Goal: Check status: Check status

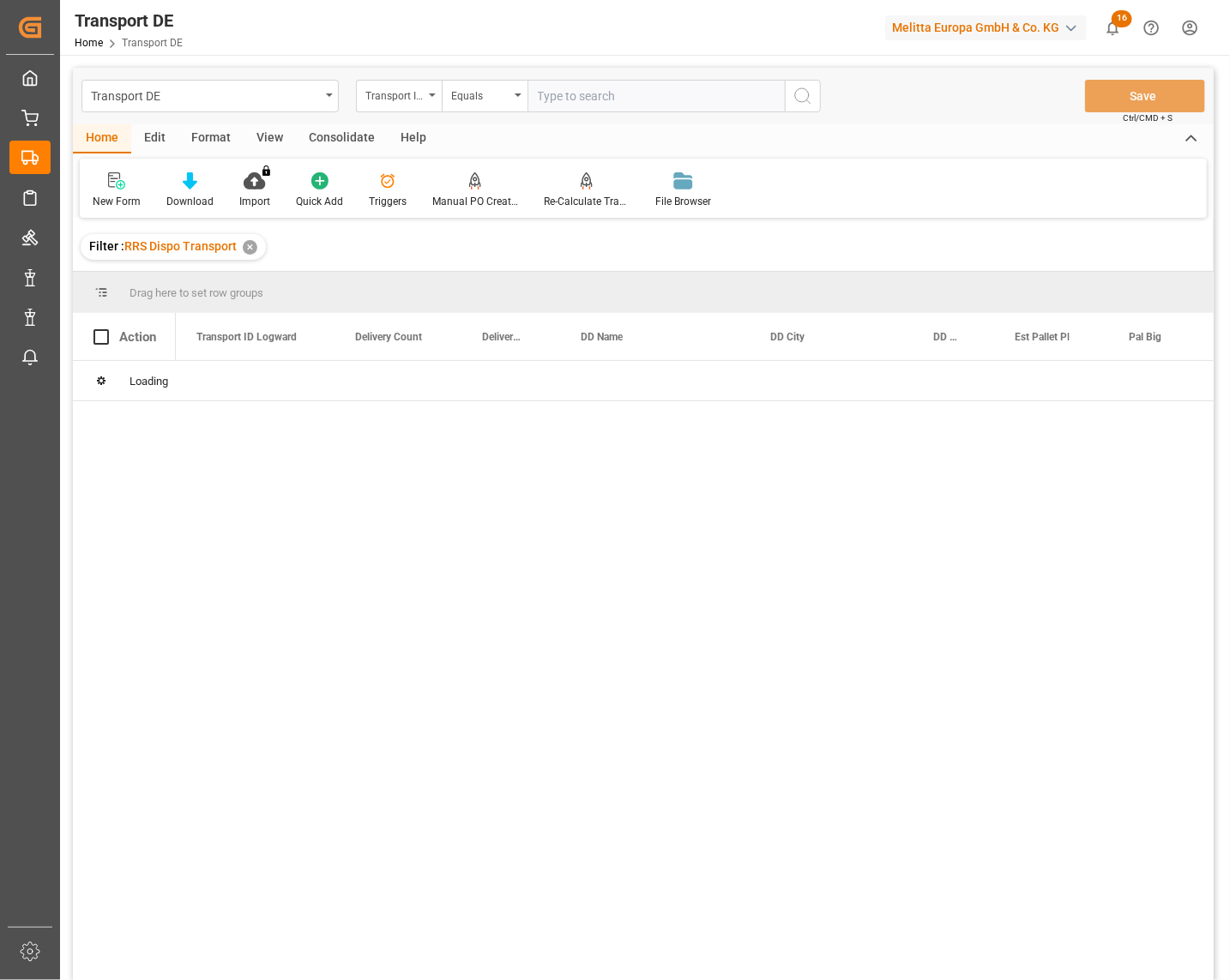
click at [1224, 160] on main "Transport DE Transport ID Logward Equals Save Ctrl/CMD + S Home Edit Format Vie…" at bounding box center [644, 547] width 1167 height 958
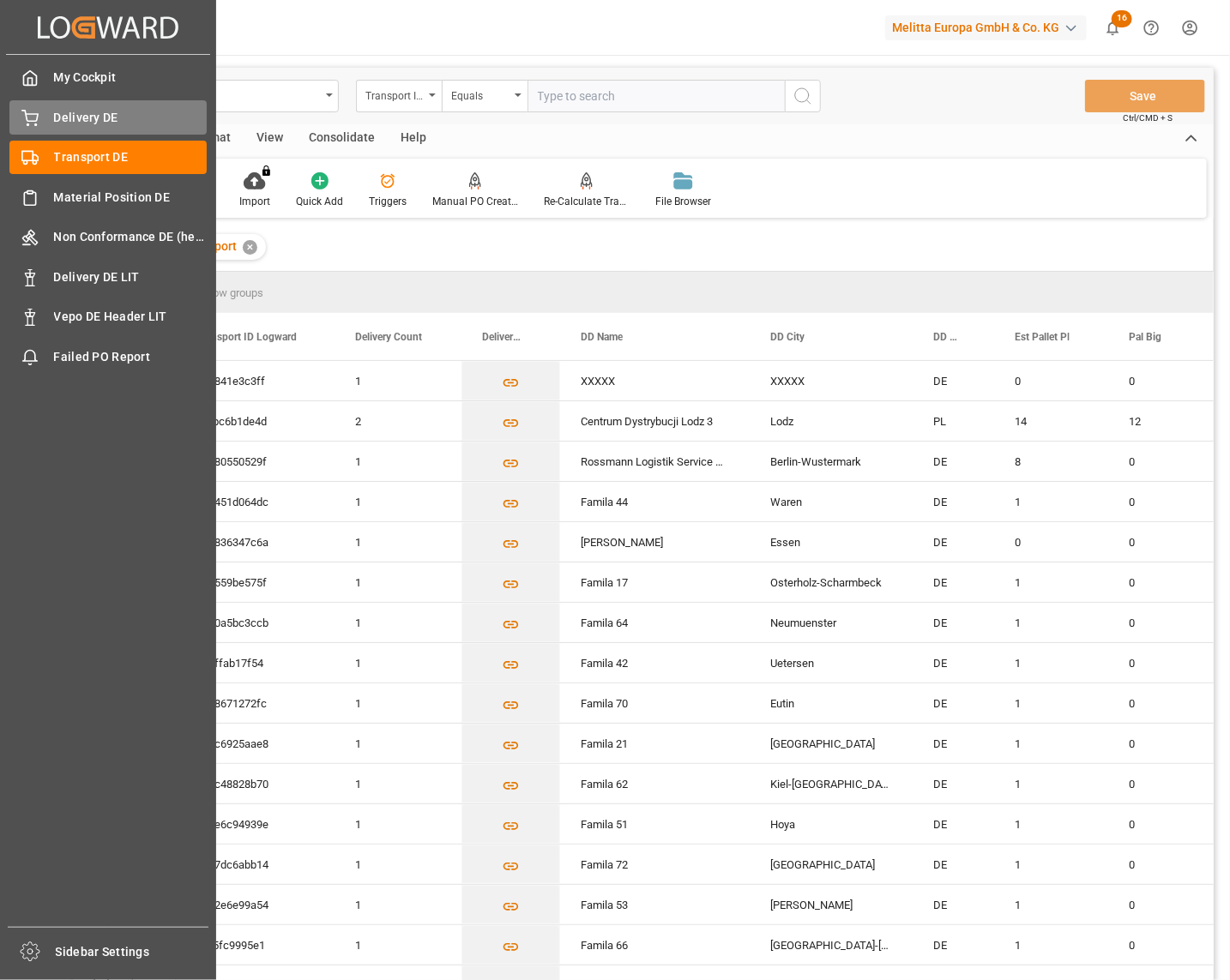
click at [32, 115] on icon at bounding box center [30, 118] width 17 height 17
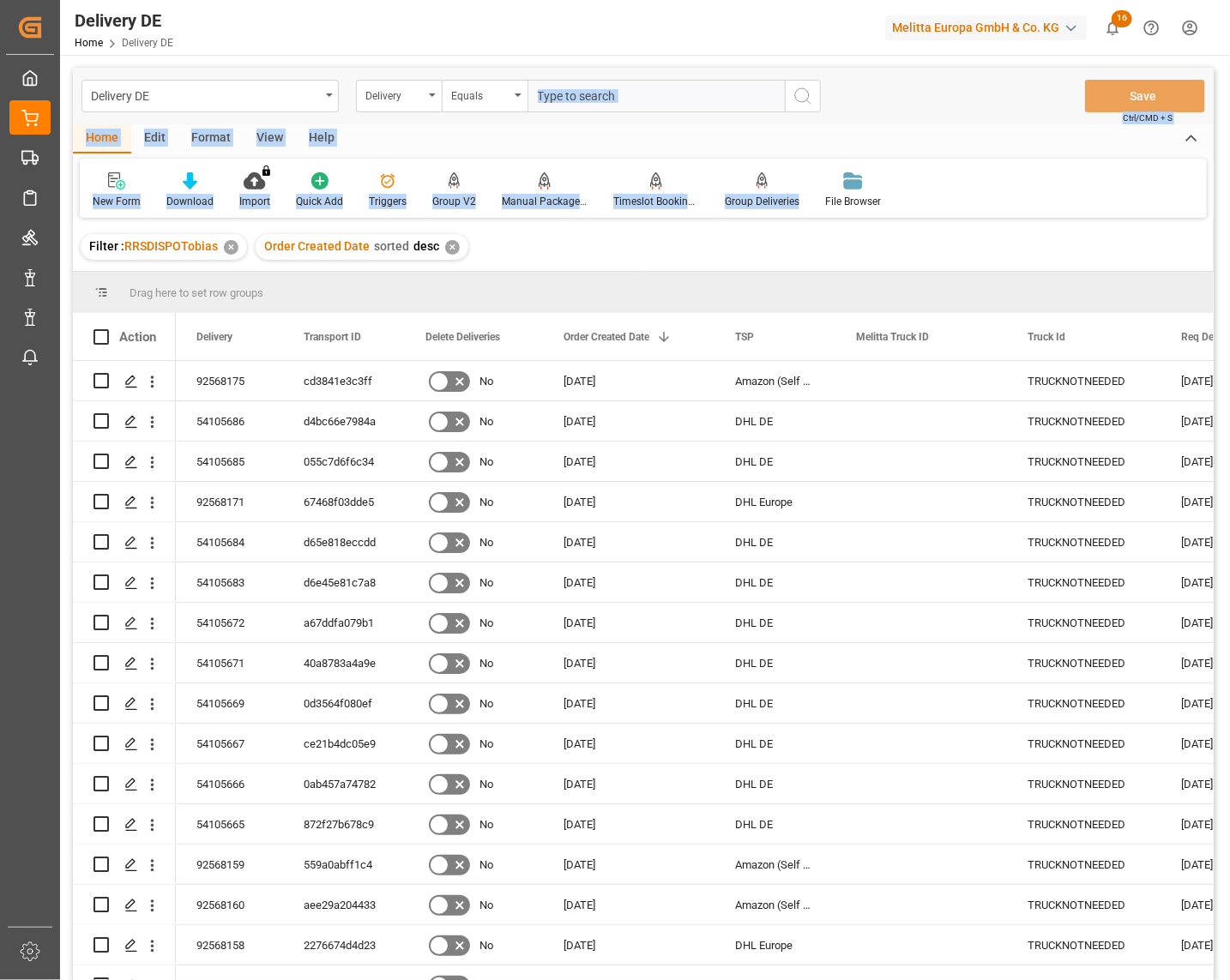
click at [1227, 176] on div "Delivery DE Home Delivery DE Melitta Europa GmbH & Co. KG 16 Notifications Only…" at bounding box center [644, 490] width 1167 height 980
click at [546, 89] on input "text" at bounding box center [656, 95] width 257 height 32
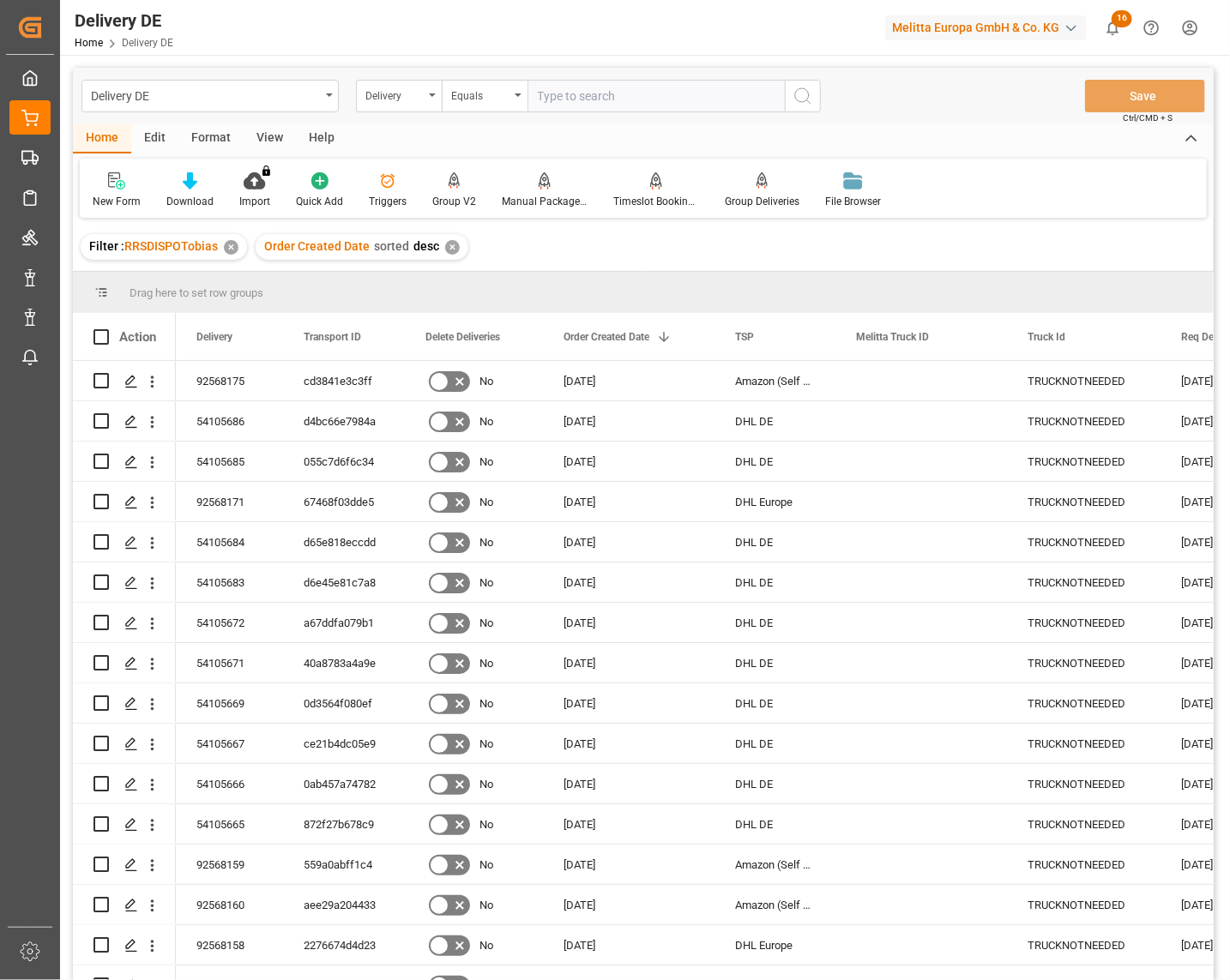
paste input "92568147"
type input "92568147"
click at [803, 91] on icon "search button" at bounding box center [804, 96] width 21 height 21
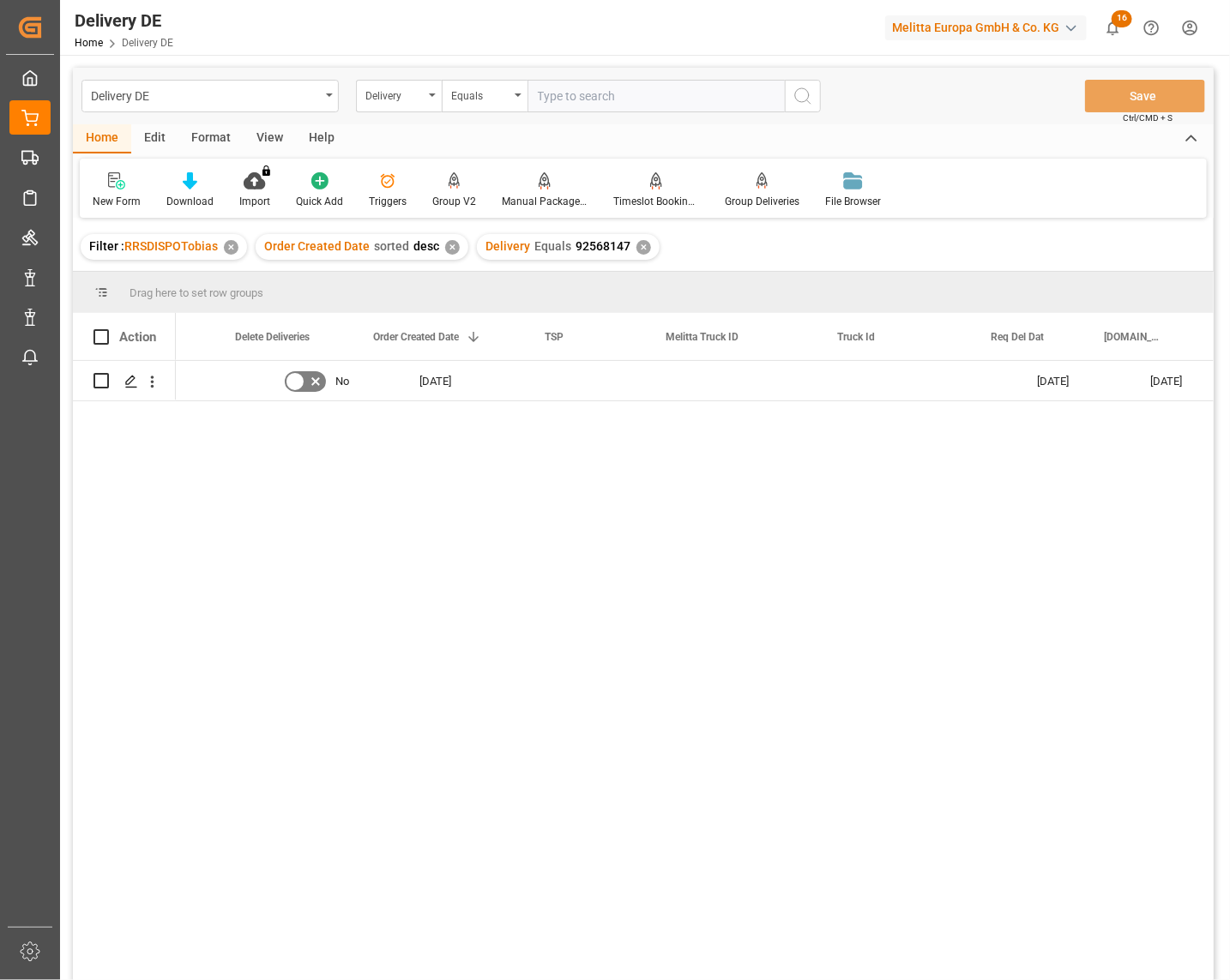
scroll to position [0, 190]
click at [799, 624] on div "92568147 No 14.10.2025 28.10.2025 24.10.2025 2058060153 TS Lager 048 Eching PY" at bounding box center [695, 676] width 1038 height 630
click at [813, 921] on div "92568147 No 14.10.2025 28.10.2025 24.10.2025 2058060153 TS Lager 048 Eching PY" at bounding box center [695, 676] width 1038 height 630
click at [894, 860] on div "92568147 No 14.10.2025 28.10.2025 24.10.2025 2058060153 TS Lager 048 Eching PY" at bounding box center [695, 676] width 1038 height 630
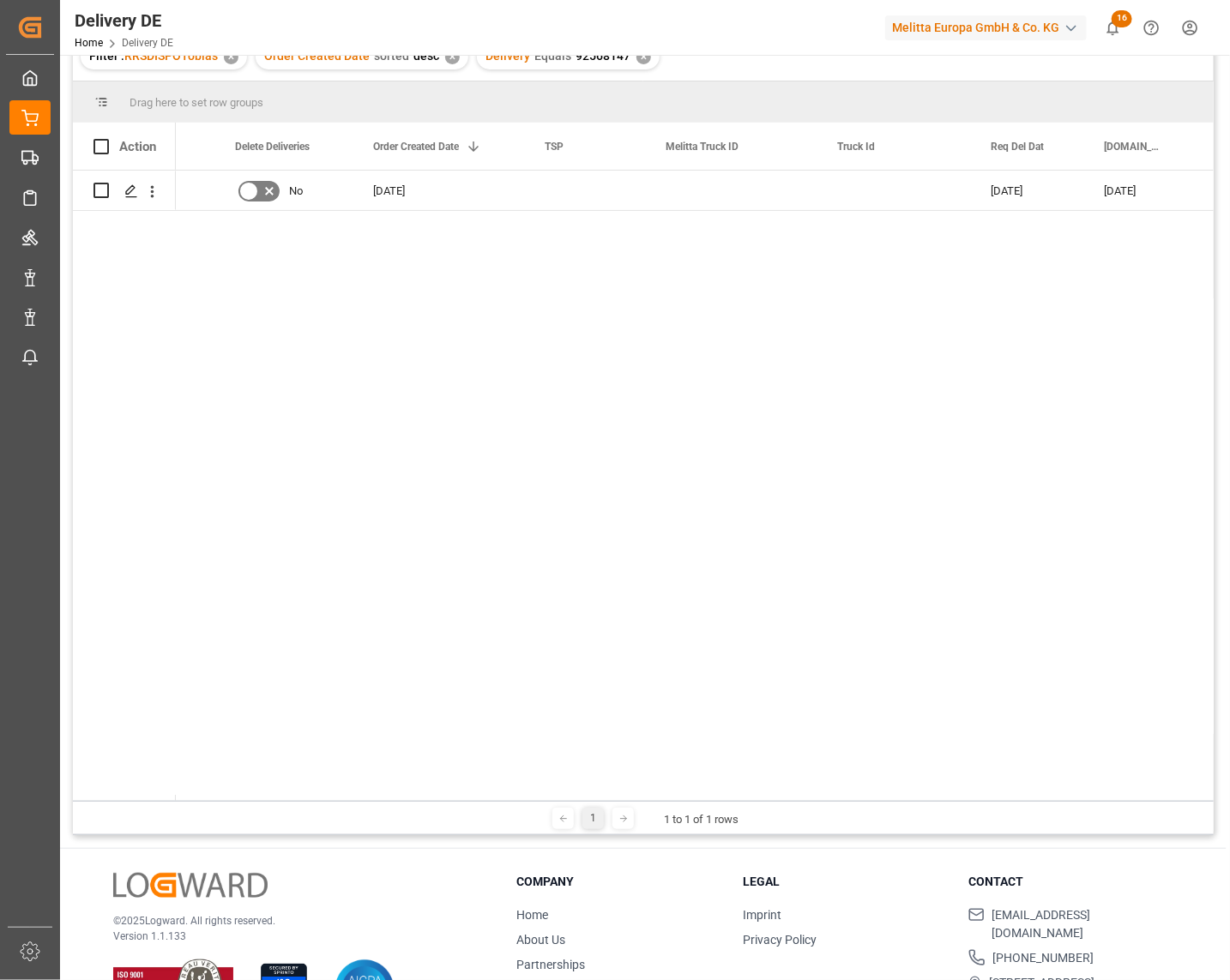
scroll to position [0, 0]
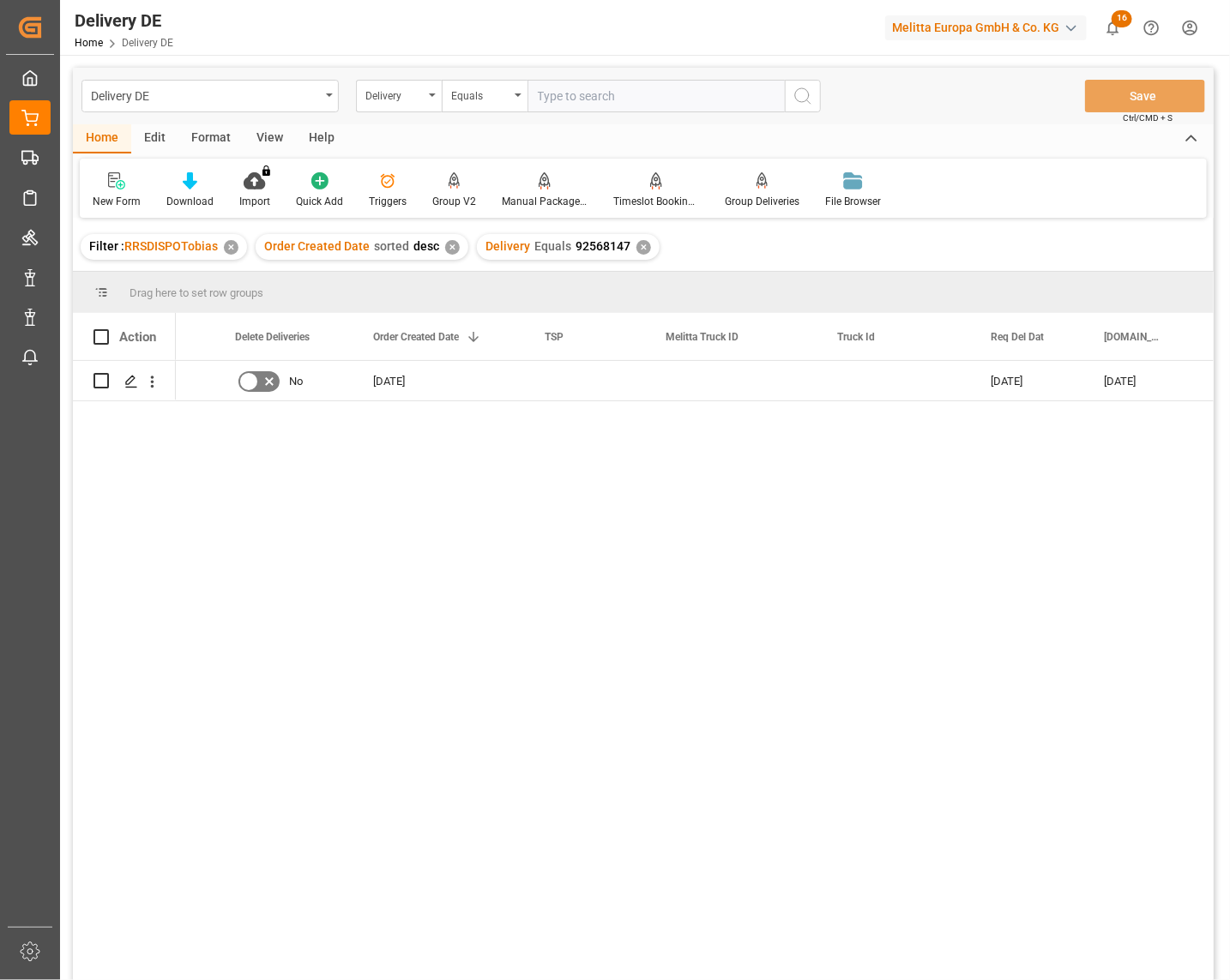
click at [593, 97] on input "text" at bounding box center [656, 95] width 257 height 32
paste input "92568083"
type input "92568083"
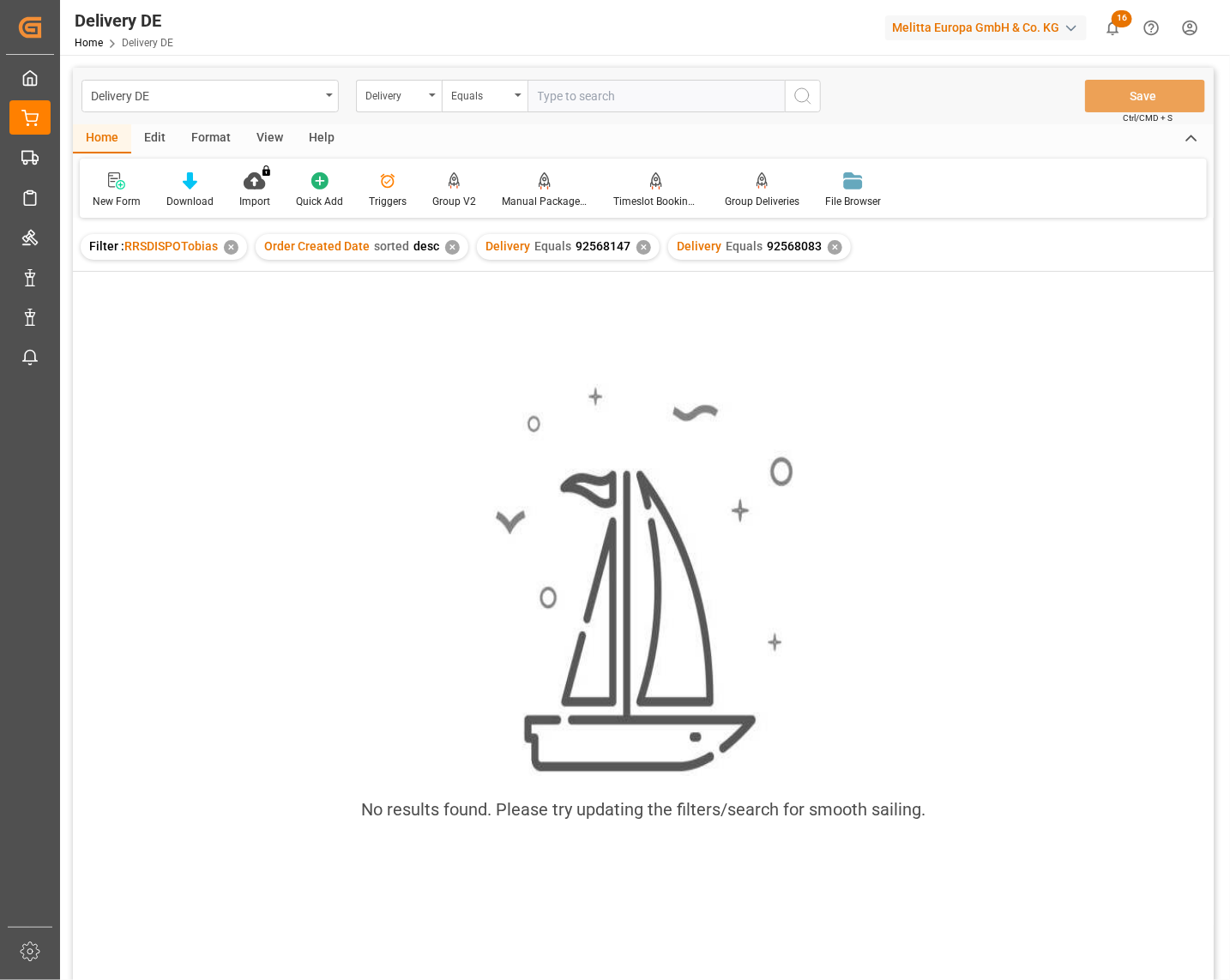
click at [636, 252] on div "✕" at bounding box center [643, 247] width 14 height 14
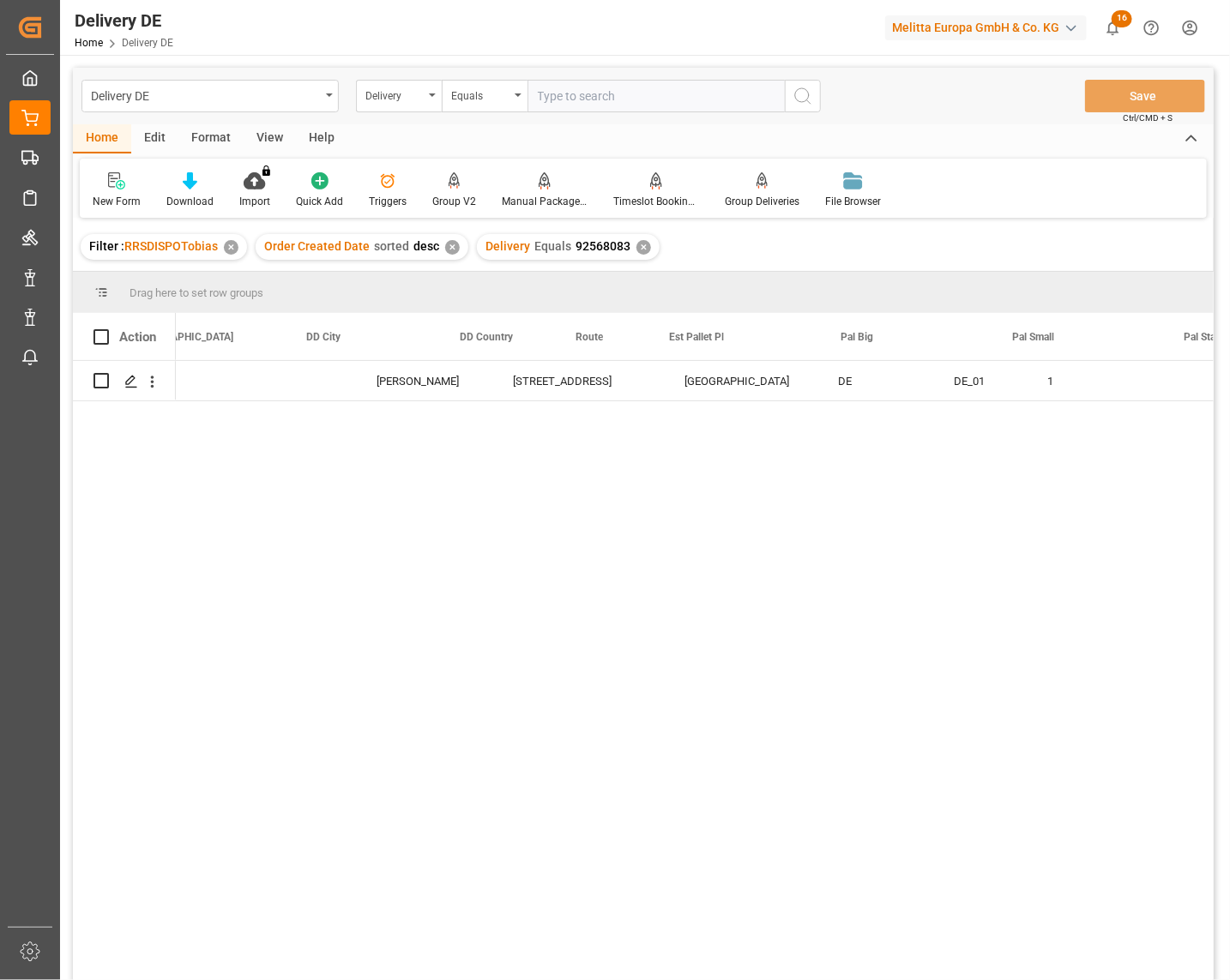
scroll to position [0, 554]
click at [216, 386] on div "92568083" at bounding box center [229, 381] width 107 height 40
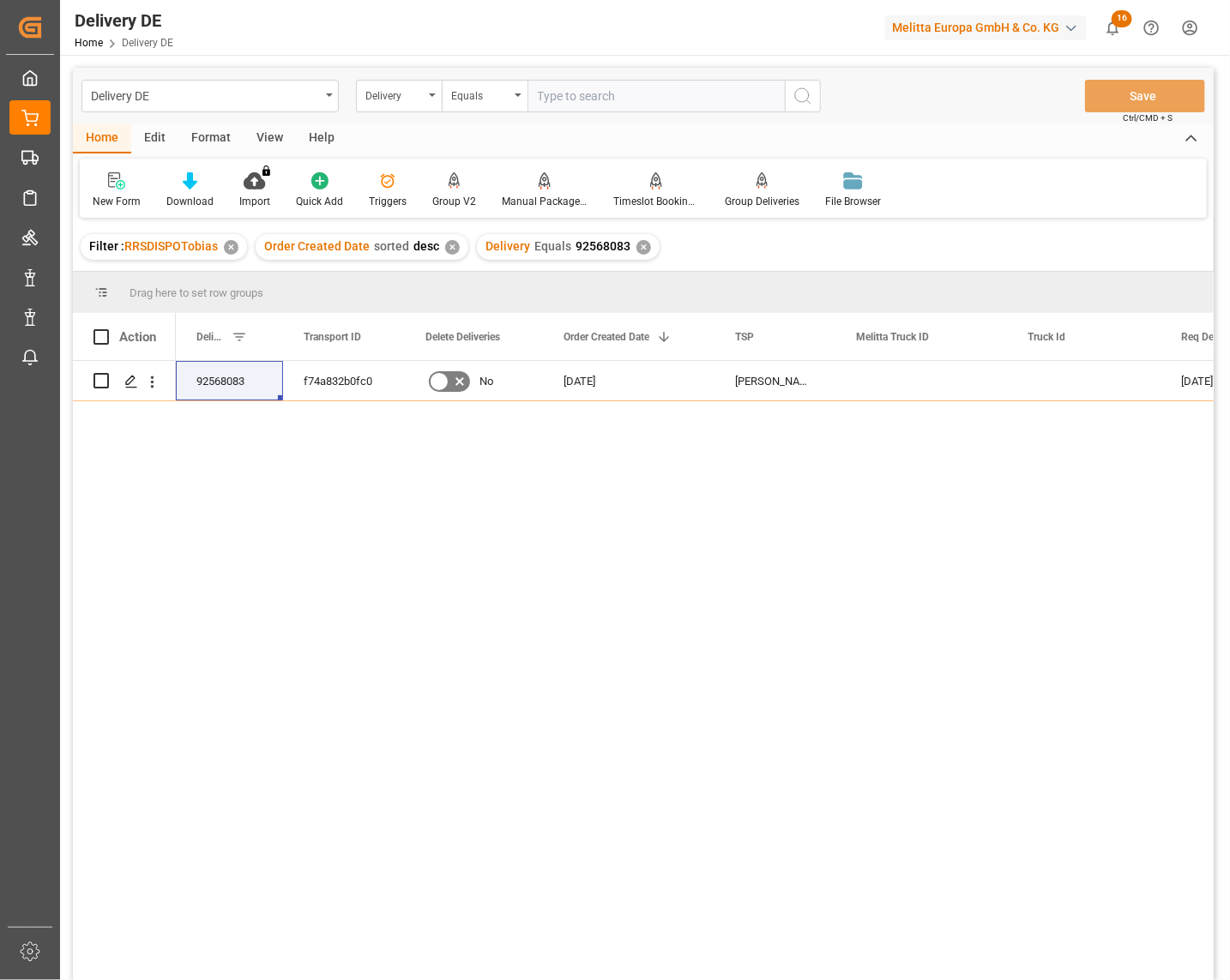
click at [654, 104] on input "text" at bounding box center [656, 95] width 257 height 32
paste input "92568147"
type input "92568147"
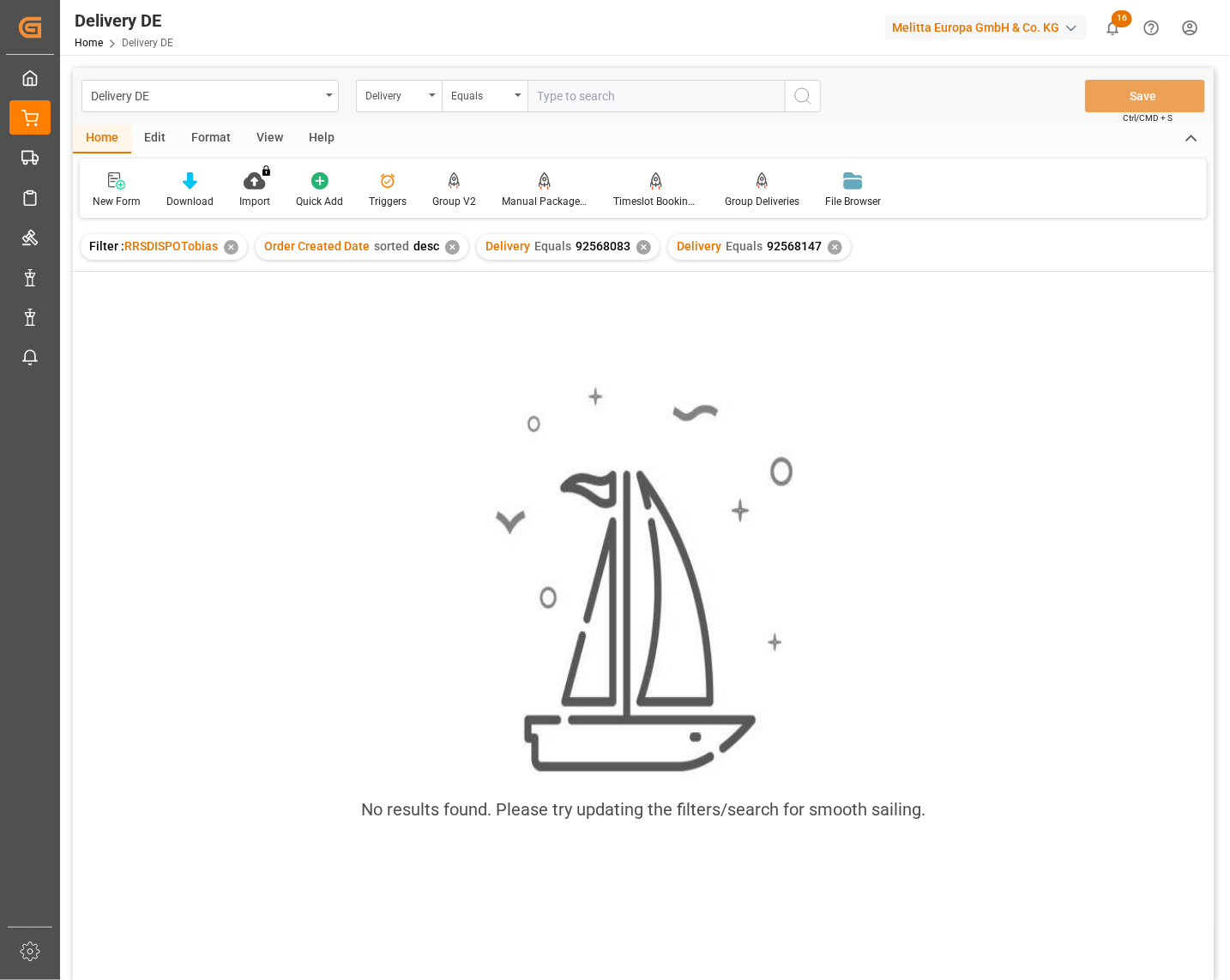
click at [638, 243] on div "✕" at bounding box center [643, 247] width 14 height 14
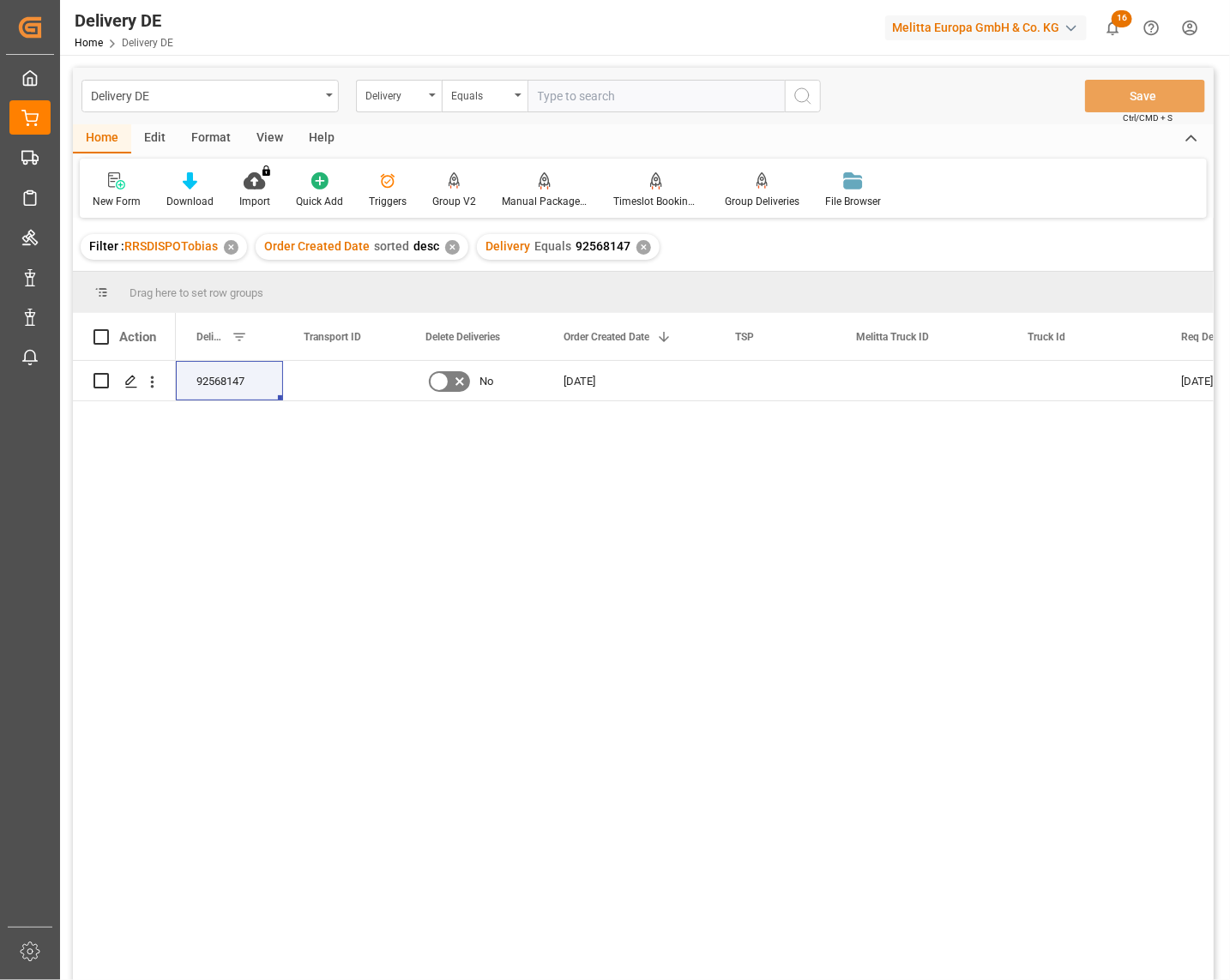
click at [562, 93] on input "text" at bounding box center [656, 95] width 257 height 32
paste input "92568148"
type input "92568148"
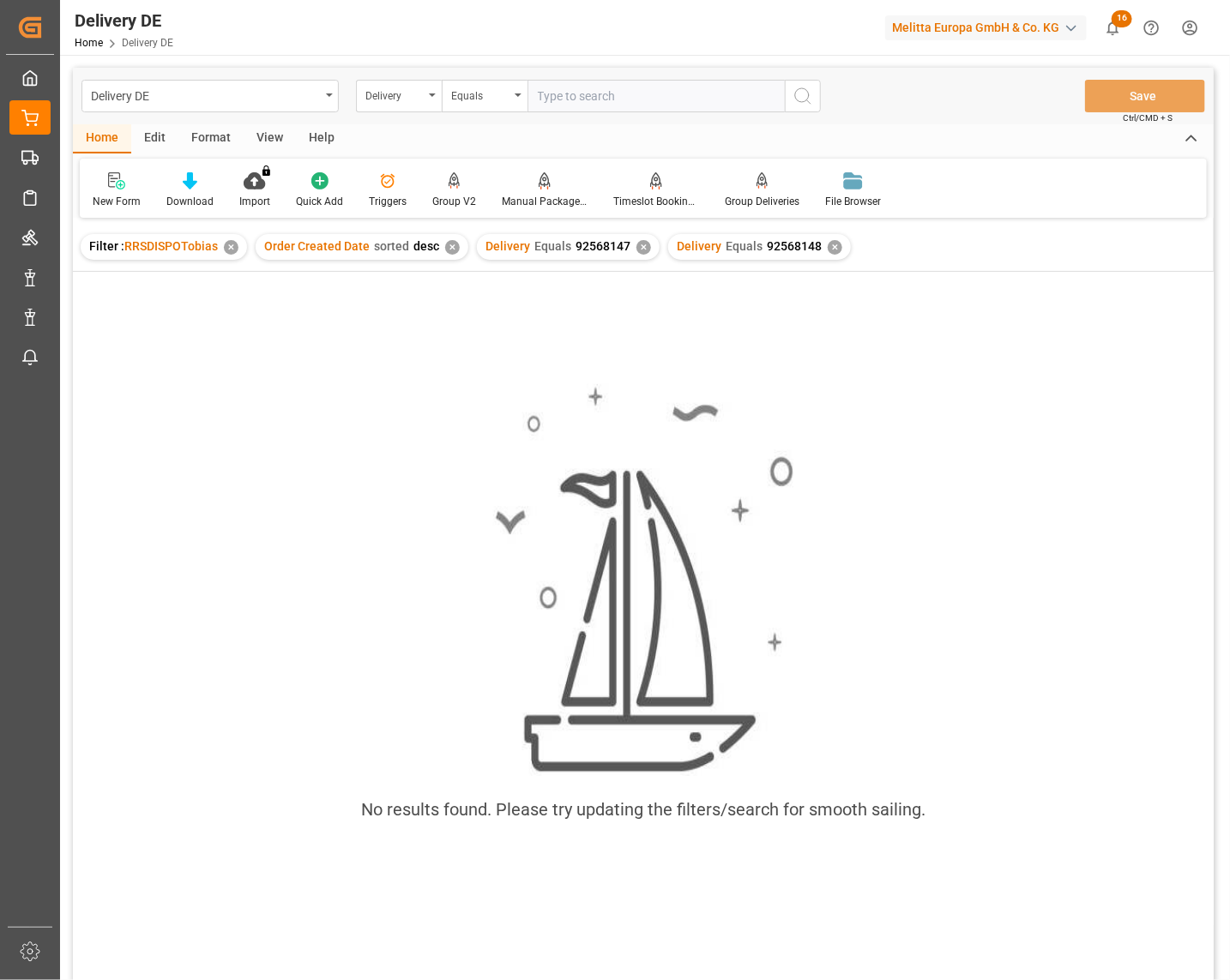
click at [636, 246] on div "✕" at bounding box center [643, 247] width 14 height 14
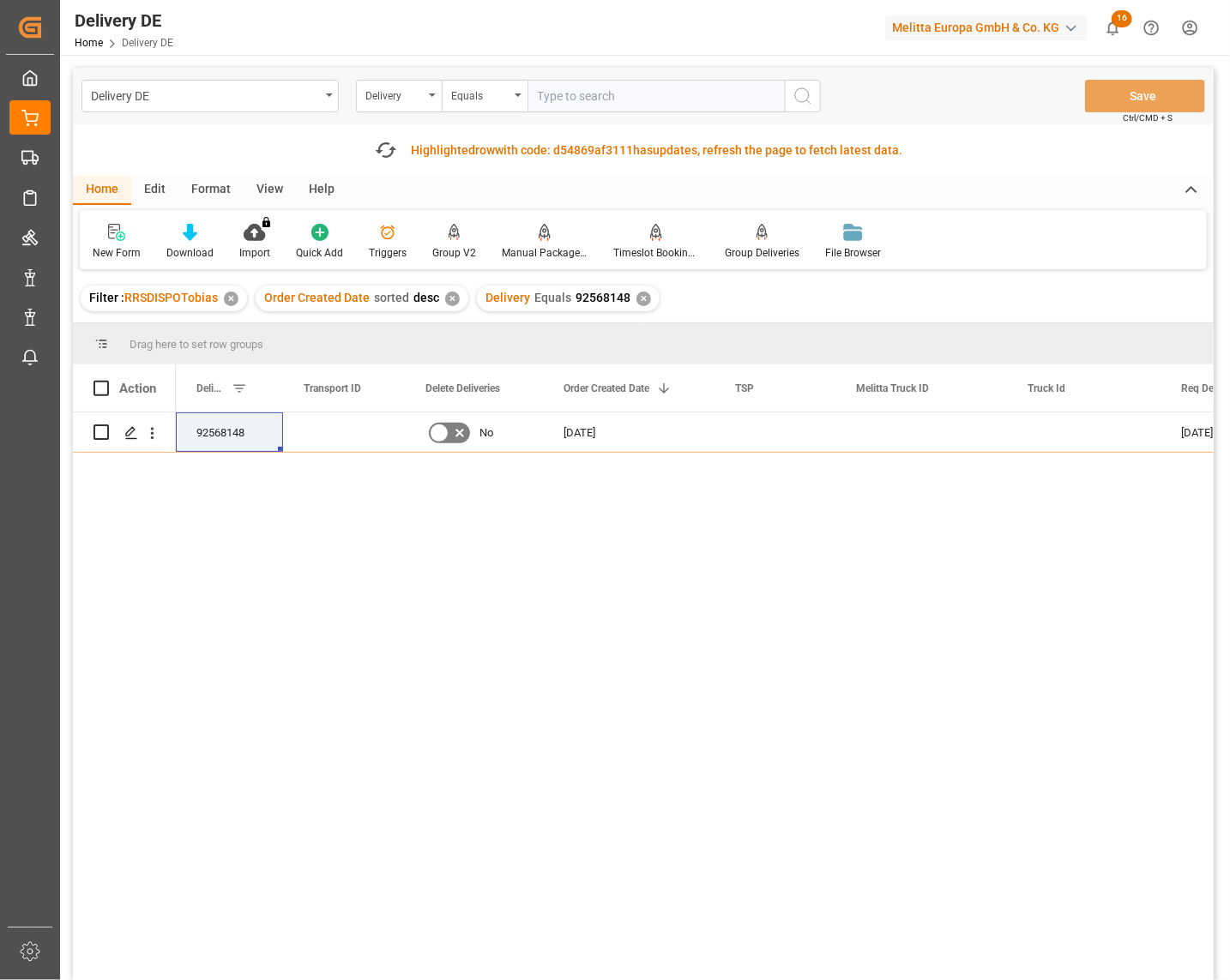
click at [580, 95] on input "text" at bounding box center [656, 95] width 257 height 32
paste input "92568150"
type input "92568150"
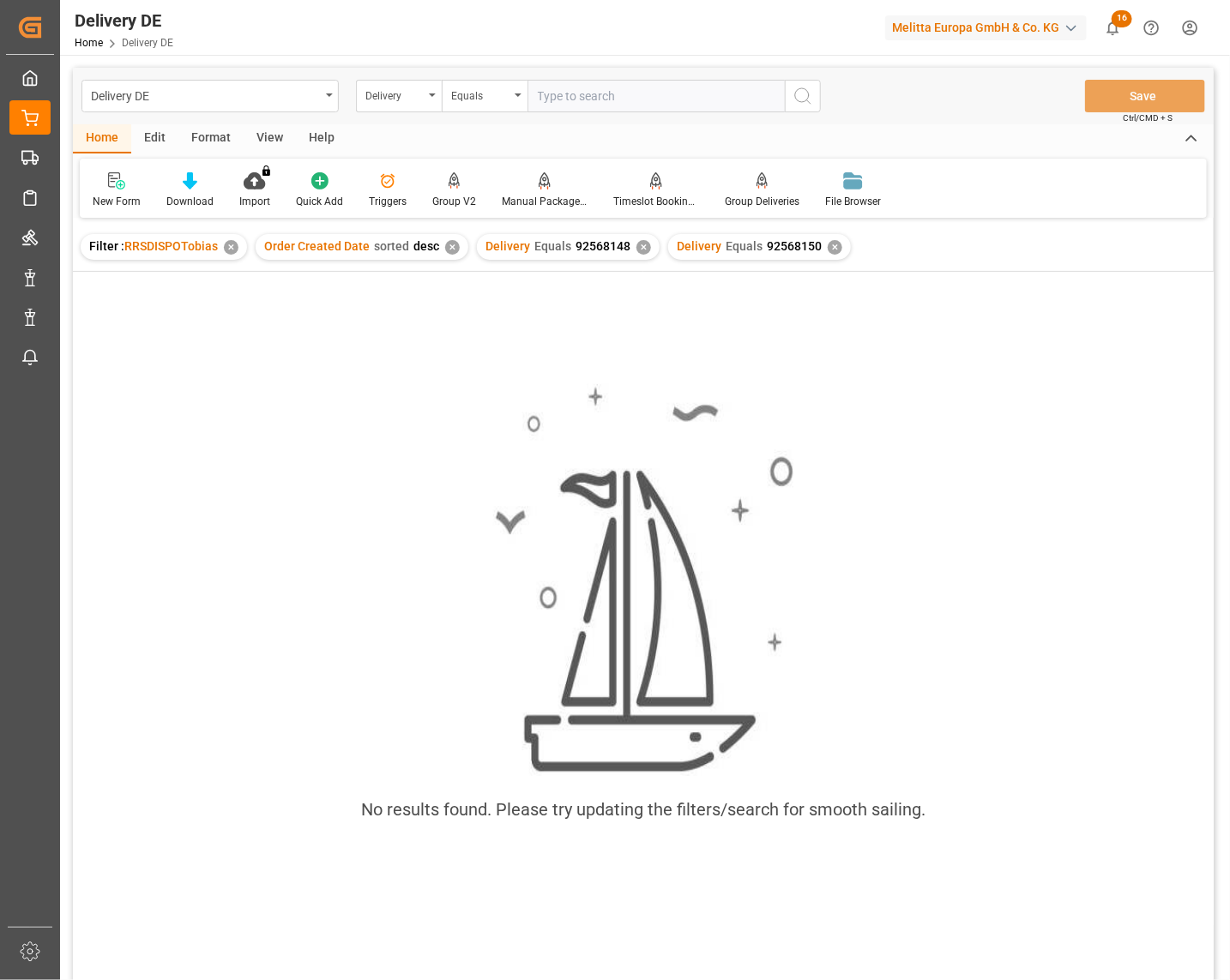
click at [639, 251] on div "✕" at bounding box center [643, 247] width 14 height 14
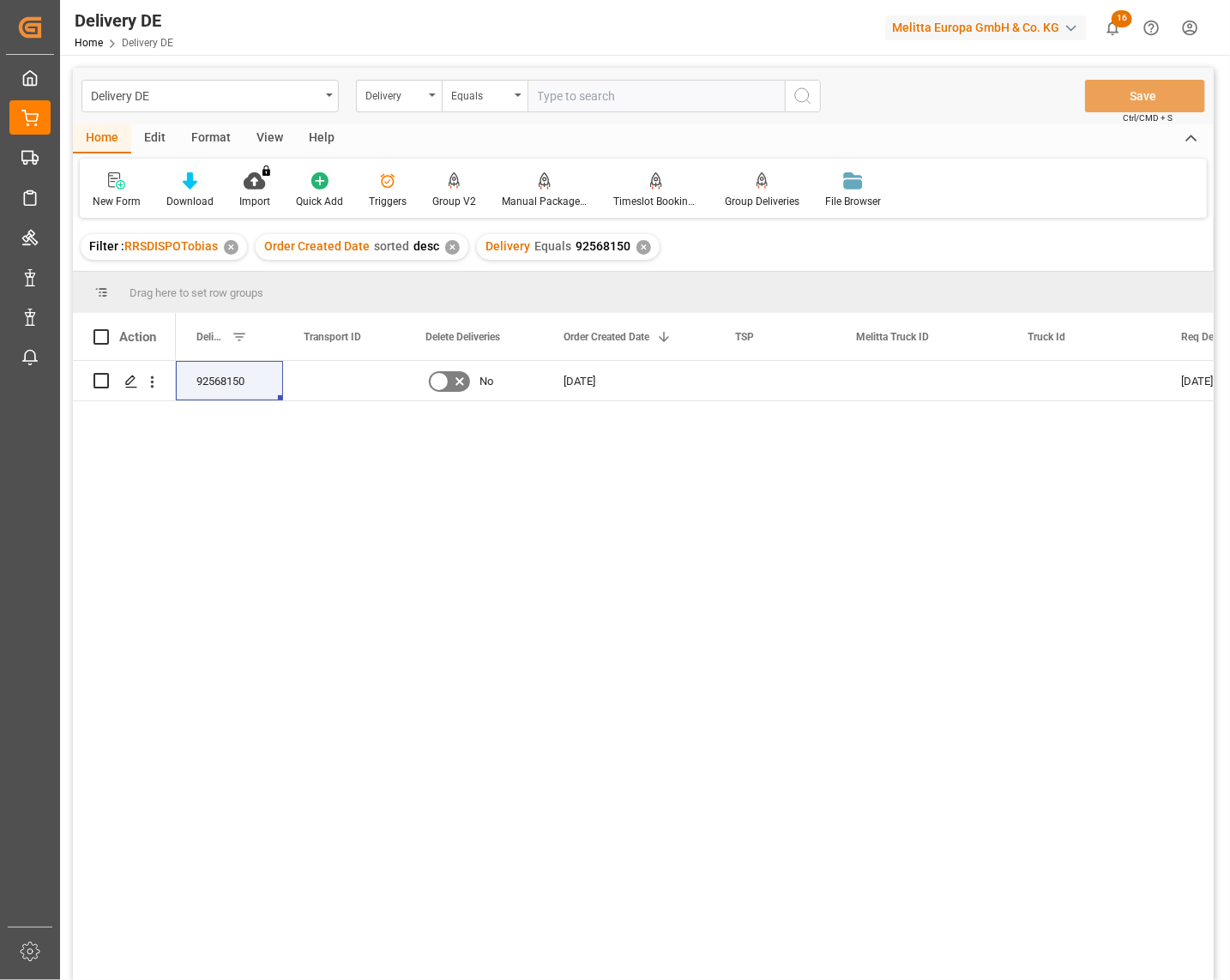
click at [566, 93] on input "text" at bounding box center [656, 95] width 257 height 32
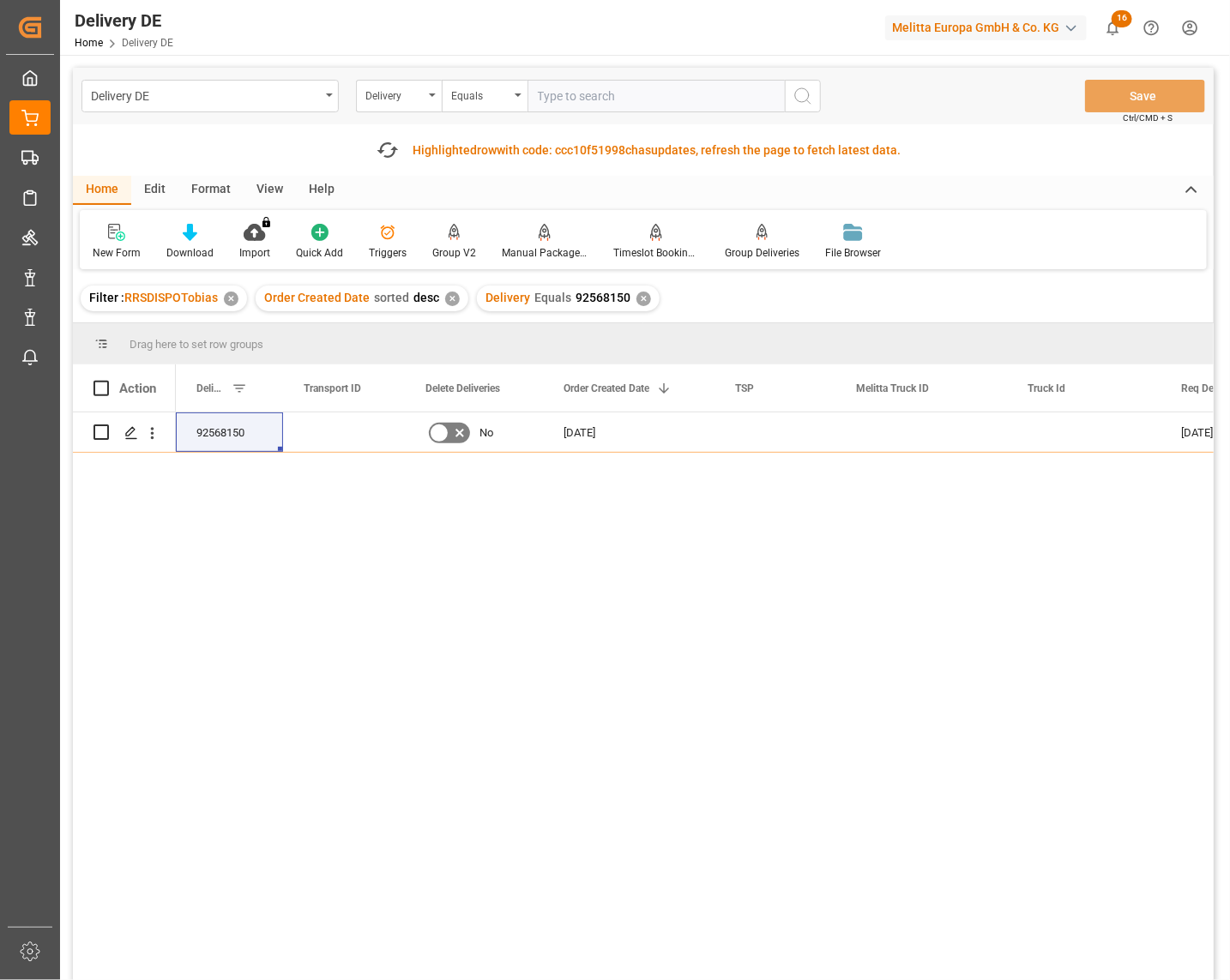
paste input "92568151"
type input "92568151"
click at [536, 95] on input "92568151" at bounding box center [656, 95] width 257 height 32
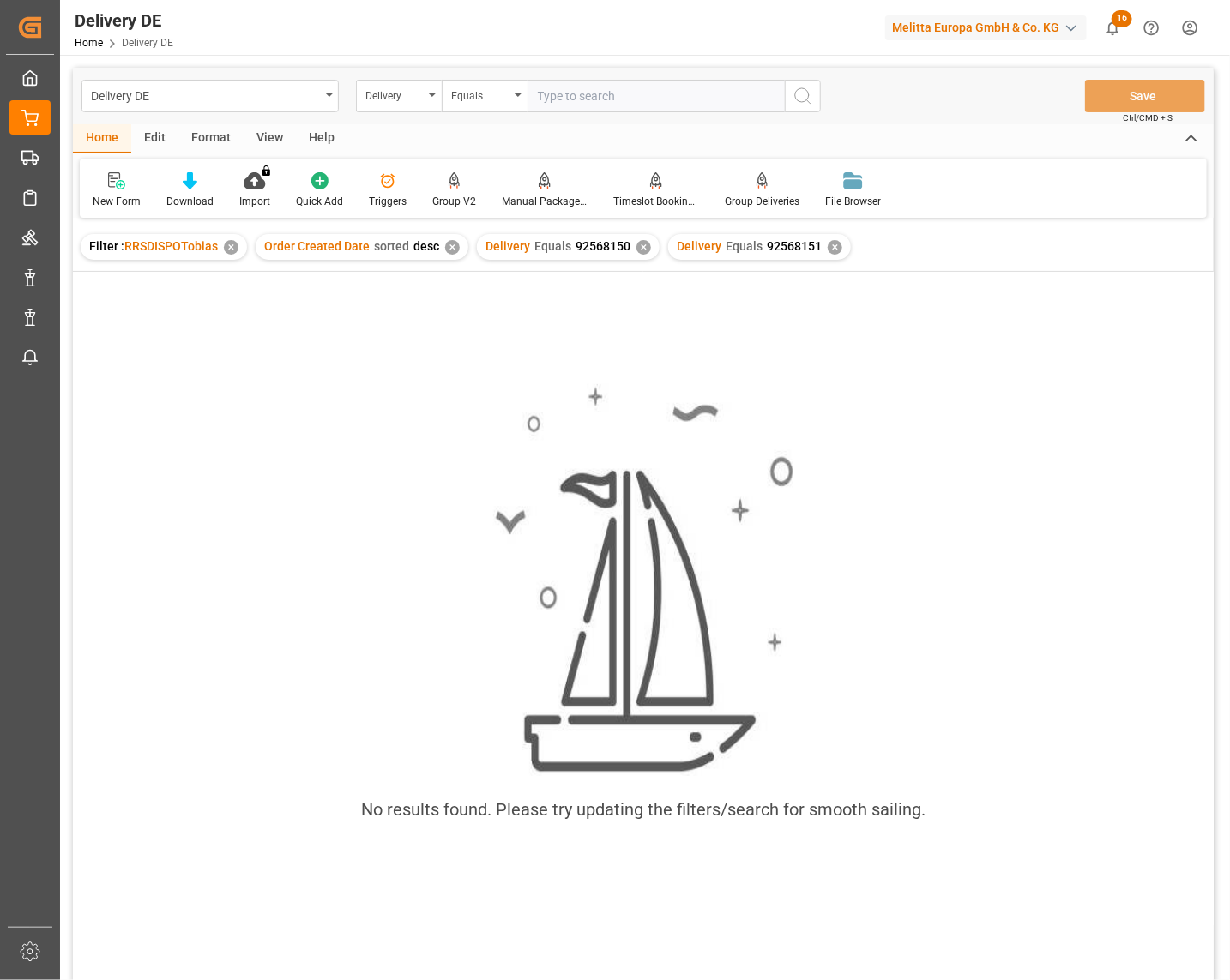
click at [638, 246] on div "✕" at bounding box center [643, 247] width 14 height 14
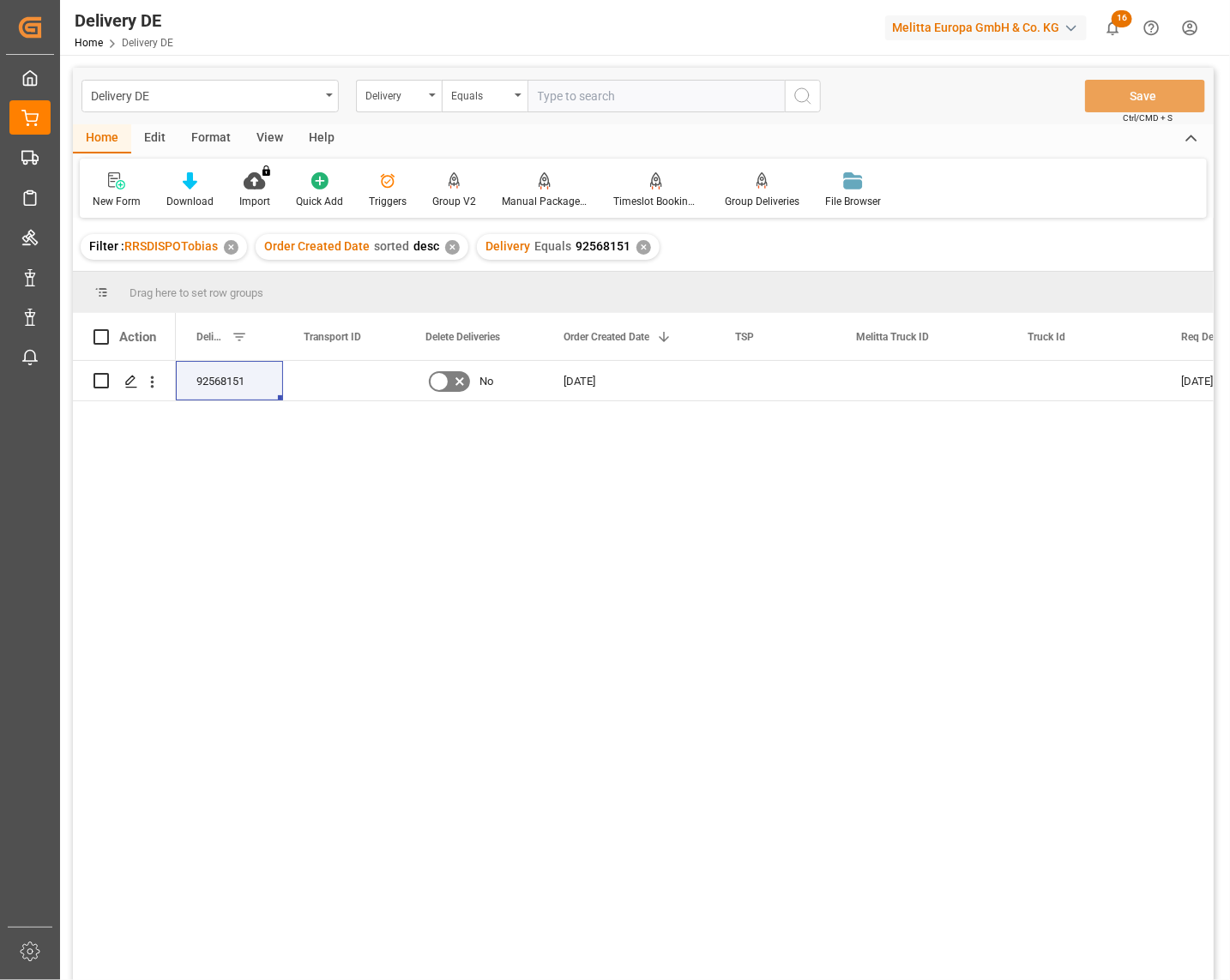
click at [642, 631] on div "92568151 No 14.10.2025 28.10.2025 24.10.2025" at bounding box center [695, 676] width 1038 height 630
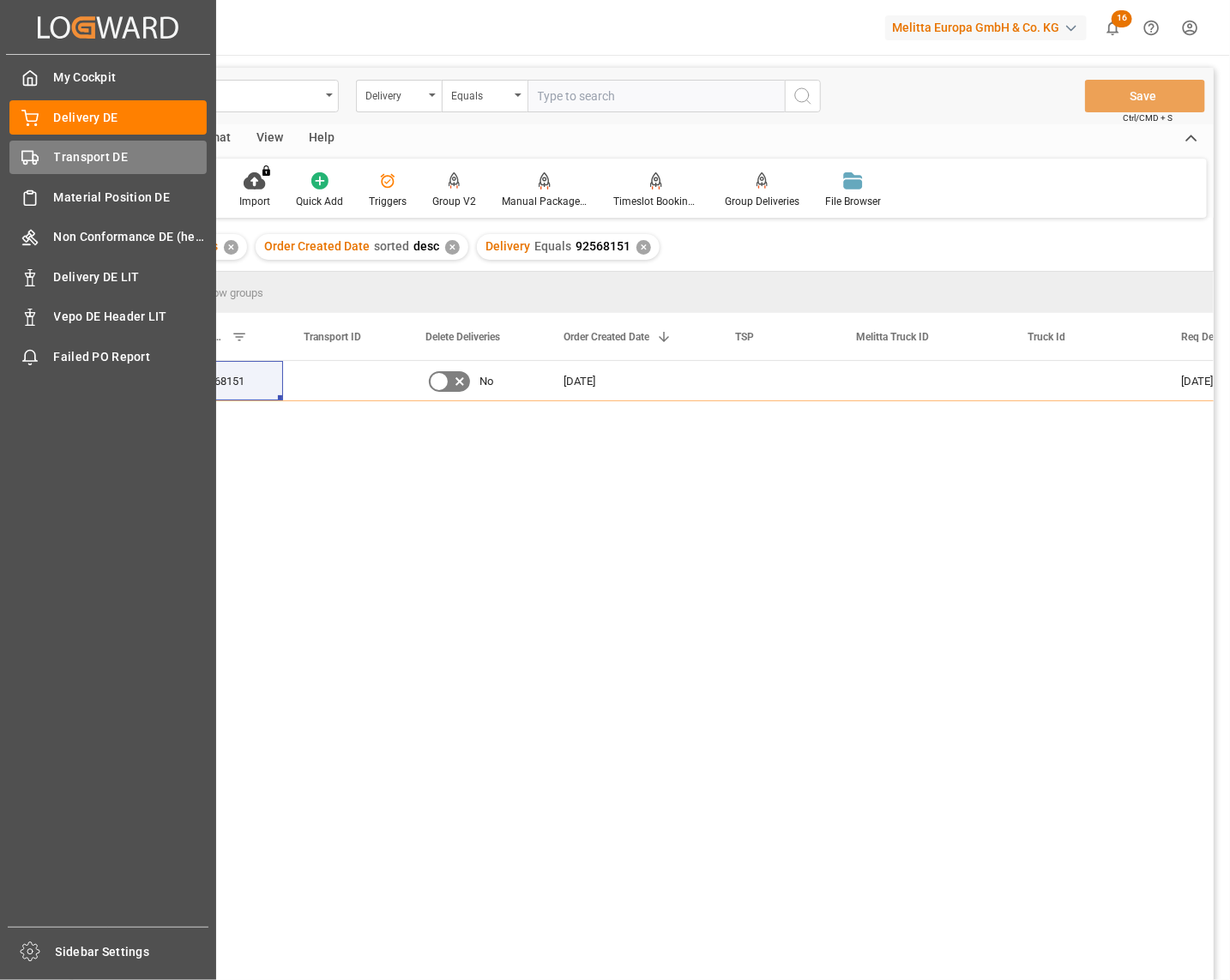
click at [31, 156] on icon at bounding box center [30, 158] width 17 height 17
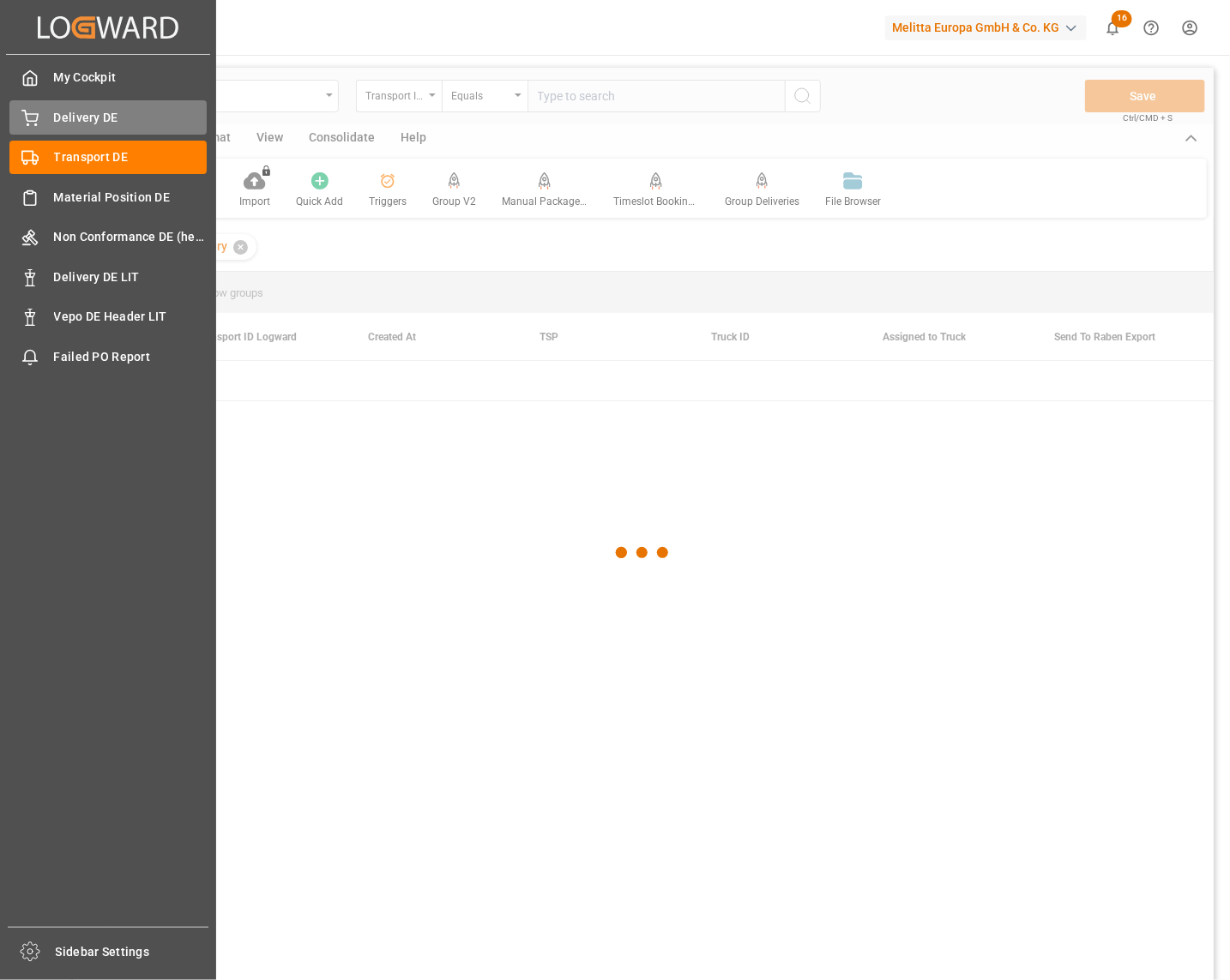
click at [56, 117] on span "Delivery DE" at bounding box center [130, 117] width 153 height 18
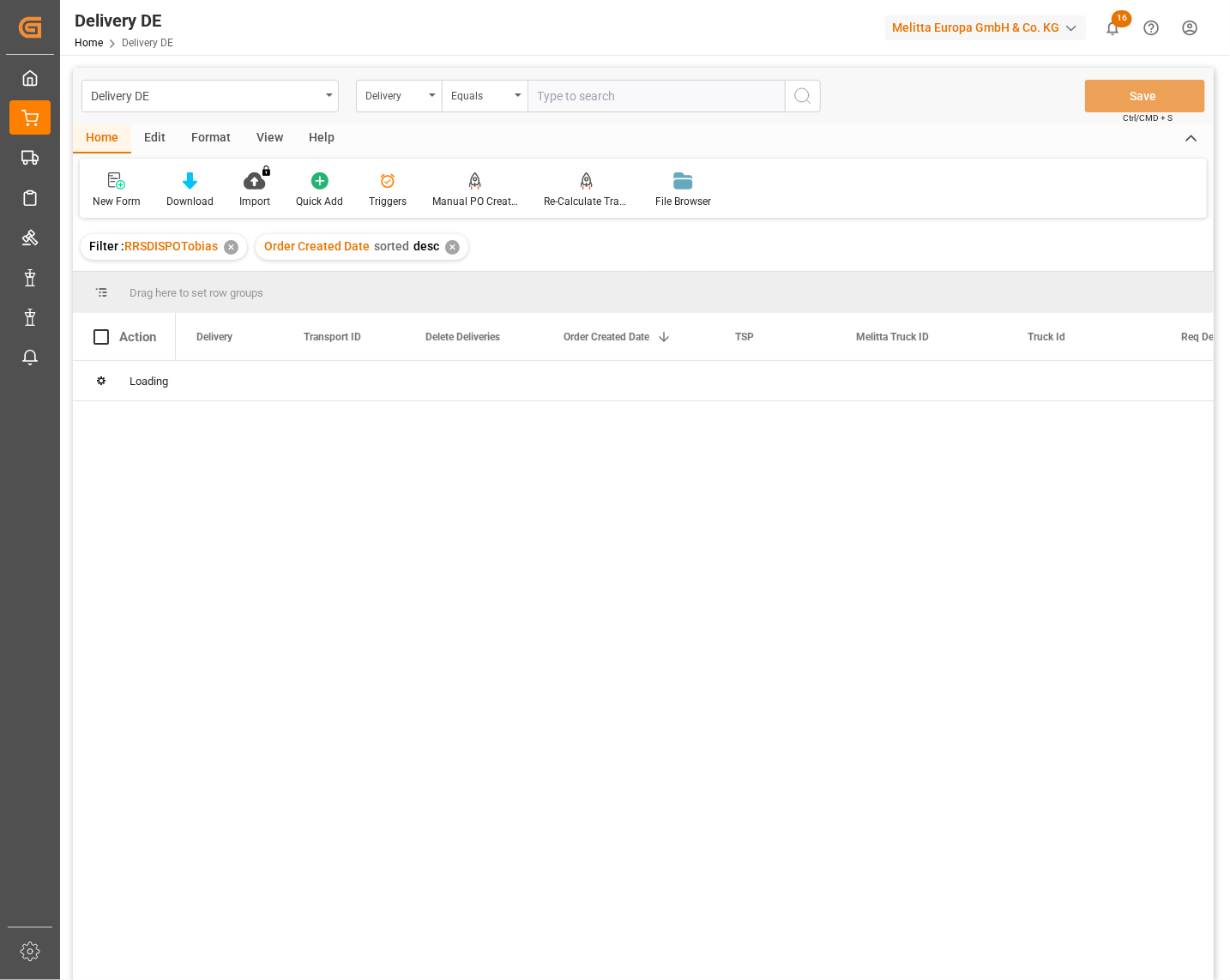
click at [589, 104] on input "text" at bounding box center [656, 95] width 257 height 32
paste input "92518949"
type input "92518949"
click at [880, 542] on div "92518949 d13c4e020737 No 07.05.2025 UPS DE TRUCKNOTNEEDED 13.05.2025 09.05.2025" at bounding box center [695, 676] width 1038 height 630
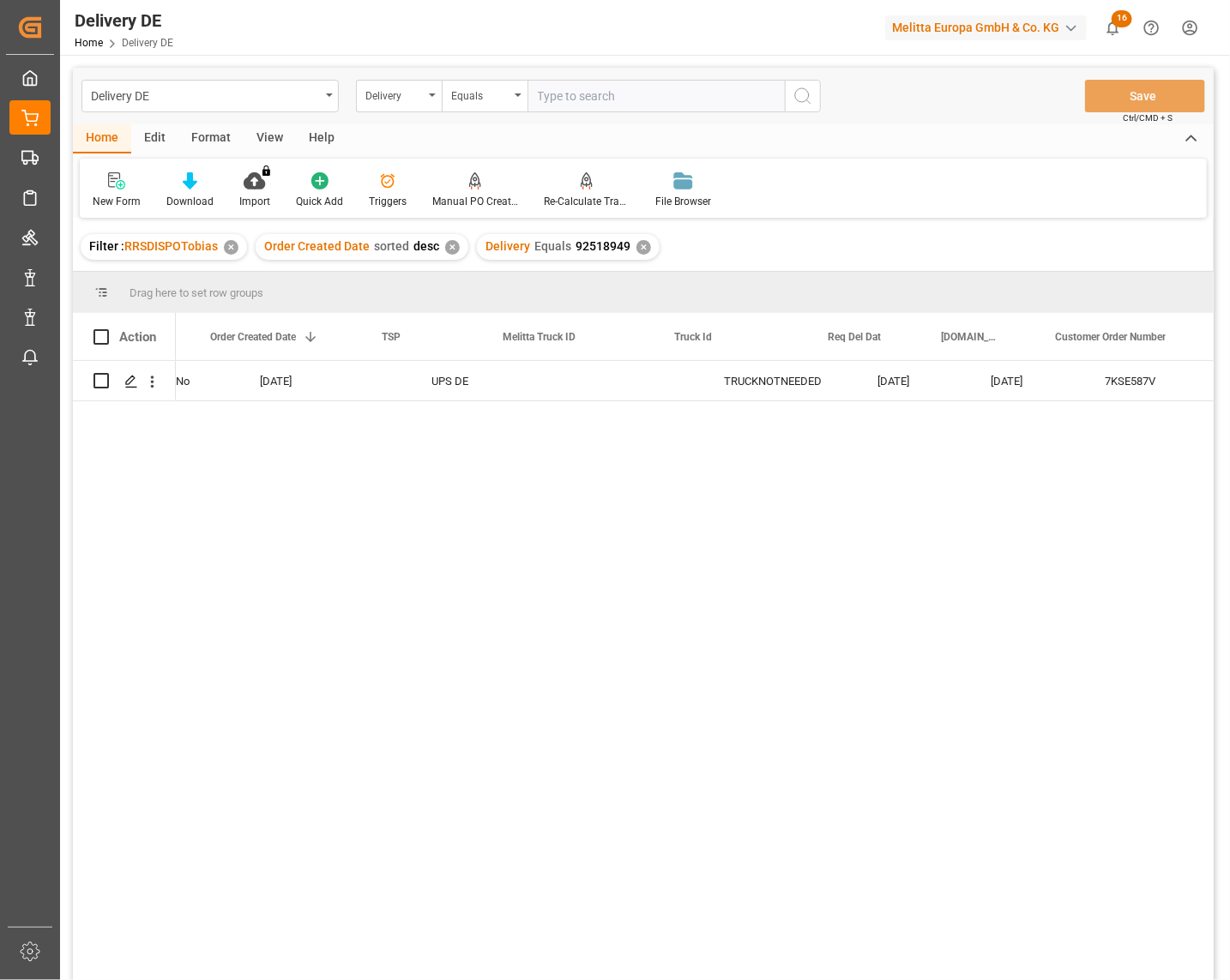
scroll to position [0, 381]
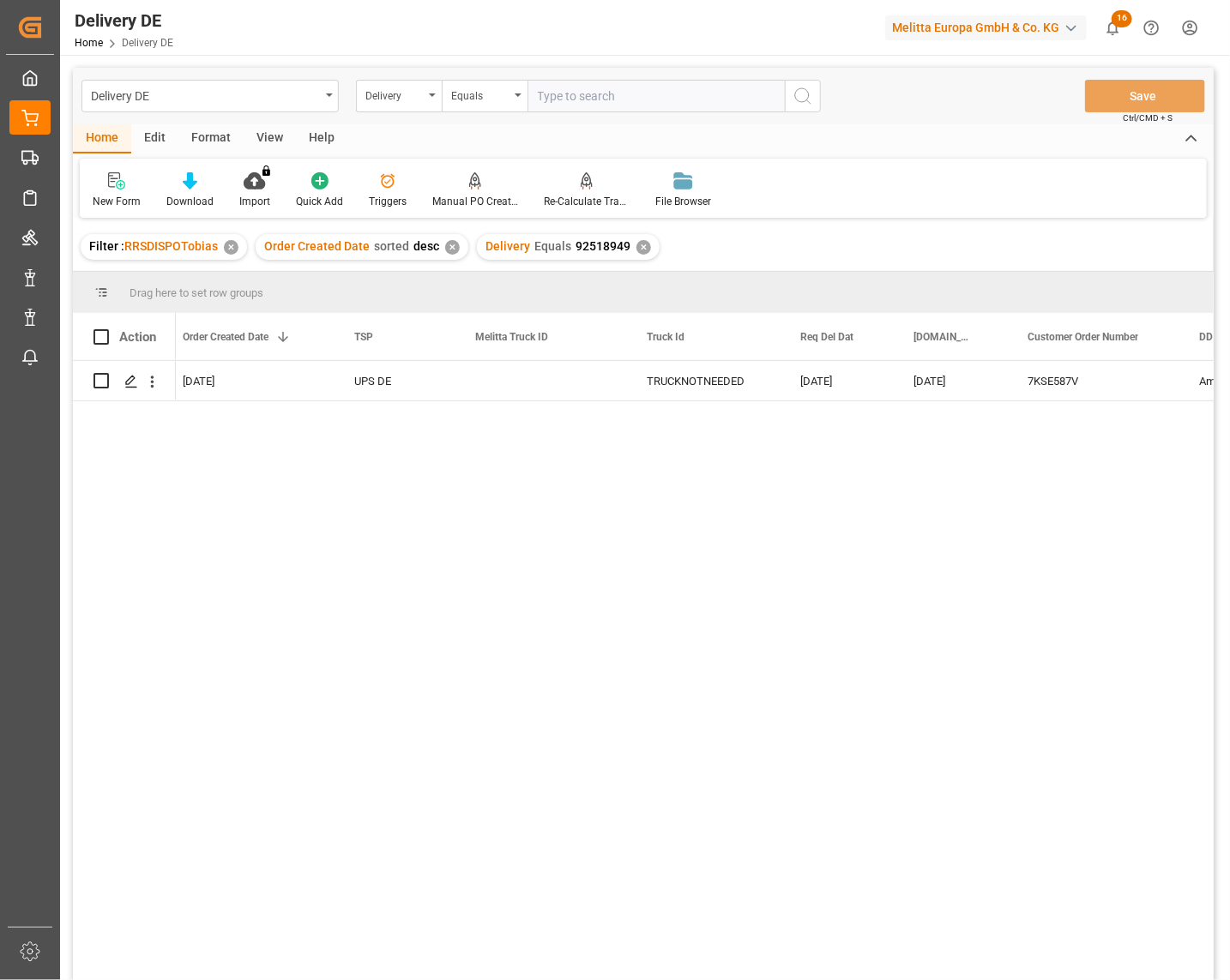
click at [896, 551] on div "d13c4e020737 No 07.05.2025 UPS DE TRUCKNOTNEEDED 13.05.2025 09.05.2025 7KSE587V…" at bounding box center [695, 676] width 1038 height 630
click at [857, 970] on div "d13c4e020737 No 07.05.2025 UPS DE TRUCKNOTNEEDED 13.05.2025 09.05.2025 7KSE587V…" at bounding box center [695, 676] width 1038 height 630
click at [453, 650] on div "d13c4e020737 No 07.05.2025 UPS DE TRUCKNOTNEEDED 13.05.2025 09.05.2025 7KSE587V…" at bounding box center [695, 676] width 1038 height 630
click at [554, 97] on input "text" at bounding box center [656, 95] width 257 height 32
paste input "92556228"
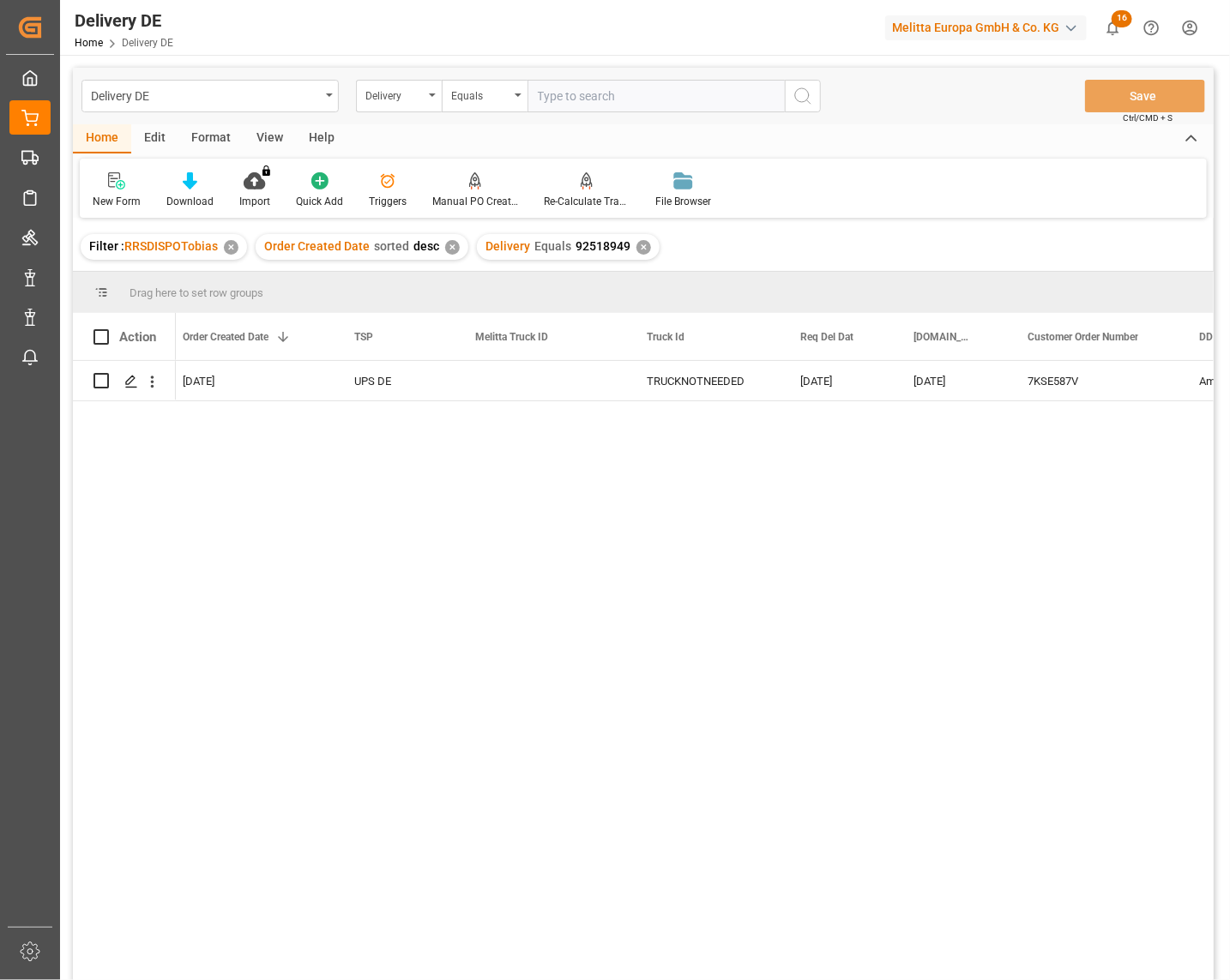
type input "92556228"
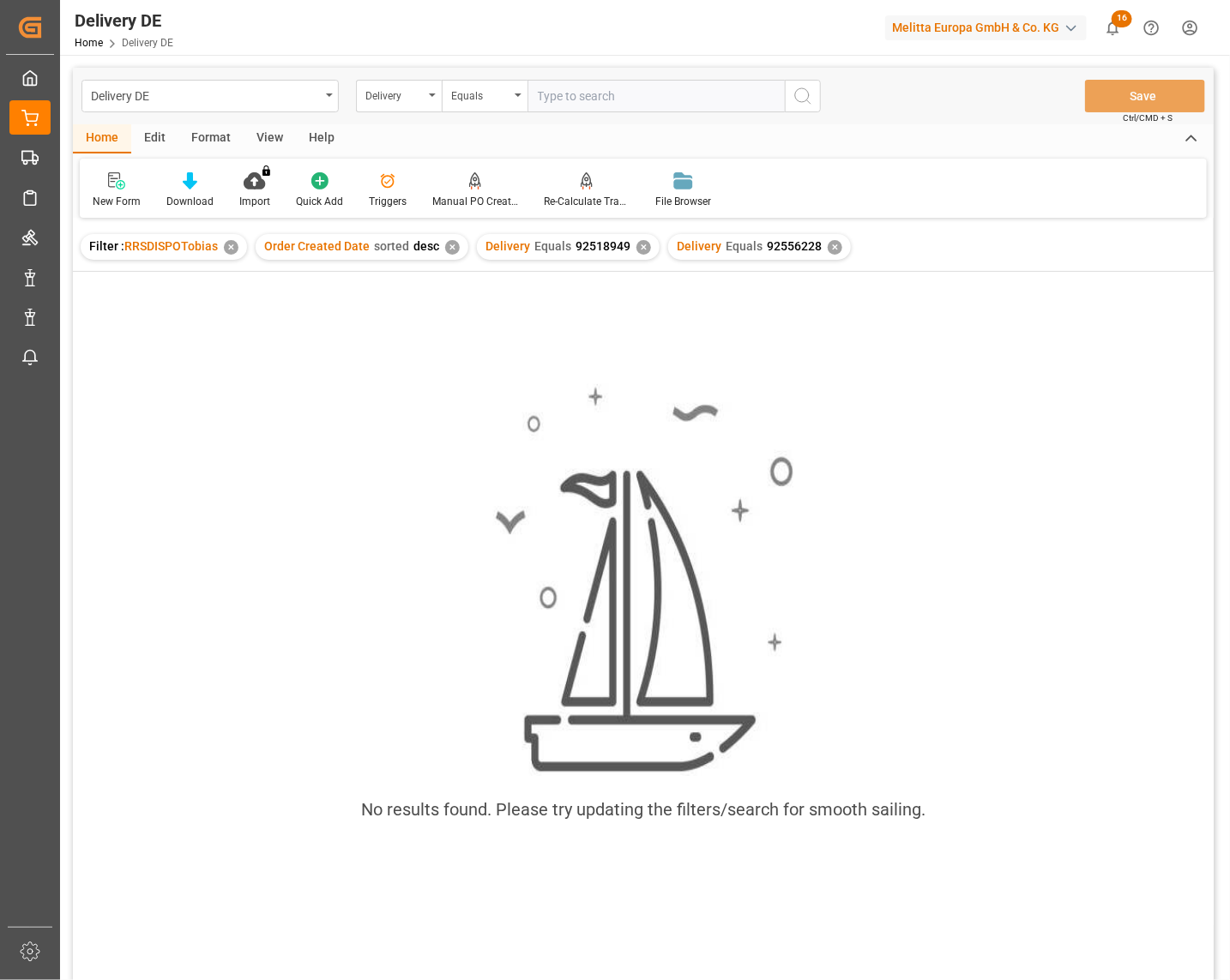
click at [636, 249] on div "✕" at bounding box center [643, 247] width 14 height 14
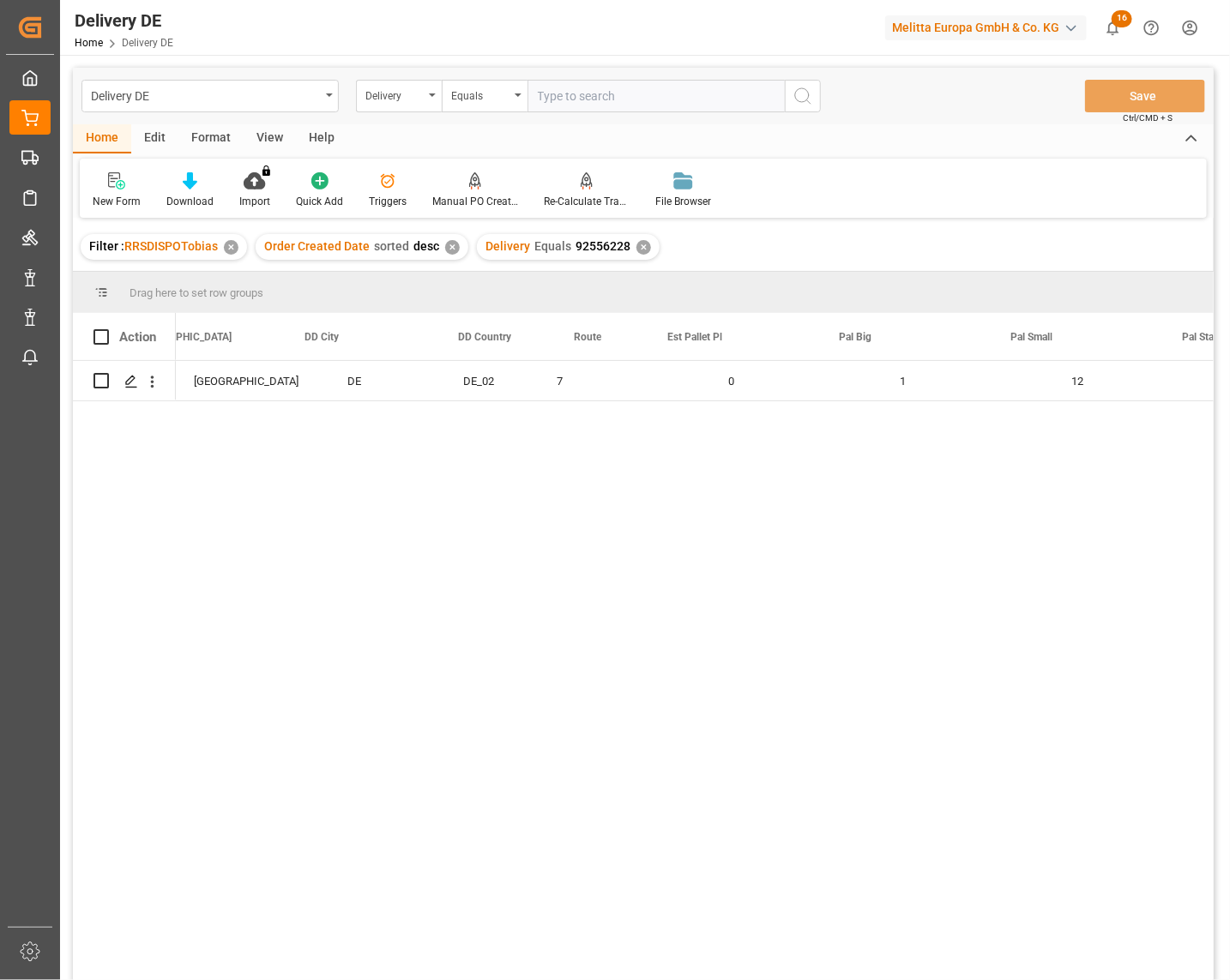
scroll to position [0, 1716]
click at [551, 98] on input "text" at bounding box center [656, 95] width 257 height 32
paste input "92556377"
type input "92556377"
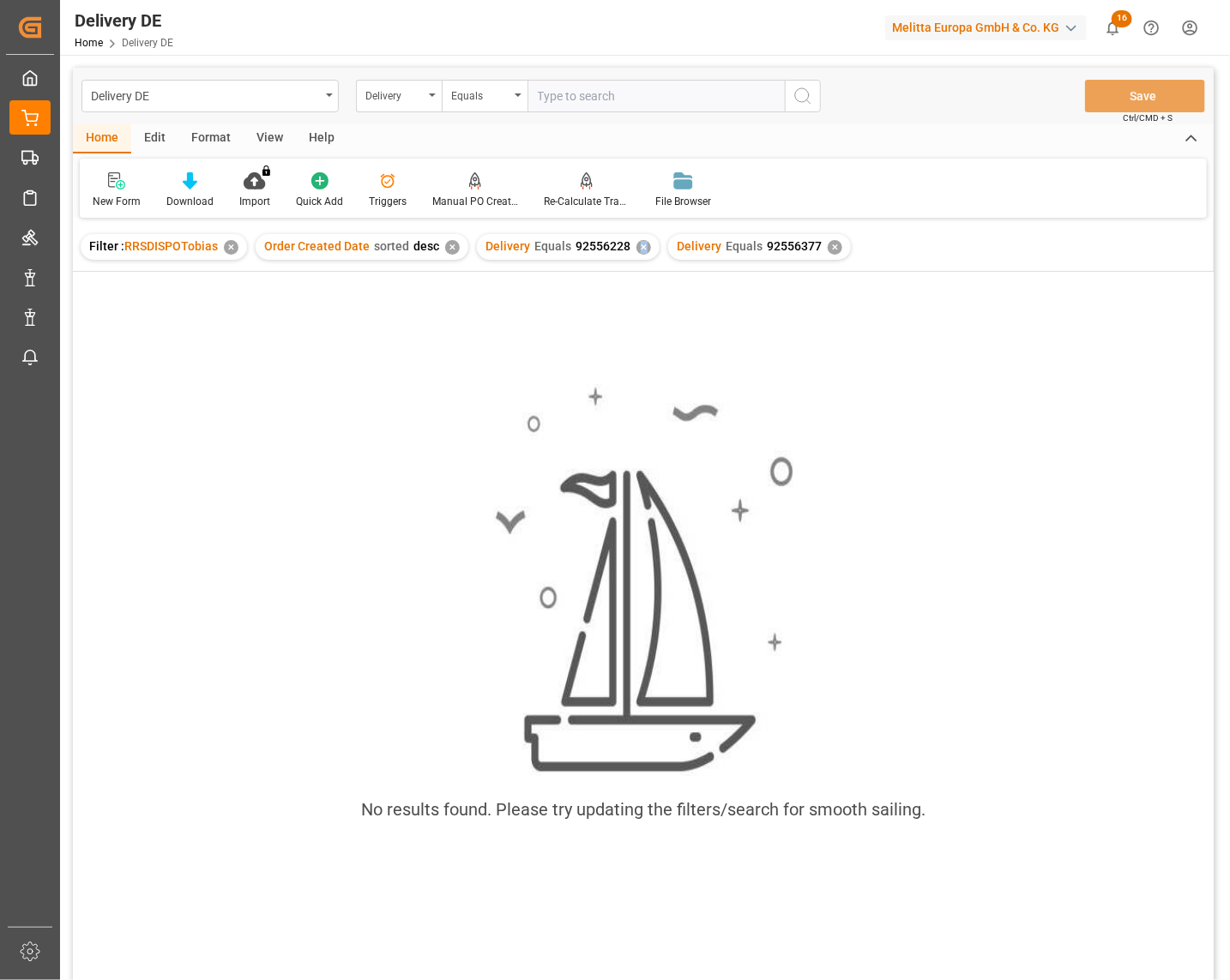
click at [637, 244] on div "✕" at bounding box center [643, 247] width 14 height 14
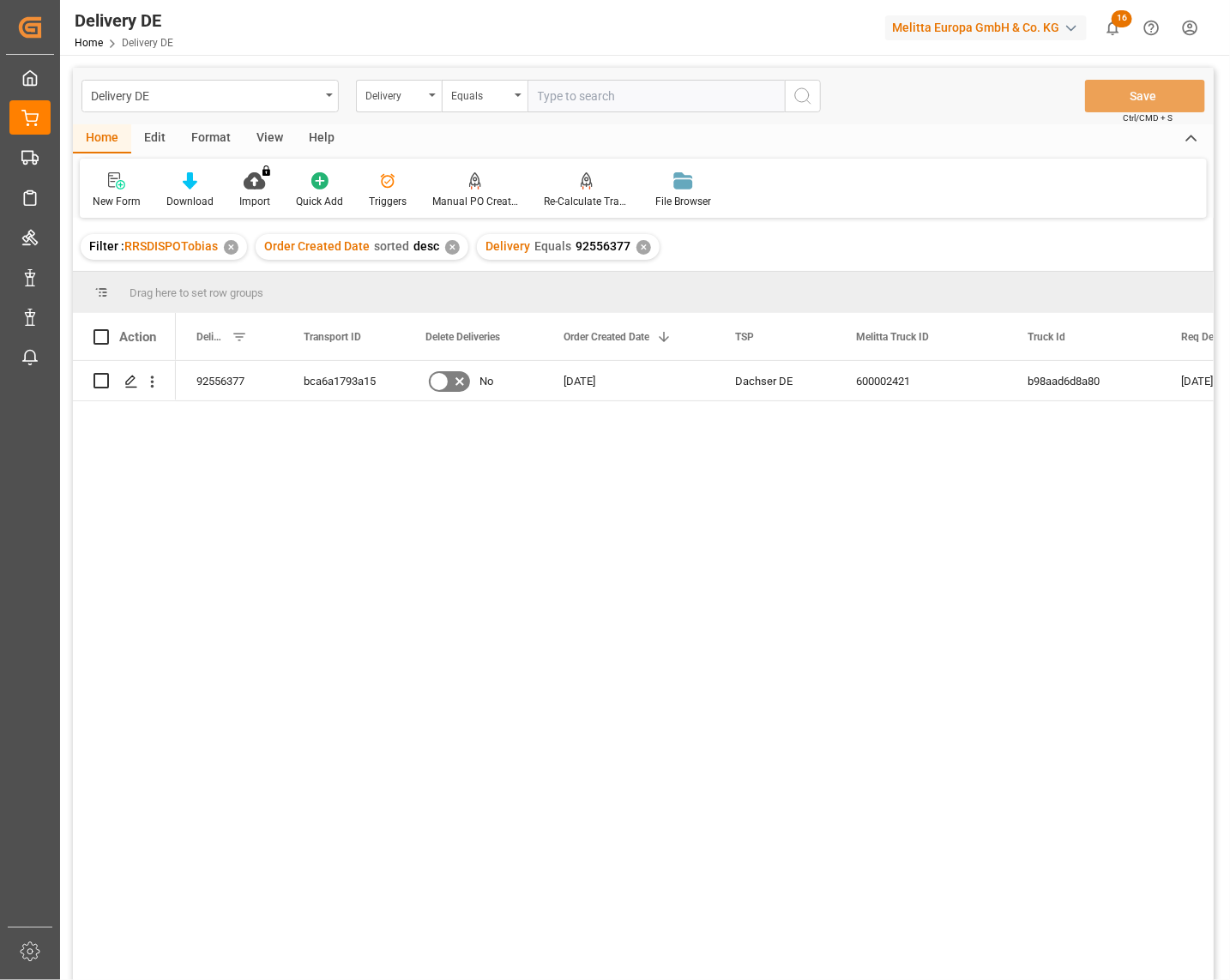
click at [566, 106] on input "text" at bounding box center [656, 95] width 257 height 32
paste input "92556377"
type input "92556377"
click at [798, 86] on icon "search button" at bounding box center [804, 96] width 21 height 21
click at [630, 250] on div "Delivery Equals 92556377 ✕" at bounding box center [568, 247] width 182 height 26
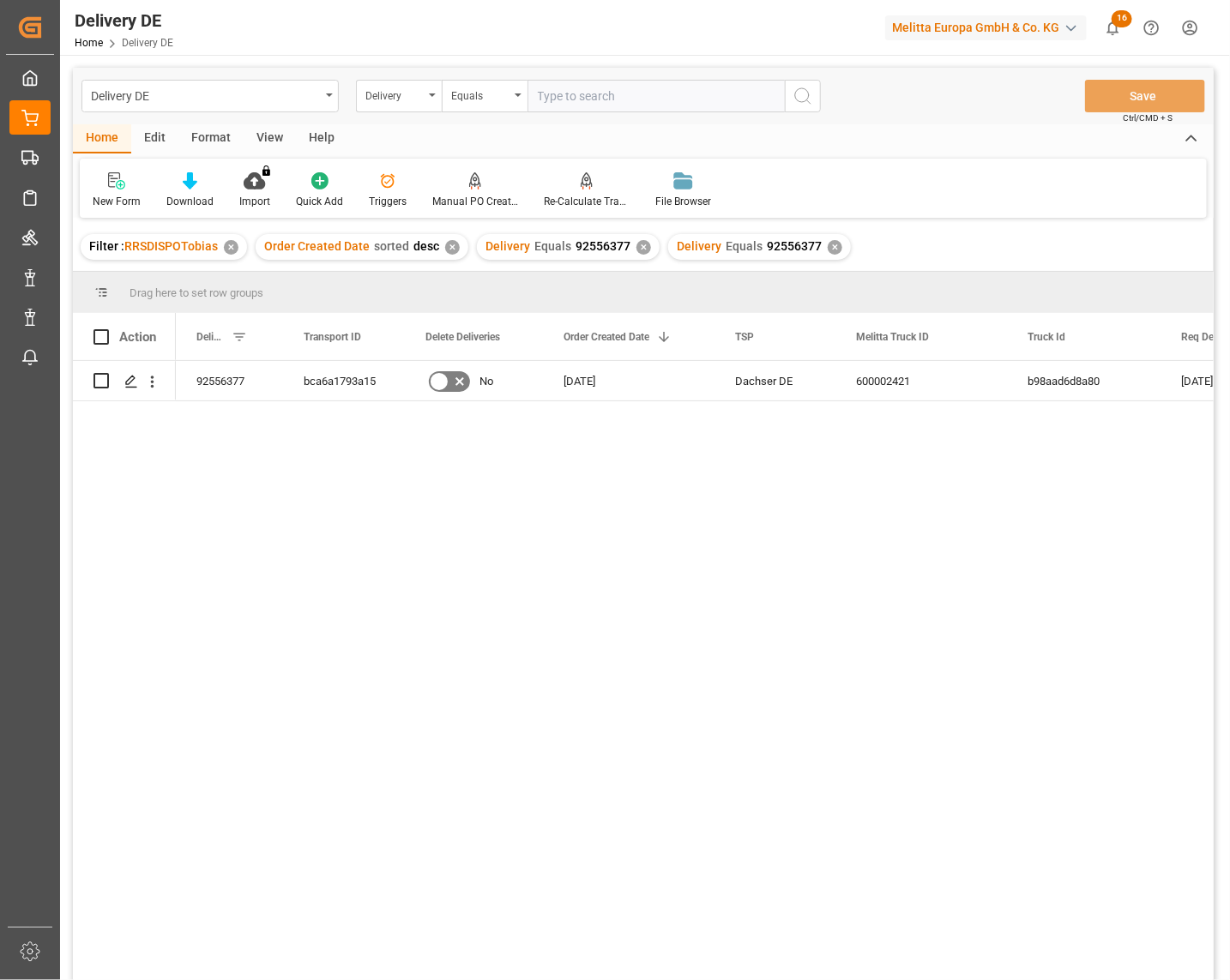
click at [637, 246] on div "✕" at bounding box center [643, 247] width 14 height 14
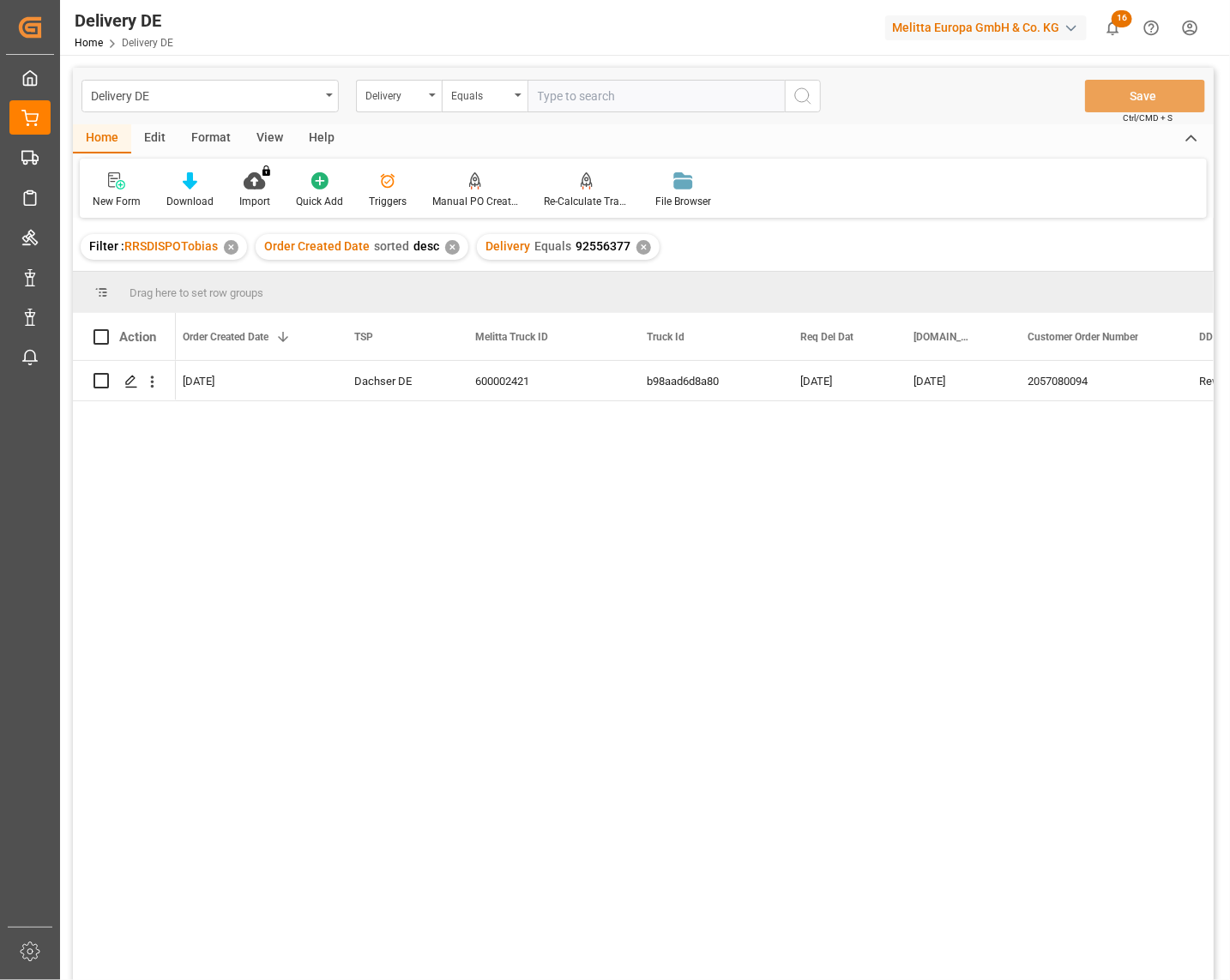
scroll to position [0, 527]
click at [681, 384] on div "Rewe TS Lager 161" at bounding box center [675, 381] width 136 height 40
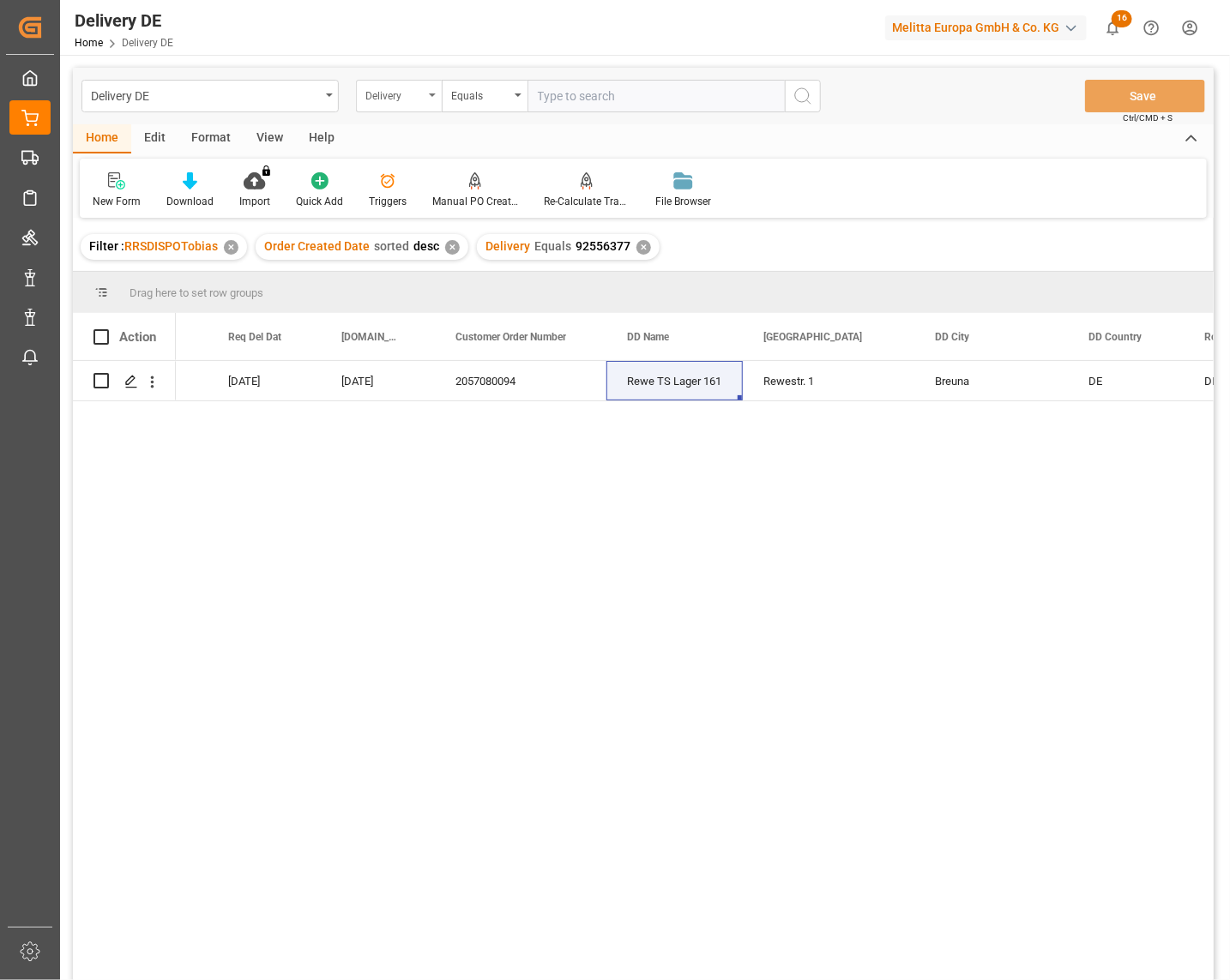
click at [400, 93] on div "Delivery" at bounding box center [395, 94] width 59 height 20
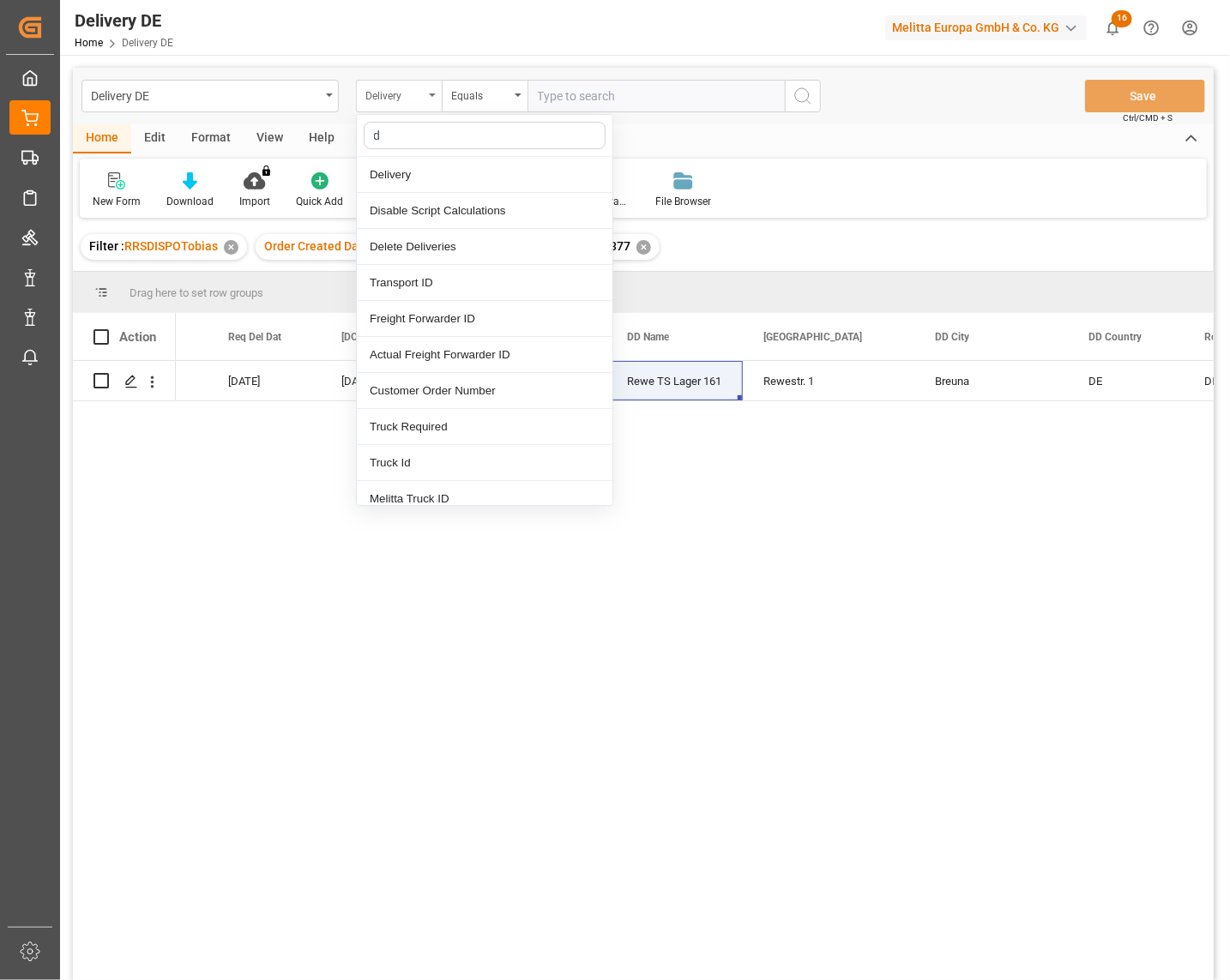
type input "dd"
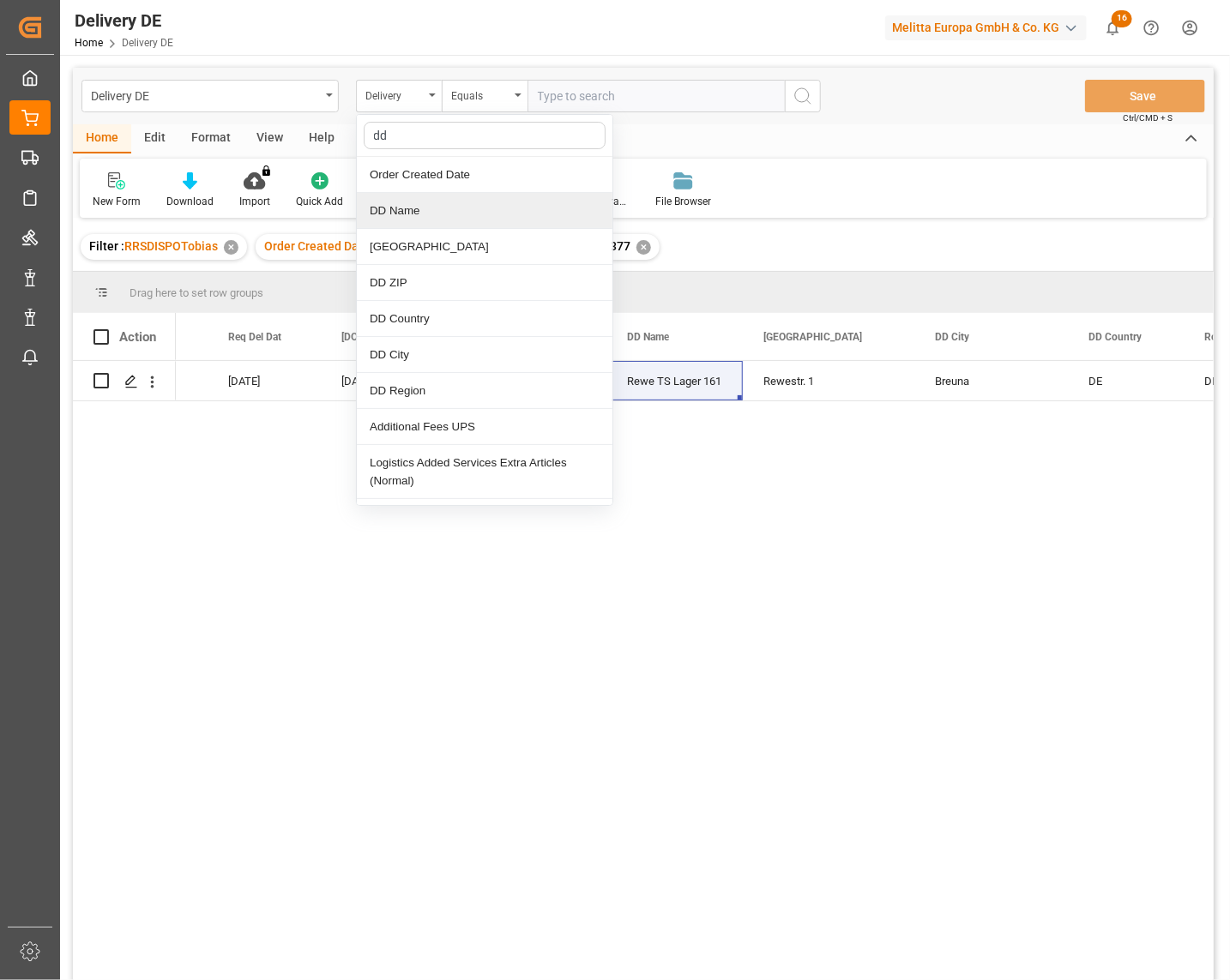
click at [421, 215] on div "DD Name" at bounding box center [485, 211] width 255 height 36
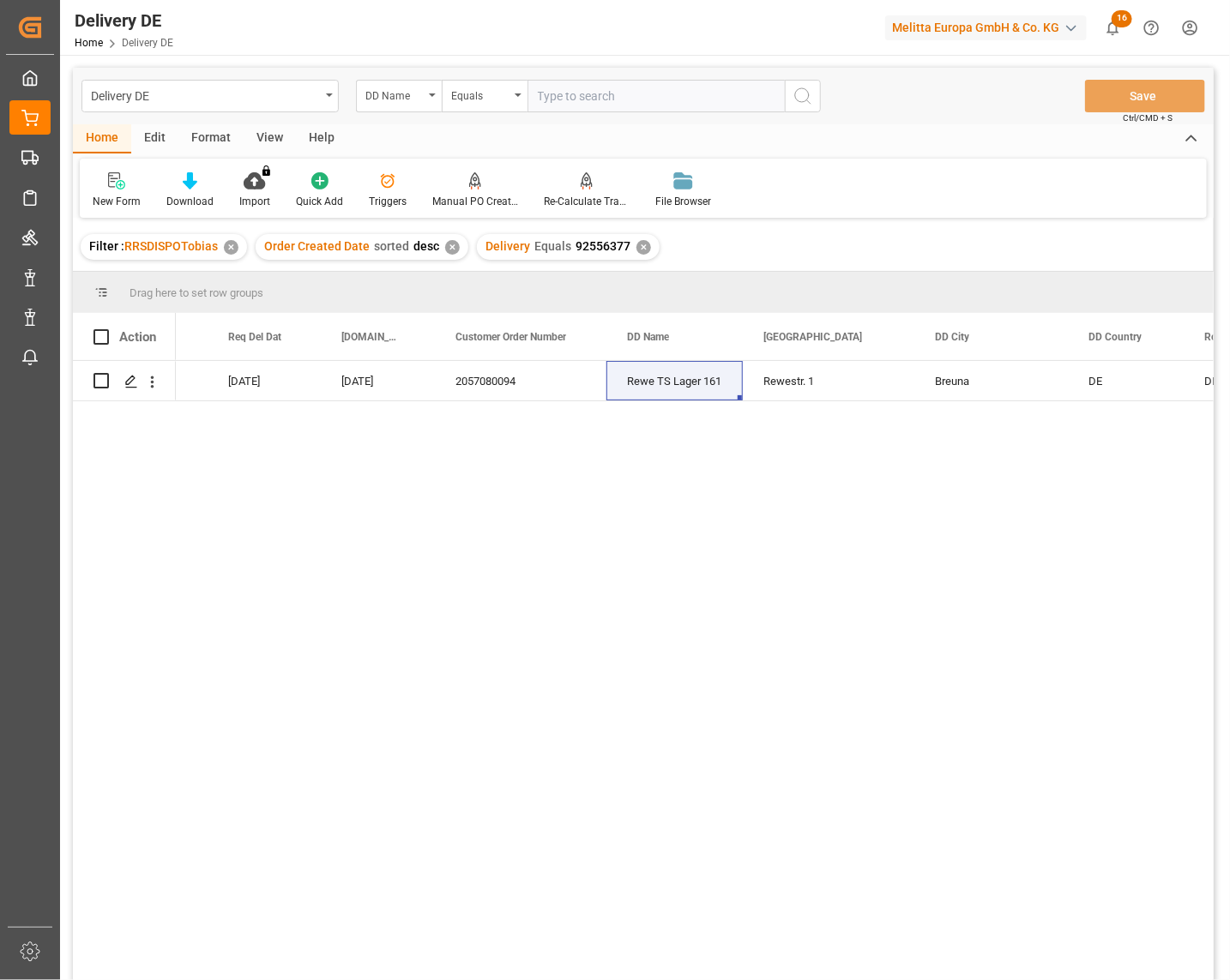
click at [571, 89] on input "text" at bounding box center [656, 95] width 257 height 32
paste input "Rewe TS Lager 161"
type input "Rewe TS Lager 161"
click at [808, 95] on icon "search button" at bounding box center [804, 96] width 21 height 21
click at [636, 243] on div "✕" at bounding box center [643, 247] width 14 height 14
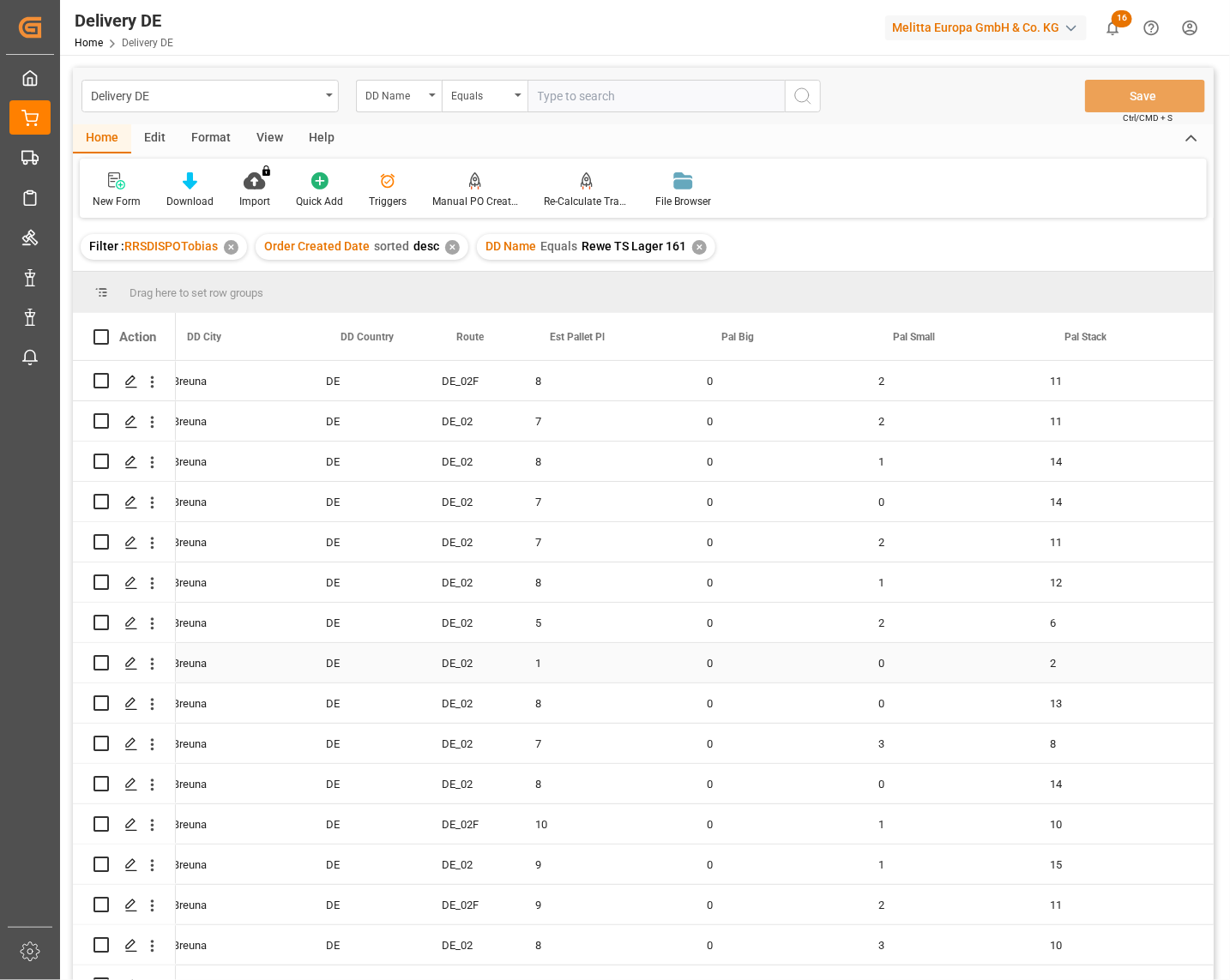
scroll to position [0, 1525]
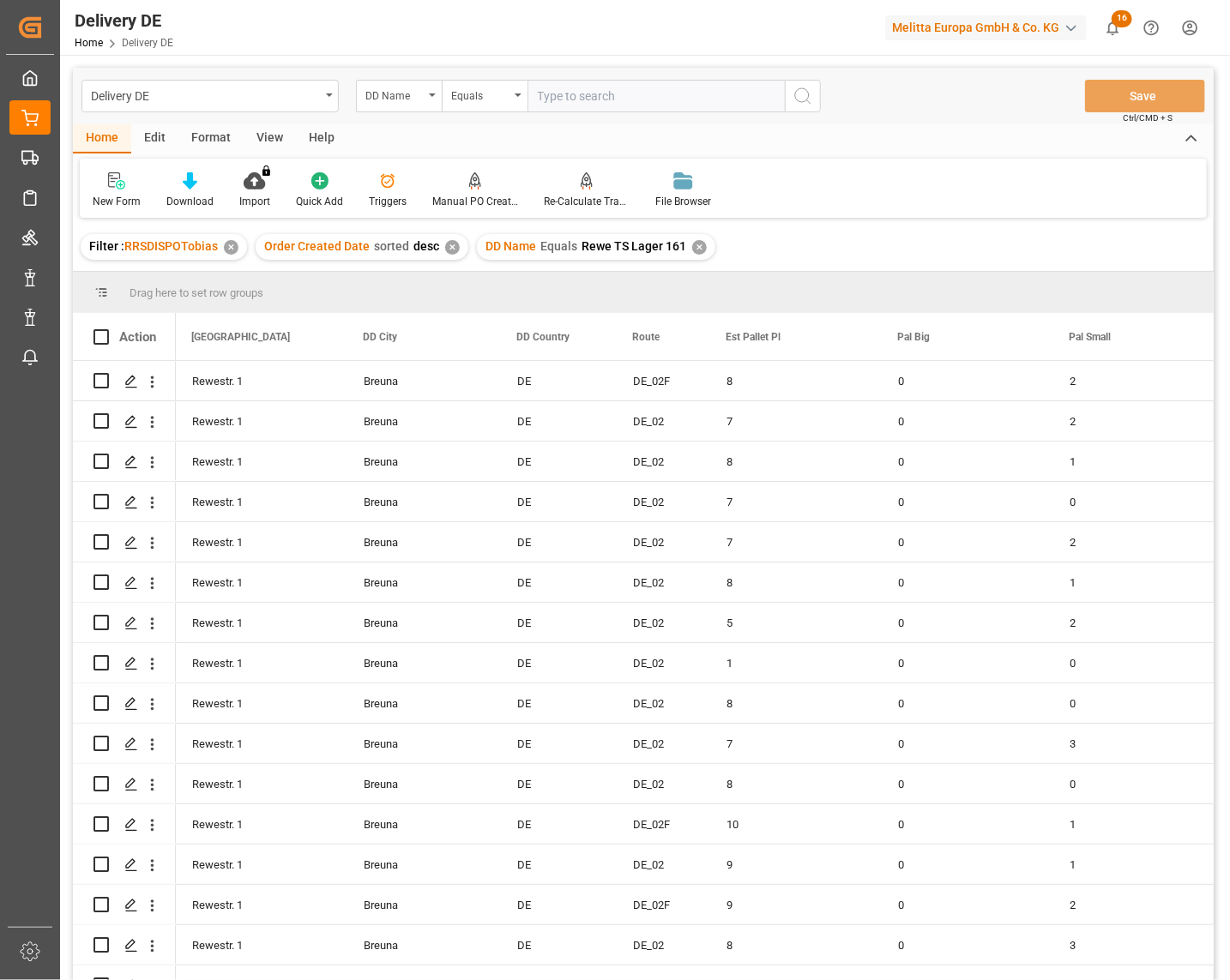
click at [563, 96] on input "text" at bounding box center [656, 95] width 257 height 32
paste input "92557271"
type input "92557271"
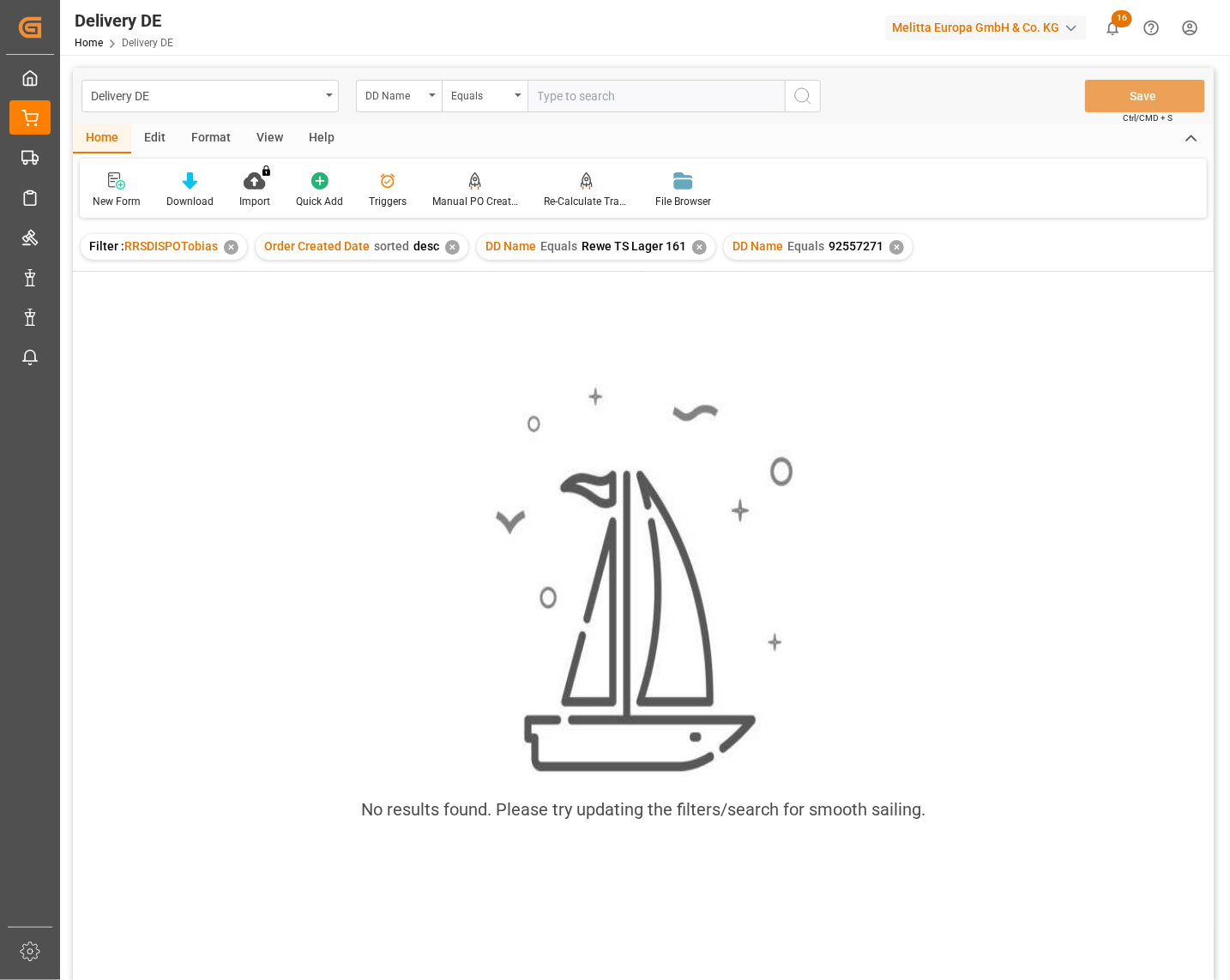
click at [695, 251] on div "✕" at bounding box center [699, 247] width 14 height 14
click at [653, 245] on div "DD Name Equals 92557271 ✕" at bounding box center [572, 247] width 189 height 26
click at [648, 246] on div "✕" at bounding box center [650, 247] width 14 height 14
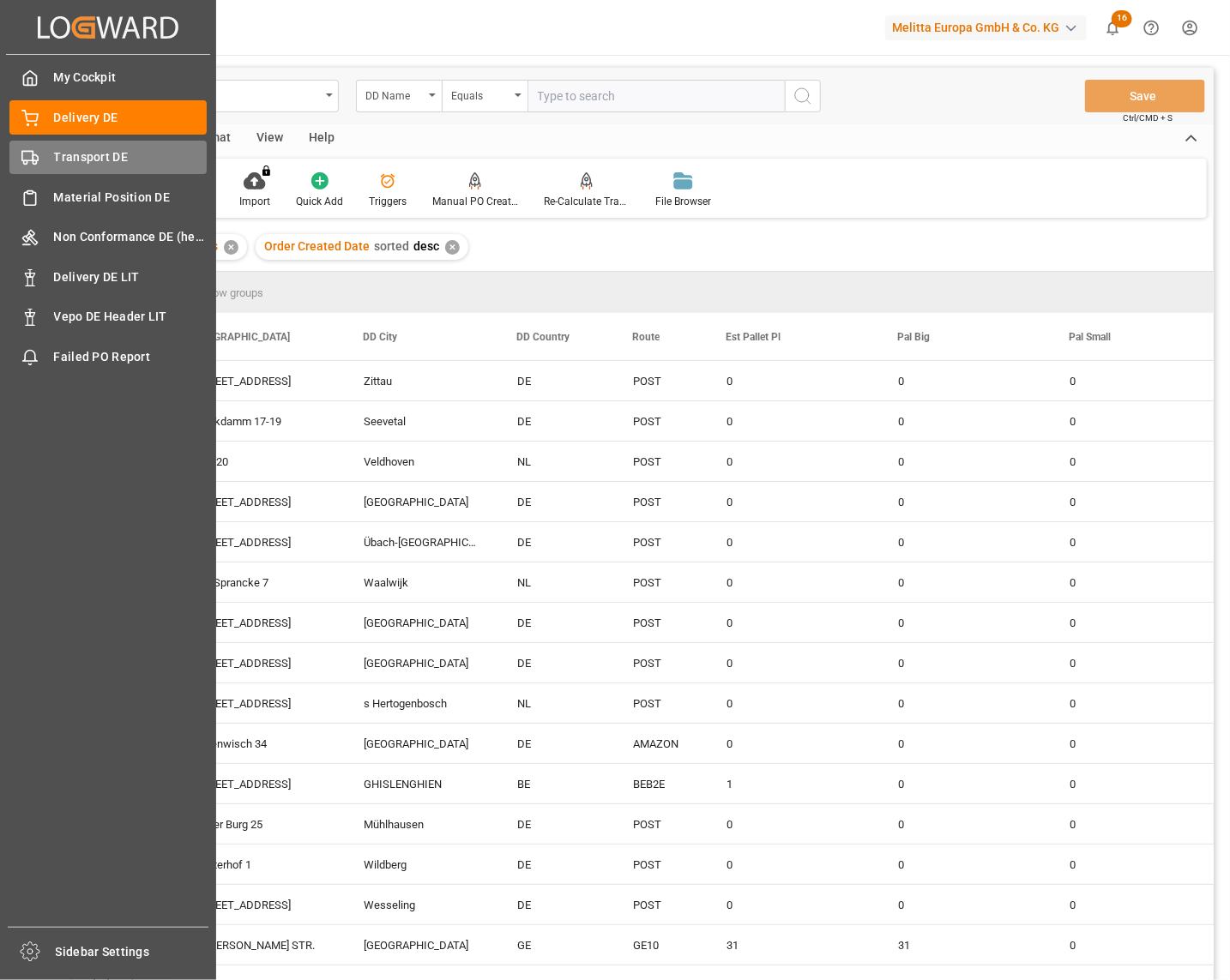
click at [79, 155] on span "Transport DE" at bounding box center [130, 157] width 153 height 18
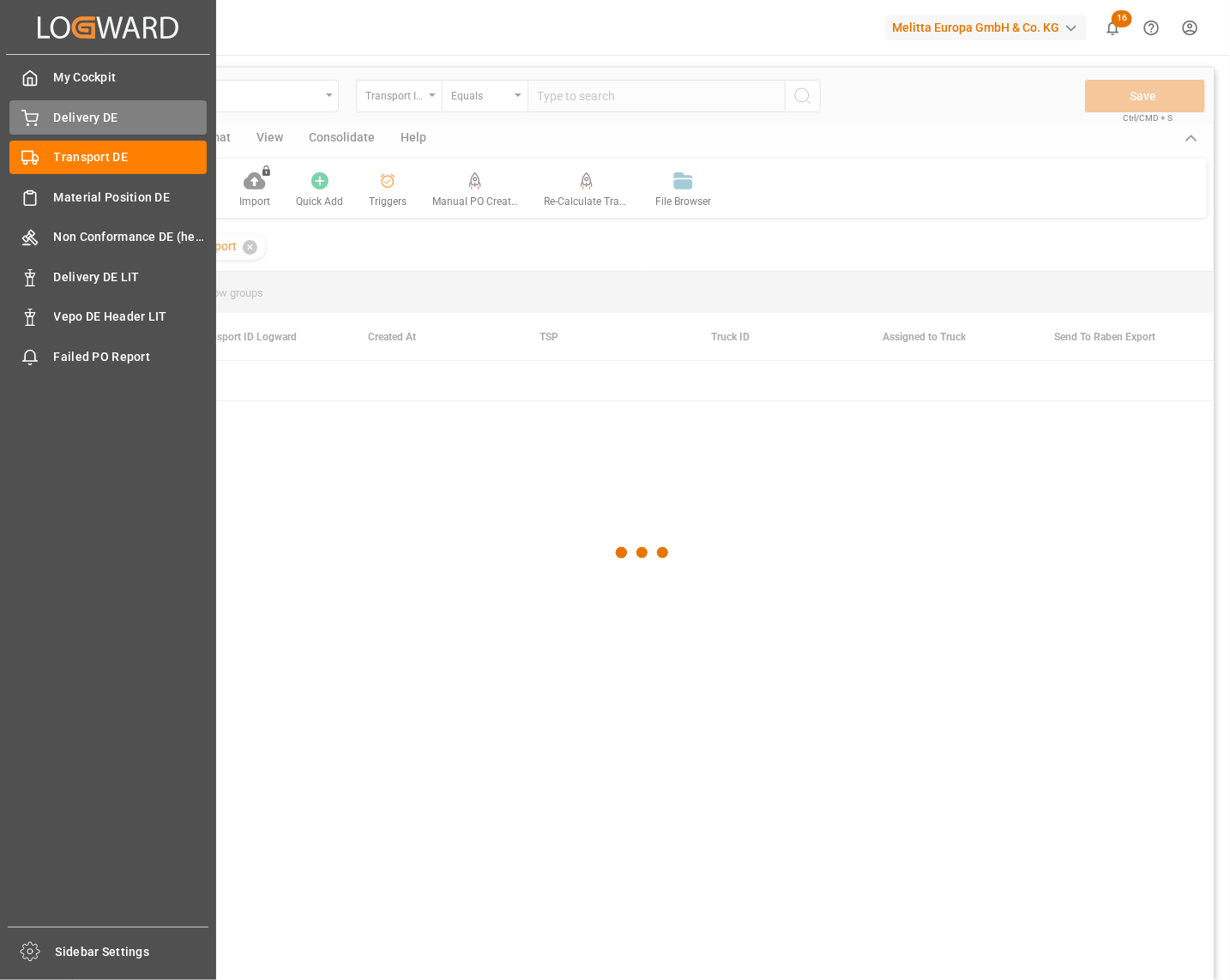
click at [91, 123] on span "Delivery DE" at bounding box center [130, 117] width 153 height 18
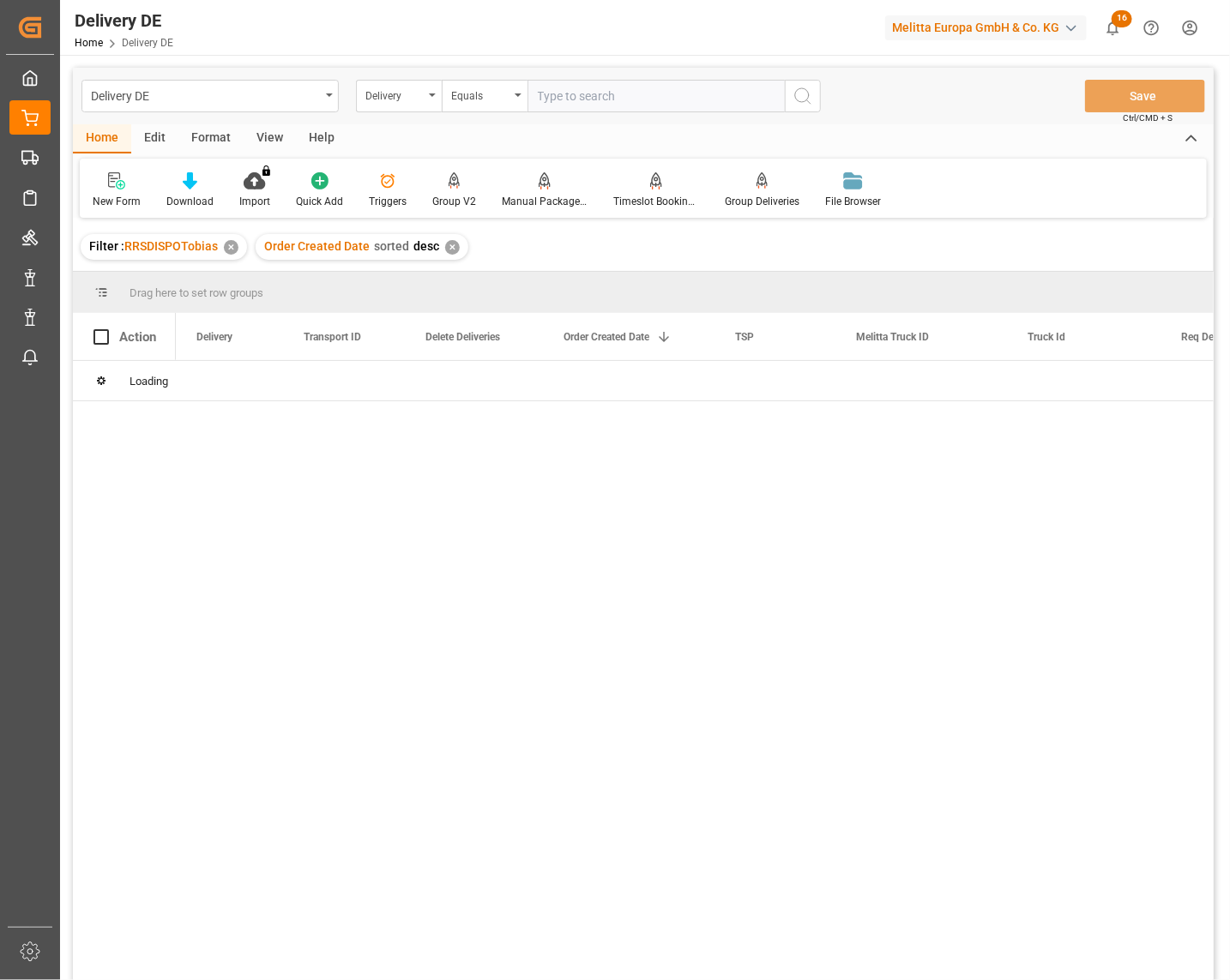
click at [605, 96] on input "text" at bounding box center [656, 95] width 257 height 32
paste input "92557271"
type input "92557271"
click at [812, 97] on icon "search button" at bounding box center [804, 96] width 21 height 21
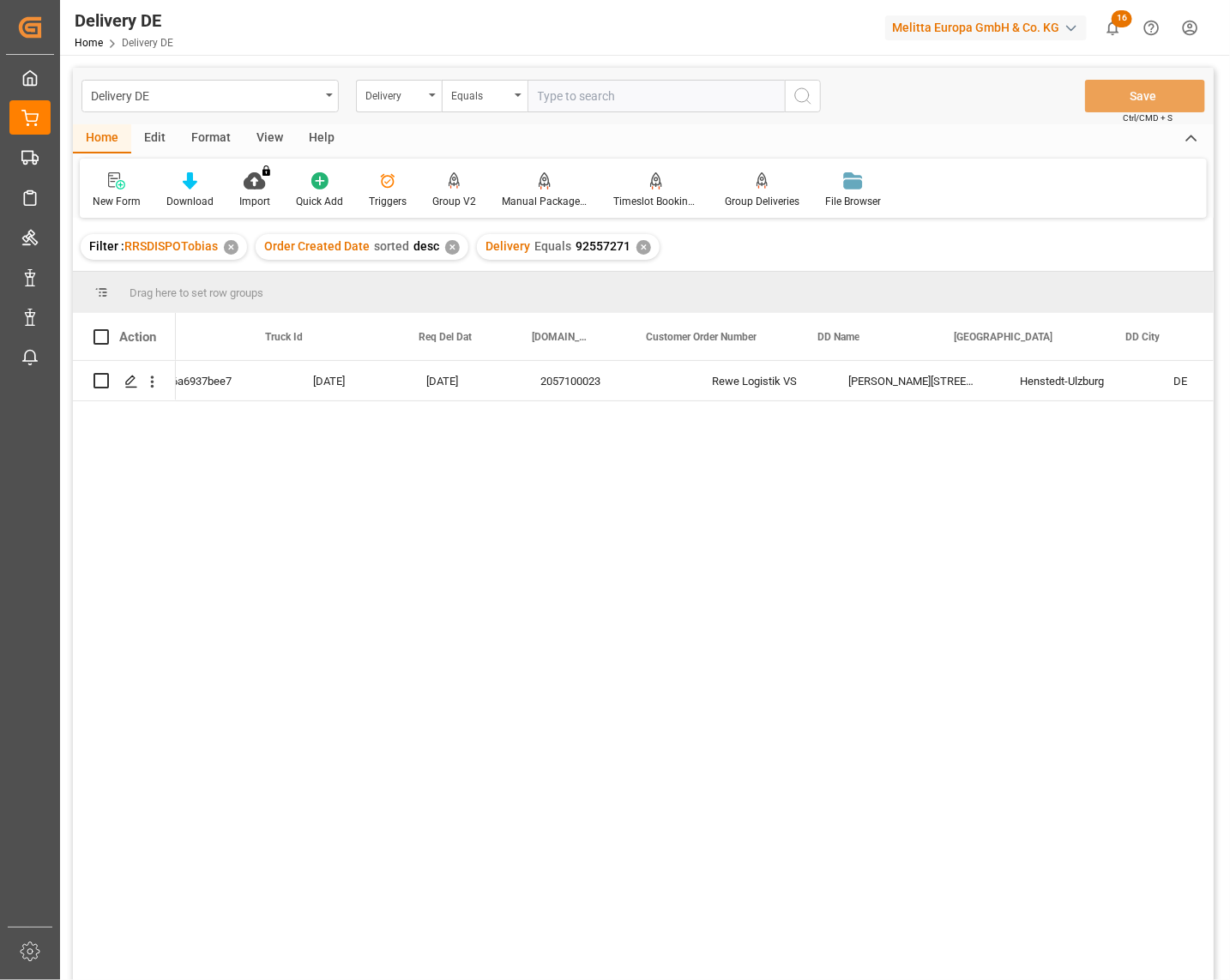
scroll to position [0, 762]
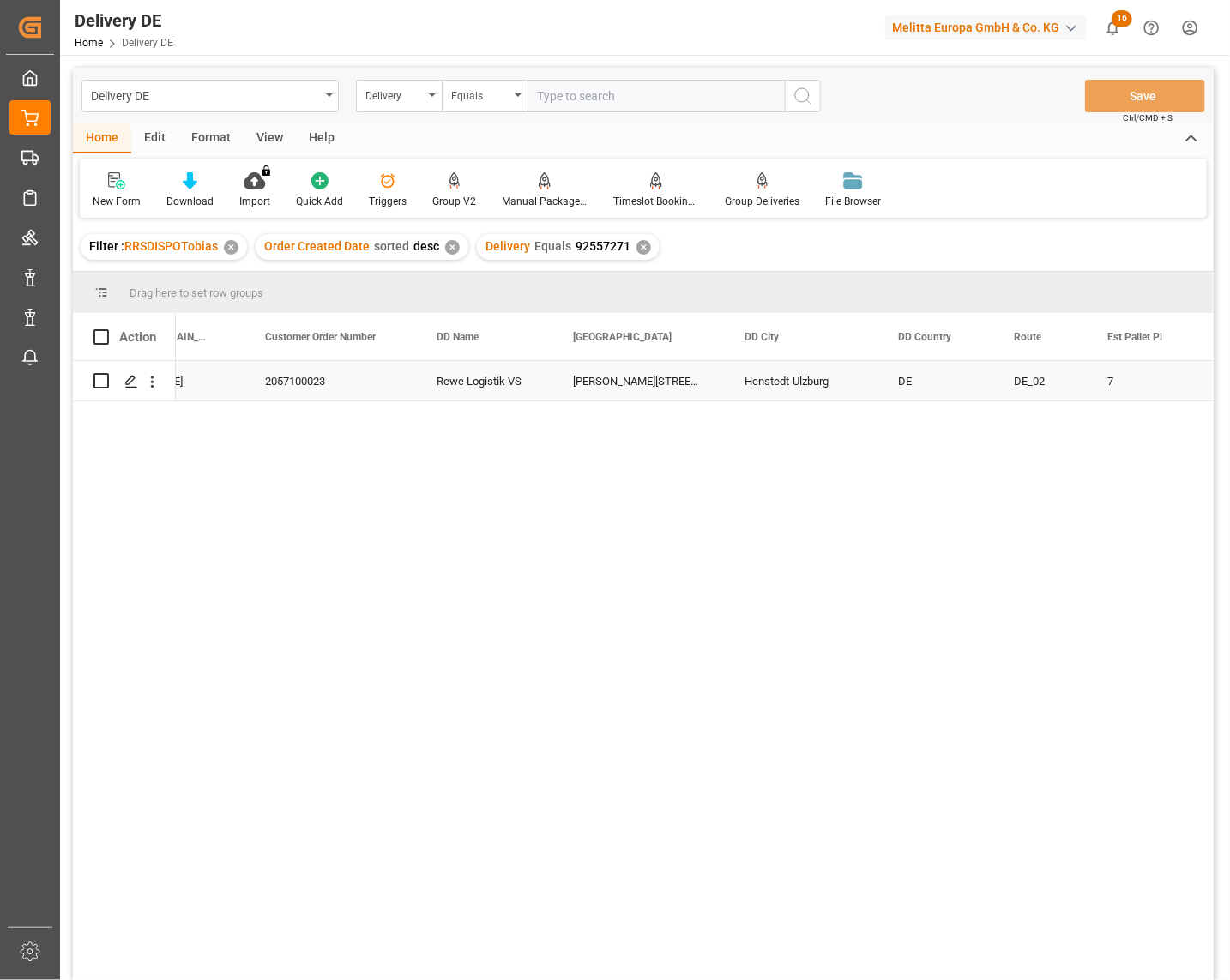
click at [628, 380] on div "Rudolf-Diesel-Str. 36" at bounding box center [638, 381] width 172 height 40
click at [380, 95] on div "Delivery" at bounding box center [395, 94] width 59 height 20
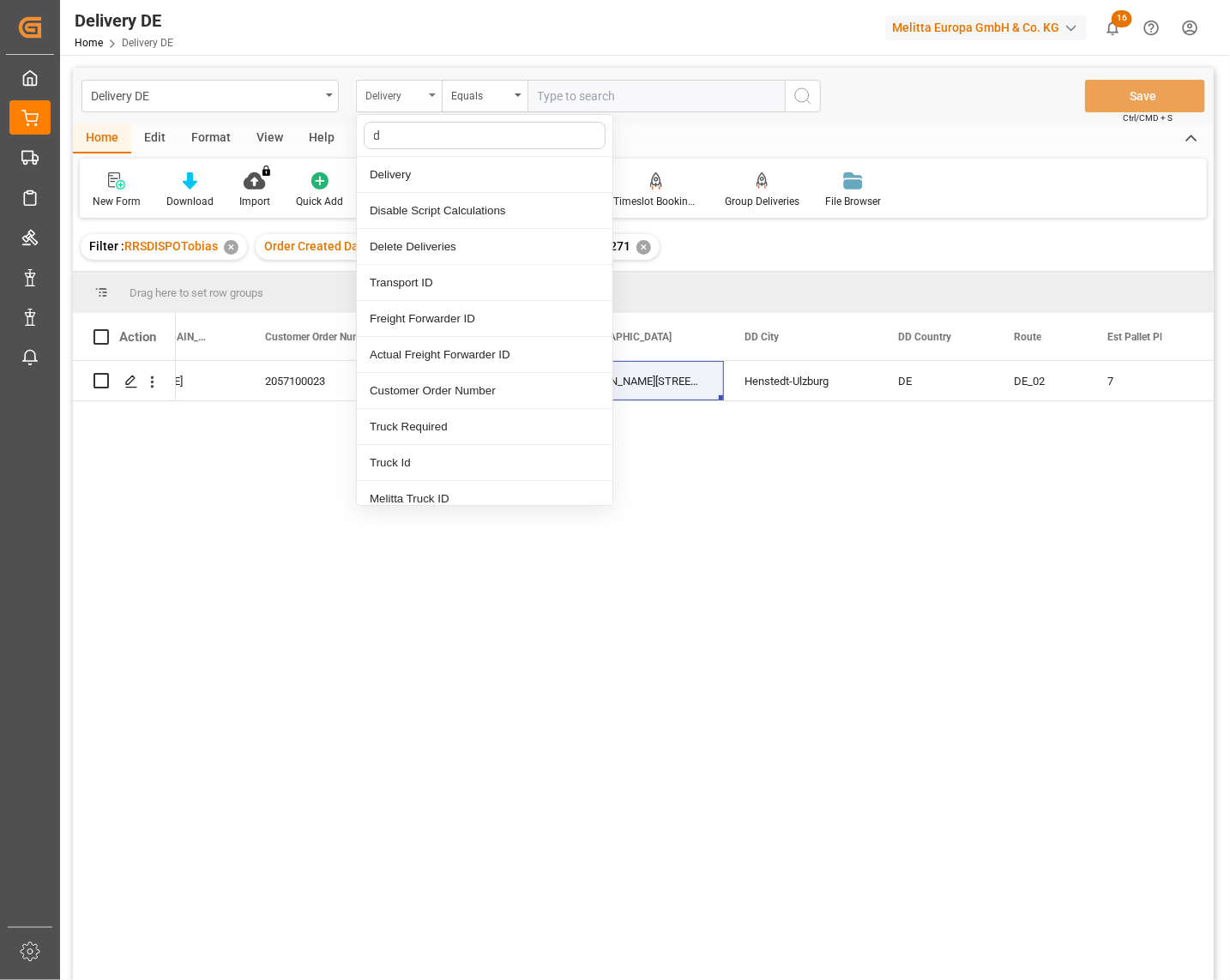
type input "dd"
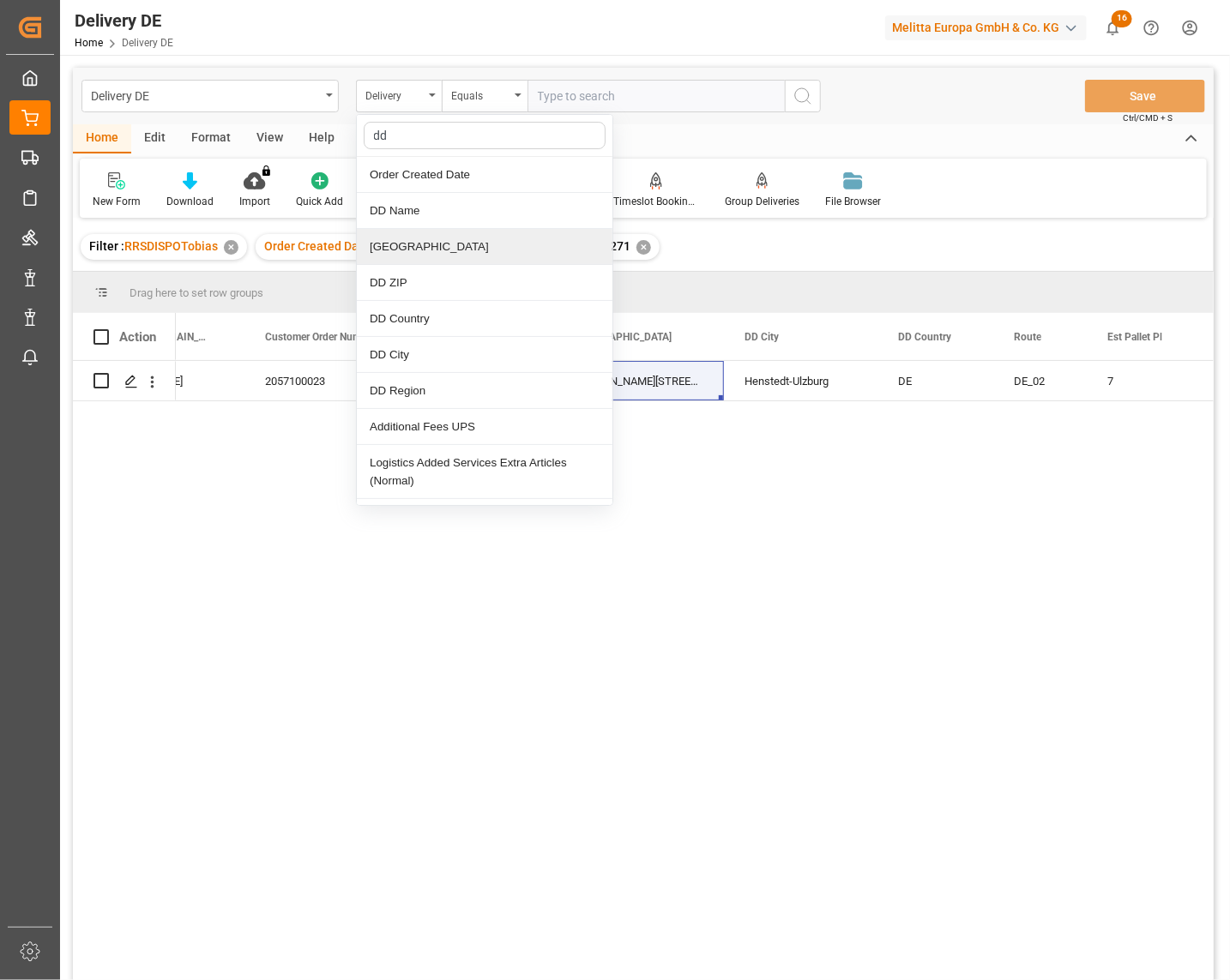
click at [409, 247] on div "[GEOGRAPHIC_DATA]" at bounding box center [485, 247] width 255 height 36
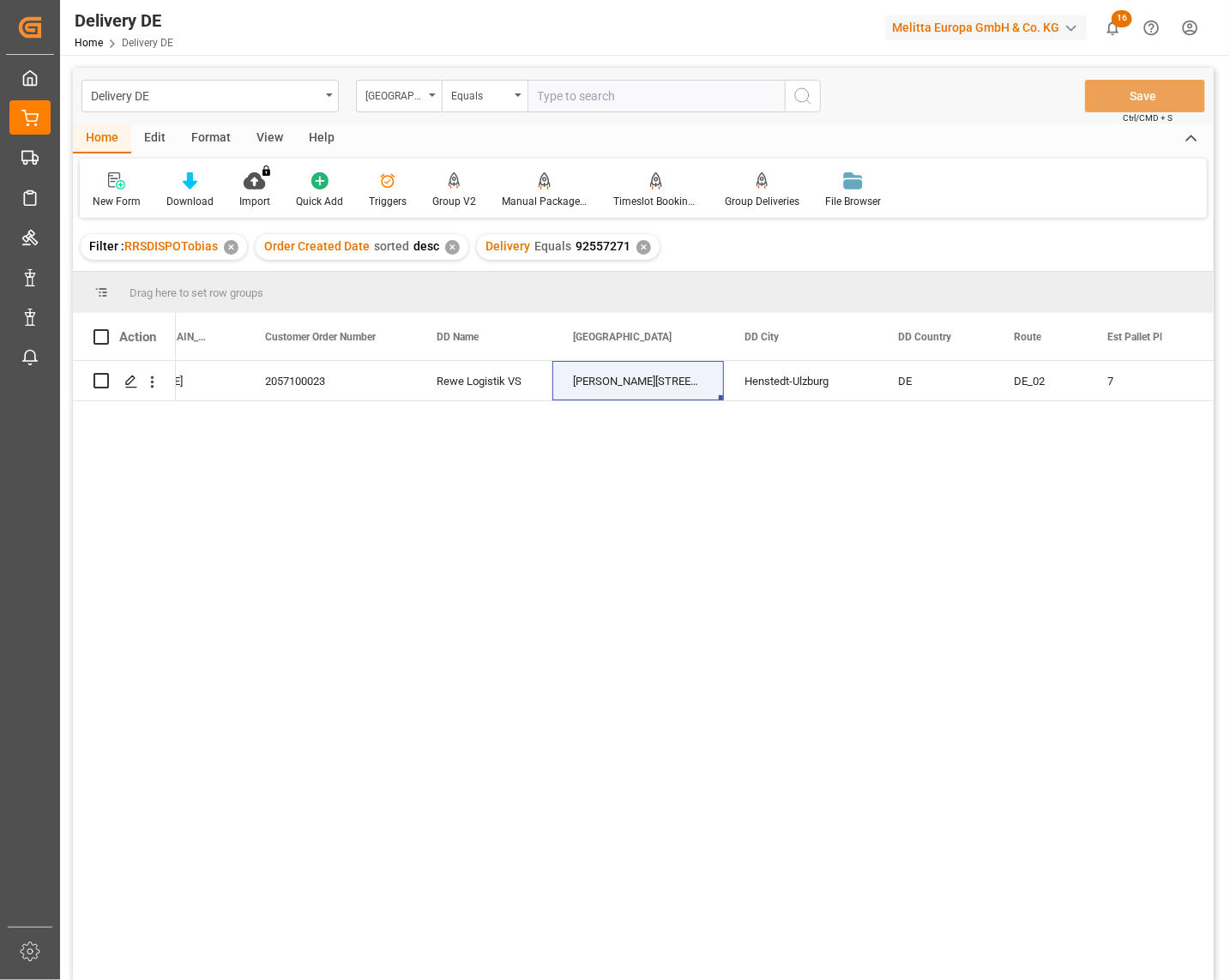
click at [566, 84] on input "text" at bounding box center [656, 95] width 257 height 32
paste input "Rudolf-Diesel-Str. 36"
type input "Rudolf-Diesel-Str. 36"
click at [638, 245] on div "✕" at bounding box center [643, 247] width 14 height 14
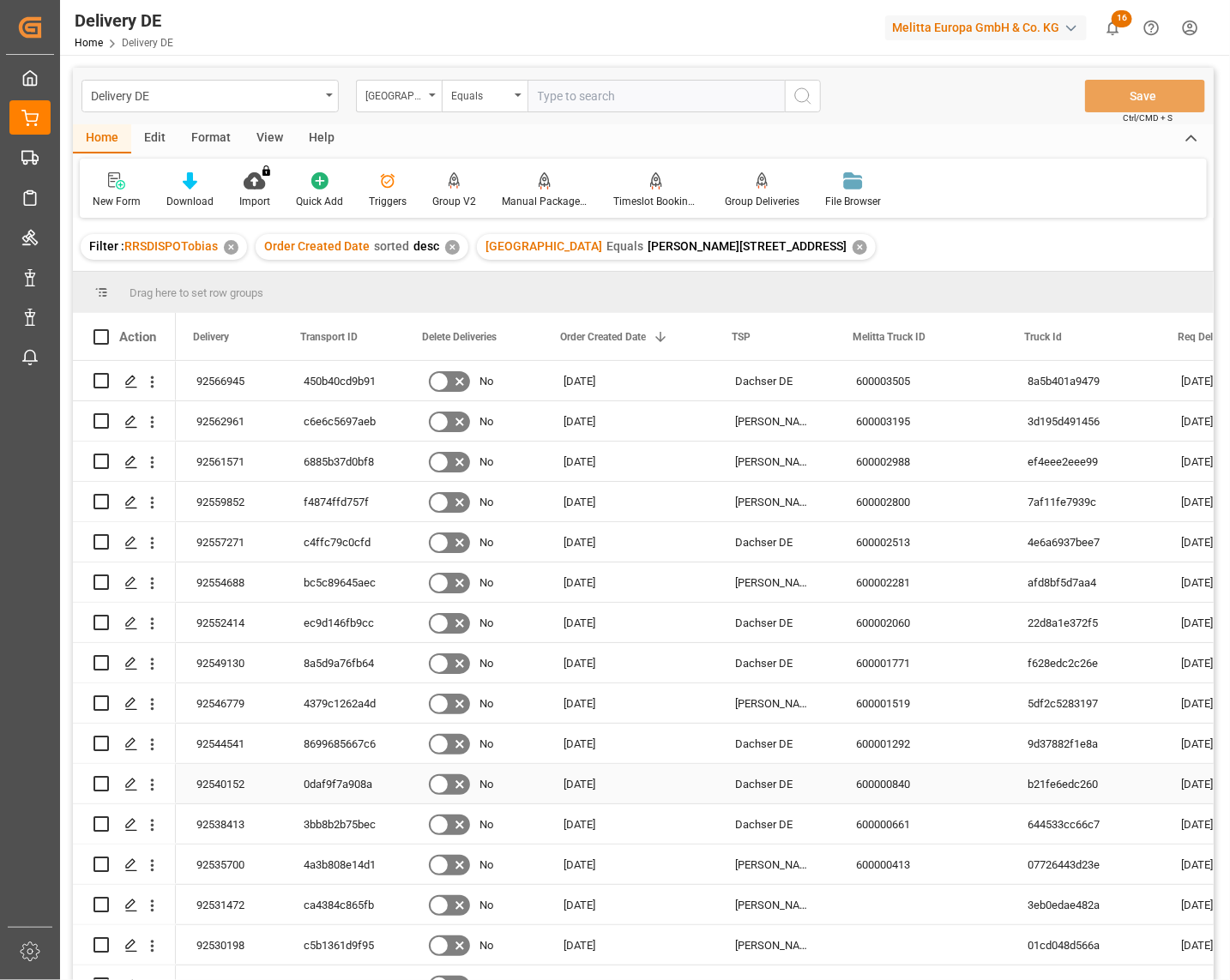
scroll to position [0, 190]
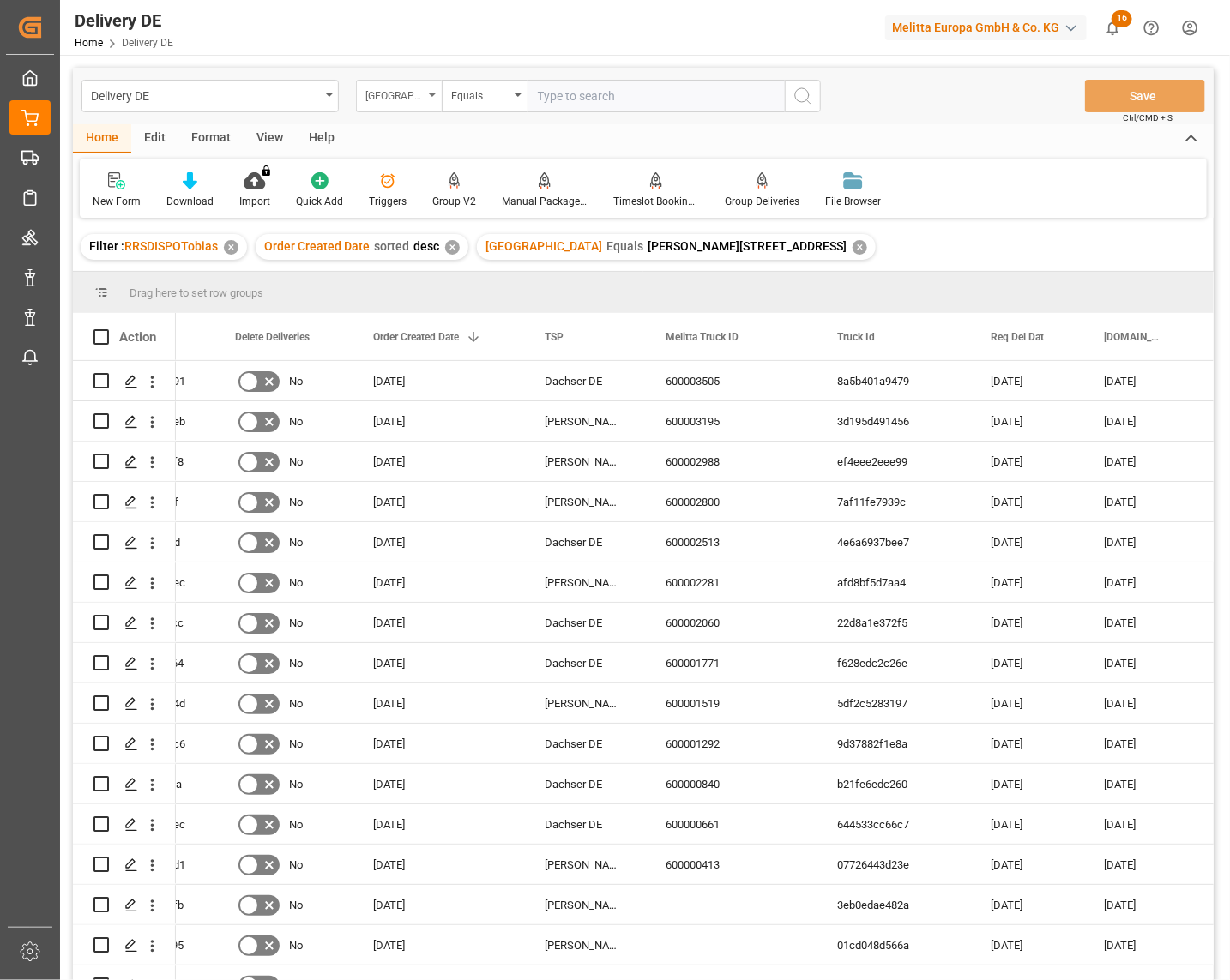
click at [405, 91] on div "[GEOGRAPHIC_DATA]" at bounding box center [395, 94] width 59 height 20
type input "cust"
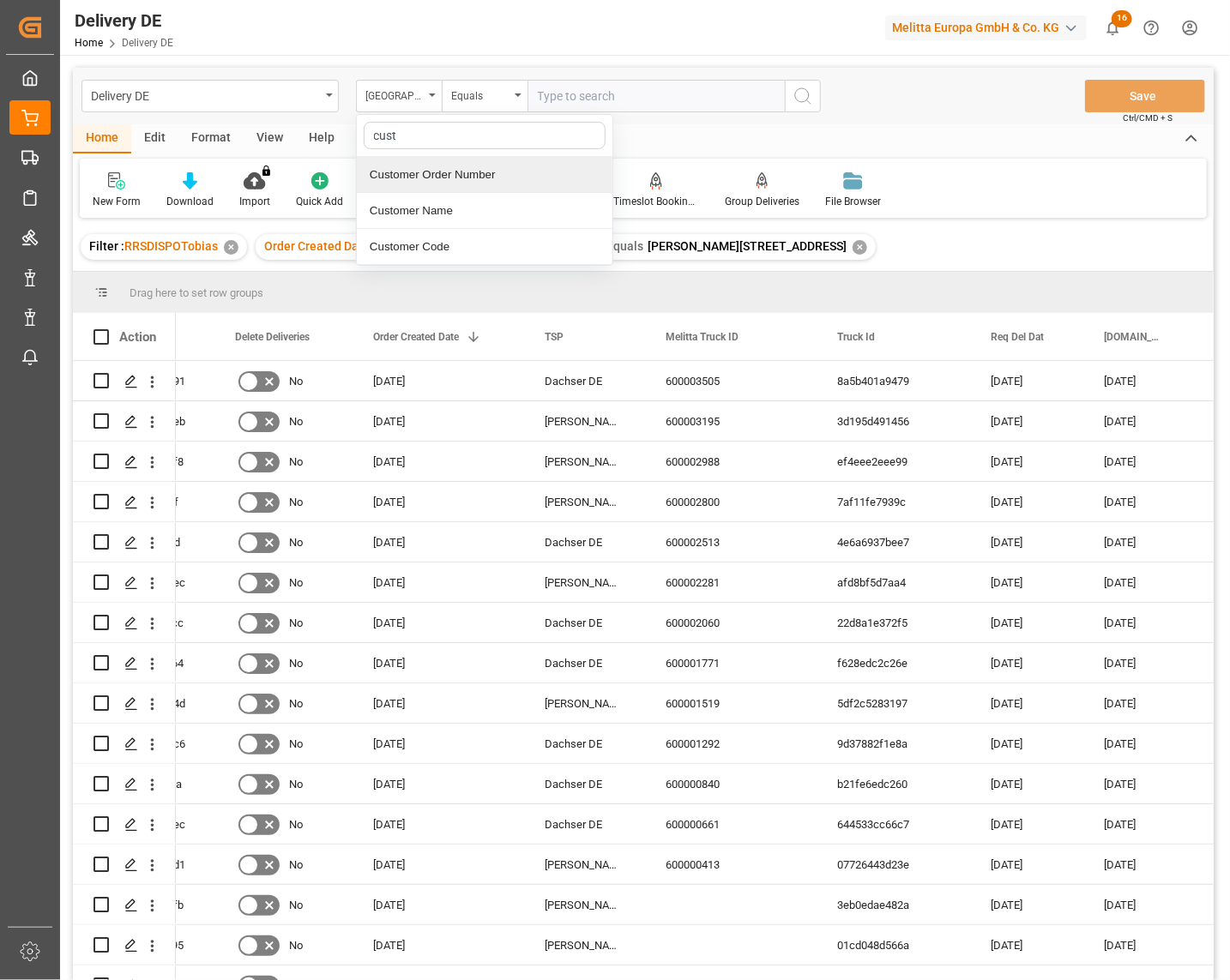
click at [442, 172] on div "Customer Order Number" at bounding box center [485, 175] width 255 height 36
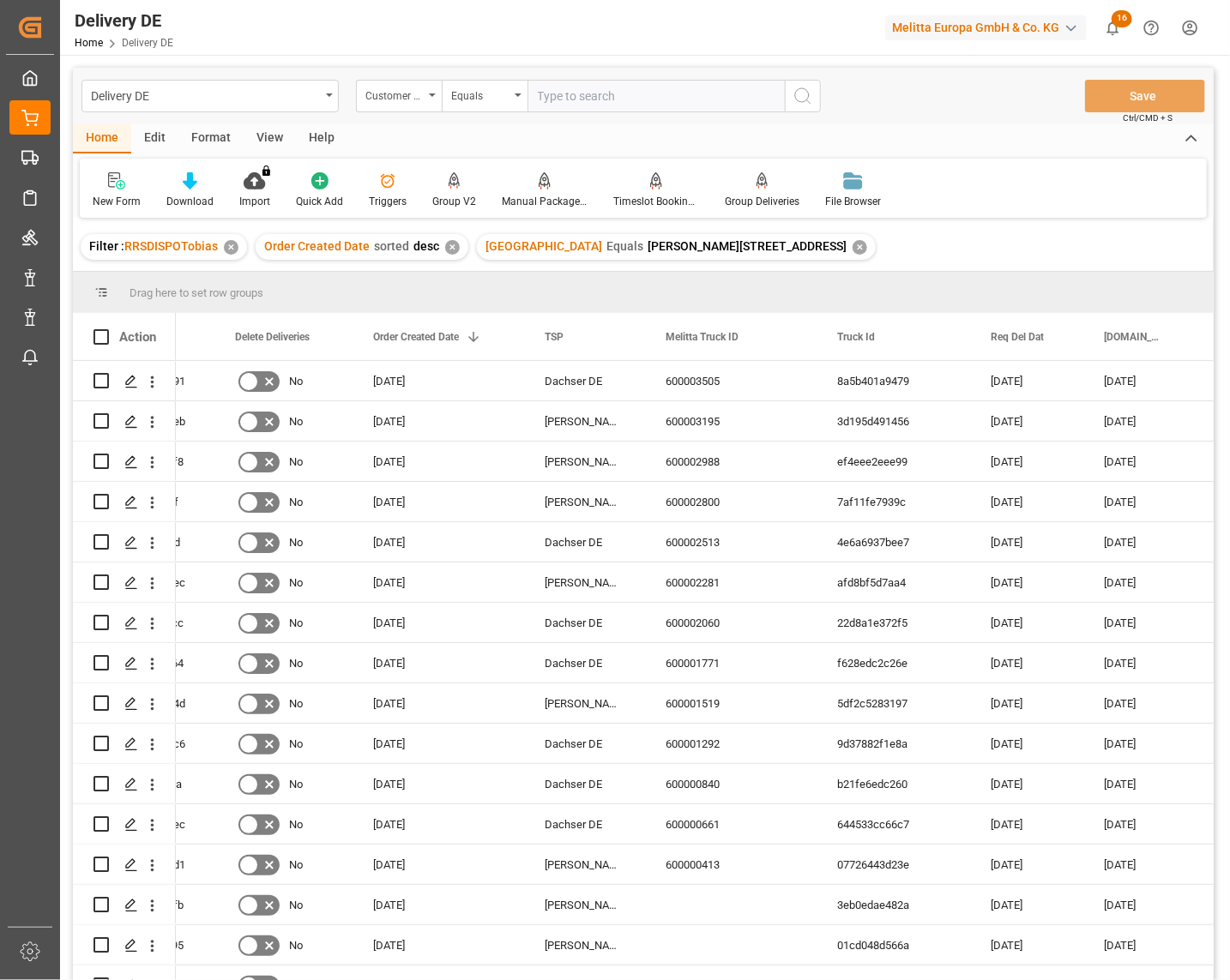
click at [552, 95] on input "text" at bounding box center [656, 95] width 257 height 32
paste input "188808102501"
type input "188808102501"
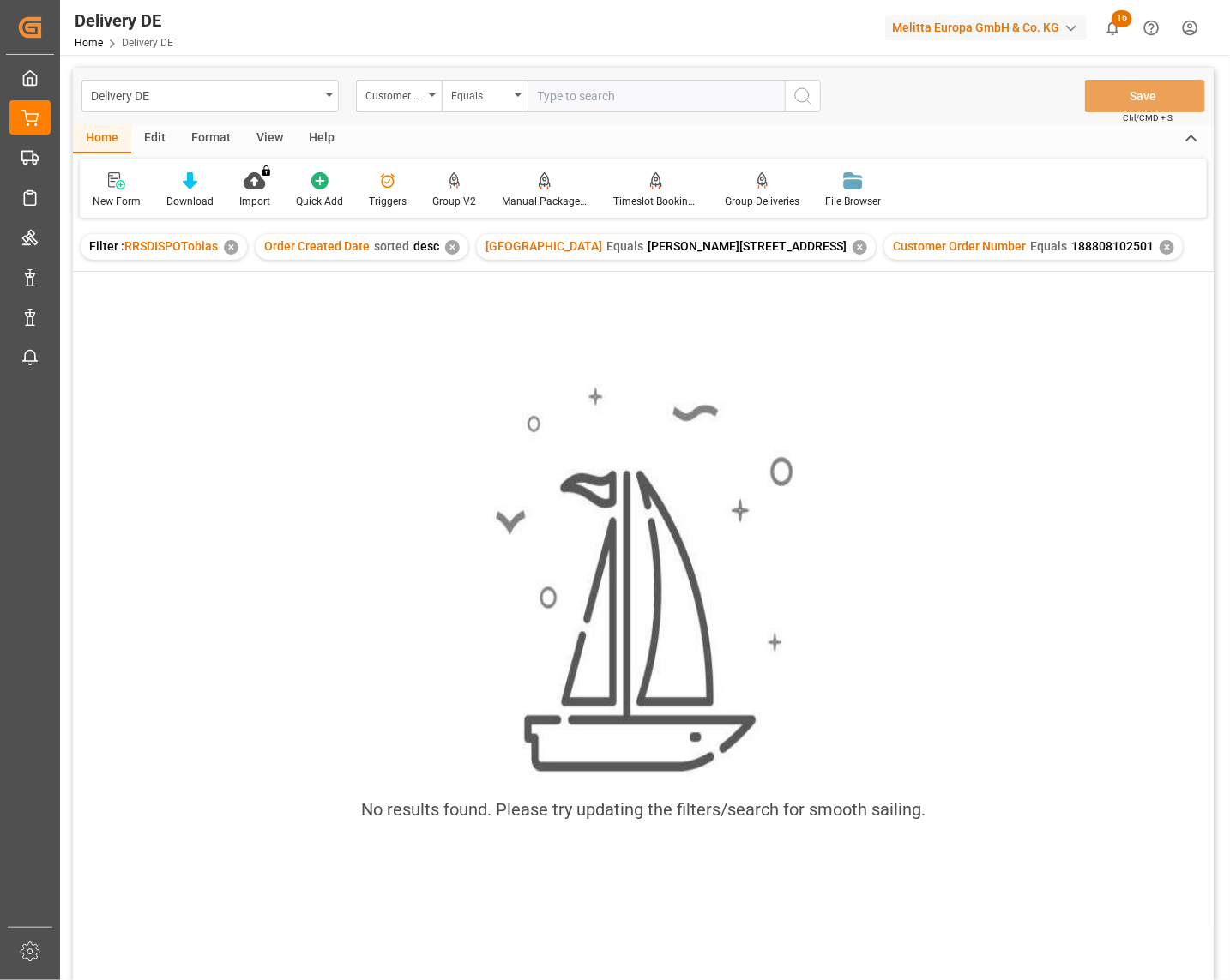
click at [853, 245] on div "✕" at bounding box center [859, 247] width 14 height 14
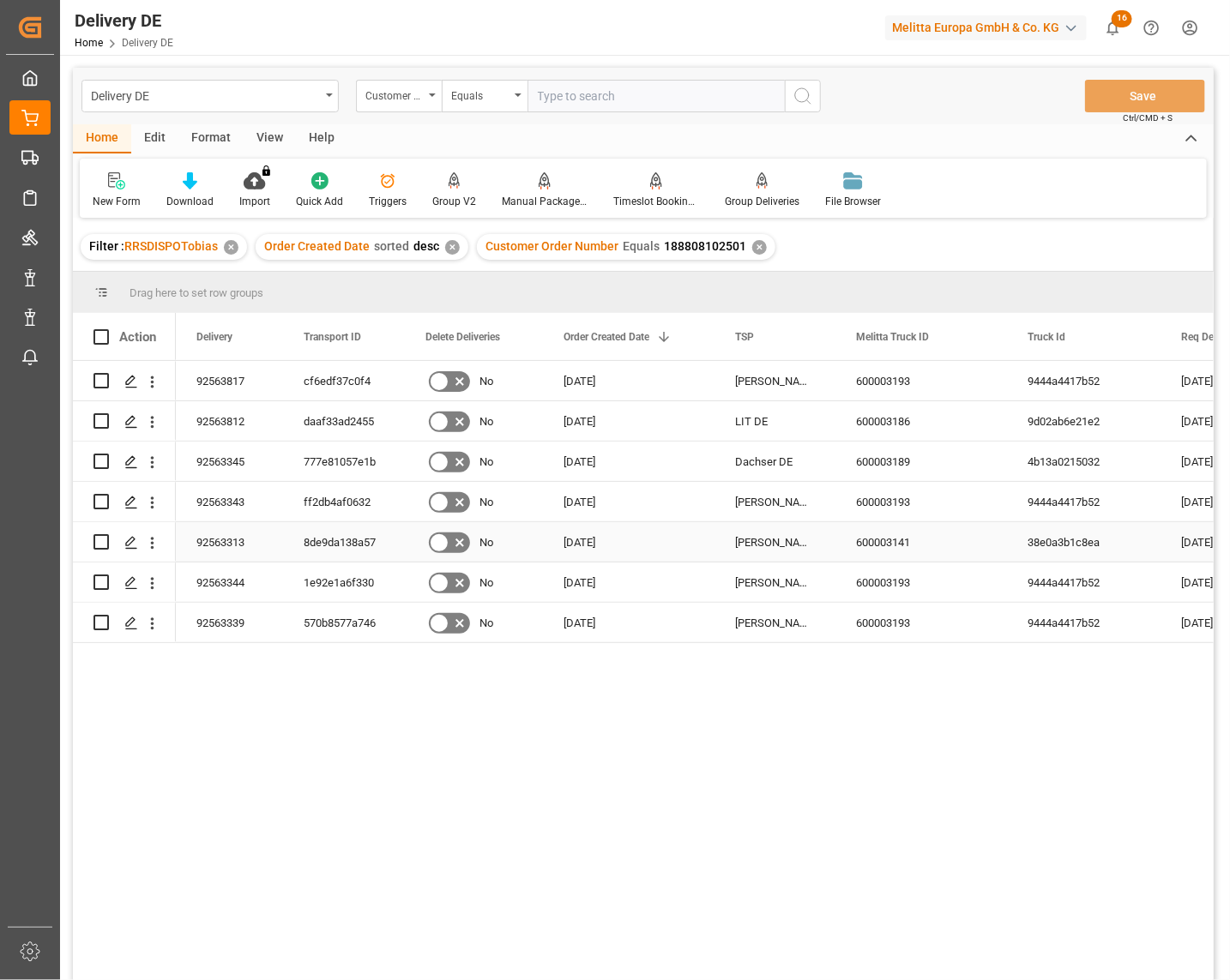
click at [358, 534] on div "8de9da138a57" at bounding box center [343, 542] width 122 height 40
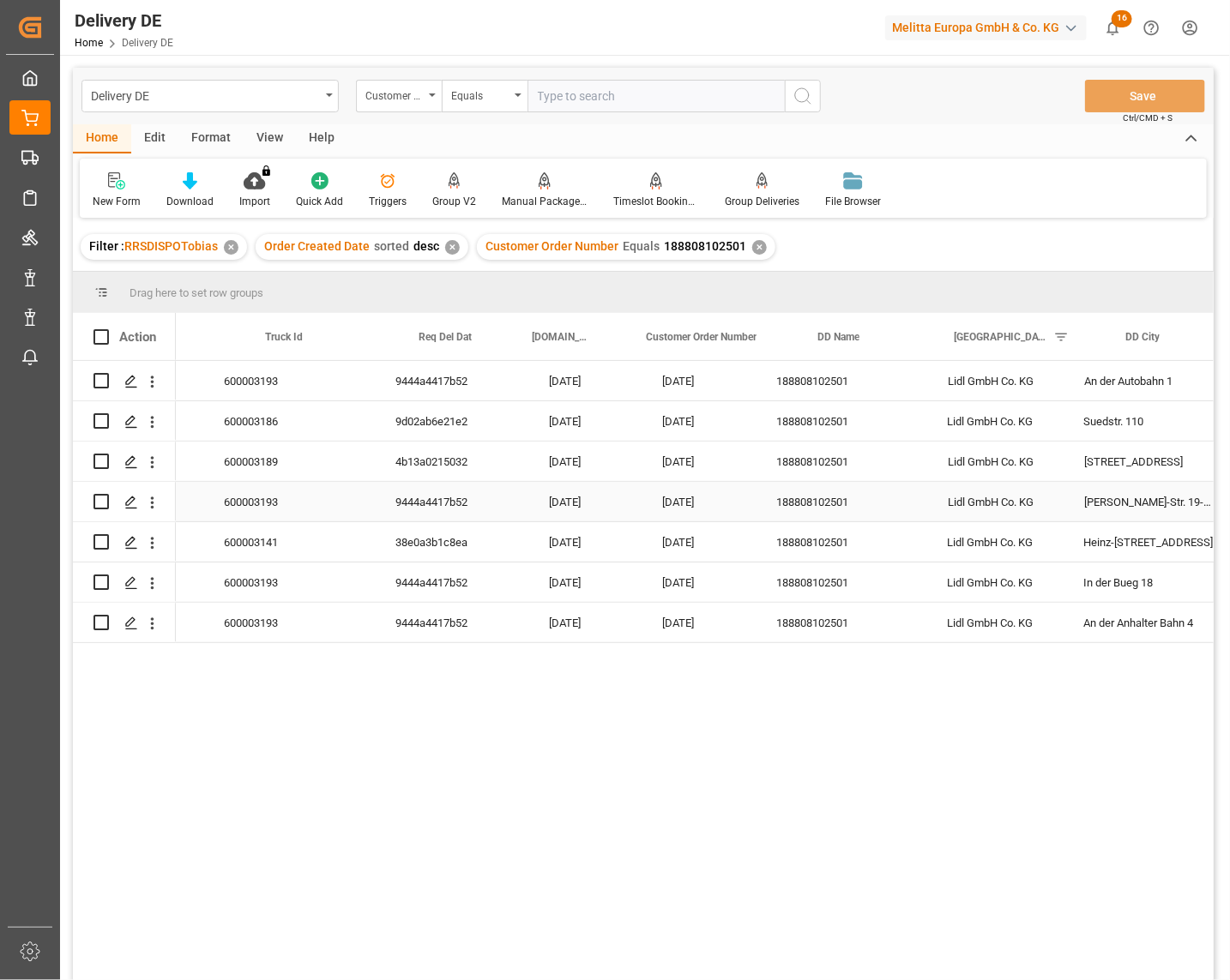
scroll to position [0, 762]
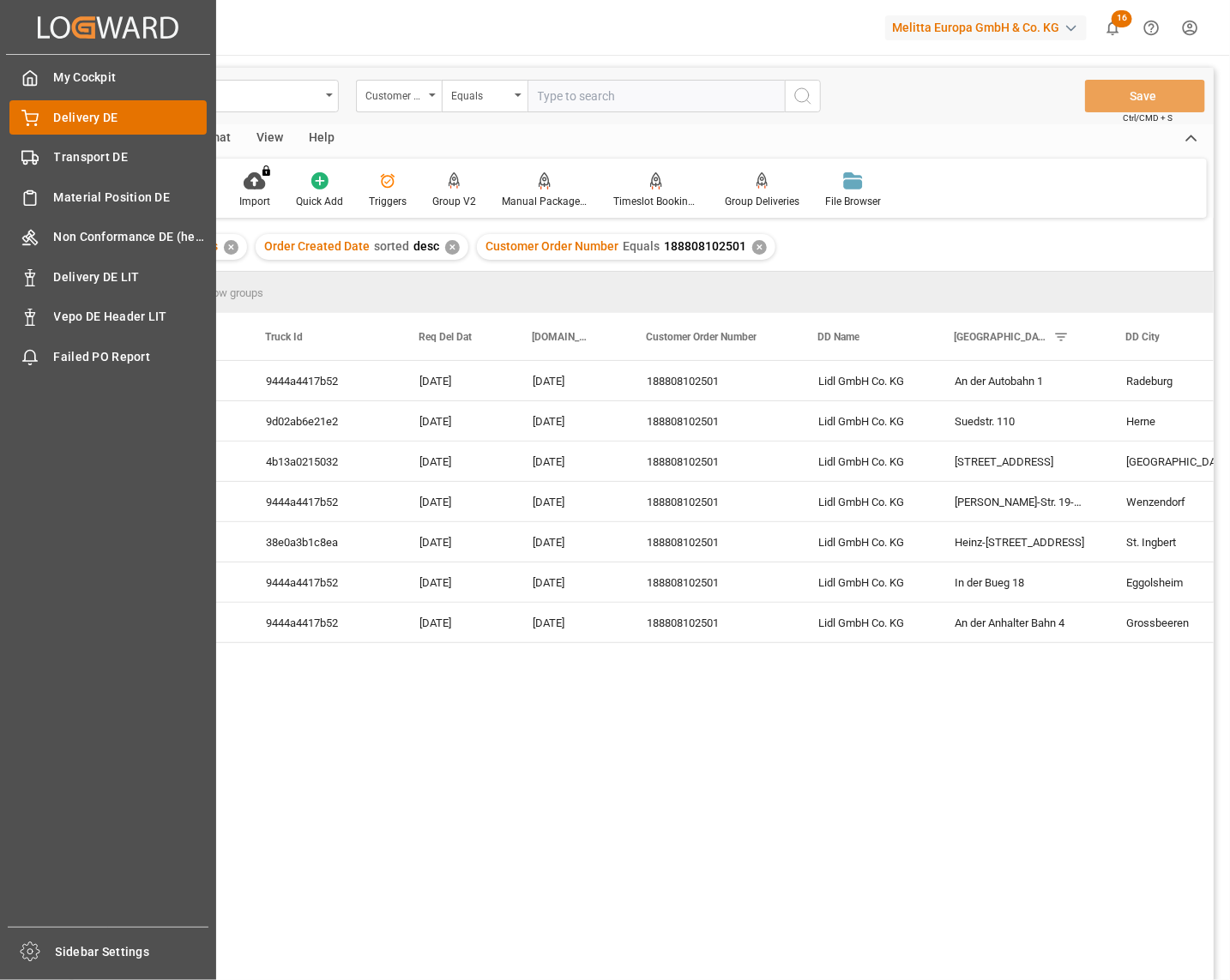
click at [90, 103] on div "Delivery DE Delivery DE" at bounding box center [108, 116] width 198 height 33
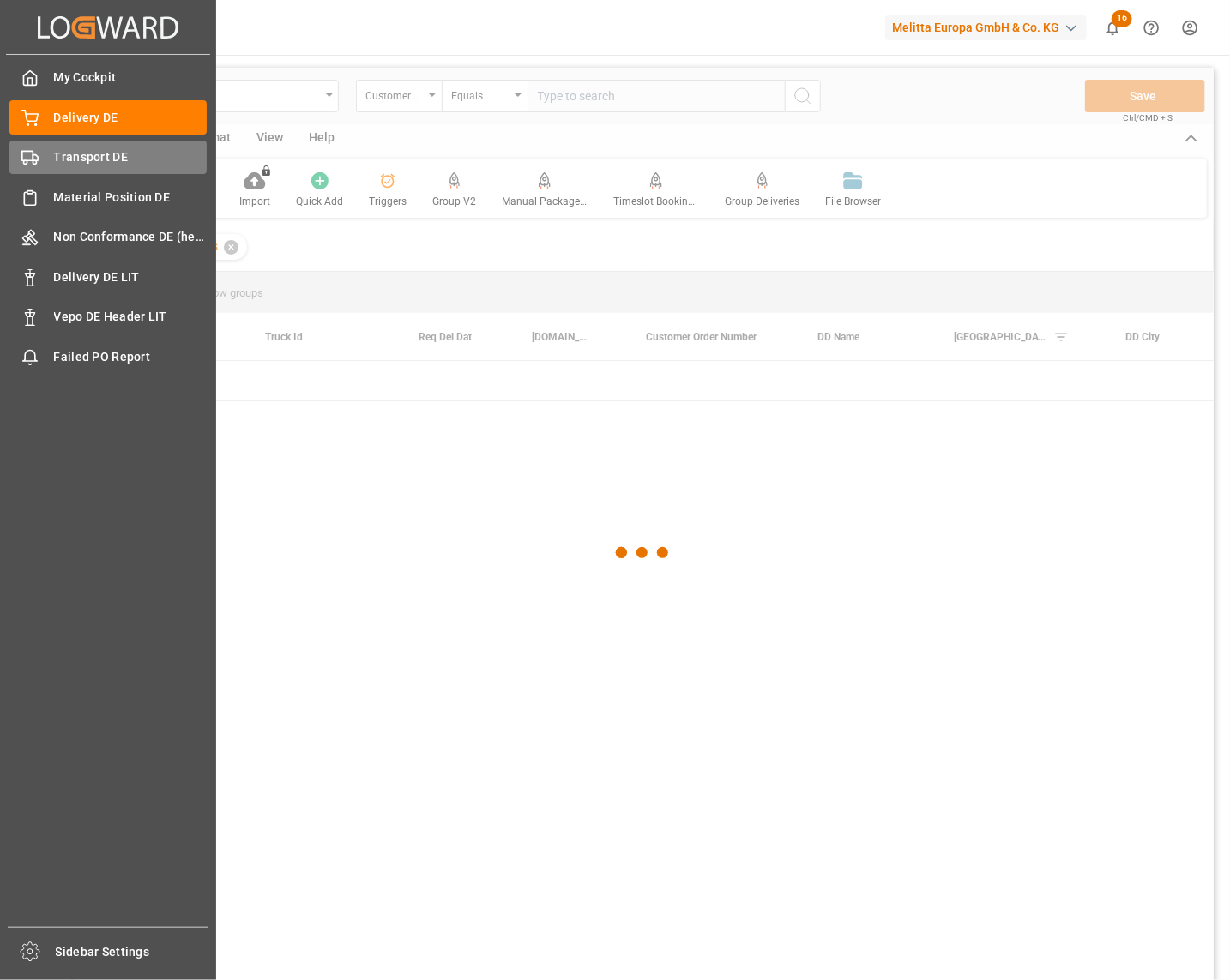
click at [95, 141] on div "Transport DE Transport DE" at bounding box center [108, 157] width 198 height 33
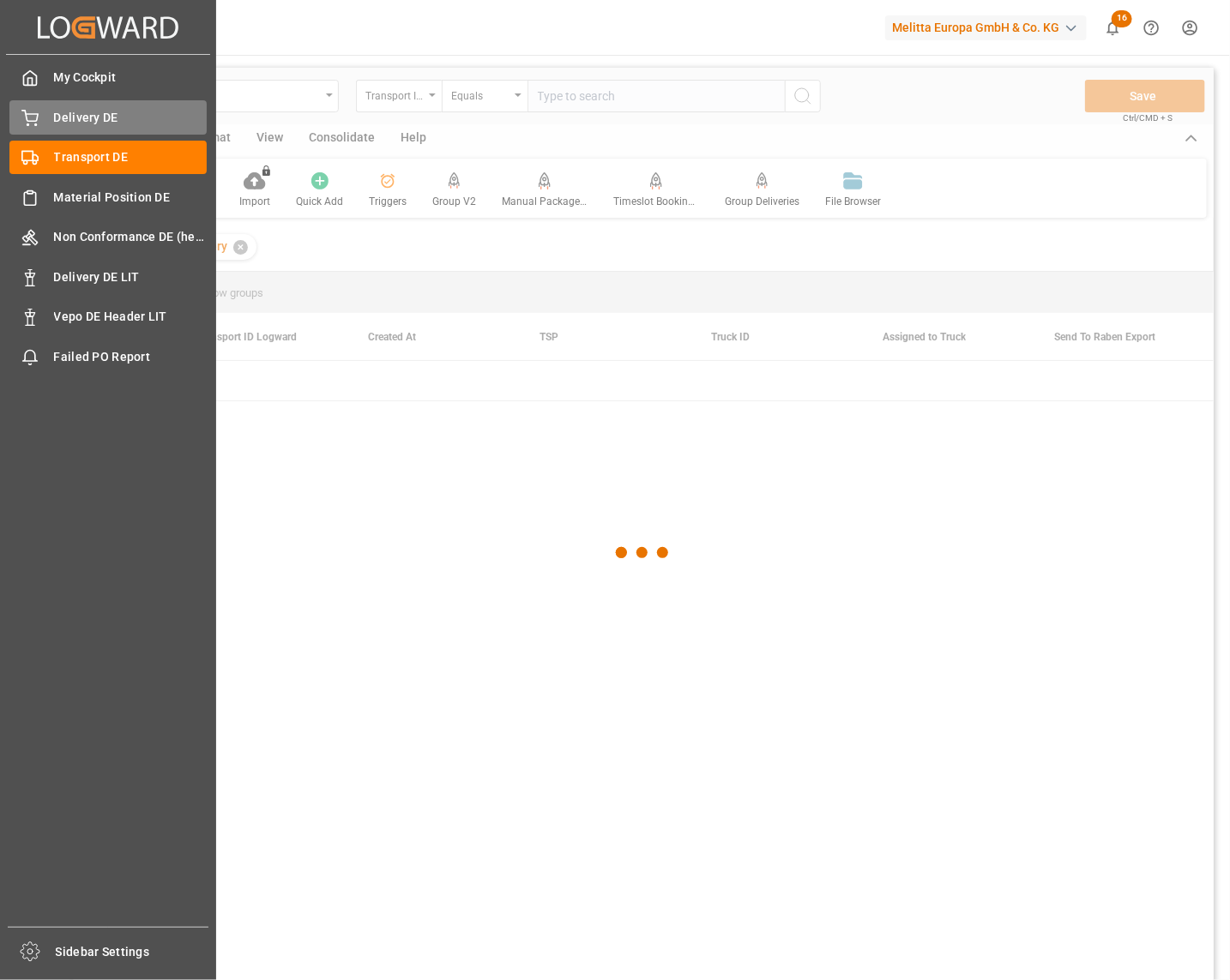
click at [97, 116] on span "Delivery DE" at bounding box center [130, 117] width 153 height 18
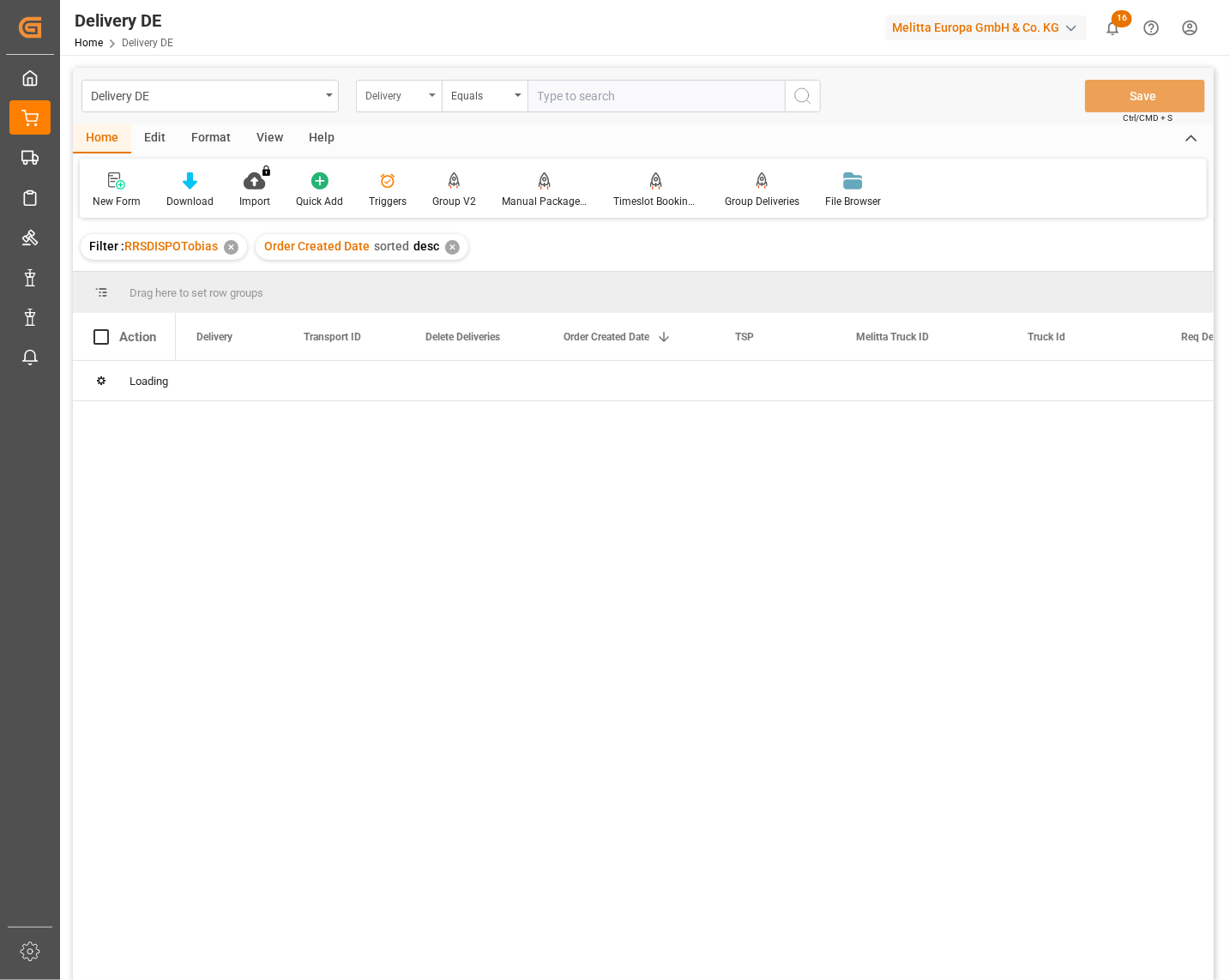
click at [394, 101] on div "Delivery" at bounding box center [395, 94] width 59 height 20
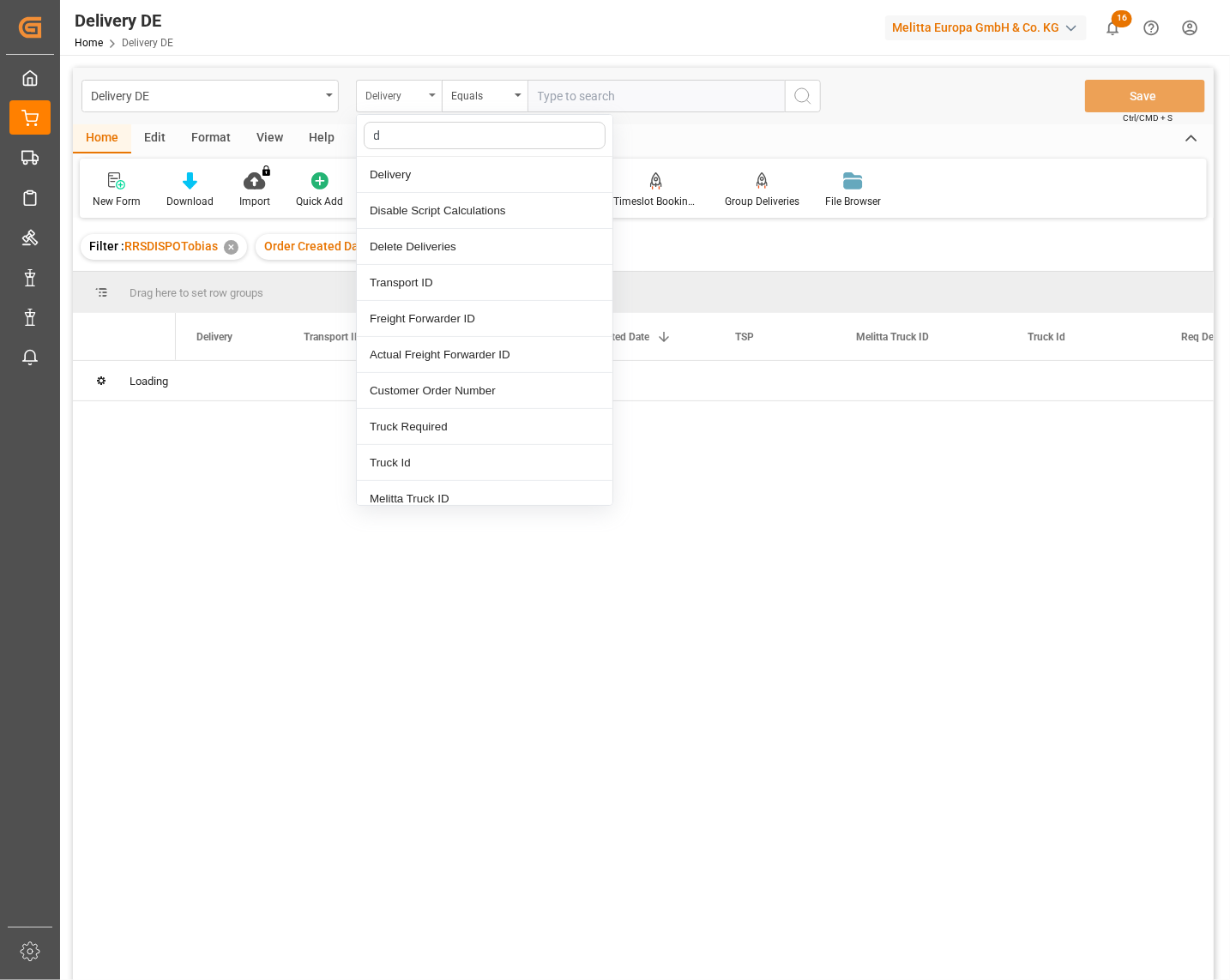
type input "dd"
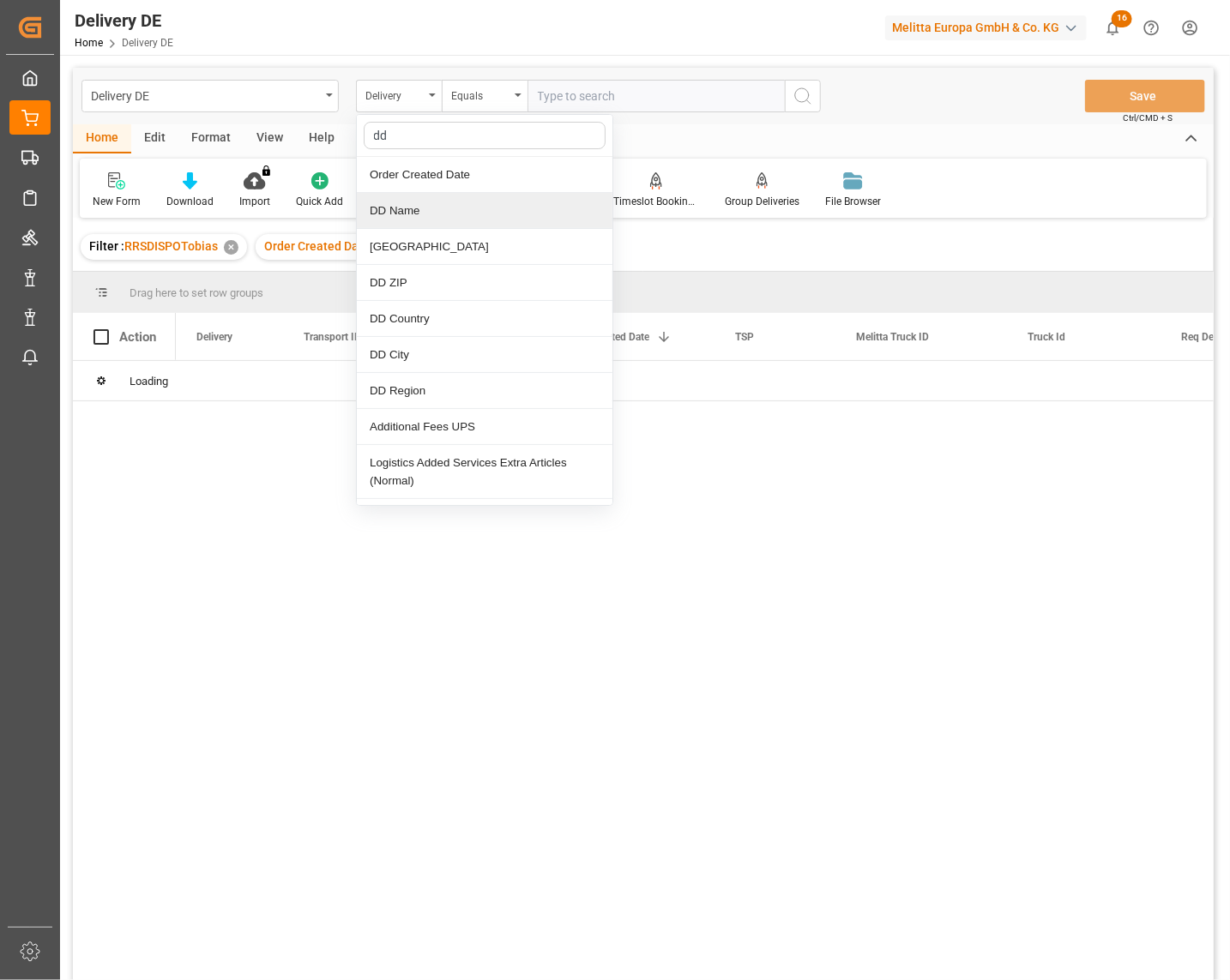
click at [417, 207] on div "DD Name" at bounding box center [485, 211] width 255 height 36
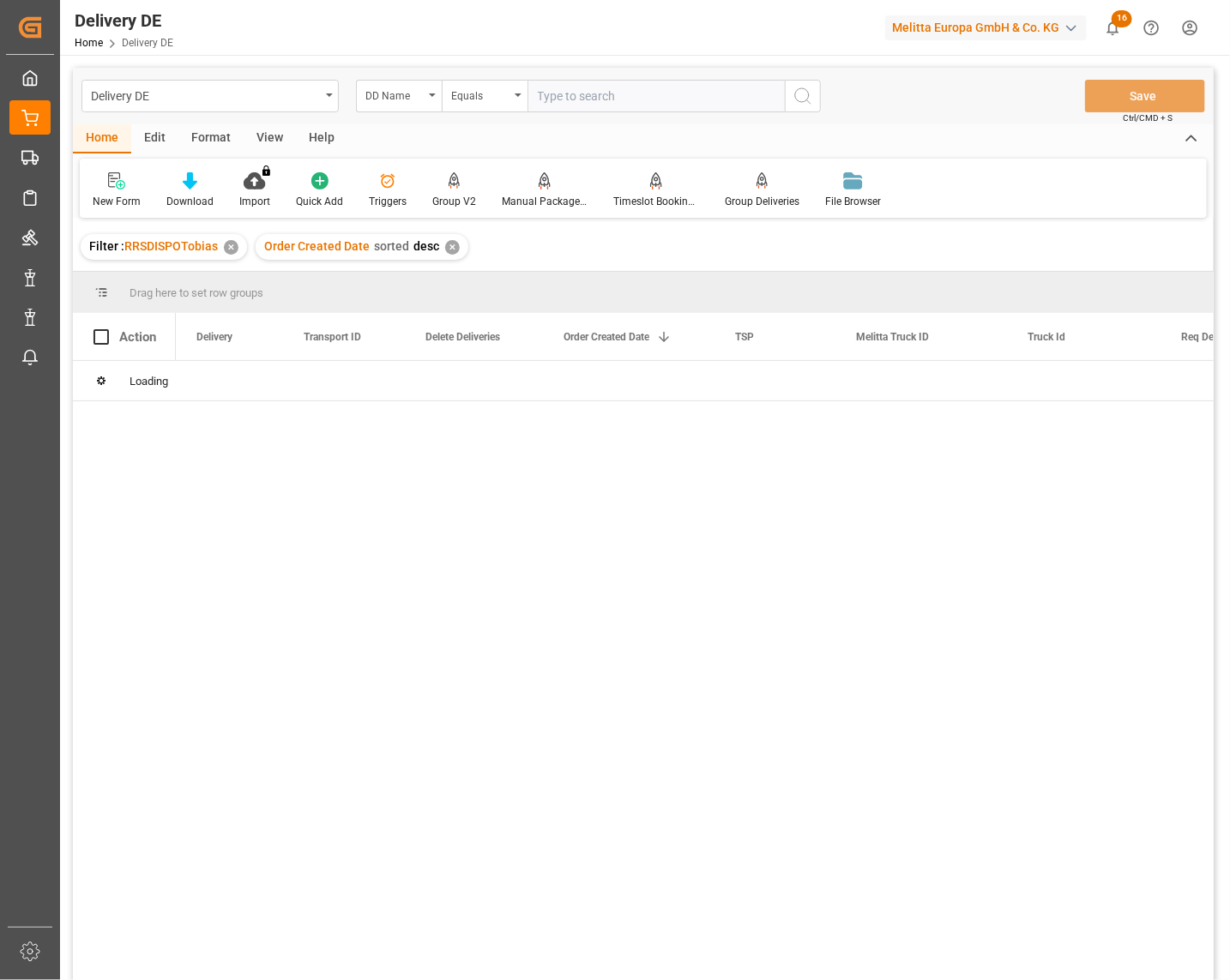
click at [562, 97] on input "text" at bounding box center [656, 95] width 257 height 32
click at [482, 107] on div "Equals" at bounding box center [484, 95] width 86 height 32
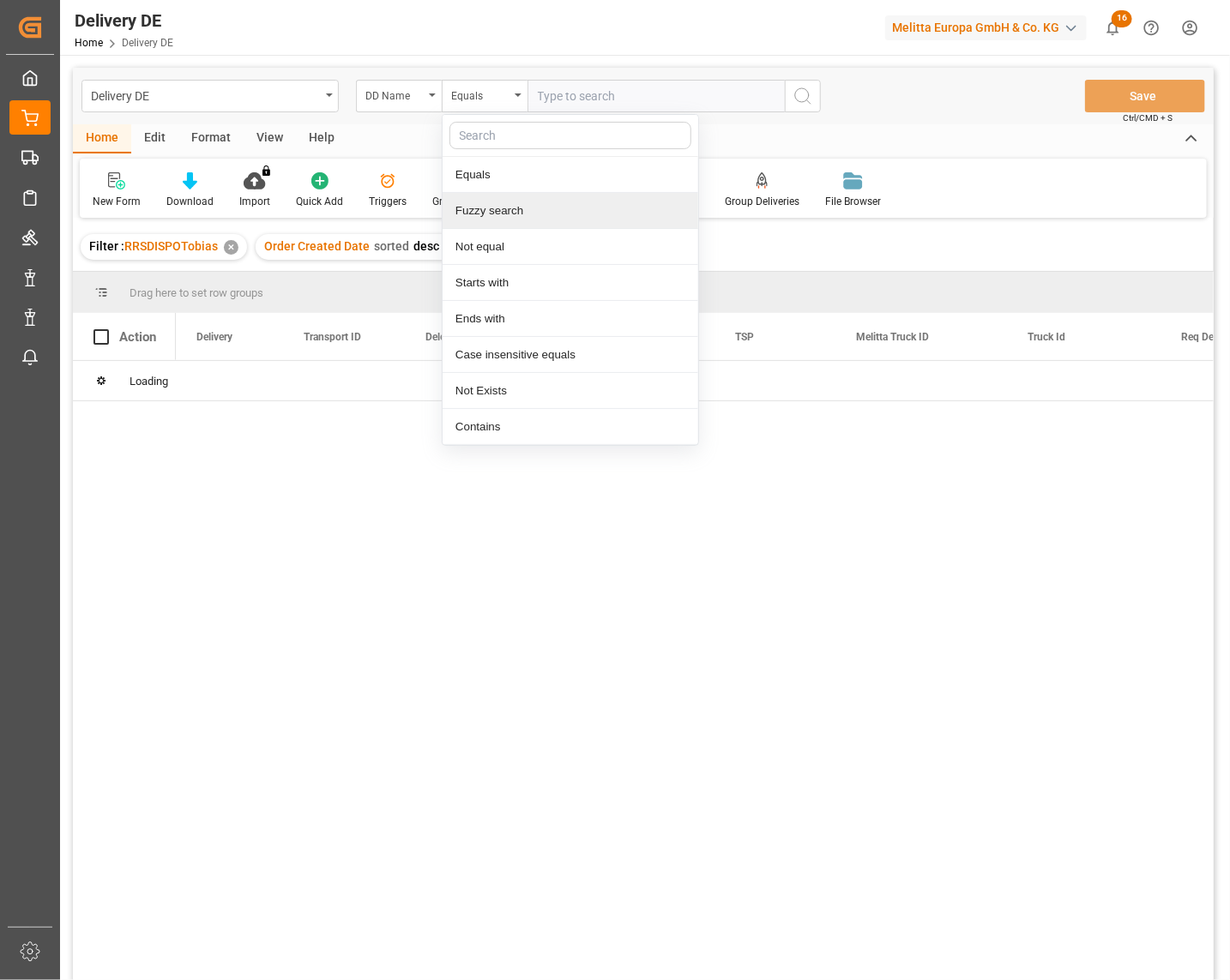
click at [493, 209] on div "Fuzzy search" at bounding box center [570, 211] width 255 height 36
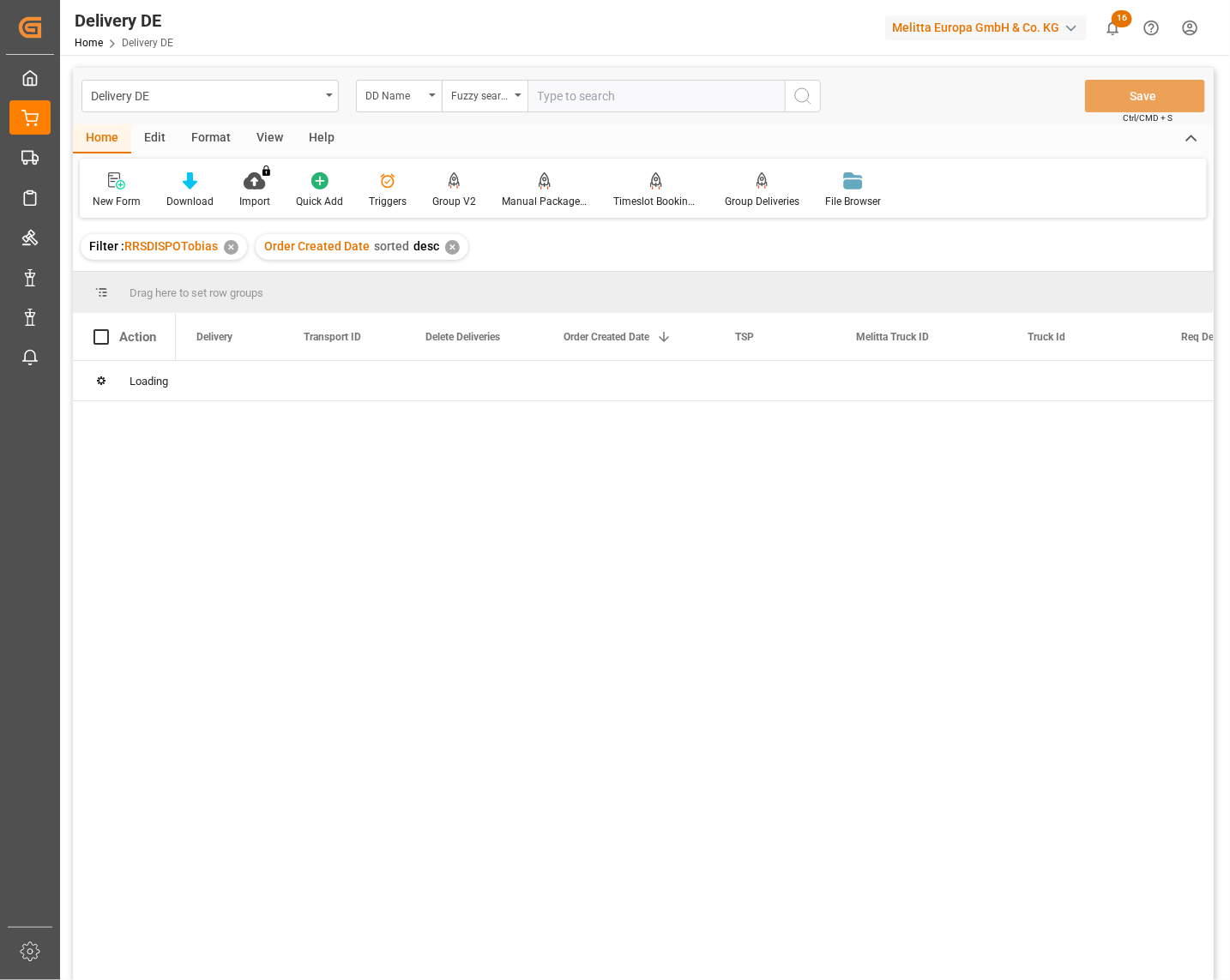
click at [606, 101] on input "text" at bounding box center [656, 95] width 257 height 32
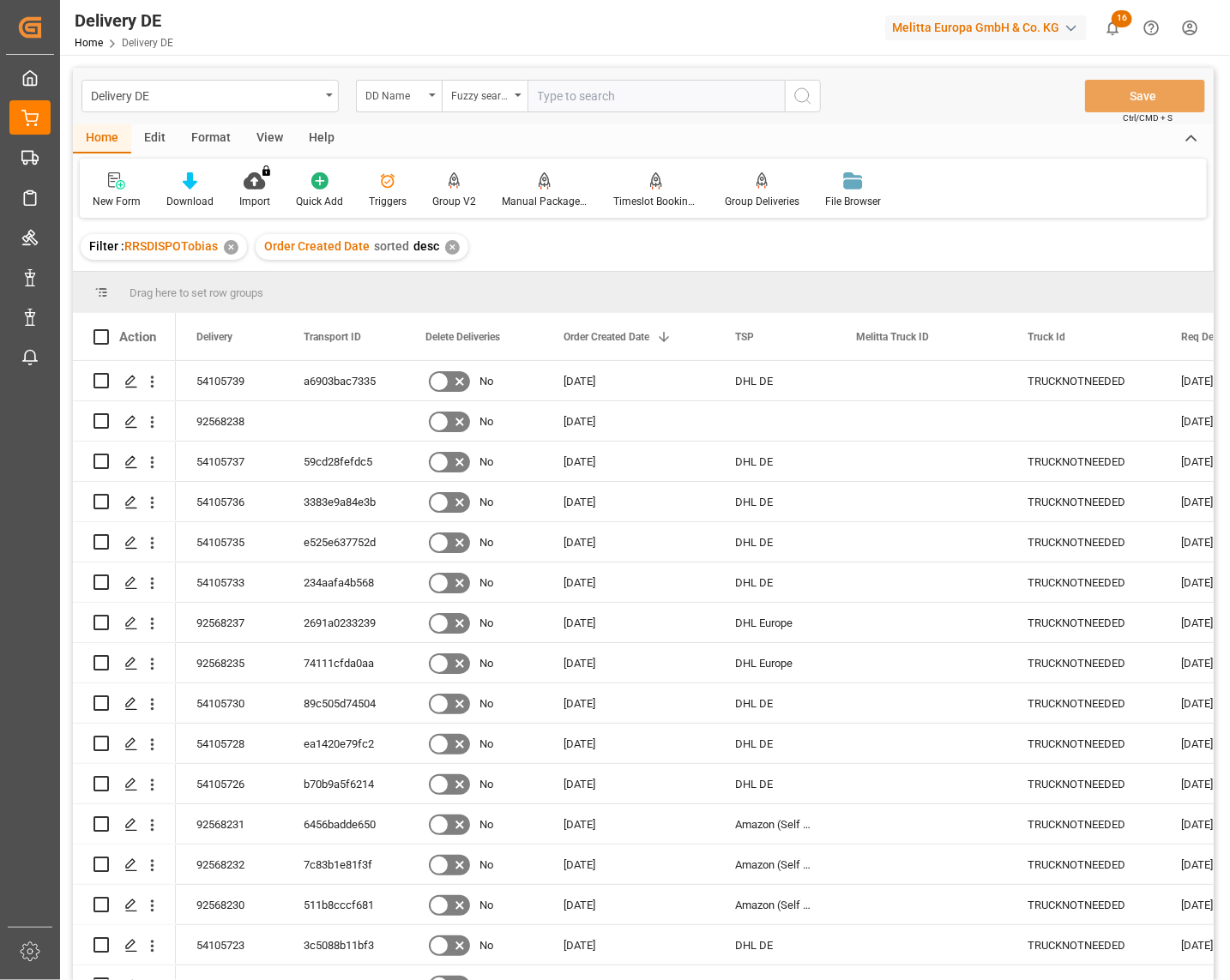
click at [604, 103] on input "text" at bounding box center [656, 95] width 257 height 32
type input "franck"
click at [801, 92] on icon "search button" at bounding box center [804, 96] width 21 height 21
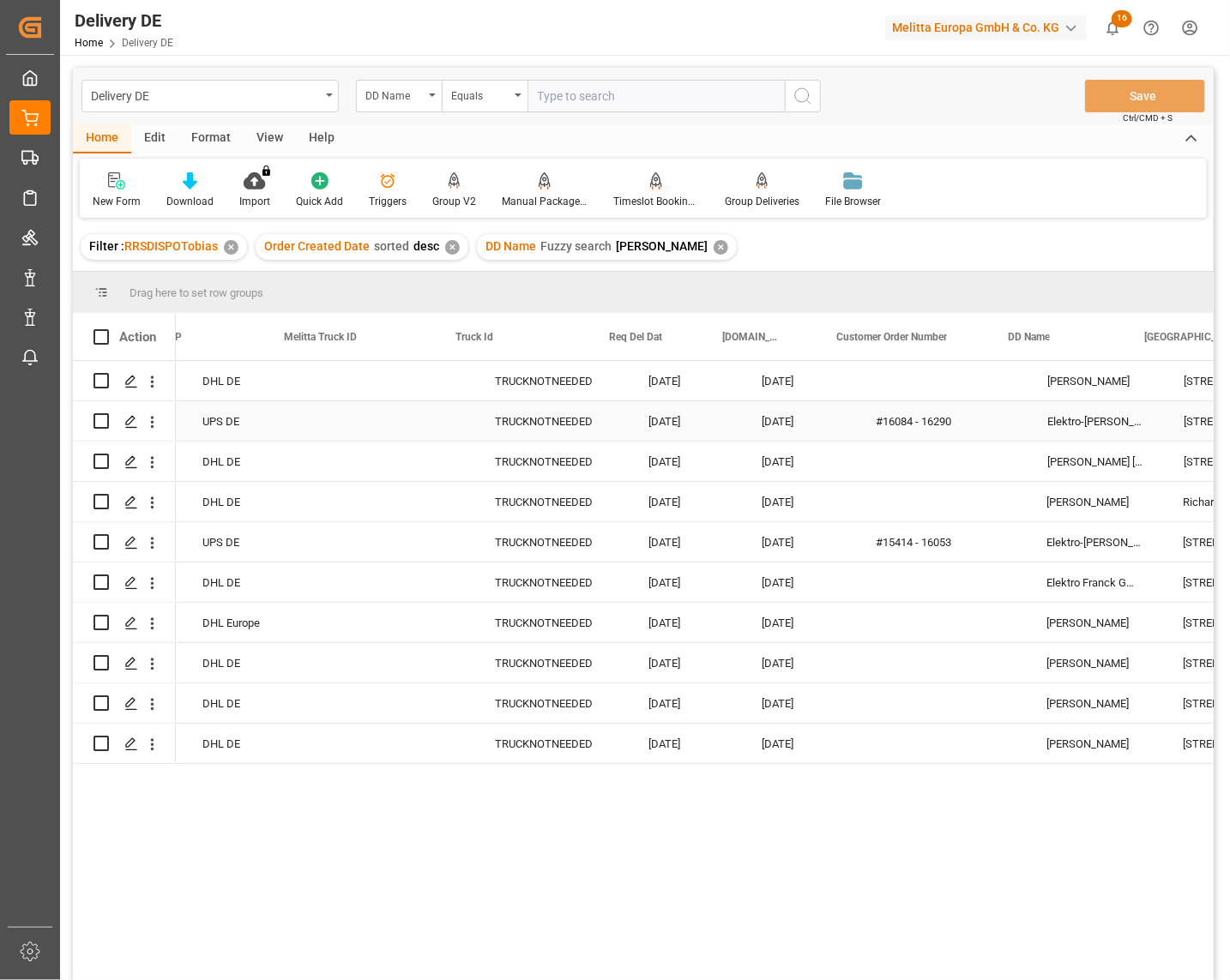
scroll to position [0, 571]
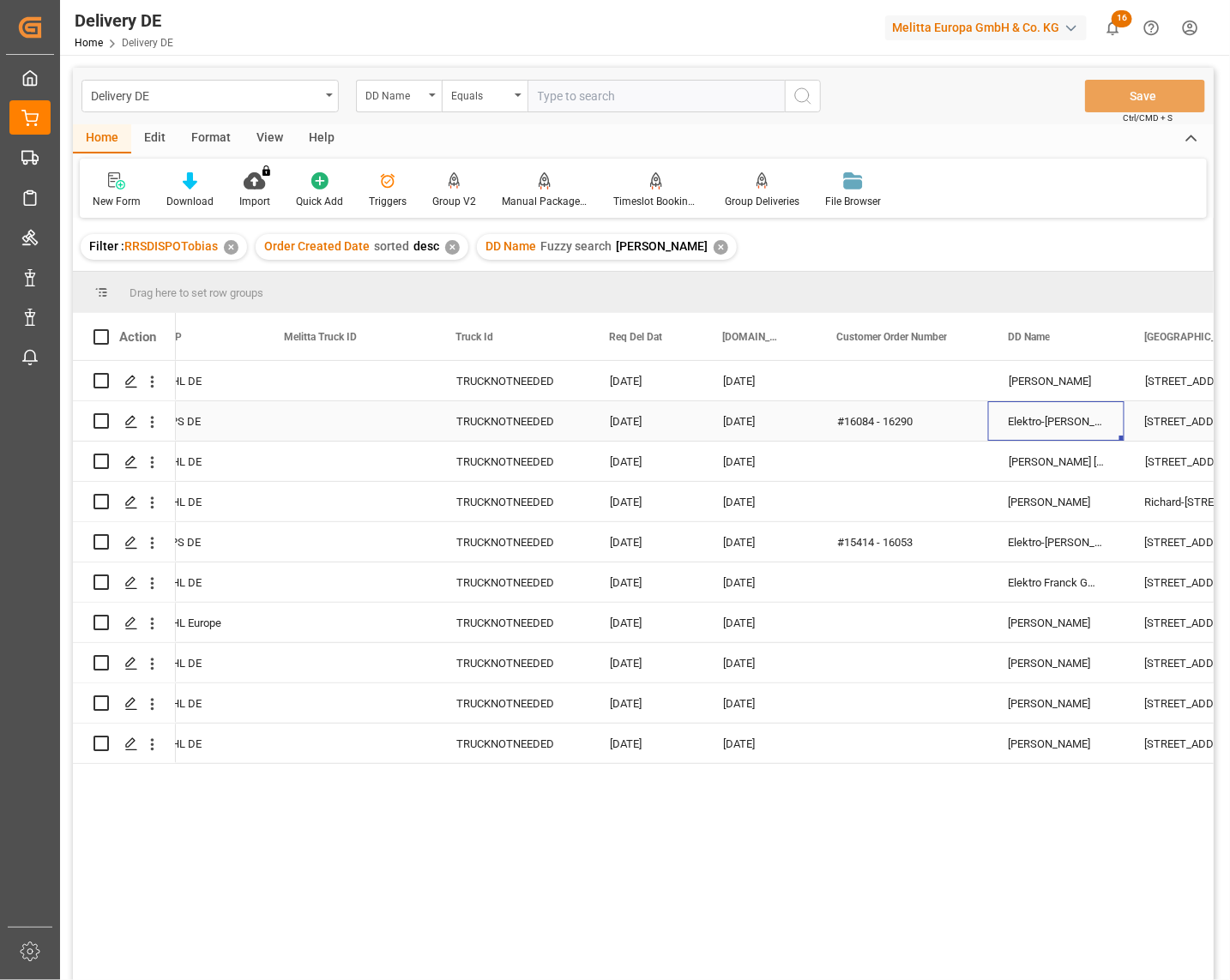
click at [1026, 414] on div "Elektro-Franck Servicezentrale" at bounding box center [1056, 421] width 136 height 40
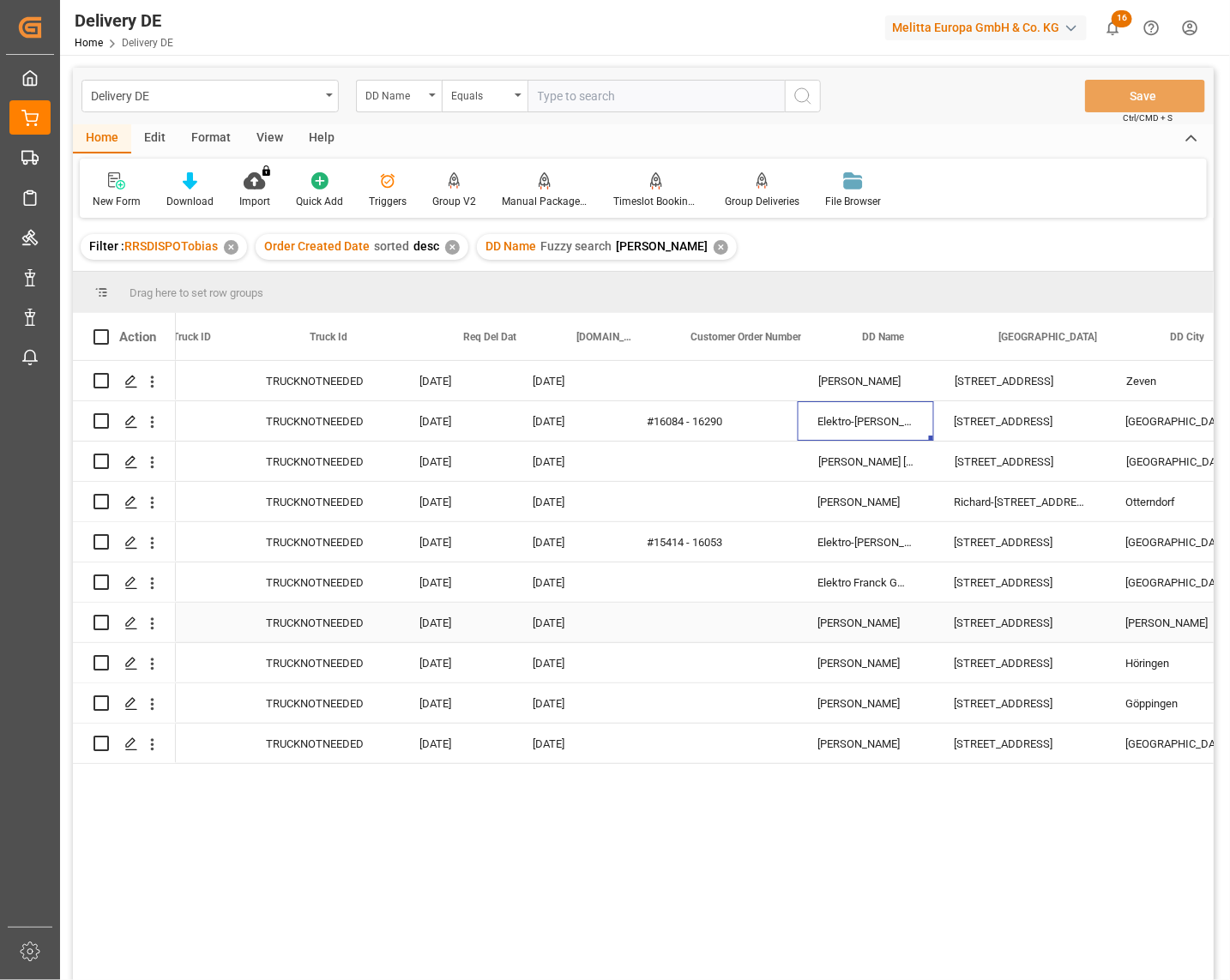
scroll to position [0, 1025]
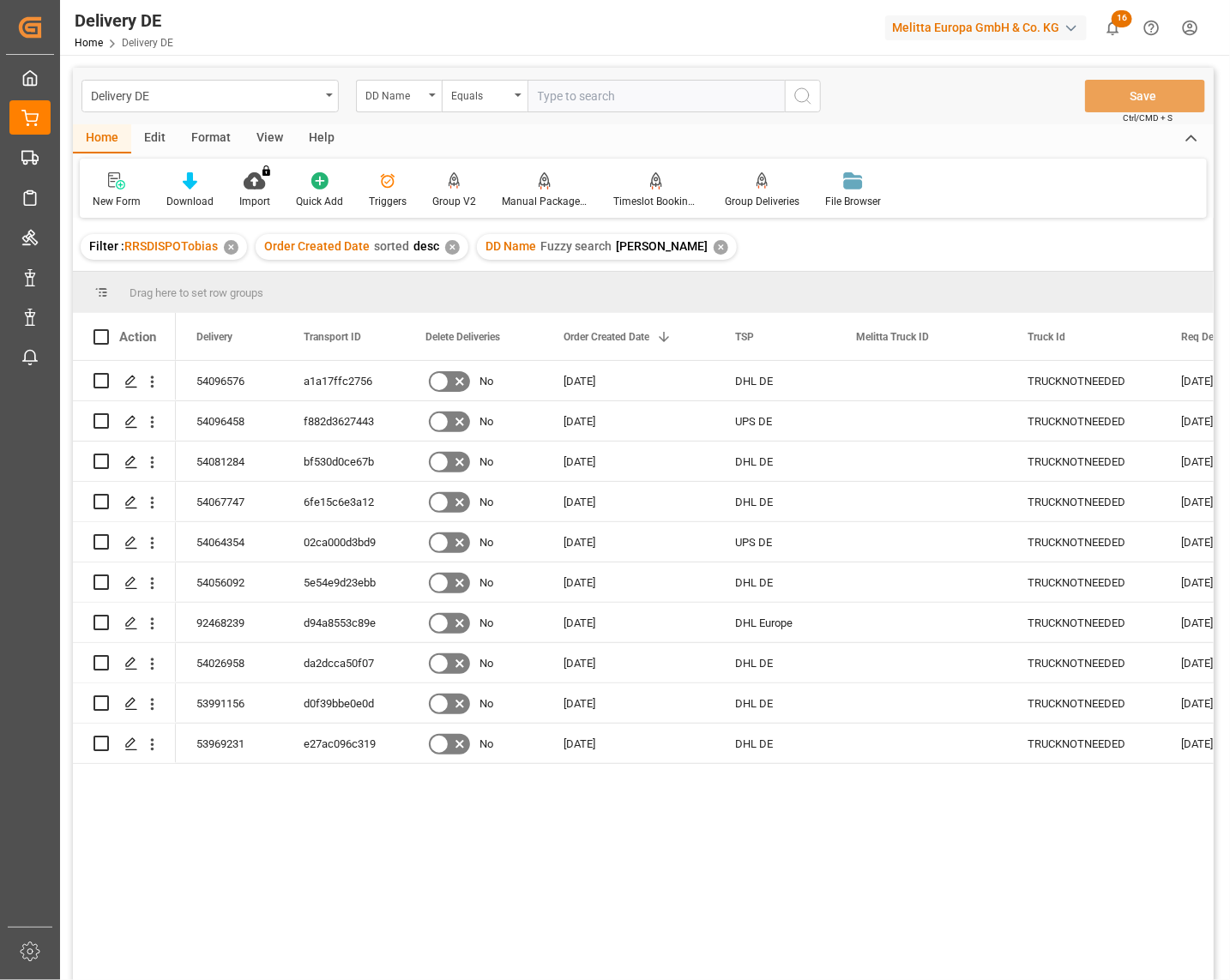
click at [176, 957] on div "03.09.2025 03.09.2025 TRUCKNOTNEEDED DHL DE 01.09.2025 No a1a17ffc2756 54096576…" at bounding box center [695, 676] width 1038 height 630
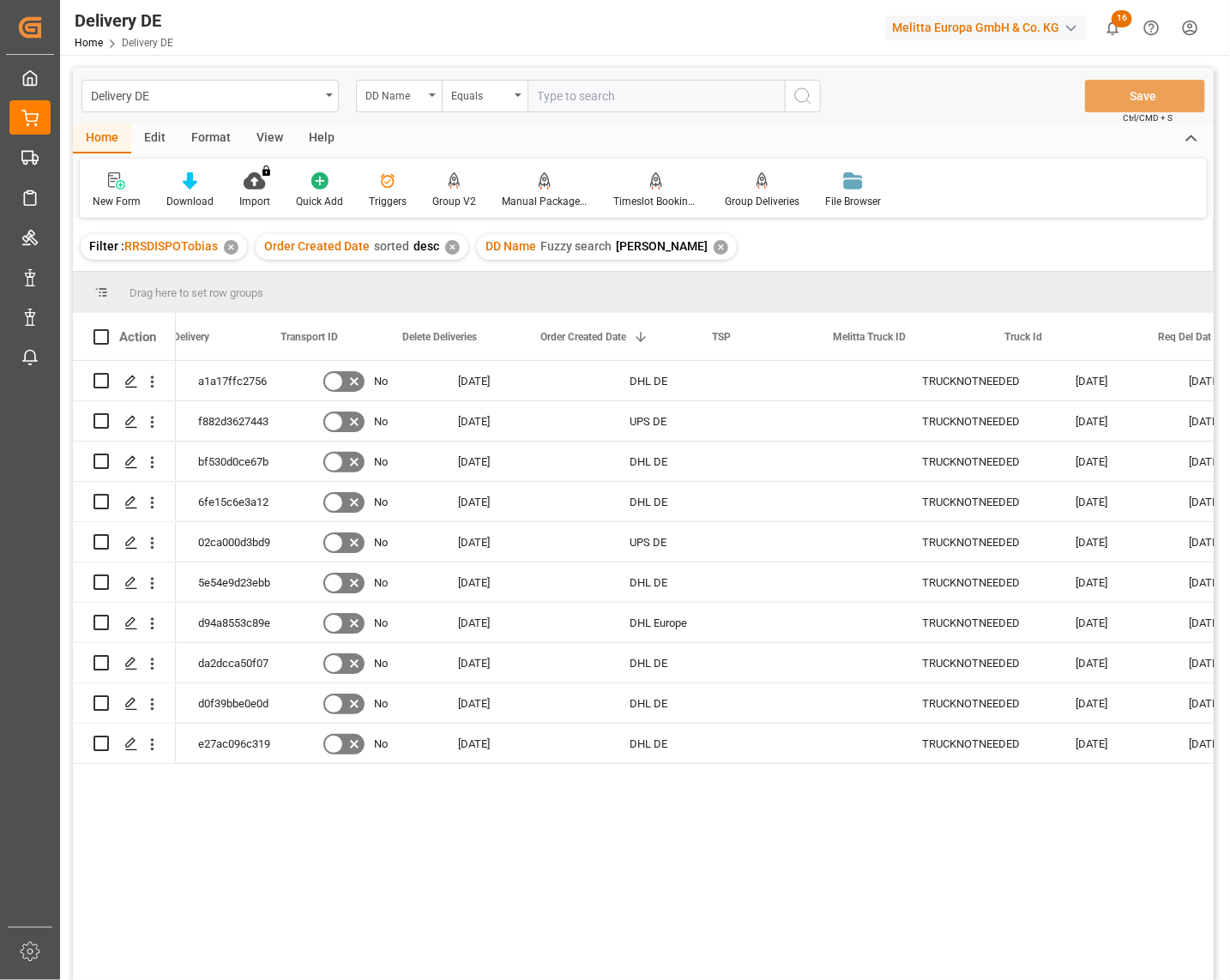
scroll to position [0, 3]
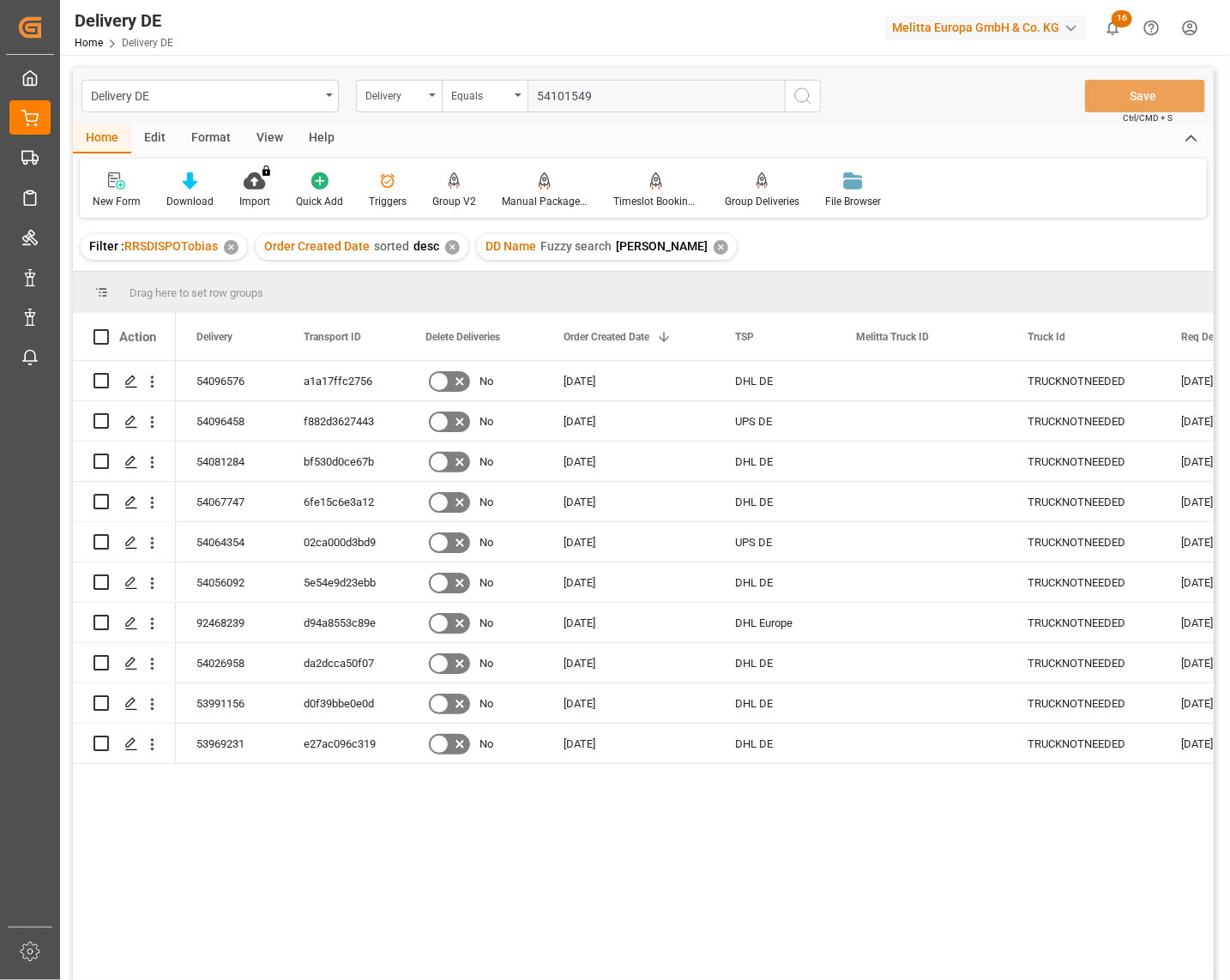
type input "54101549"
click at [793, 97] on icon "search button" at bounding box center [804, 96] width 21 height 21
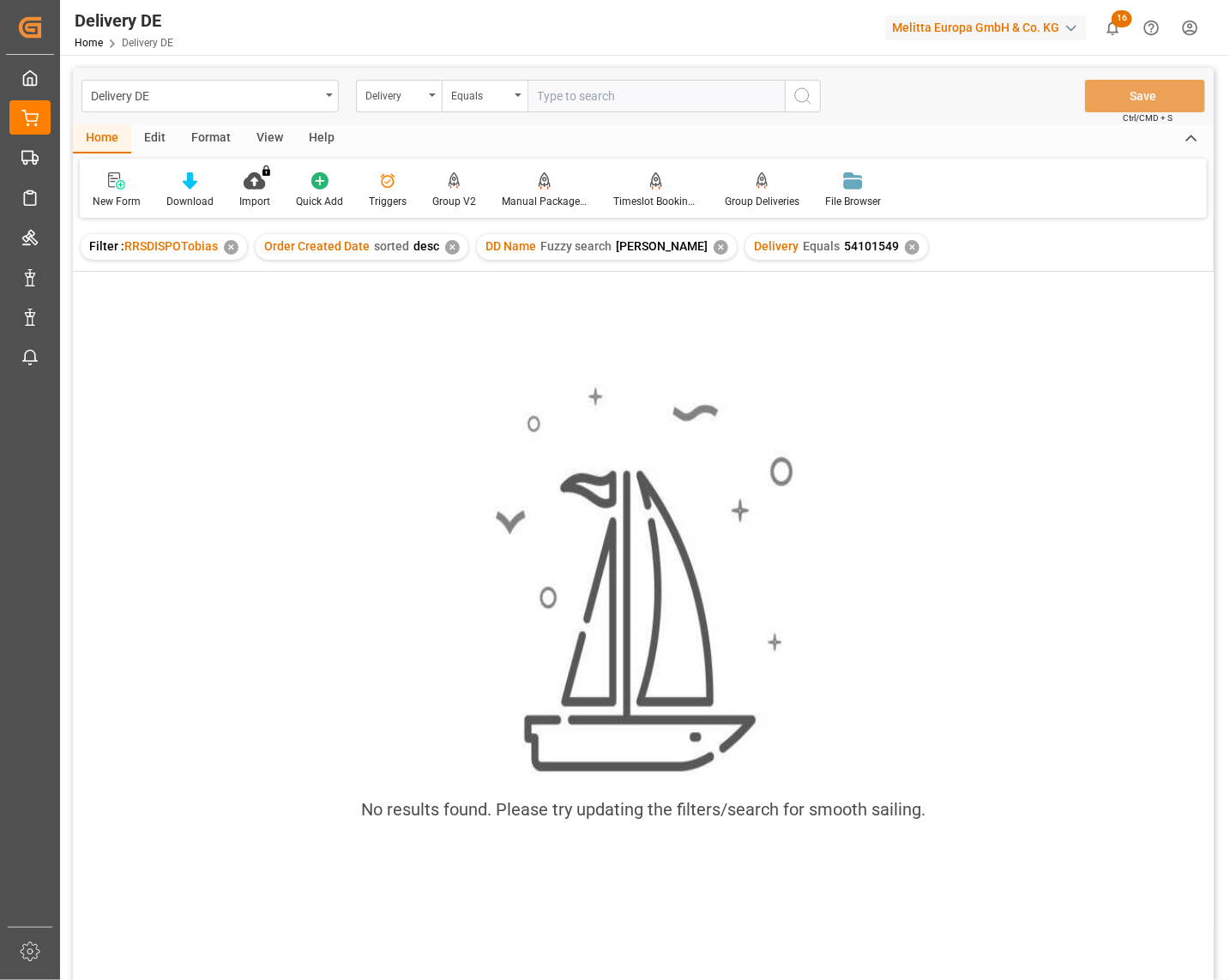
click at [714, 240] on div "✕" at bounding box center [720, 247] width 14 height 14
click at [229, 246] on div "✕" at bounding box center [231, 247] width 14 height 14
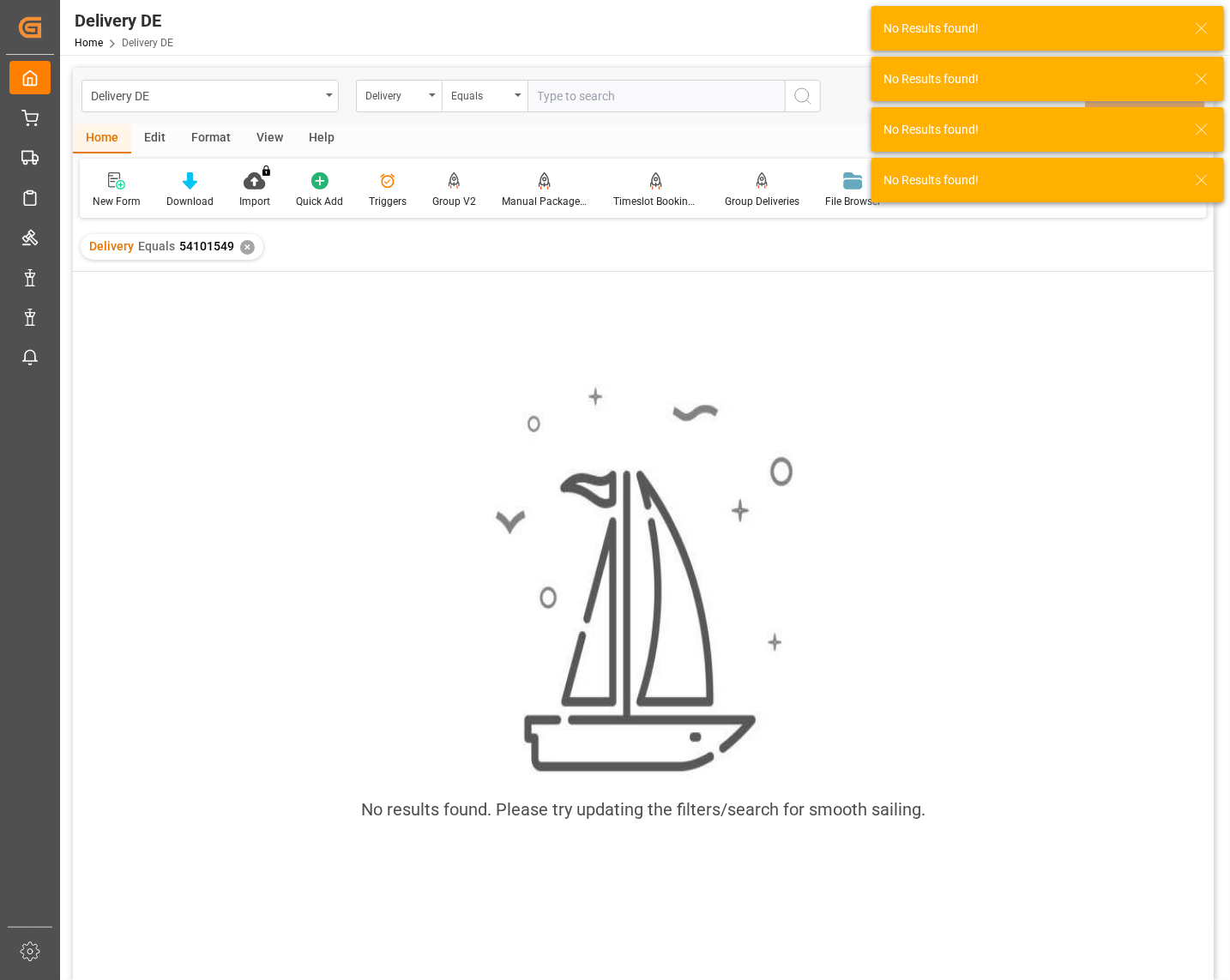
click at [425, 525] on div "No results found. Please try updating the filters/search for smooth sailing." at bounding box center [643, 611] width 1141 height 483
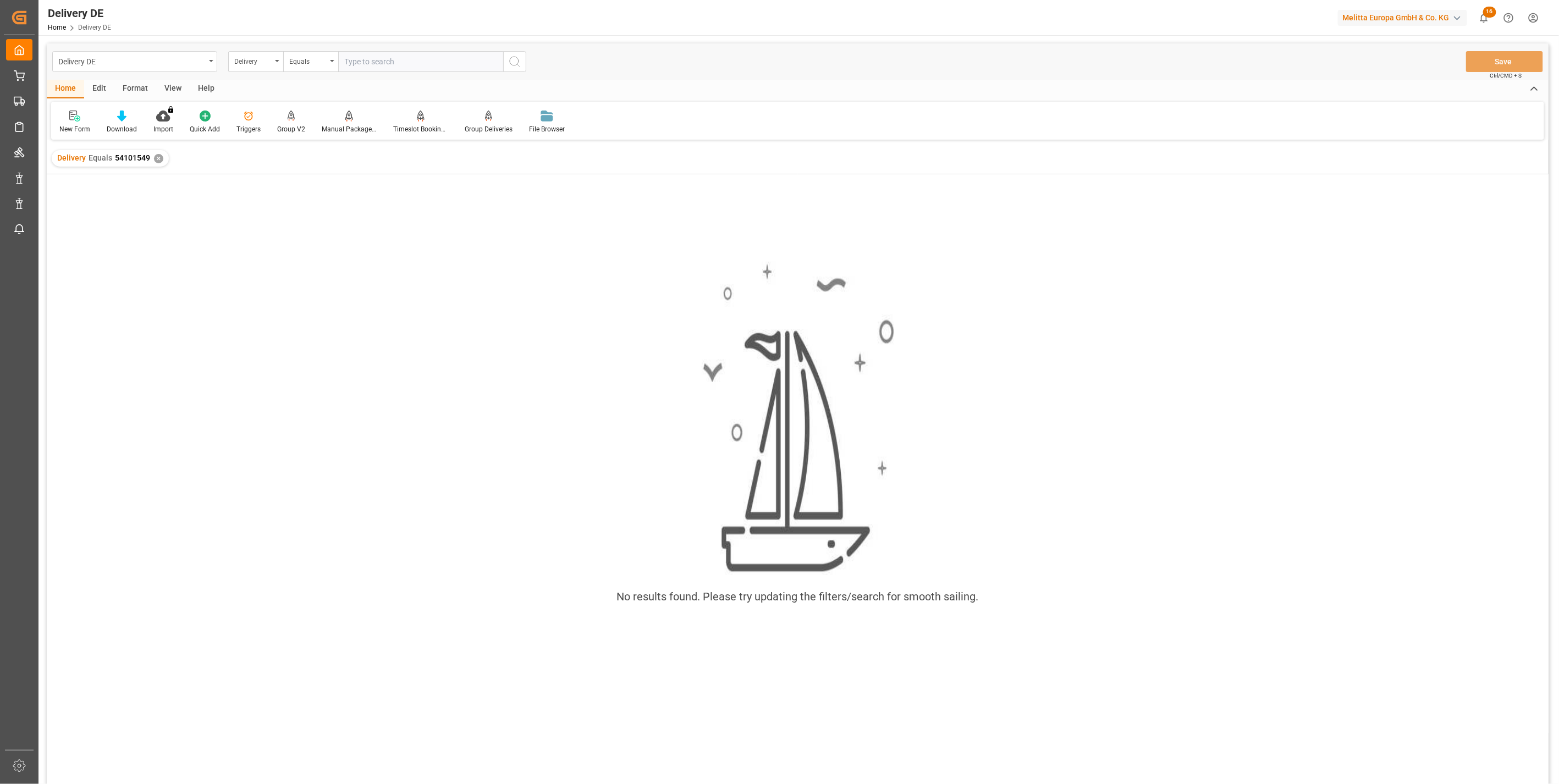
click at [376, 57] on input "text" at bounding box center [420, 61] width 165 height 21
paste input "92554066"
type input "92554066"
click at [153, 162] on div "Delivery Equals 54101549 ✕" at bounding box center [110, 158] width 117 height 16
click at [154, 161] on div "✕" at bounding box center [158, 158] width 9 height 9
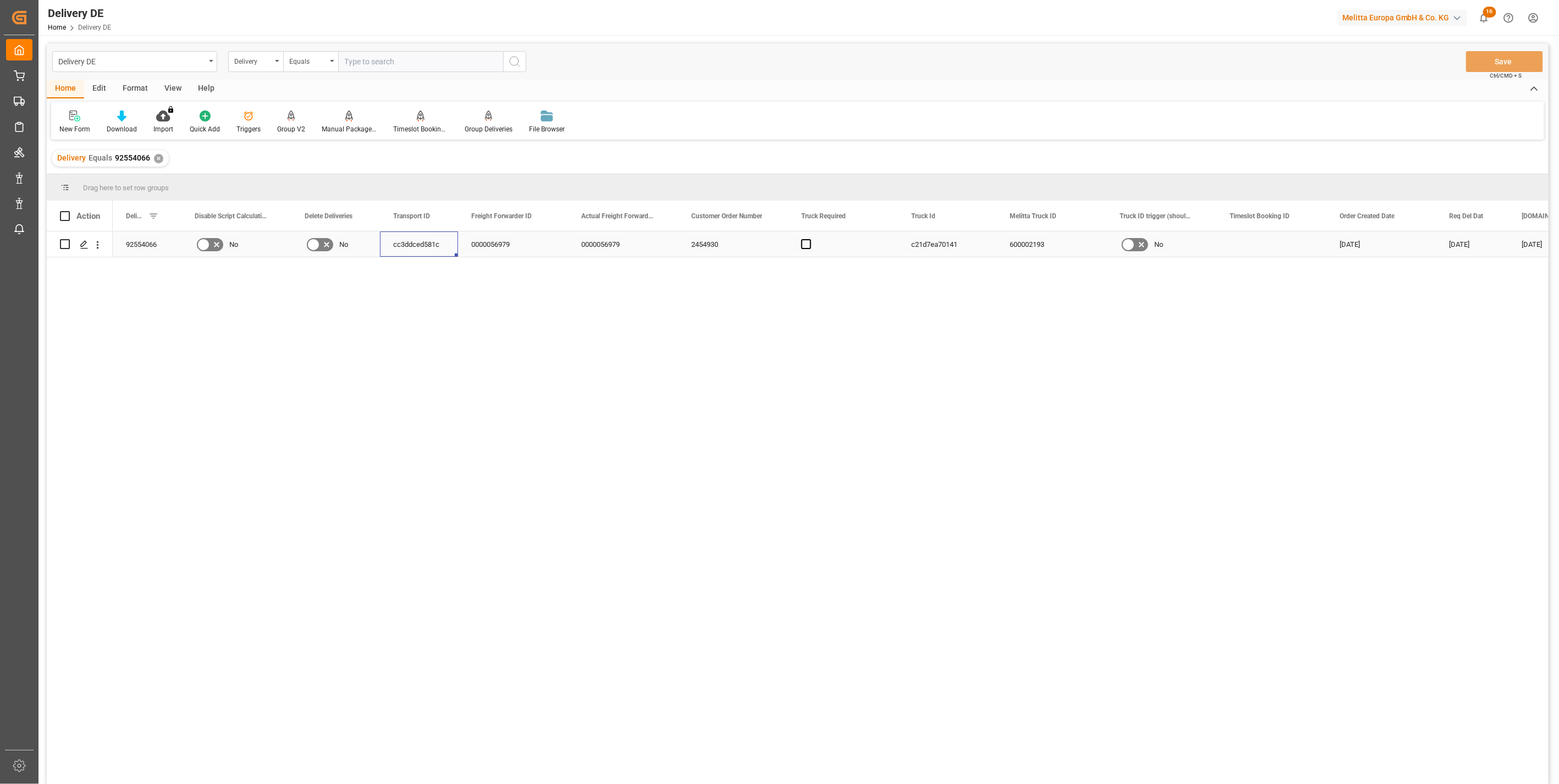
click at [416, 246] on div "cc3ddced581c" at bounding box center [419, 244] width 78 height 25
click at [367, 62] on input "text" at bounding box center [420, 61] width 165 height 21
paste input "92554068"
type input "92554068"
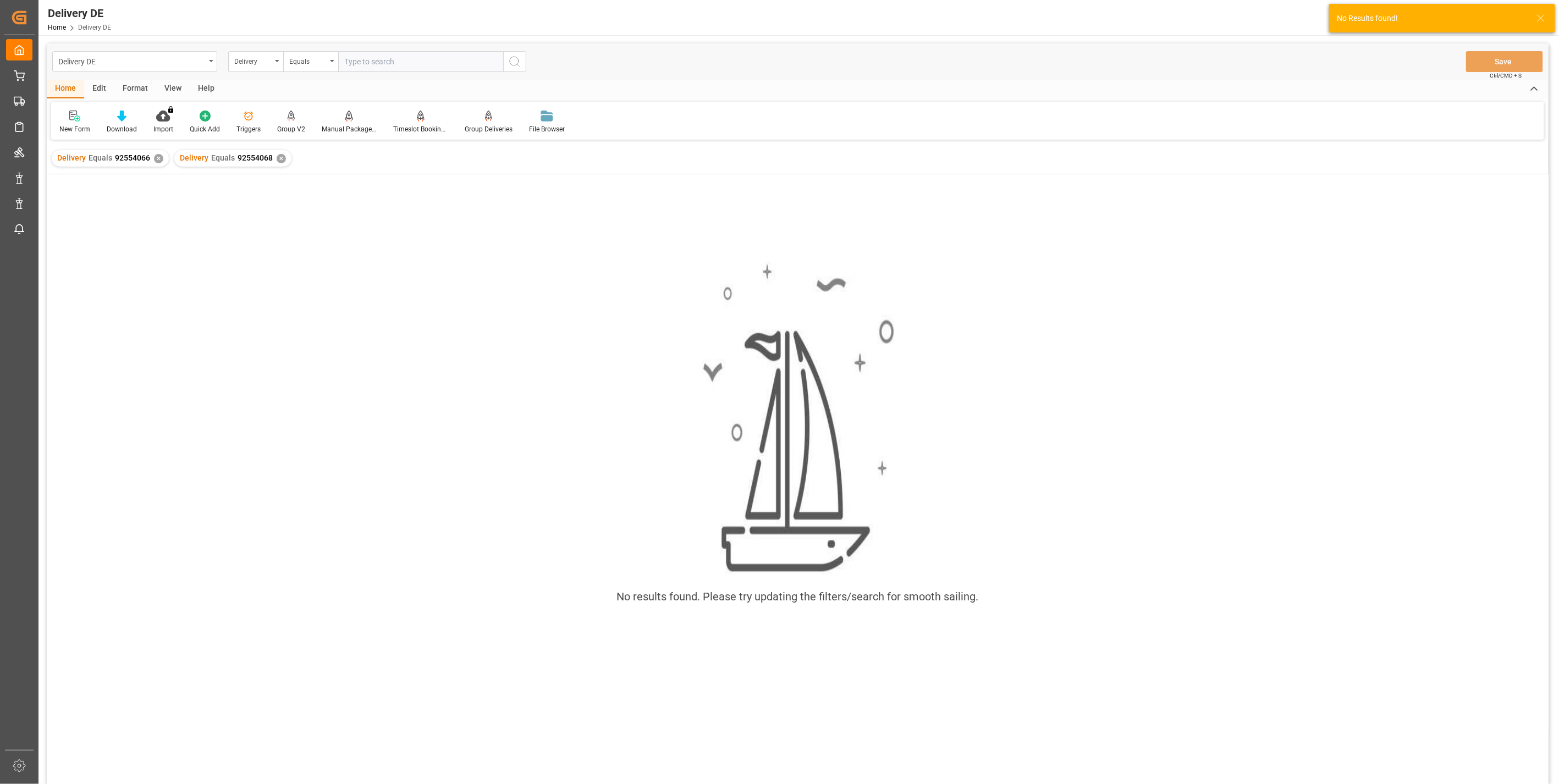
click at [158, 159] on div "✕" at bounding box center [158, 158] width 9 height 9
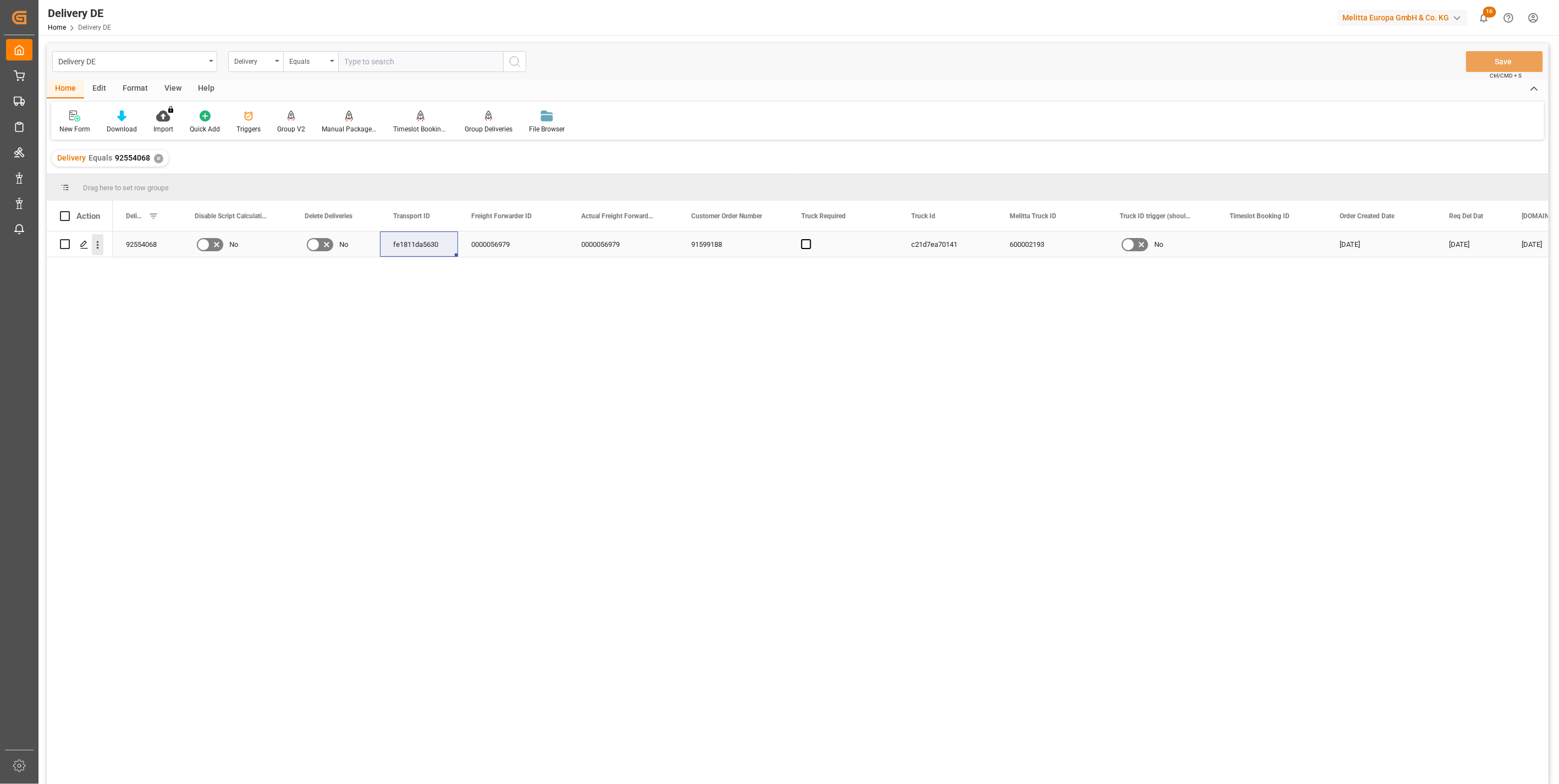
click at [97, 240] on icon "open menu" at bounding box center [98, 245] width 12 height 12
click at [125, 259] on div "Open in new tab" at bounding box center [160, 268] width 136 height 23
click at [388, 68] on input "text" at bounding box center [420, 61] width 165 height 21
paste input "92568300"
type input "92568300"
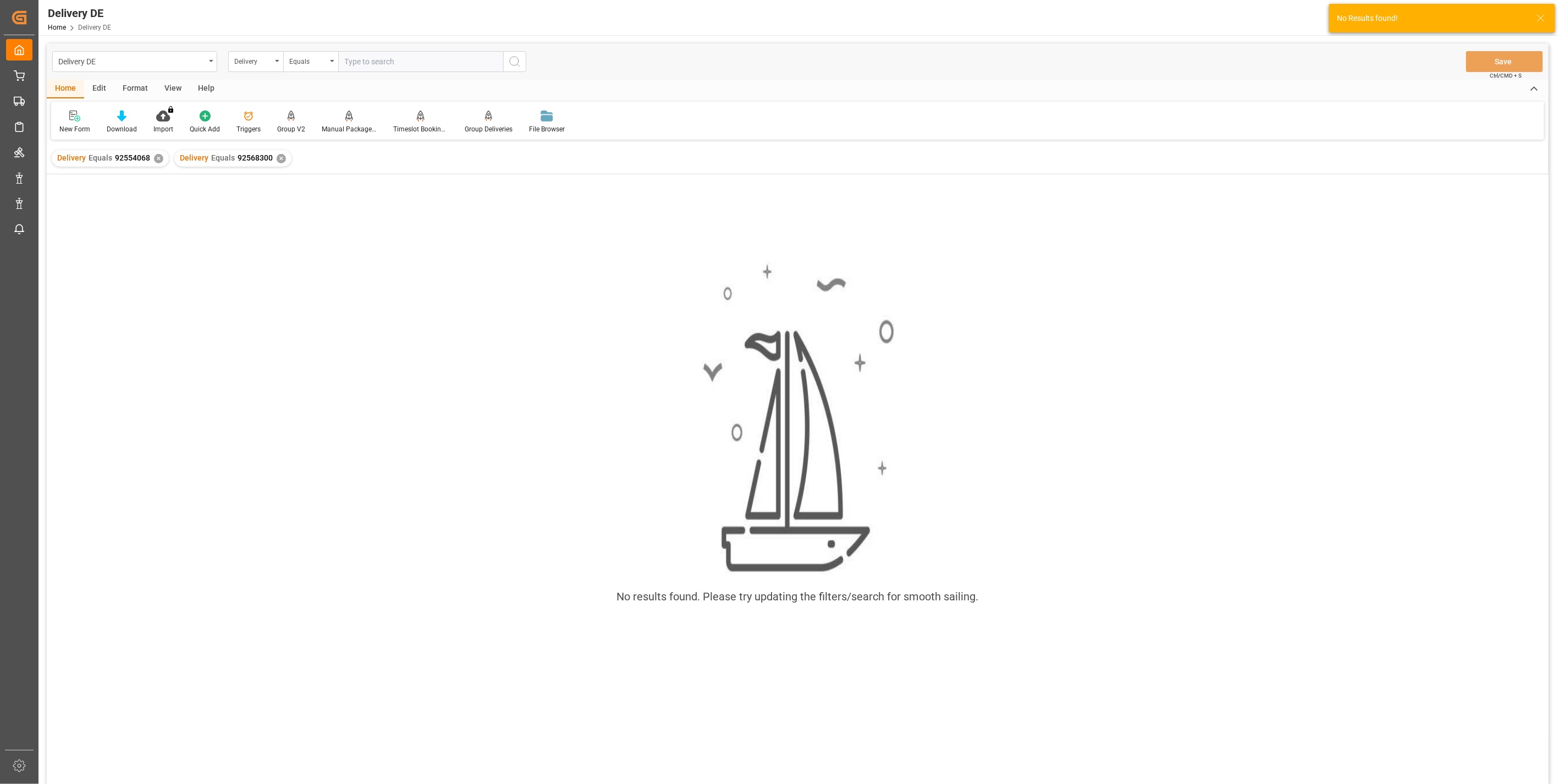
click at [157, 156] on div "✕" at bounding box center [158, 158] width 9 height 9
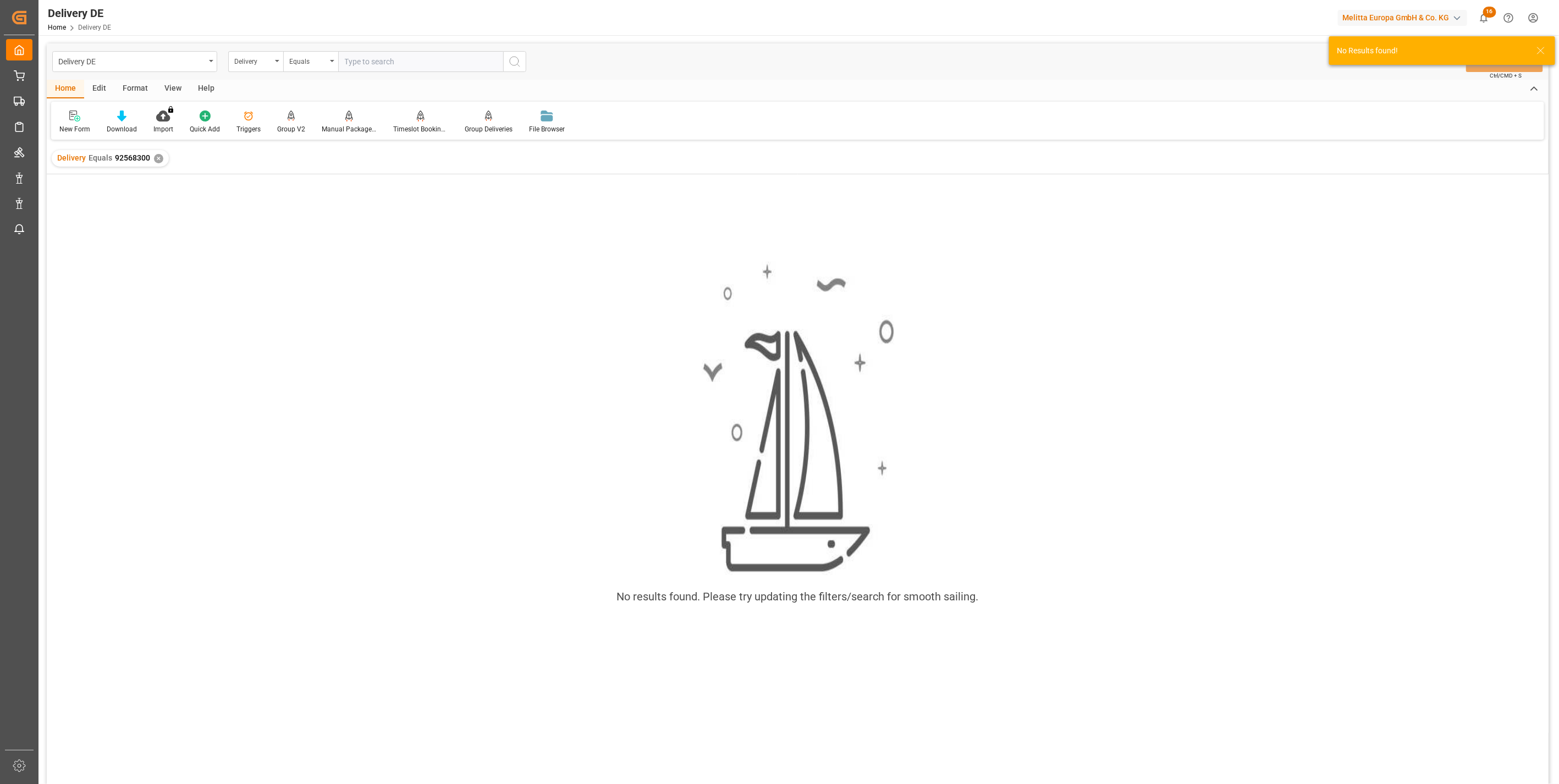
click at [393, 67] on input "text" at bounding box center [420, 61] width 165 height 21
click at [415, 61] on input "text" at bounding box center [420, 61] width 165 height 21
paste input "92568300"
type input "92568300"
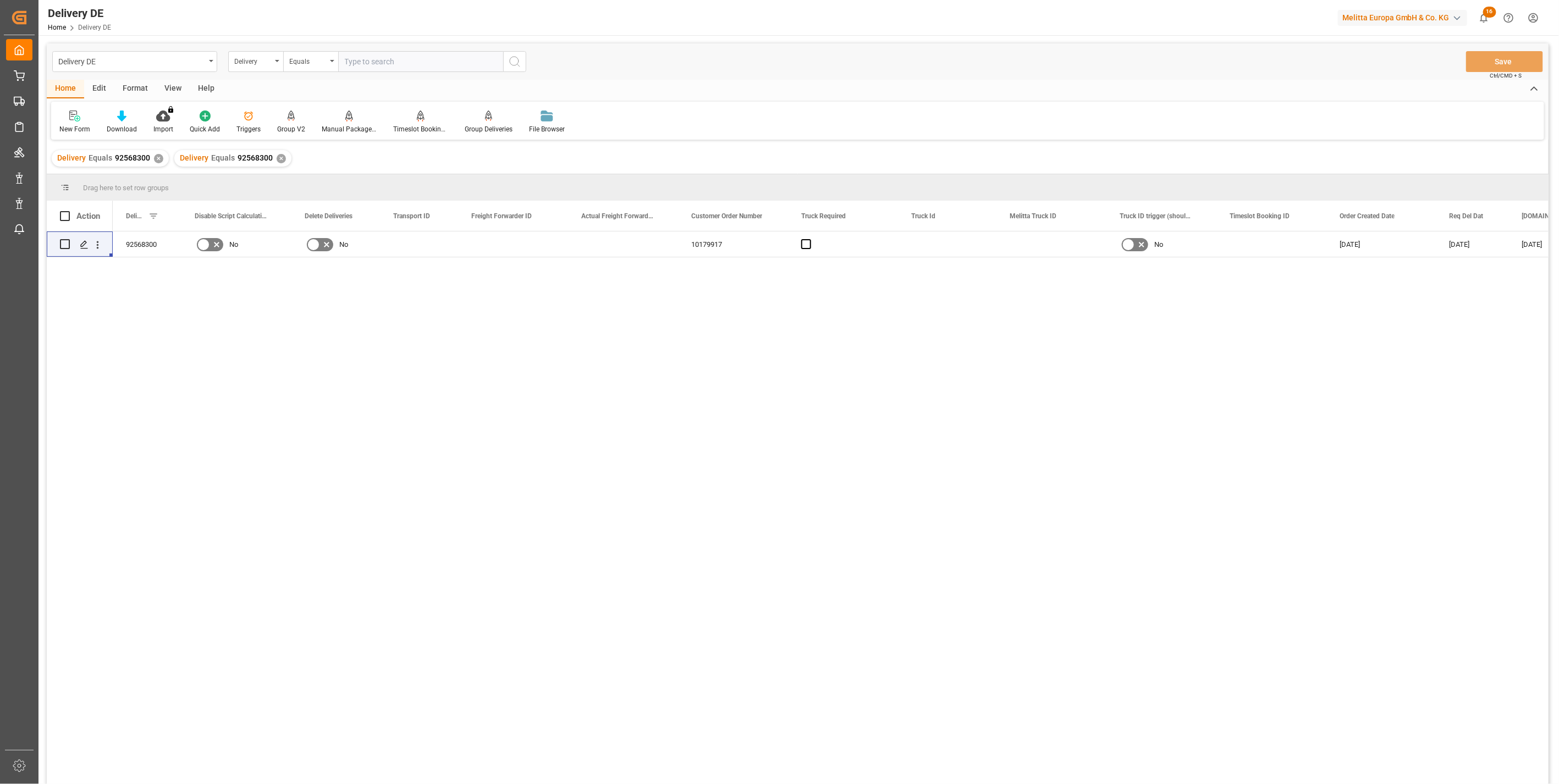
click at [156, 159] on div "✕" at bounding box center [158, 158] width 9 height 9
click at [62, 242] on input "Press Space to toggle row selection (unchecked)" at bounding box center [65, 244] width 10 height 10
checkbox input "true"
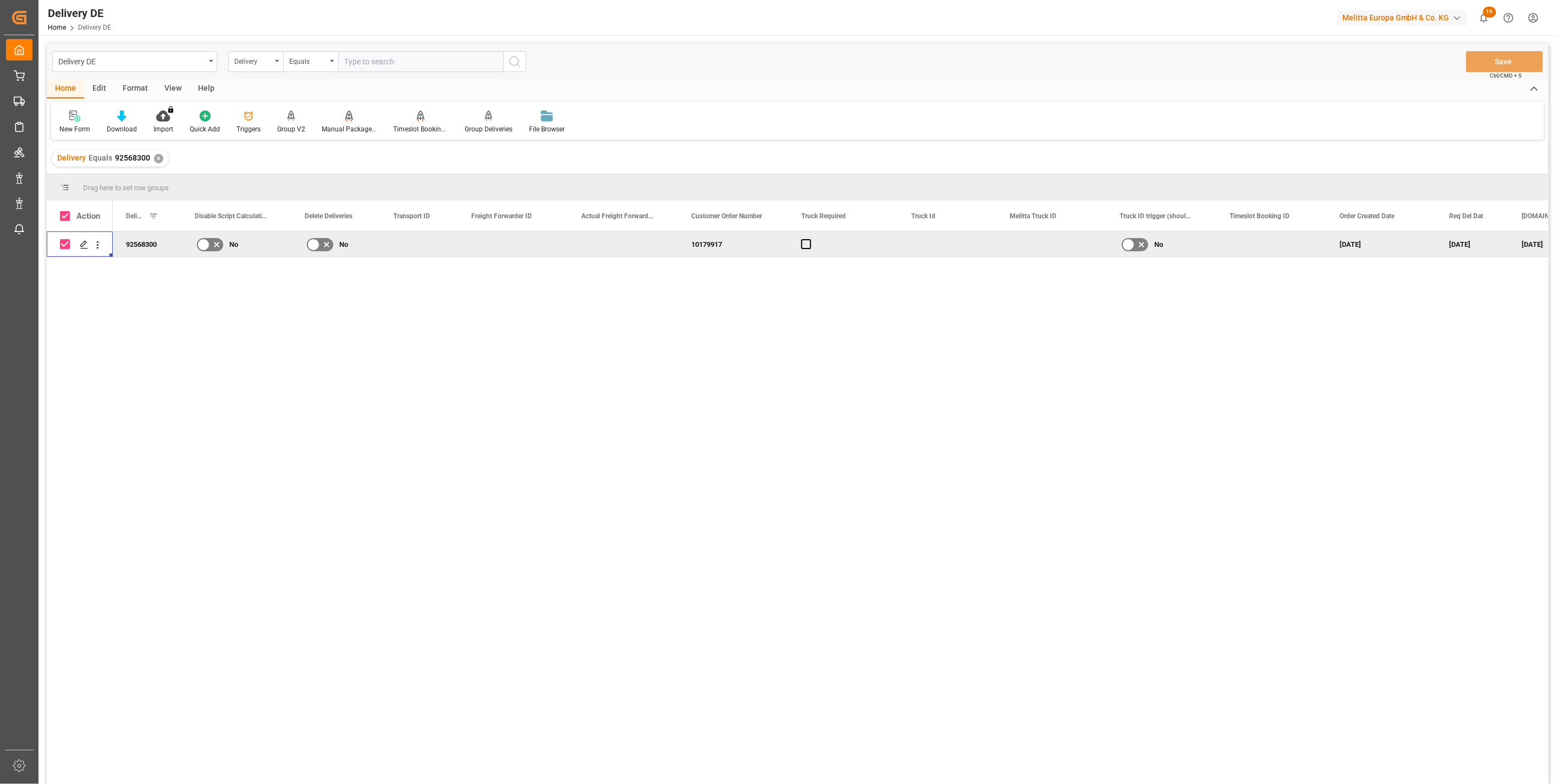
click at [342, 122] on div "Manual Package TypeDetermination" at bounding box center [349, 122] width 71 height 24
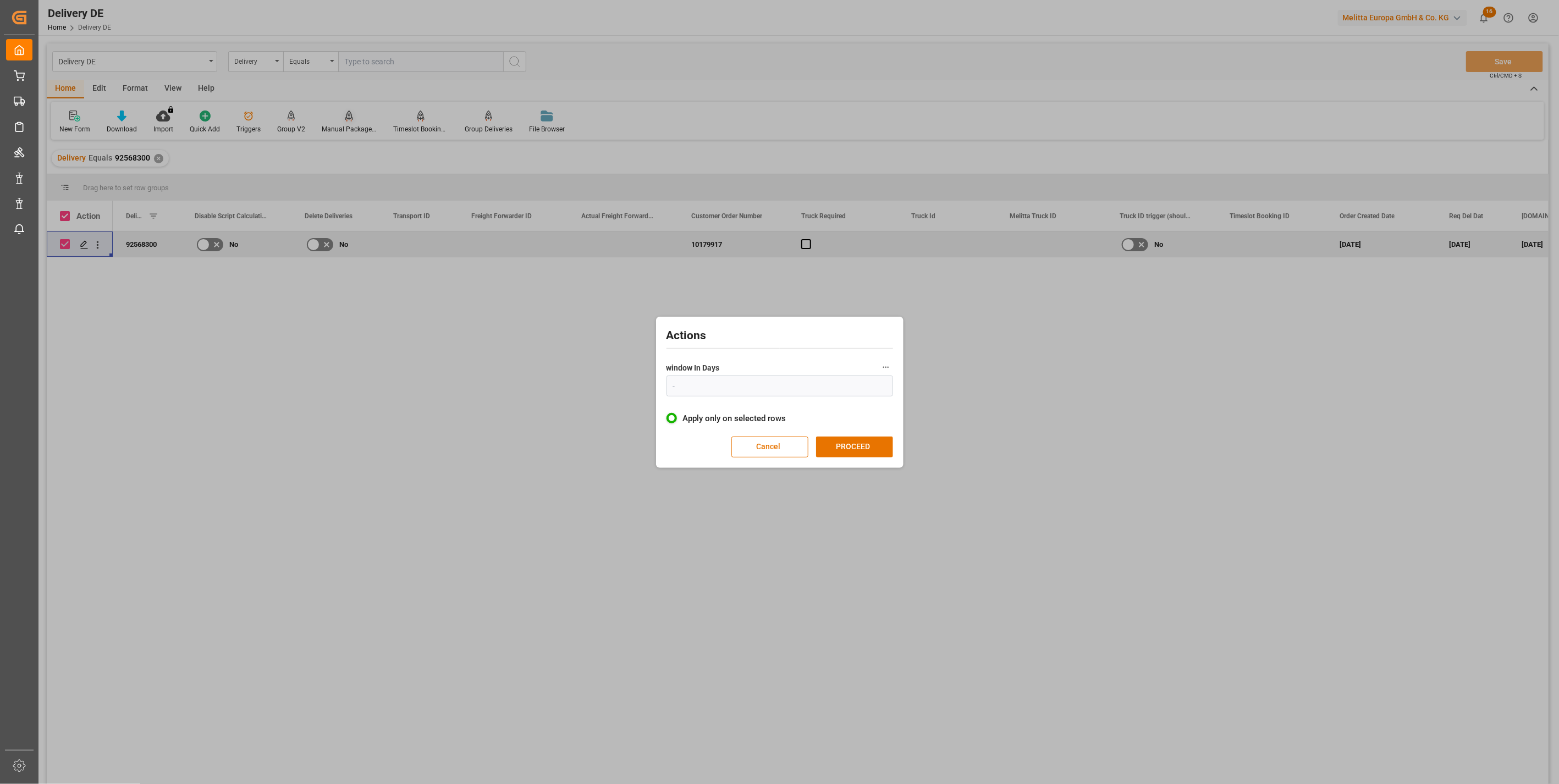
type input "1"
click at [788, 442] on button "PROCEED" at bounding box center [854, 447] width 77 height 21
click at [788, 443] on button "CONFIRM" at bounding box center [857, 448] width 77 height 21
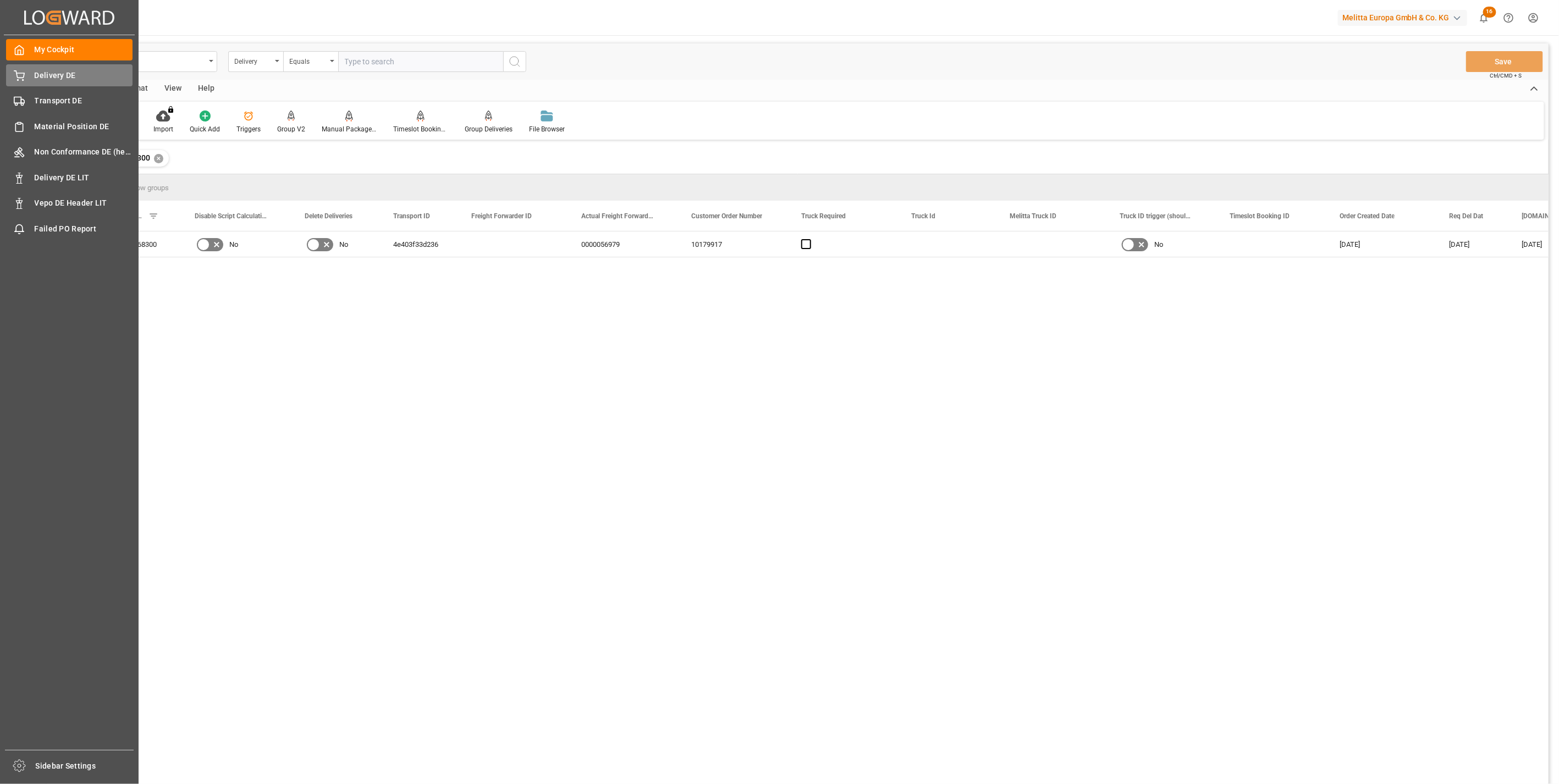
click at [45, 74] on span "Delivery DE" at bounding box center [84, 75] width 98 height 12
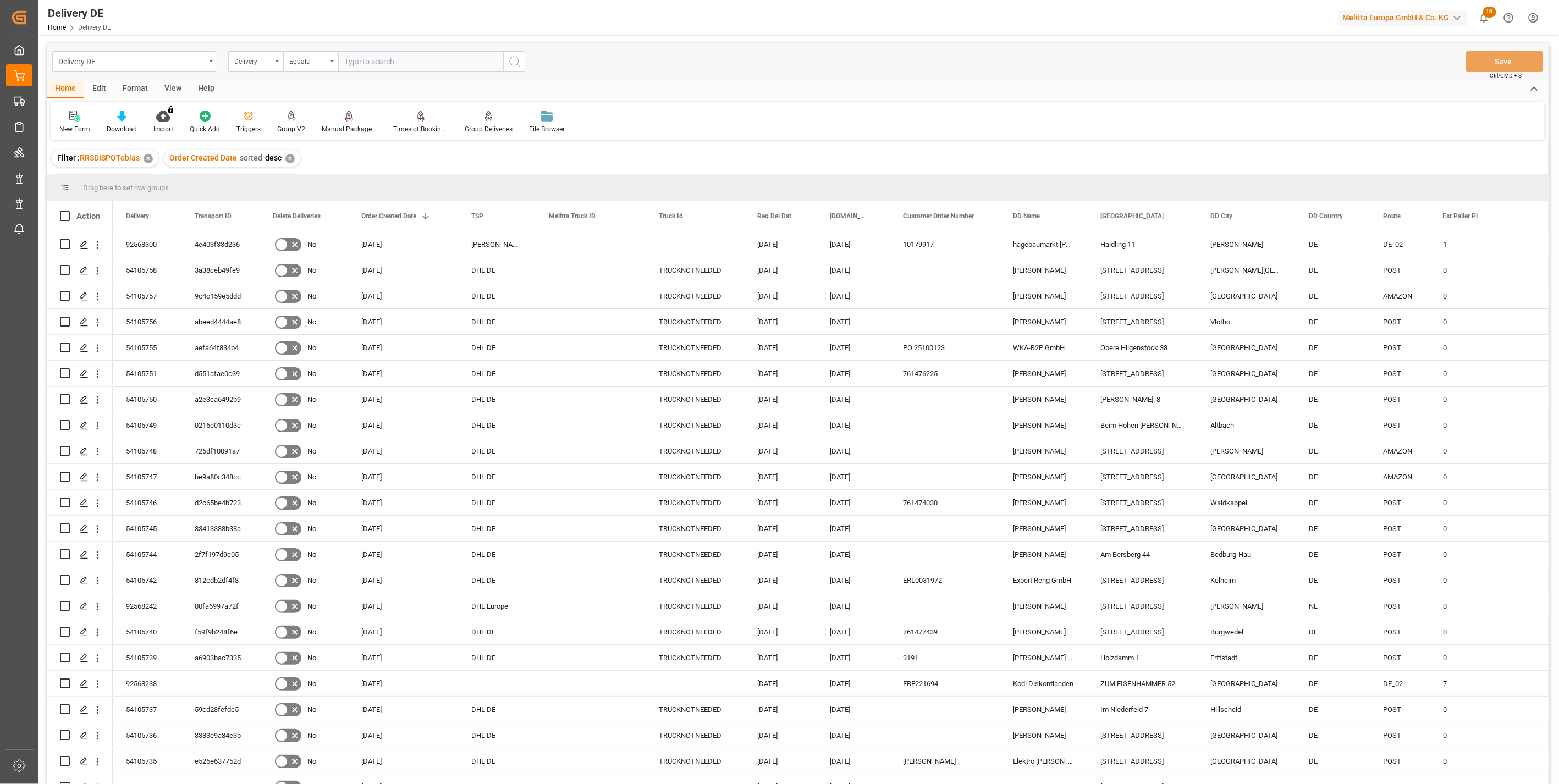
click at [402, 59] on input "text" at bounding box center [420, 61] width 165 height 21
paste input "92568300"
type input "92568300"
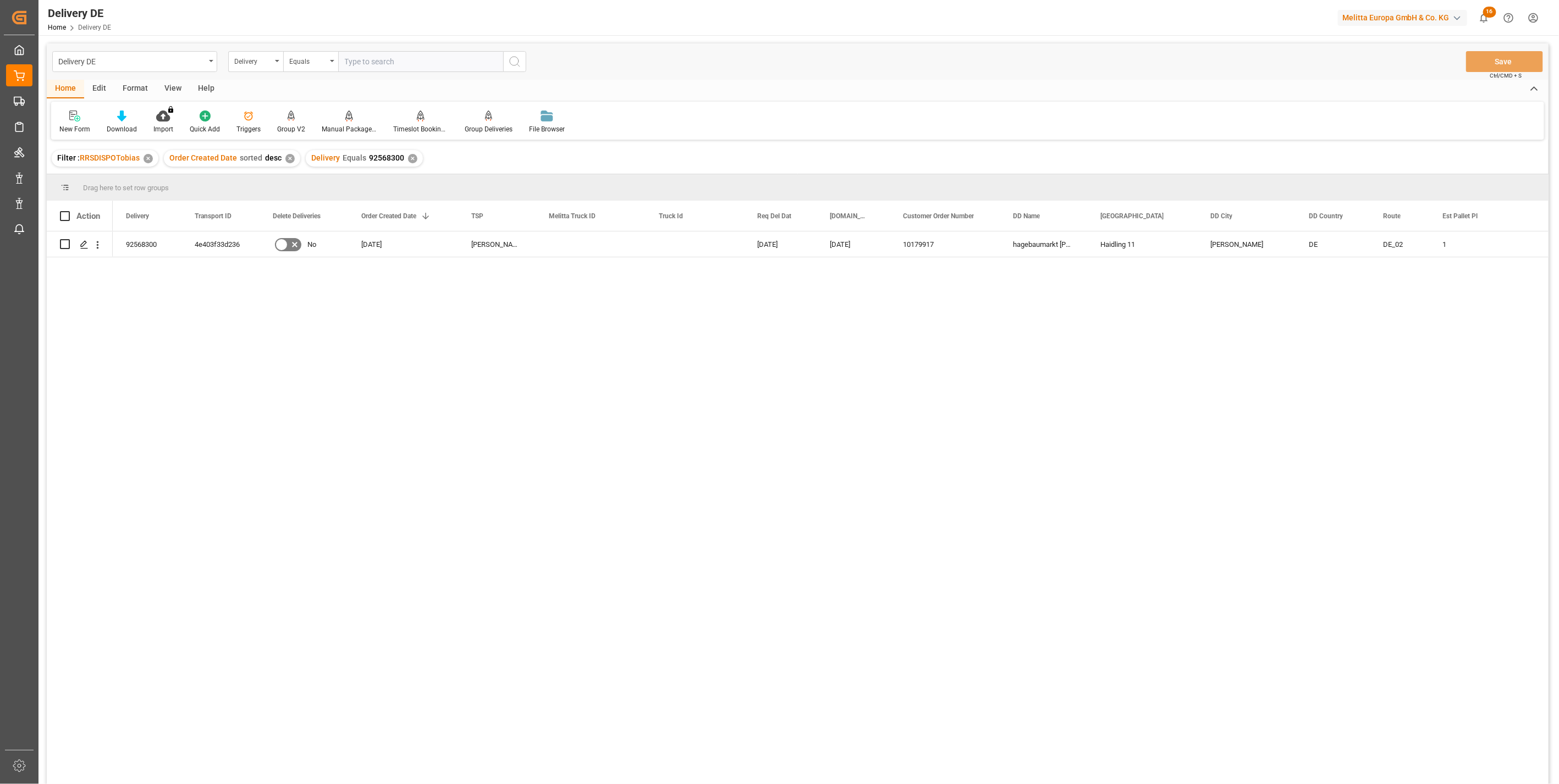
click at [384, 347] on div "92568300 4e403f33d236 No 15.10.2025 Hartmann DE 20.10.2025 16.10.2025 10179917 …" at bounding box center [831, 511] width 1436 height 560
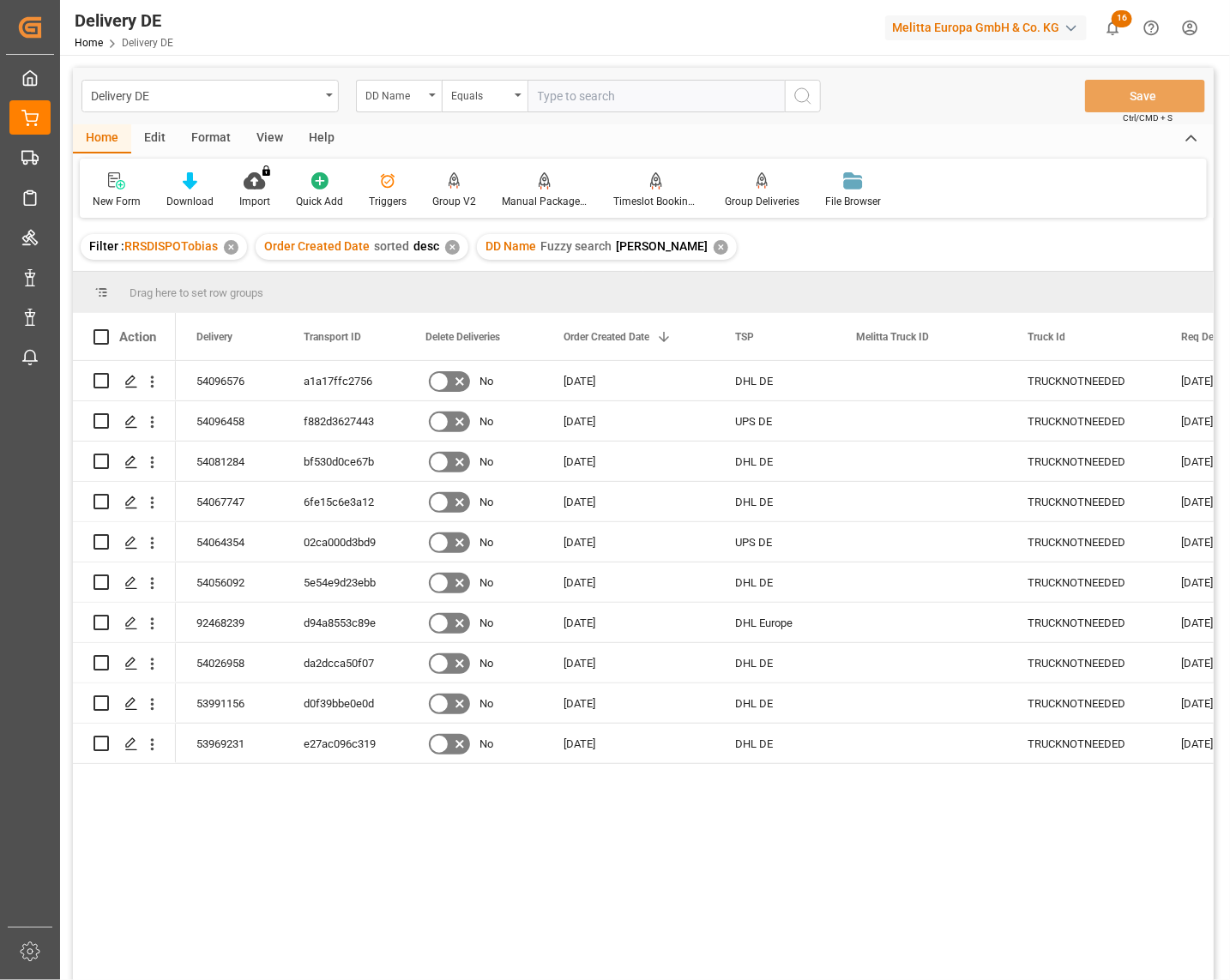
click at [459, 842] on div "03.09.2025 03.09.2025 TRUCKNOTNEEDED DHL DE 01.09.2025 No a1a17ffc2756 54096576…" at bounding box center [695, 676] width 1038 height 630
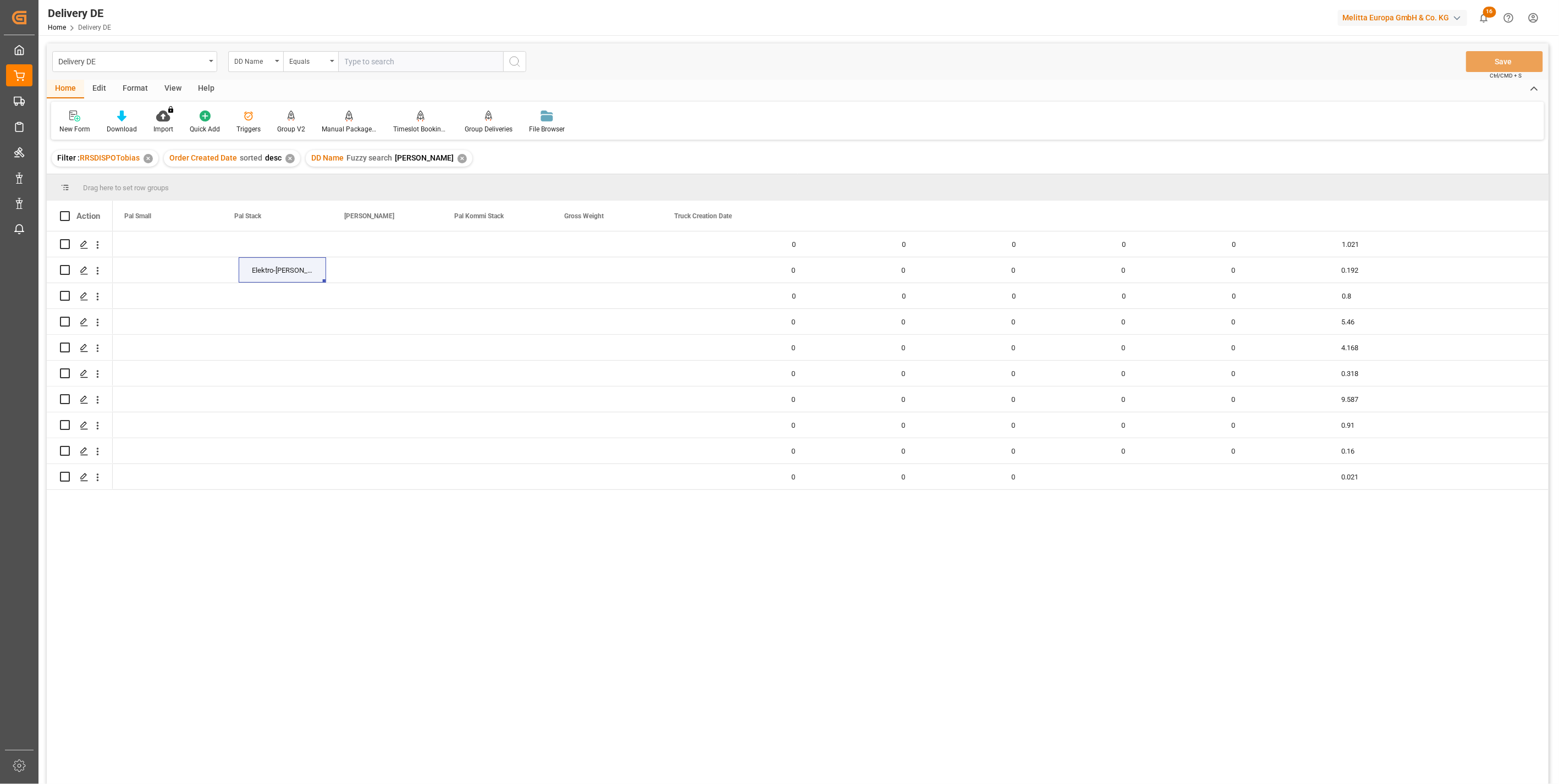
scroll to position [0, 761]
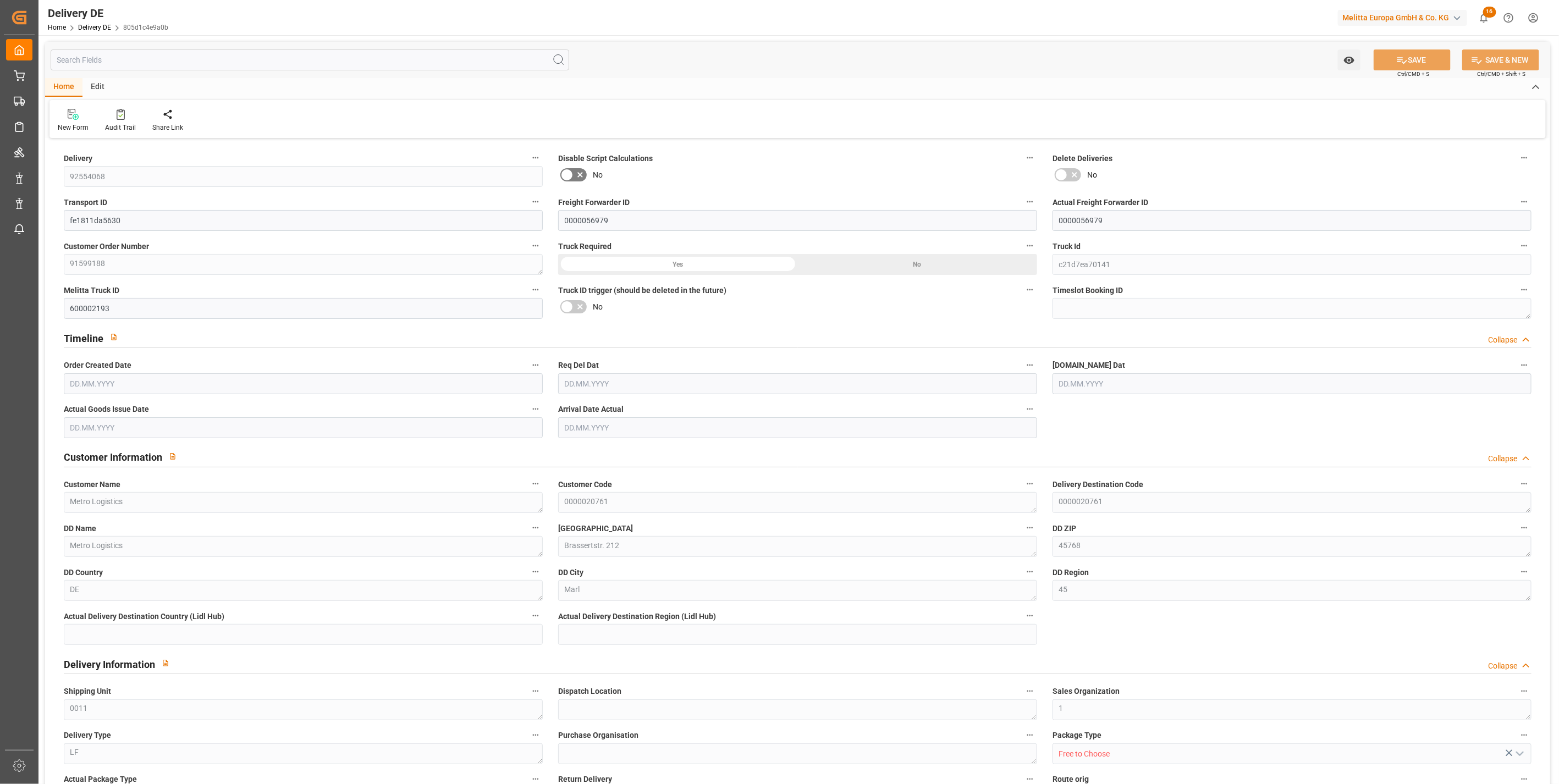
type input "9"
type input "5"
type input "1577.586"
type input "2155"
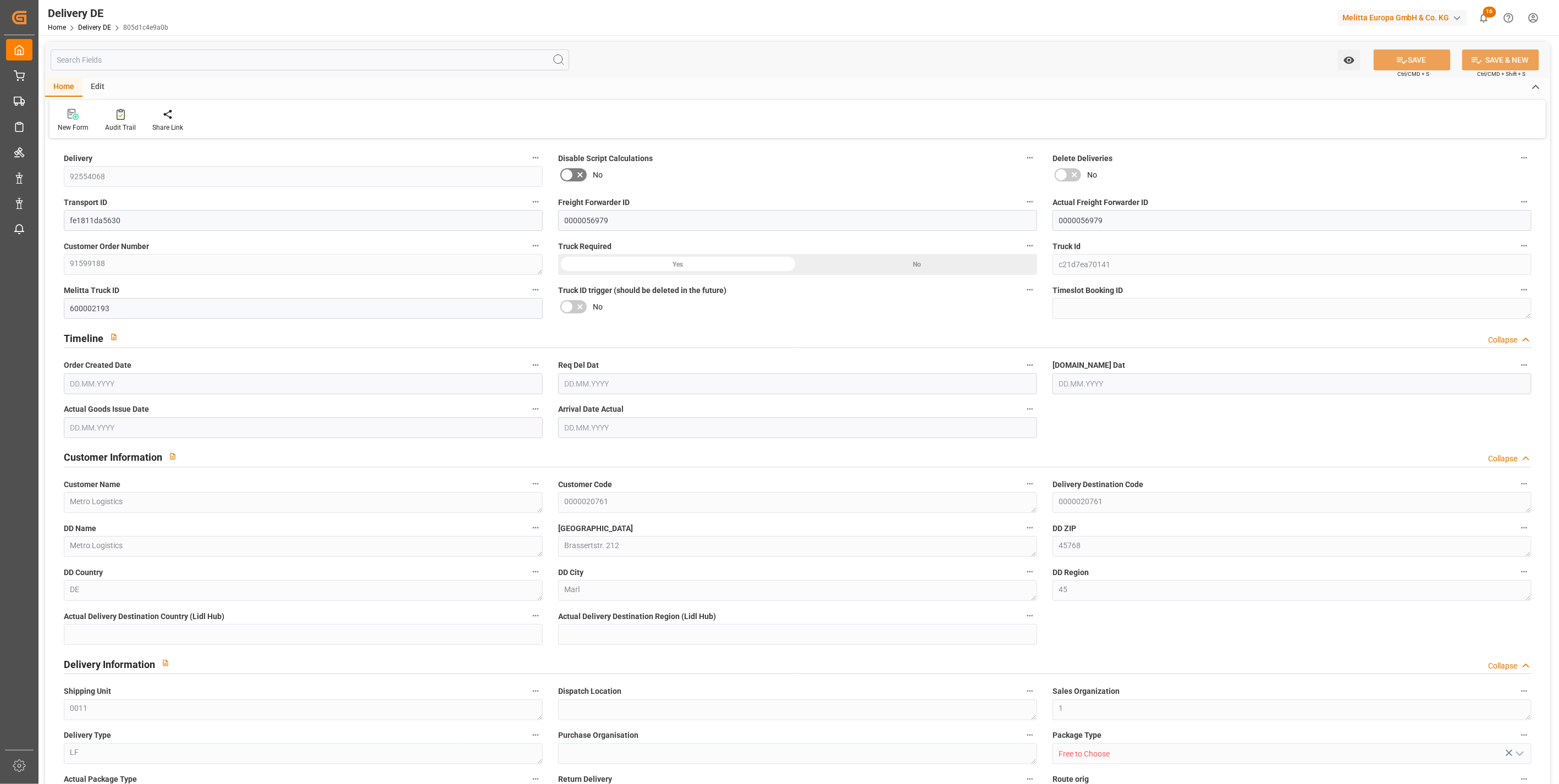
type input "7494.074"
type input "[DATE]"
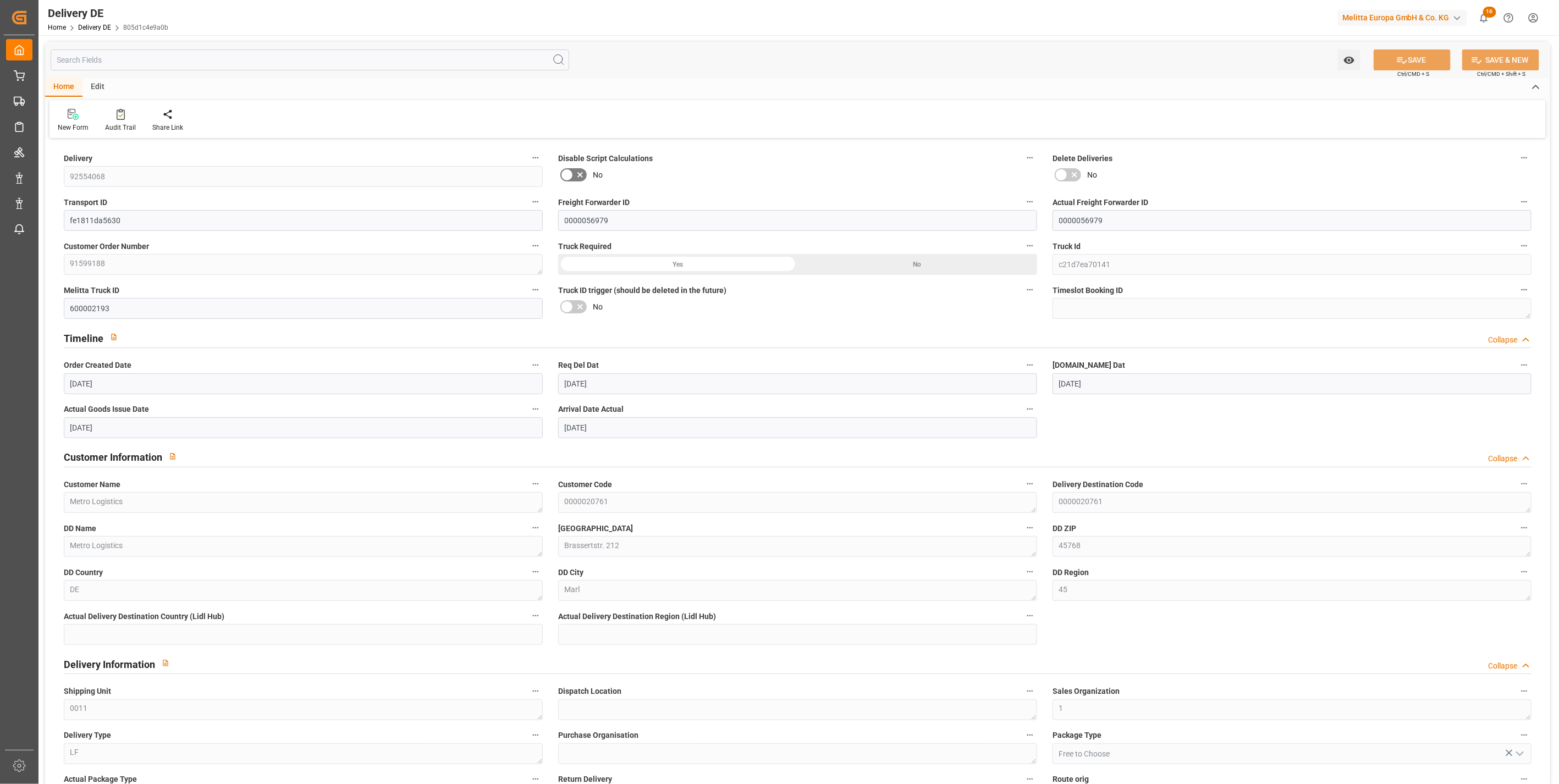
type input "[DATE]"
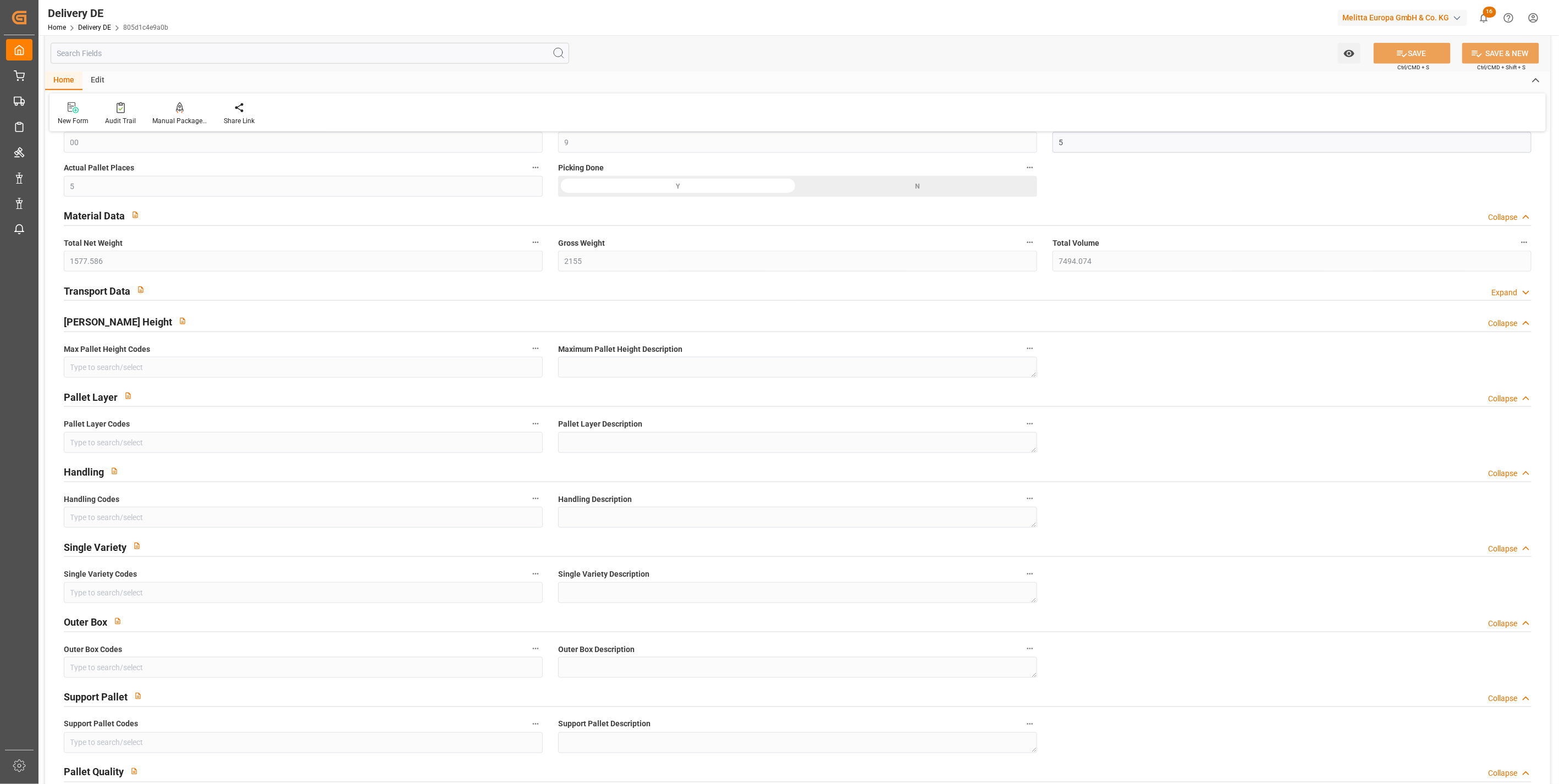
scroll to position [1344, 0]
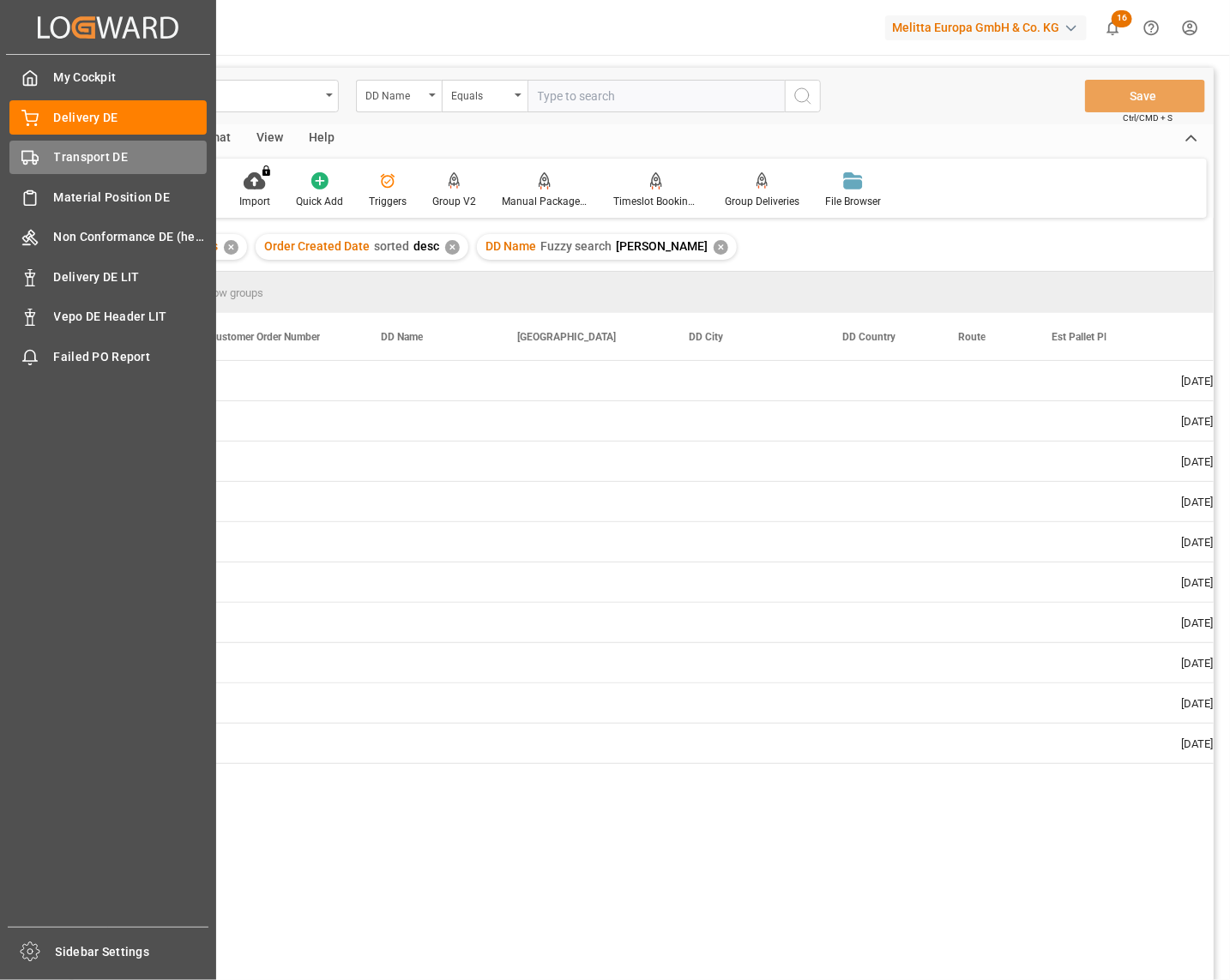
scroll to position [0, 1187]
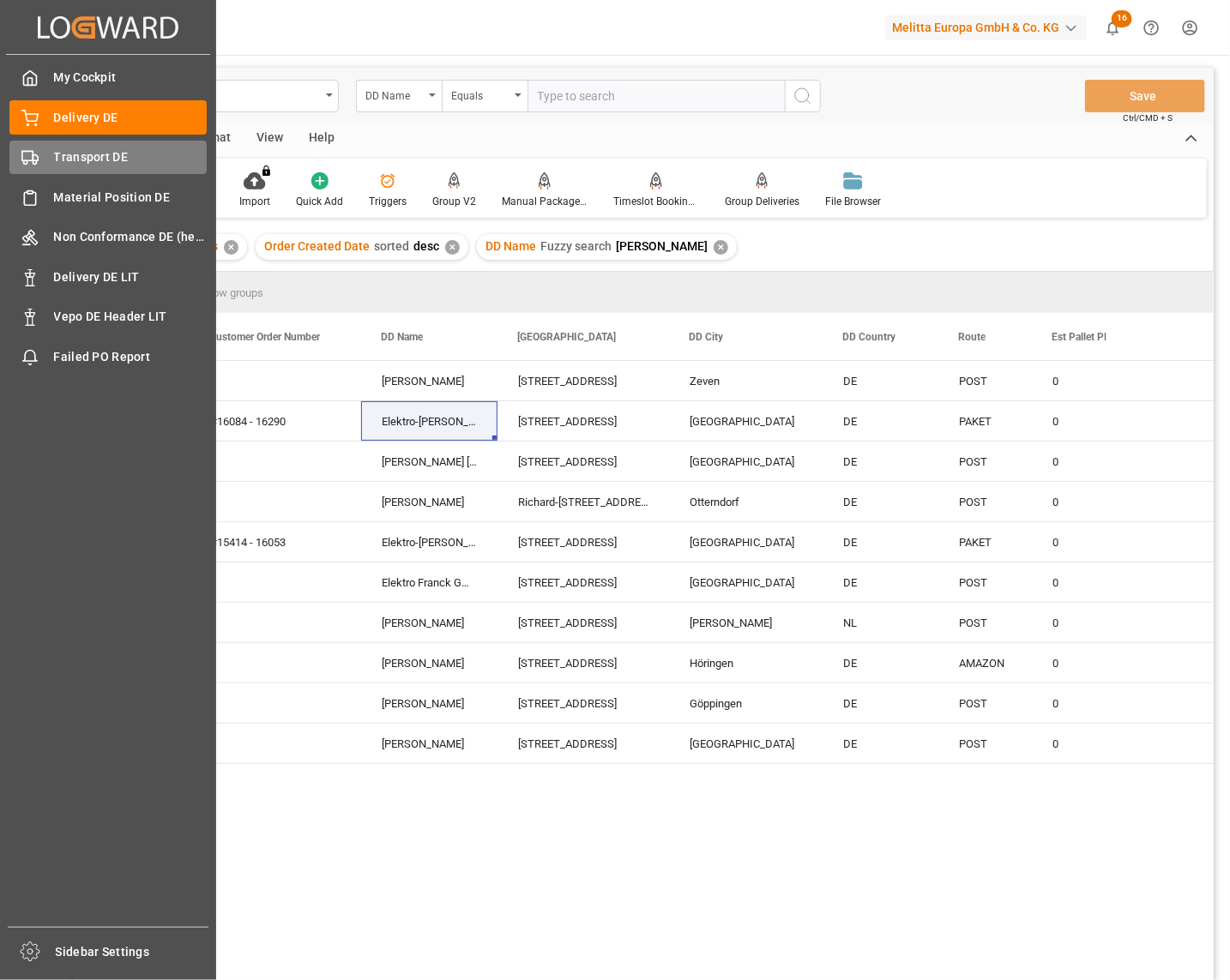
click at [56, 159] on span "Transport DE" at bounding box center [130, 157] width 153 height 18
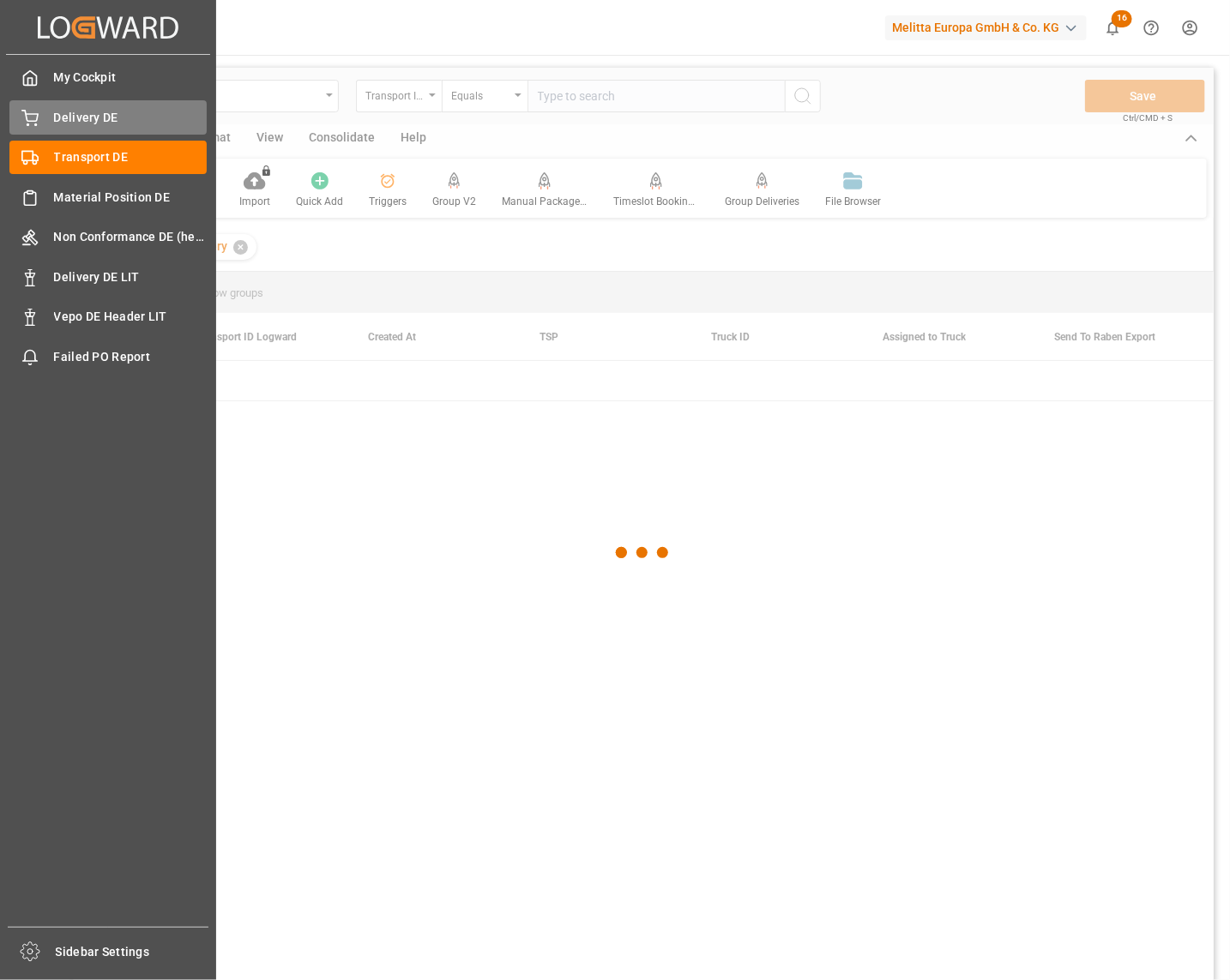
click at [74, 125] on span "Delivery DE" at bounding box center [130, 117] width 153 height 18
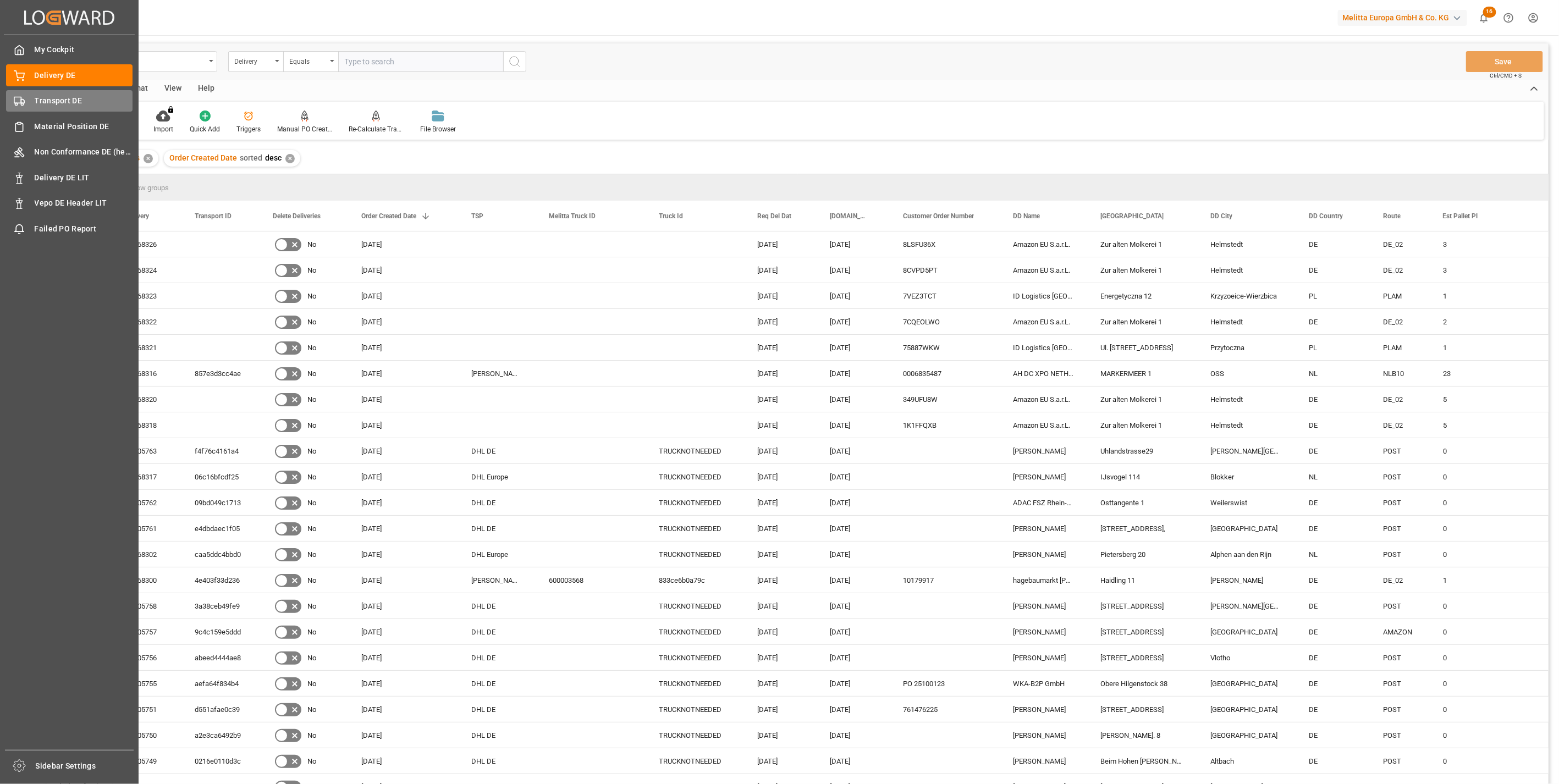
click at [21, 107] on div "Transport DE Transport DE" at bounding box center [69, 101] width 127 height 21
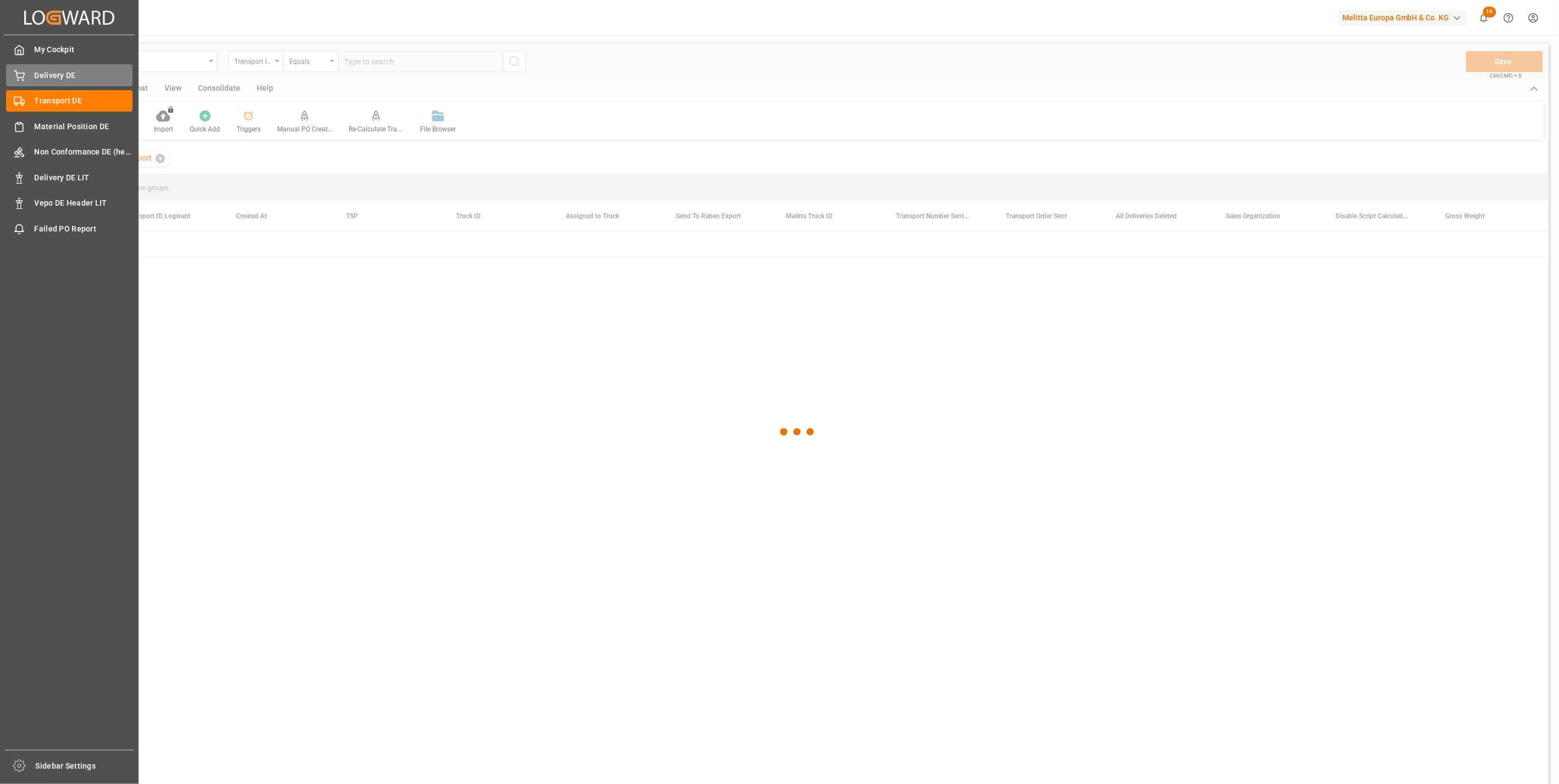
click at [73, 77] on span "Delivery DE" at bounding box center [84, 75] width 98 height 12
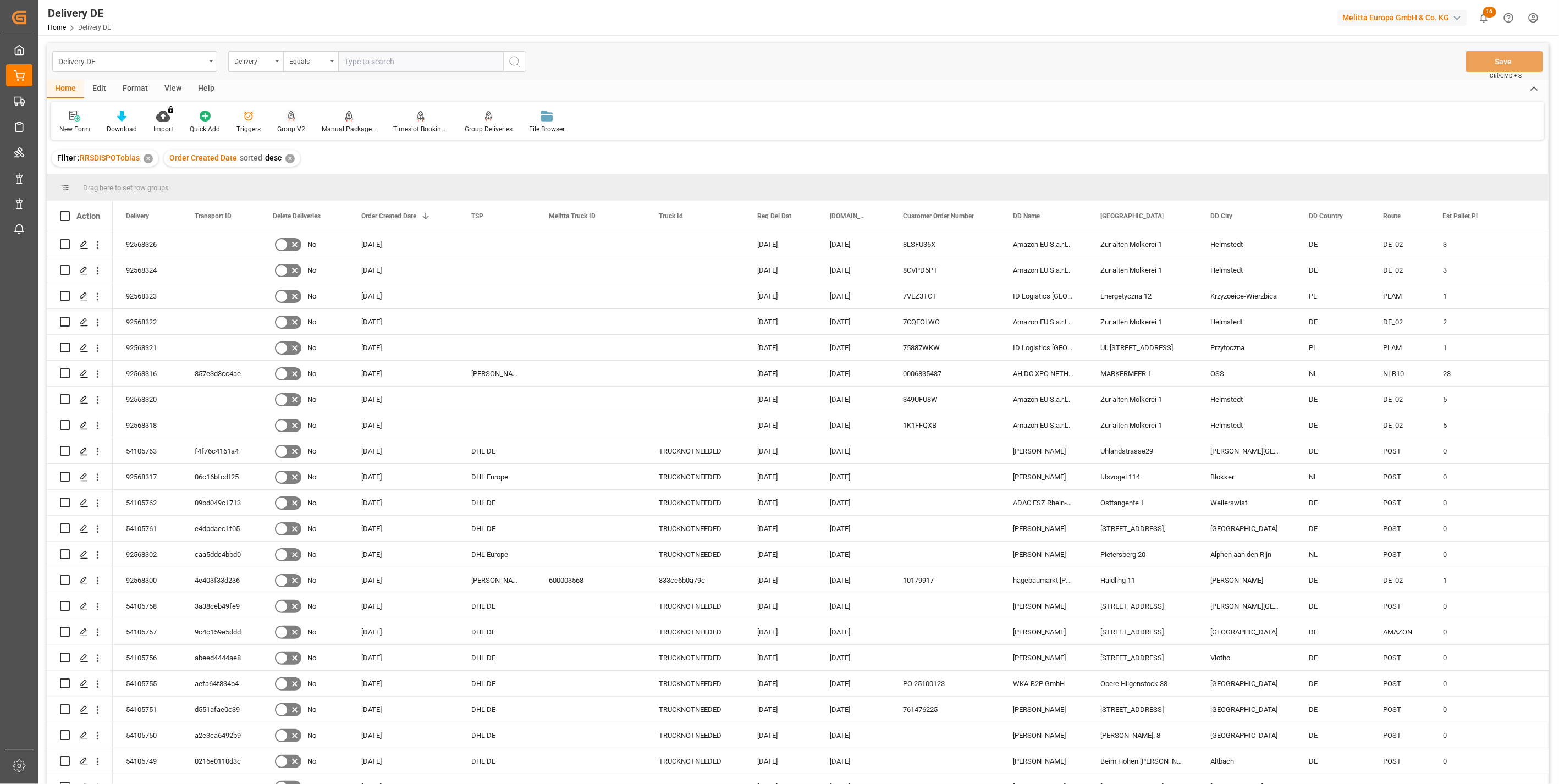
click at [288, 118] on icon at bounding box center [291, 115] width 8 height 9
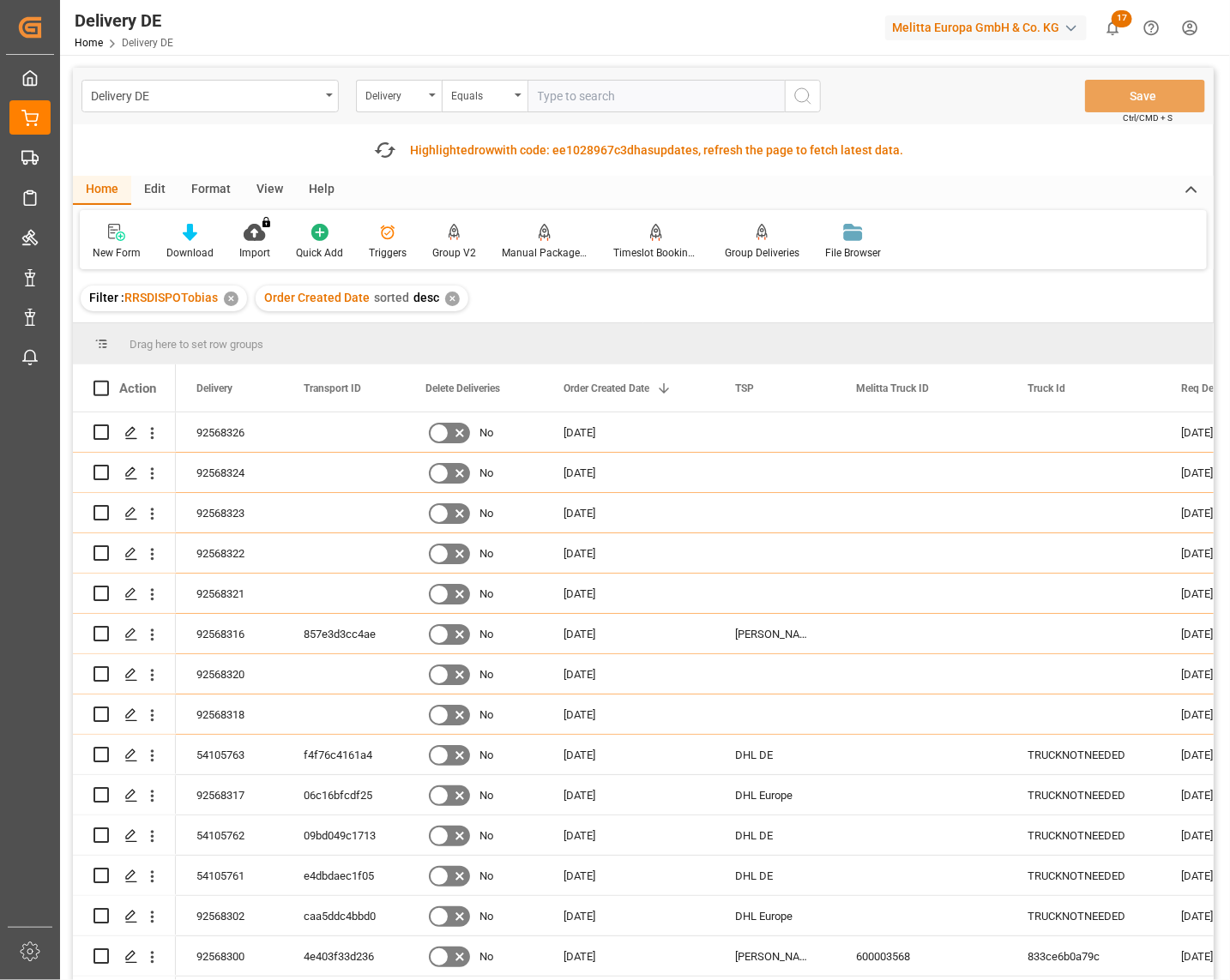
click at [615, 103] on input "text" at bounding box center [656, 95] width 257 height 32
paste input "92564268"
type input "92564268"
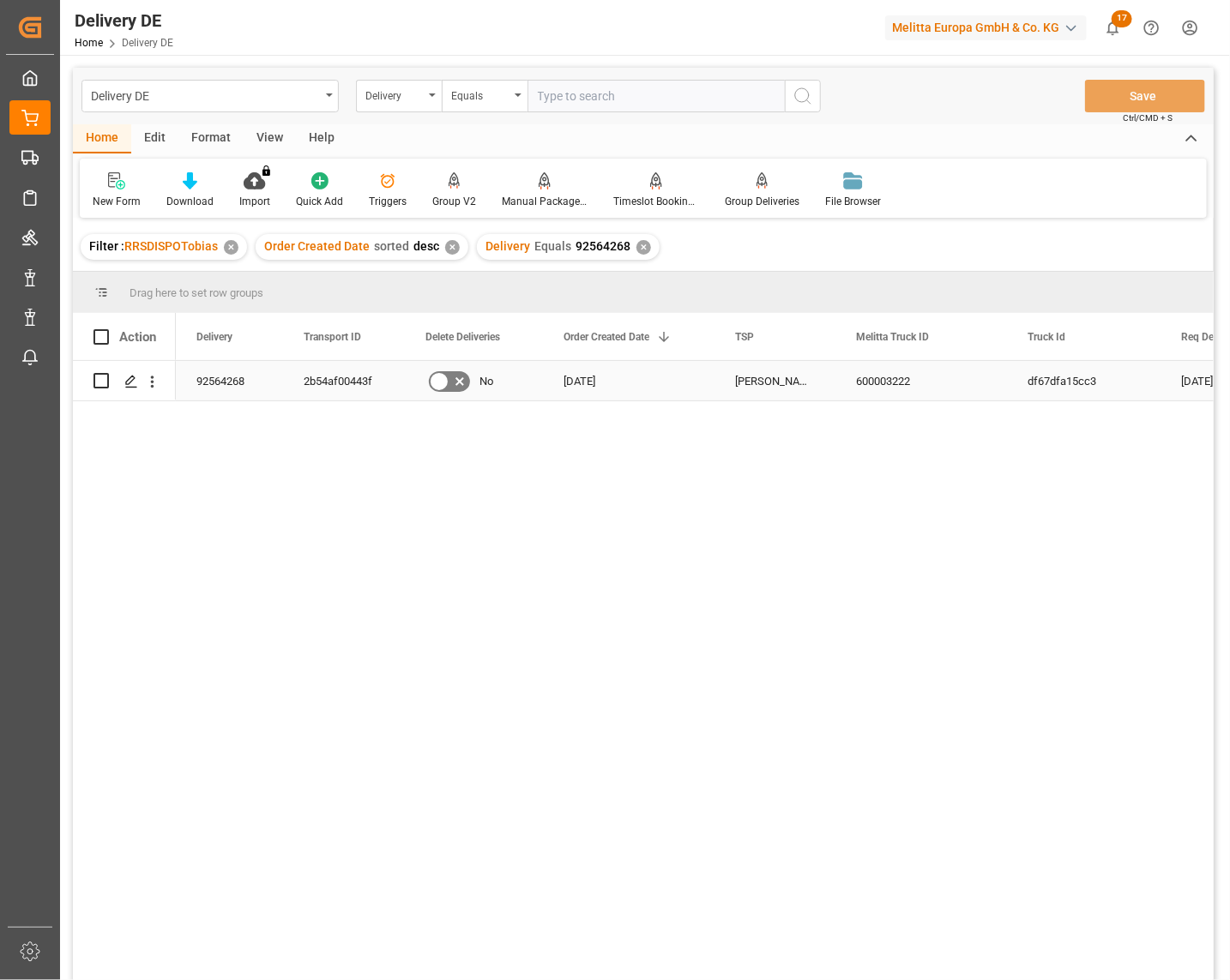
click at [234, 380] on div "92564268" at bounding box center [229, 381] width 107 height 40
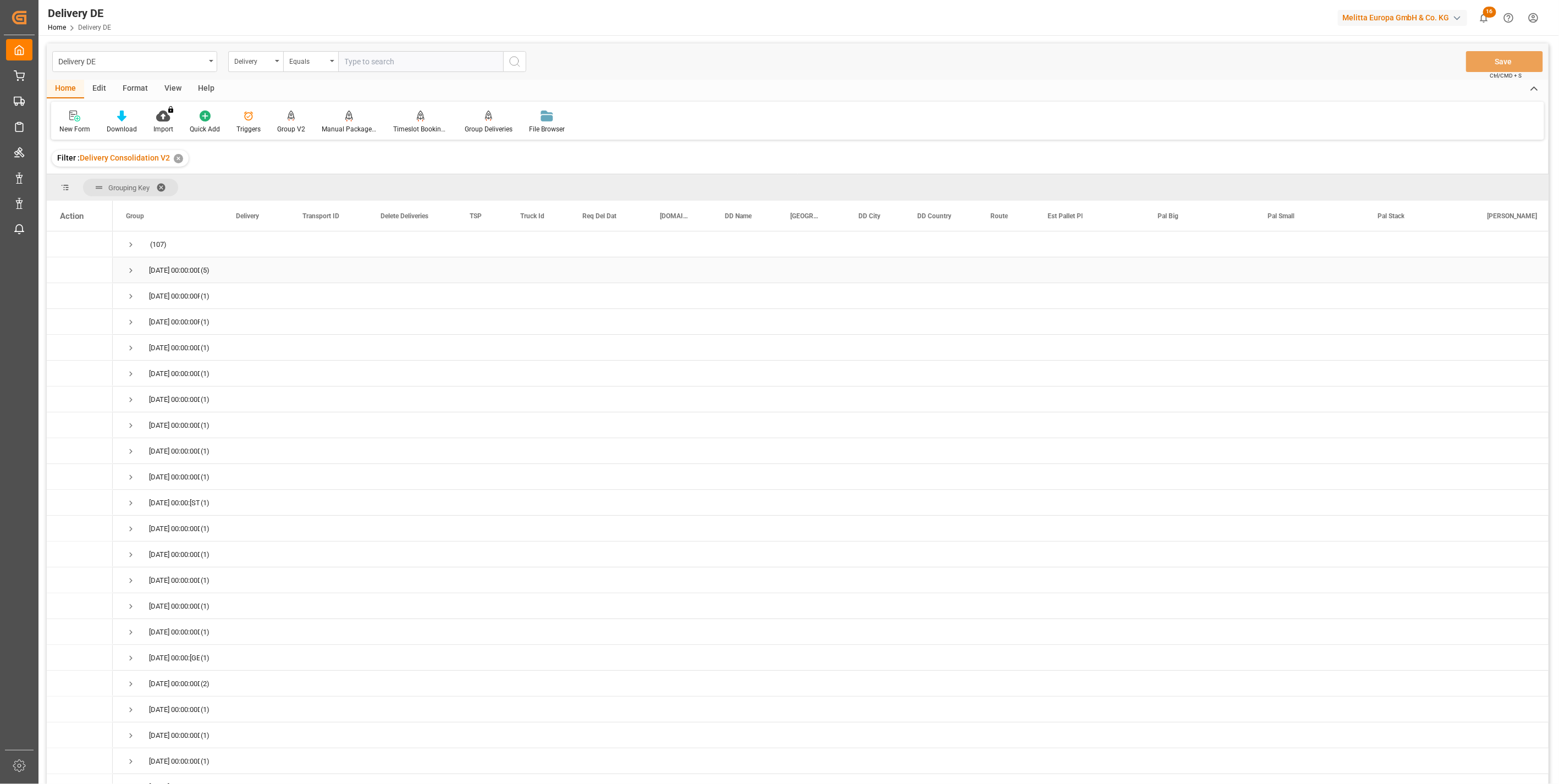
click at [128, 271] on span "Press SPACE to select this row." at bounding box center [131, 270] width 10 height 10
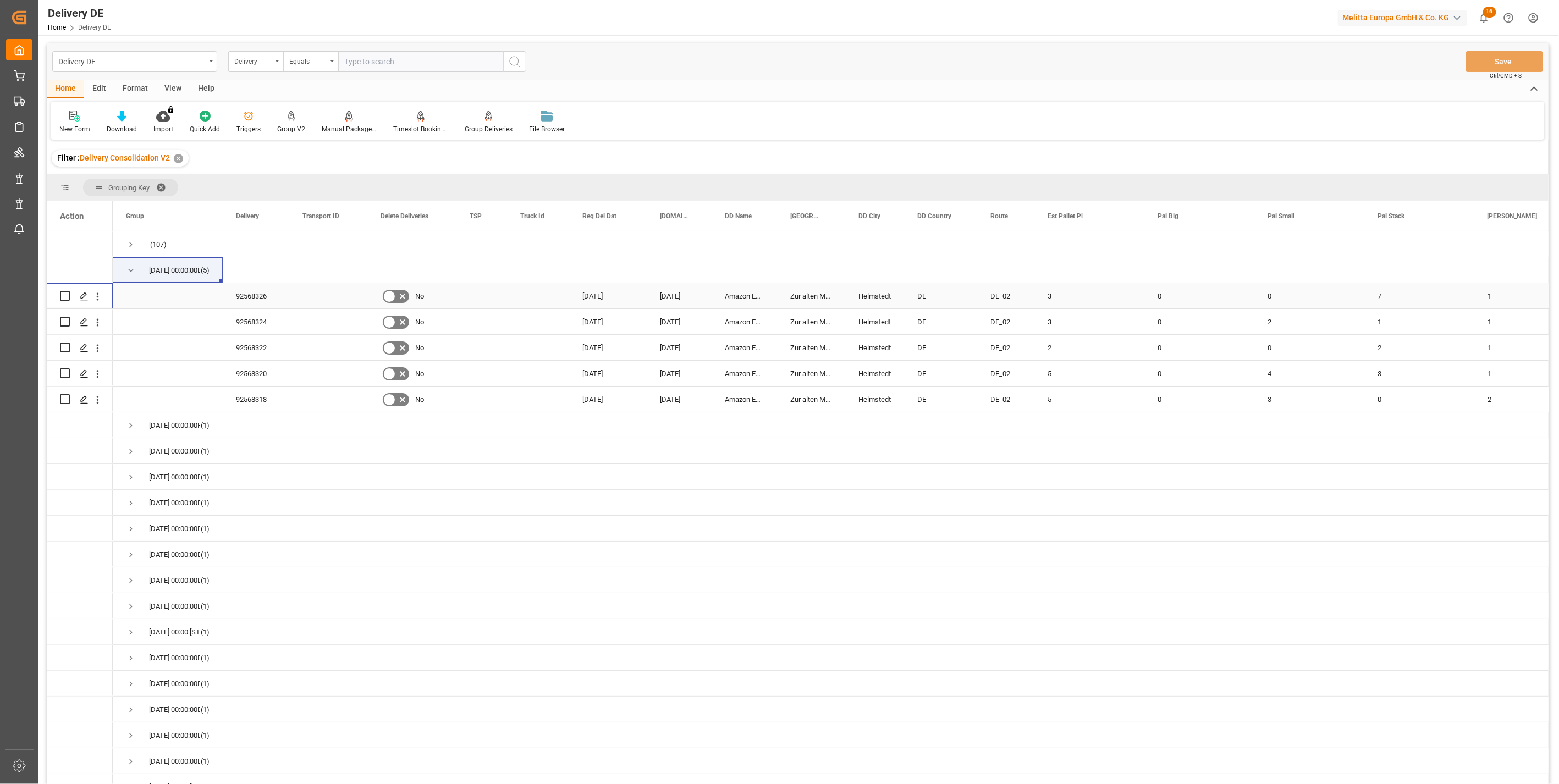
click at [65, 297] on input "Press Space to toggle row selection (unchecked)" at bounding box center [65, 296] width 10 height 10
checkbox input "true"
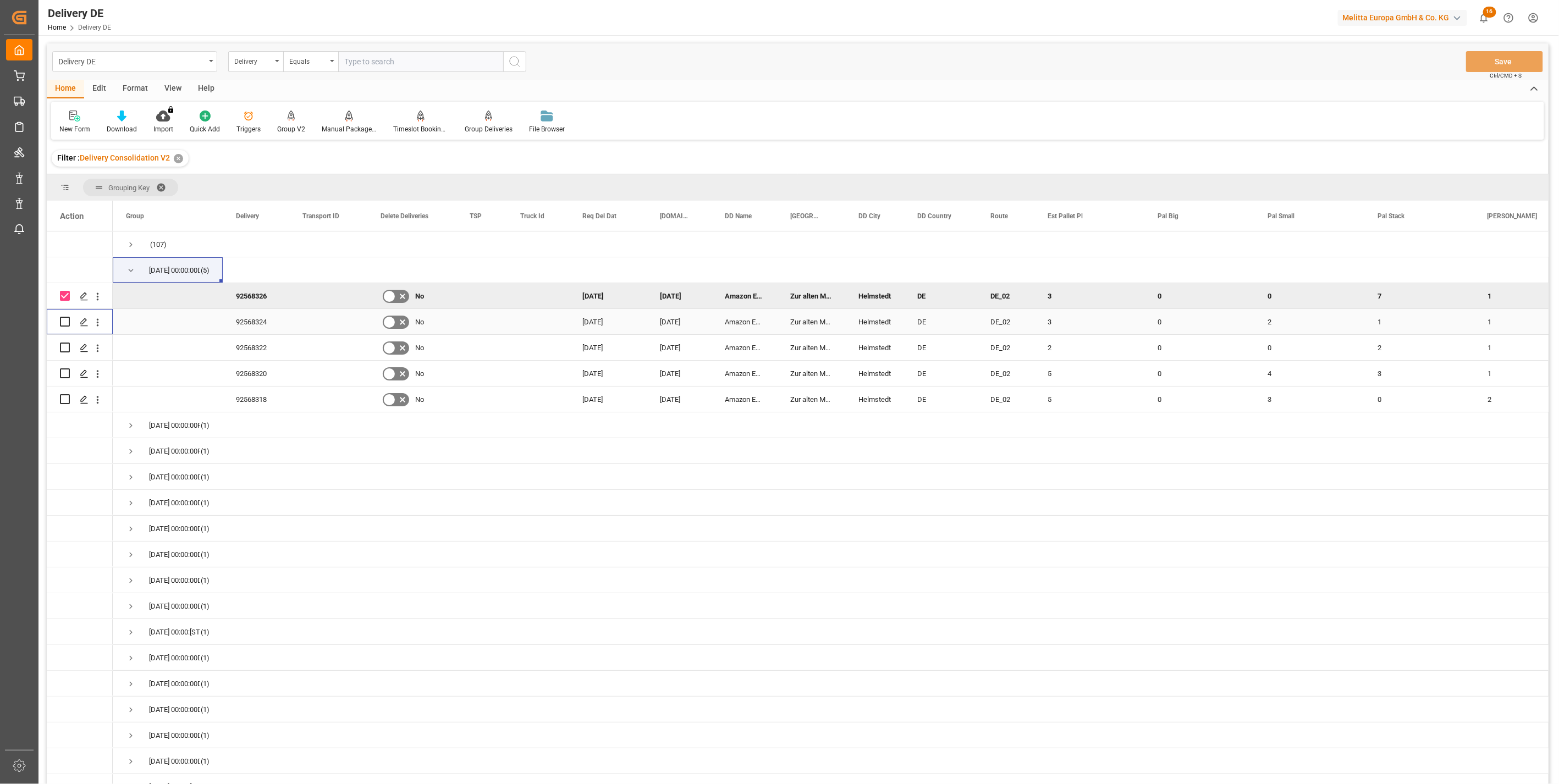
click at [65, 319] on input "Press Space to toggle row selection (unchecked)" at bounding box center [65, 322] width 10 height 10
checkbox input "true"
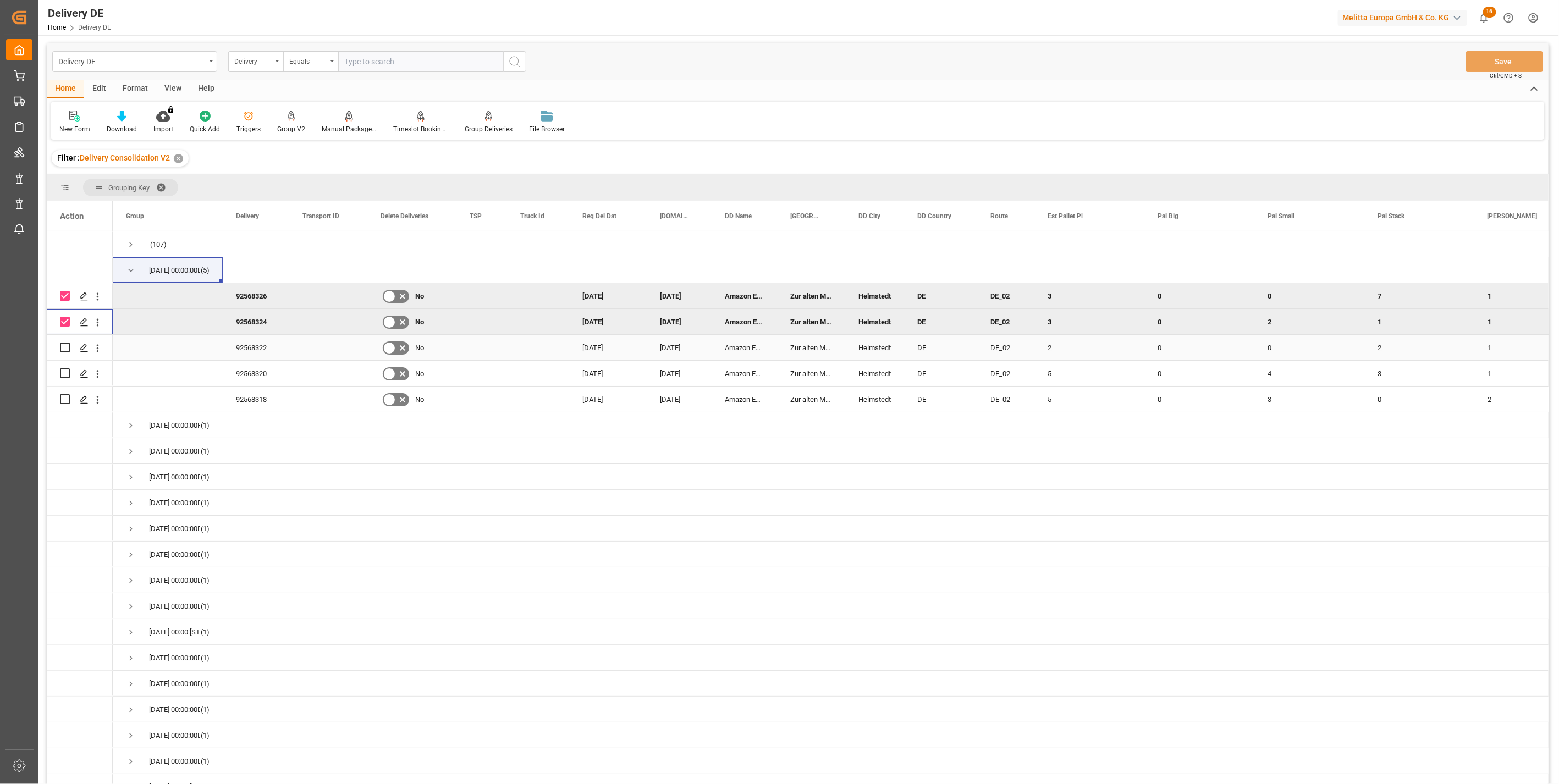
drag, startPoint x: 66, startPoint y: 342, endPoint x: 63, endPoint y: 354, distance: 12.4
click at [65, 350] on input "Press Space to toggle row selection (unchecked)" at bounding box center [65, 347] width 10 height 10
checkbox input "true"
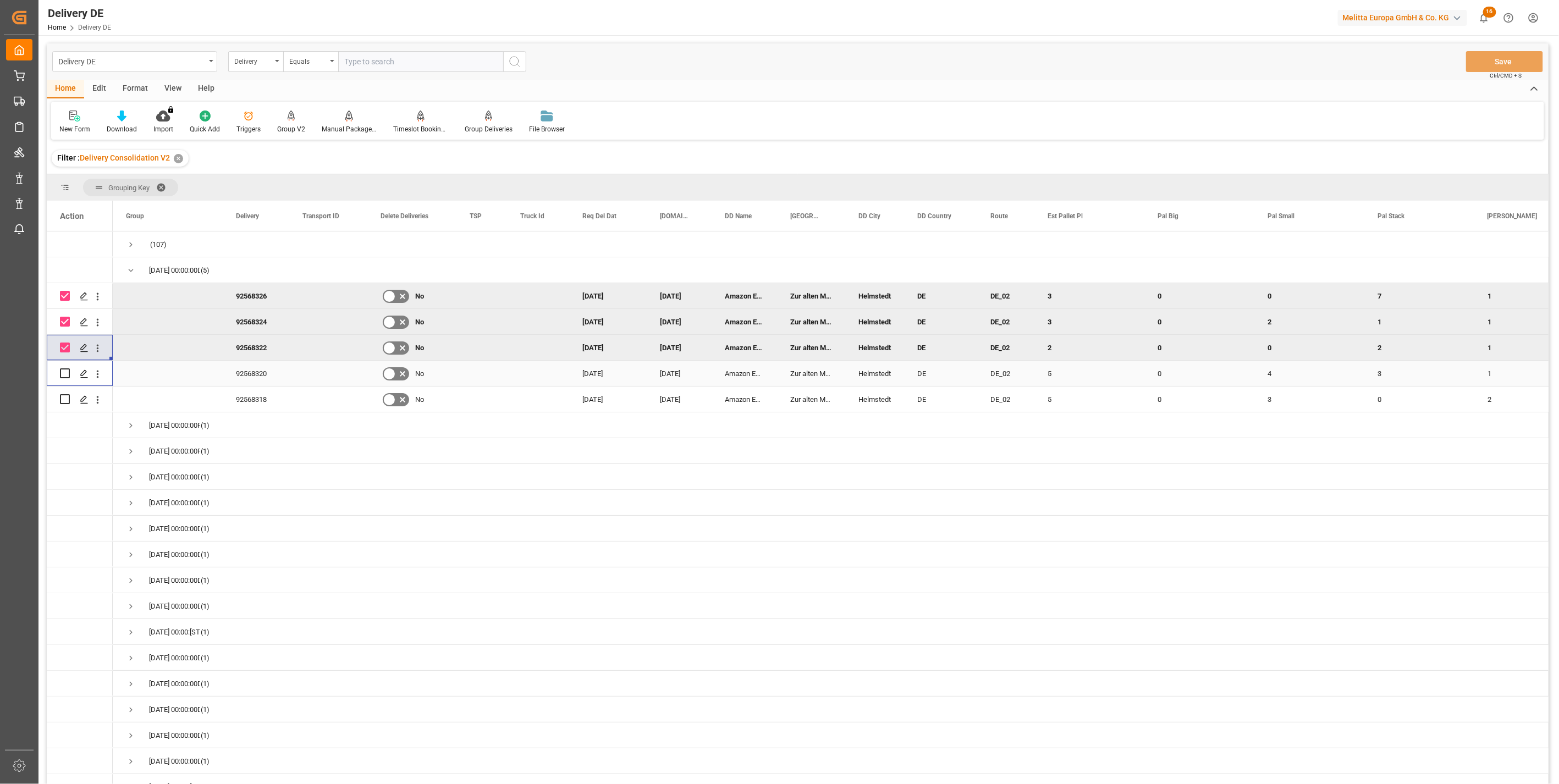
click at [63, 373] on input "Press Space to toggle row selection (unchecked)" at bounding box center [65, 373] width 10 height 10
checkbox input "true"
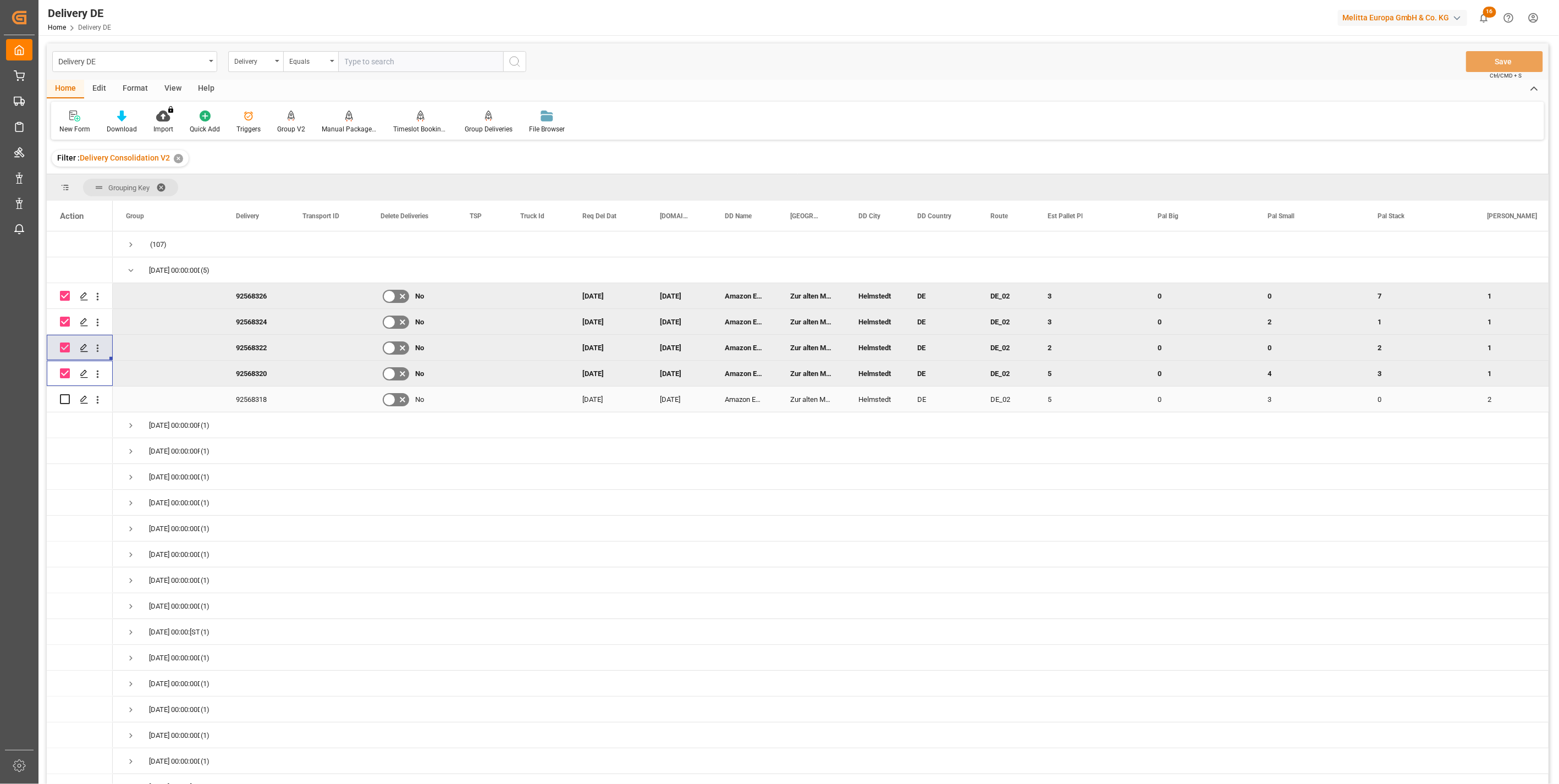
click at [62, 402] on input "Press Space to toggle row selection (unchecked)" at bounding box center [65, 399] width 10 height 10
checkbox input "true"
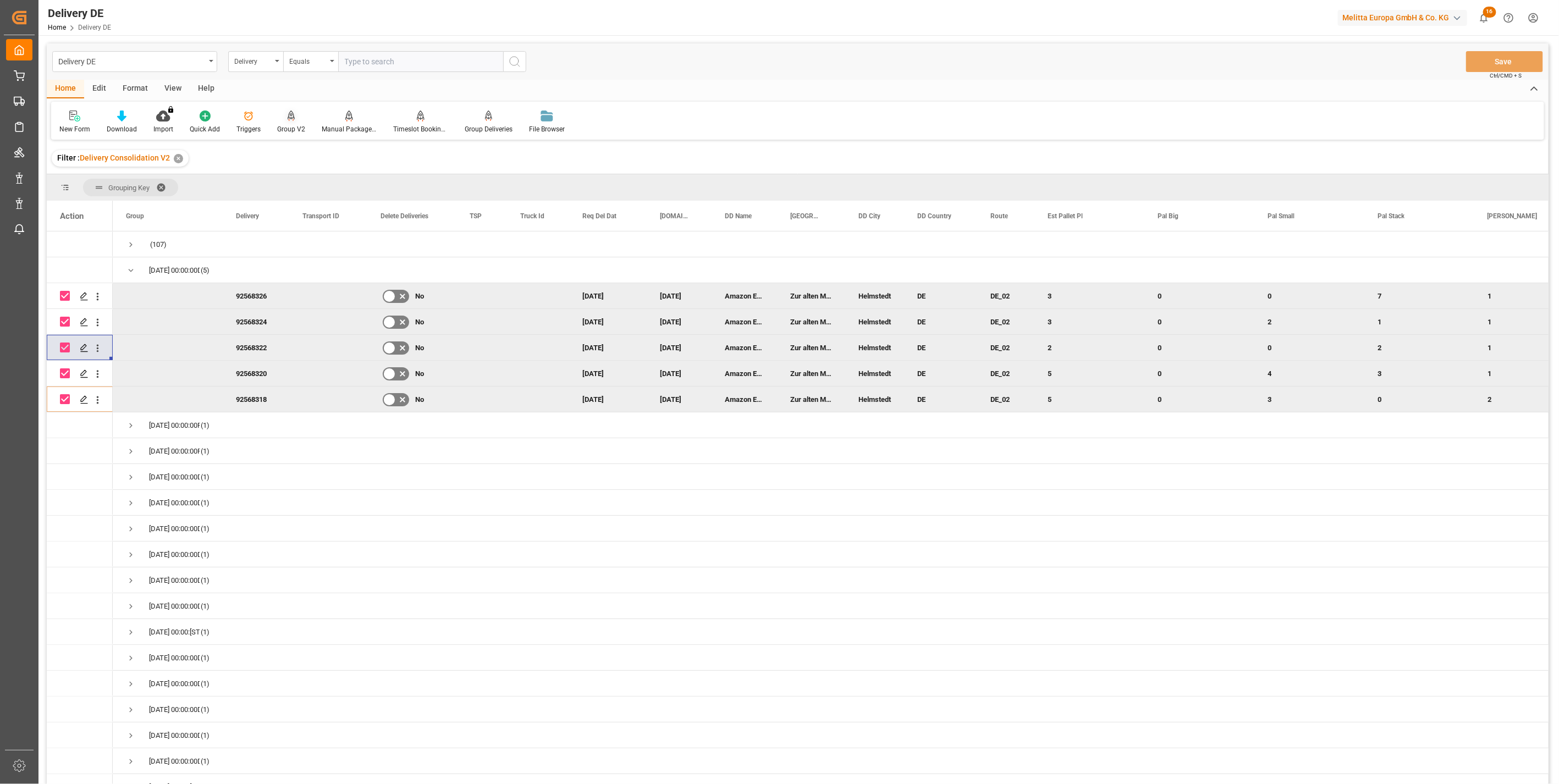
click at [290, 119] on icon at bounding box center [291, 116] width 8 height 11
click at [262, 67] on div "Delivery" at bounding box center [256, 61] width 55 height 21
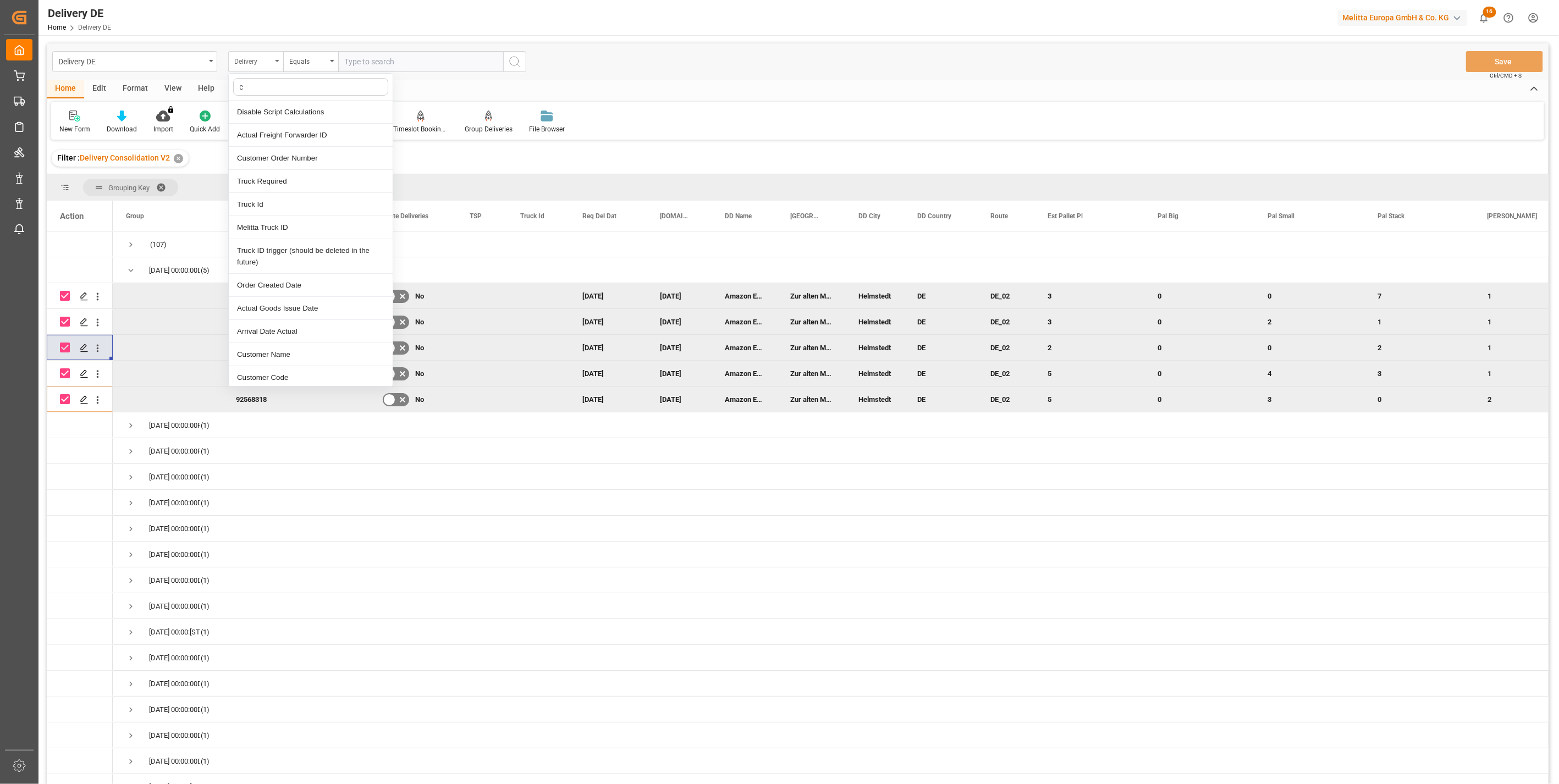
type input "cu"
click at [307, 135] on div "Customer Order Number" at bounding box center [311, 135] width 164 height 23
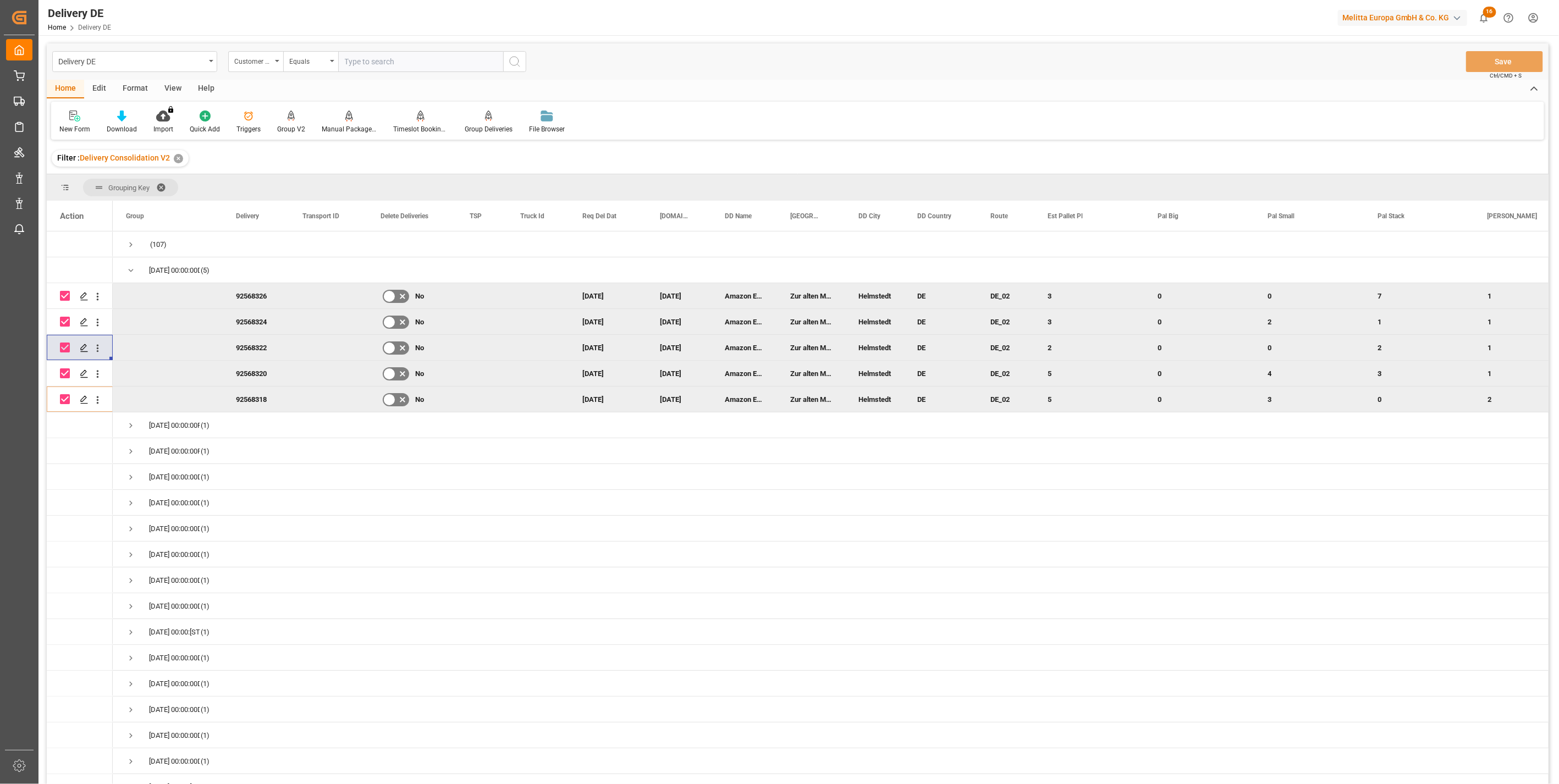
click at [370, 59] on input "text" at bounding box center [420, 61] width 165 height 21
paste input "TX9Z38MKN"
type input "TX9Z38MKN"
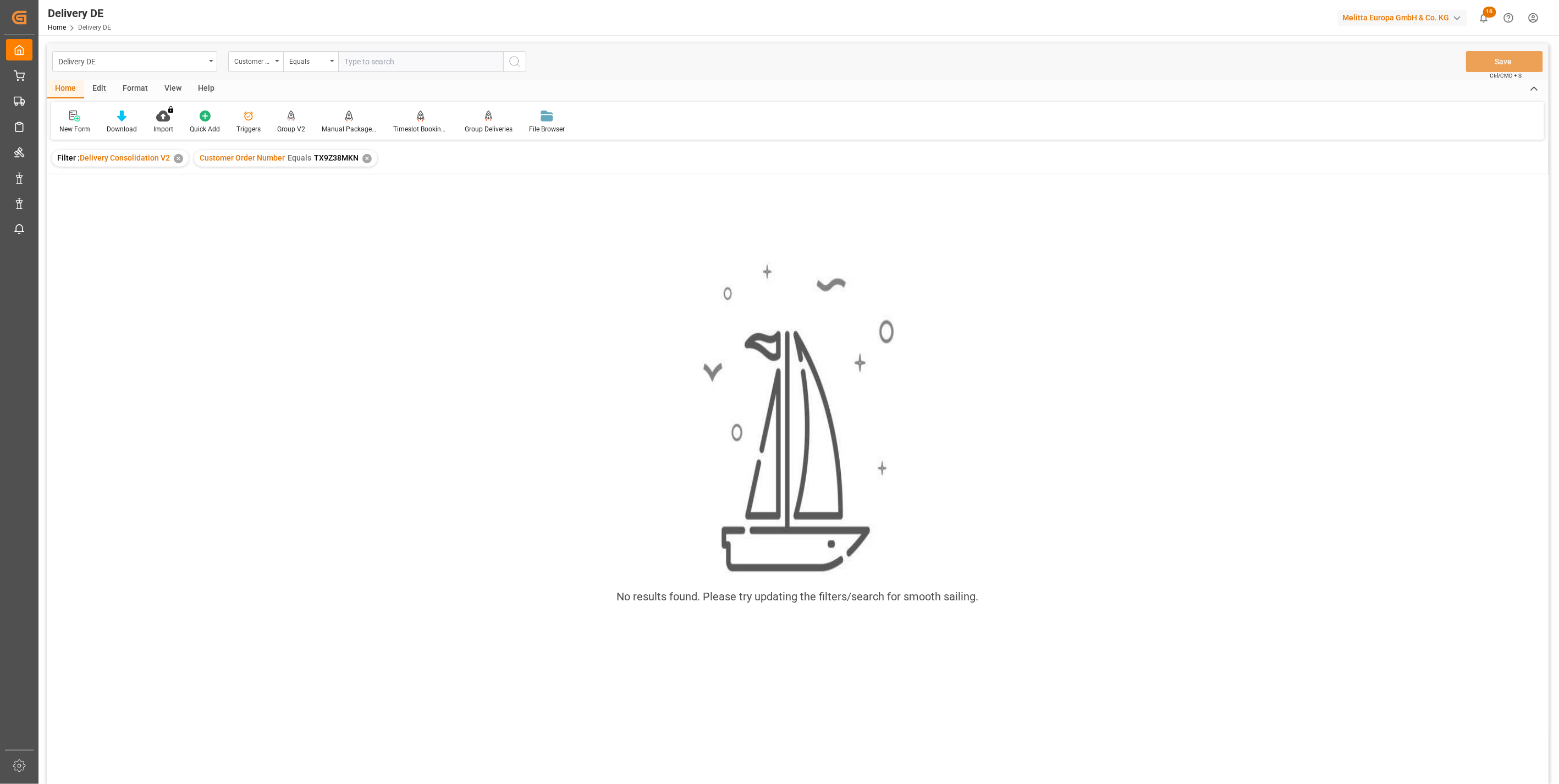
click at [176, 159] on div "✕" at bounding box center [178, 158] width 9 height 9
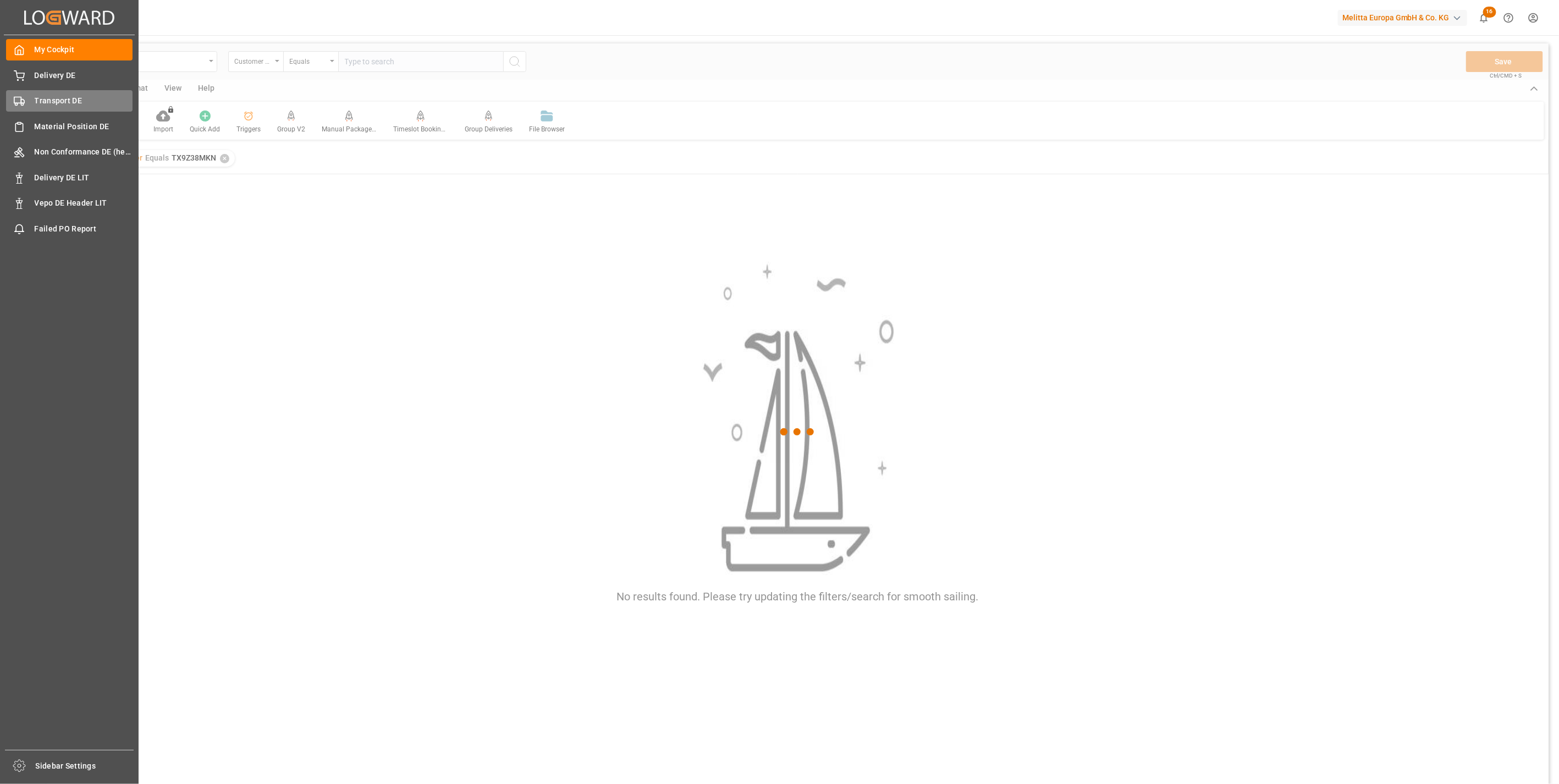
click at [30, 106] on div "Transport DE Transport DE" at bounding box center [69, 101] width 127 height 21
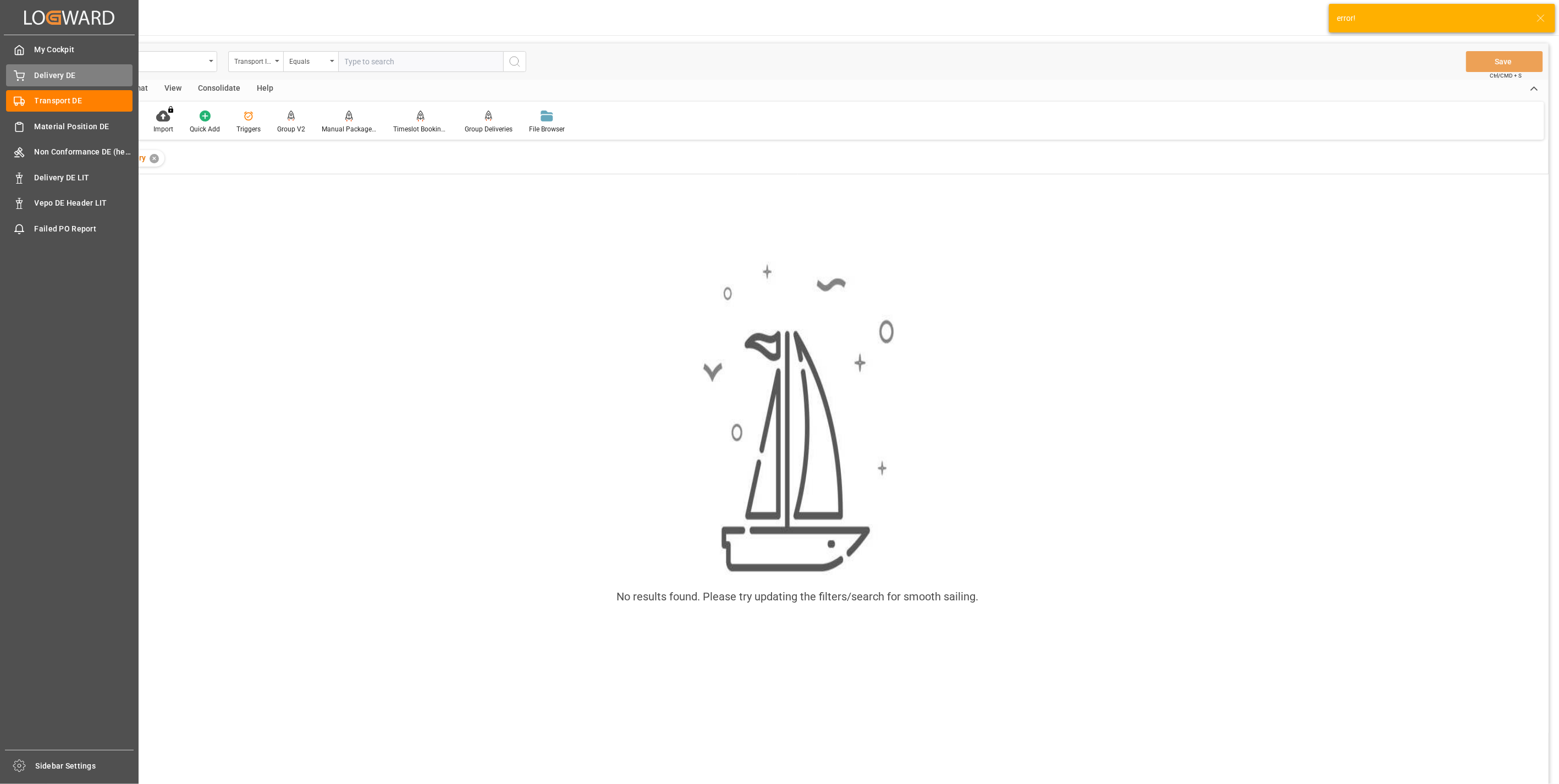
click at [50, 75] on span "Delivery DE" at bounding box center [84, 75] width 98 height 12
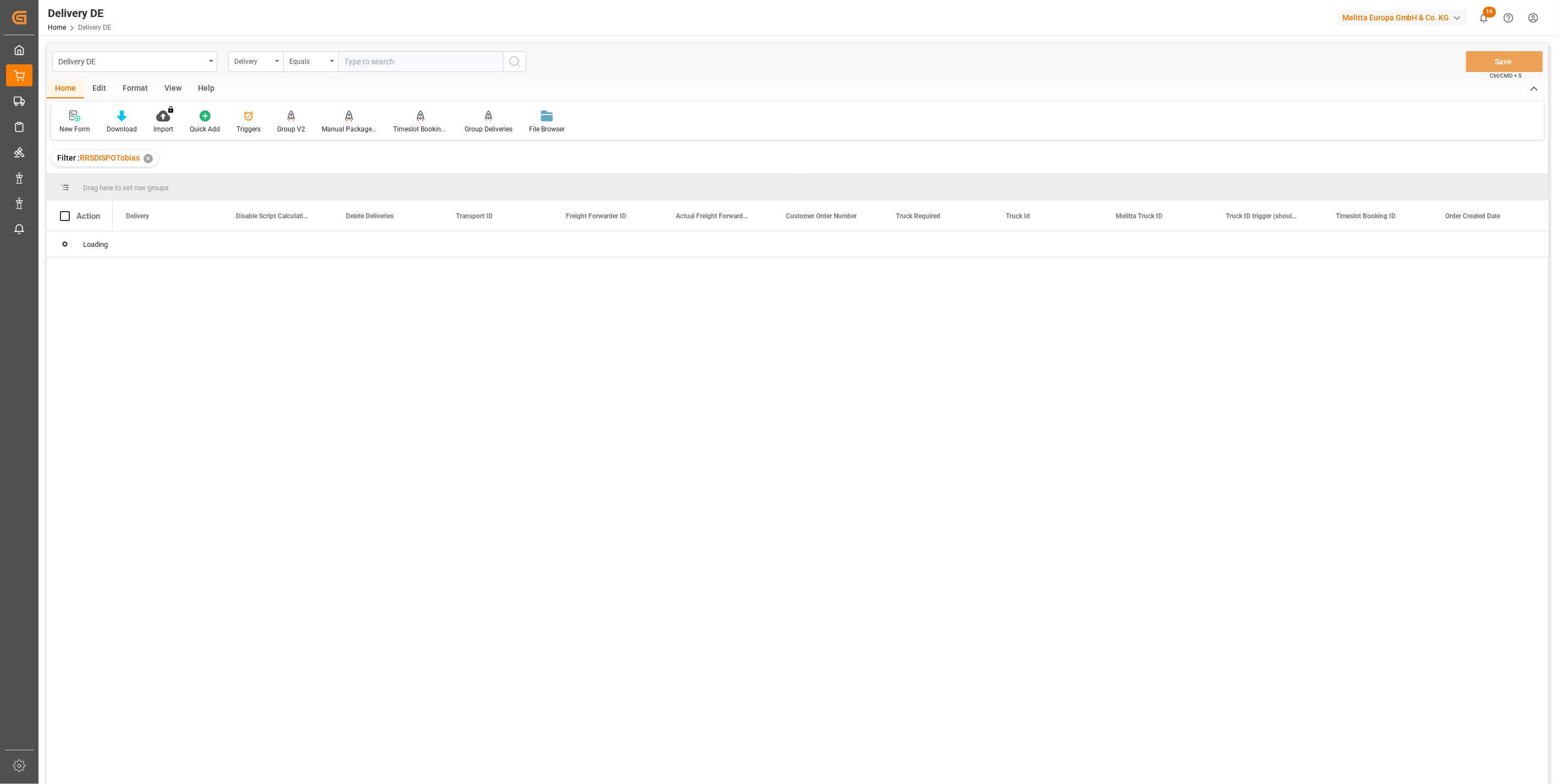
click at [376, 59] on input "text" at bounding box center [420, 61] width 165 height 21
type input "TX9Z38MKN"
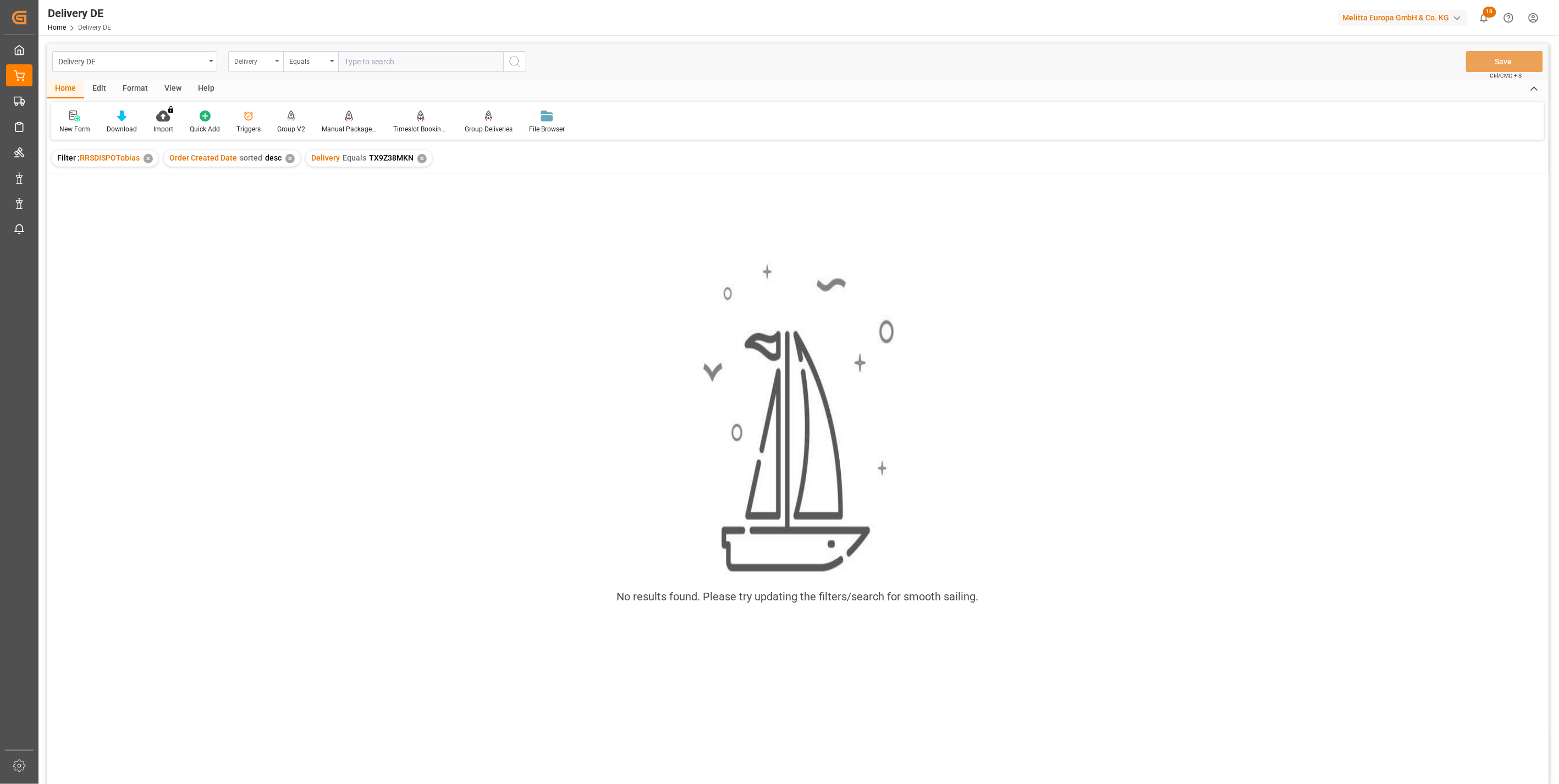
click at [250, 59] on div "Delivery" at bounding box center [253, 60] width 38 height 13
type input "cus"
click at [305, 113] on div "Customer Order Number" at bounding box center [311, 112] width 164 height 23
click at [362, 62] on input "text" at bounding box center [420, 61] width 165 height 21
paste input "TX9Z38MKN"
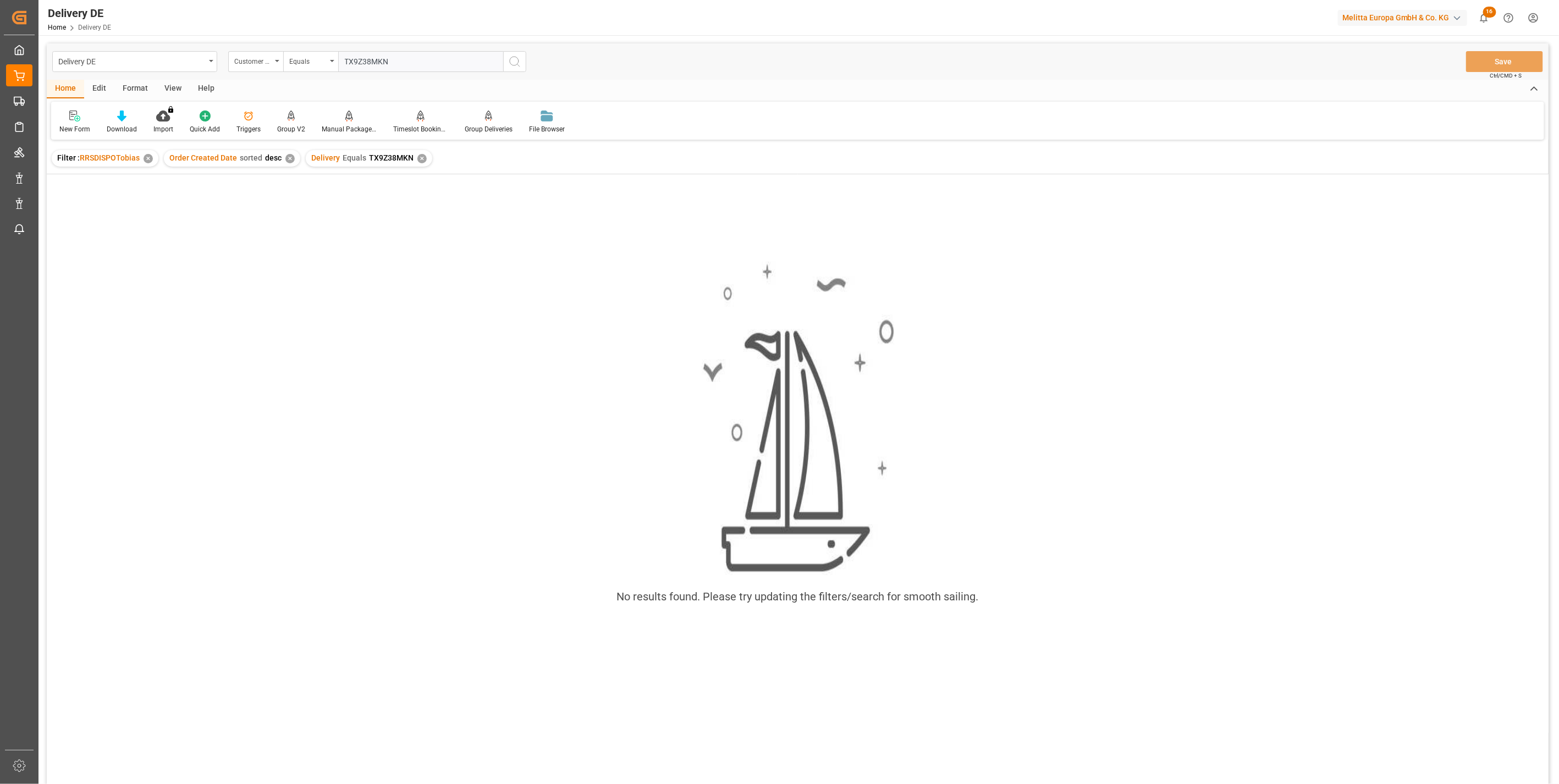
type input "TX9Z38MKN"
click at [509, 59] on icon "search button" at bounding box center [515, 62] width 13 height 13
click at [418, 156] on div "✕" at bounding box center [422, 158] width 9 height 9
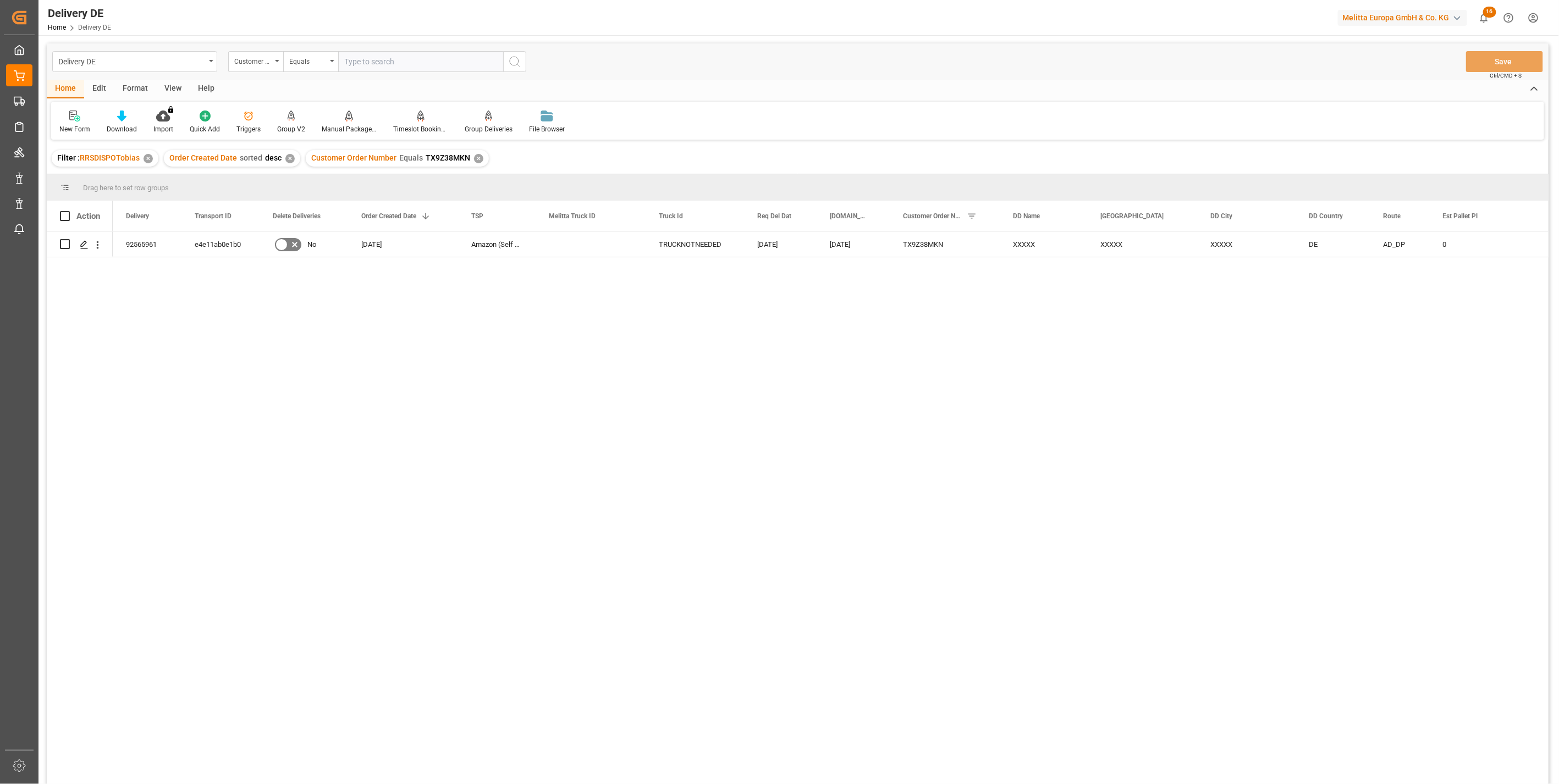
click at [1252, 393] on div "92565961 e4e11ab0e1b0 No 08.10.2025 Amazon (Self Pickup) TRUCKNOTNEEDED 13.10.2…" at bounding box center [831, 511] width 1436 height 560
click at [141, 246] on div "92565961" at bounding box center [147, 244] width 68 height 25
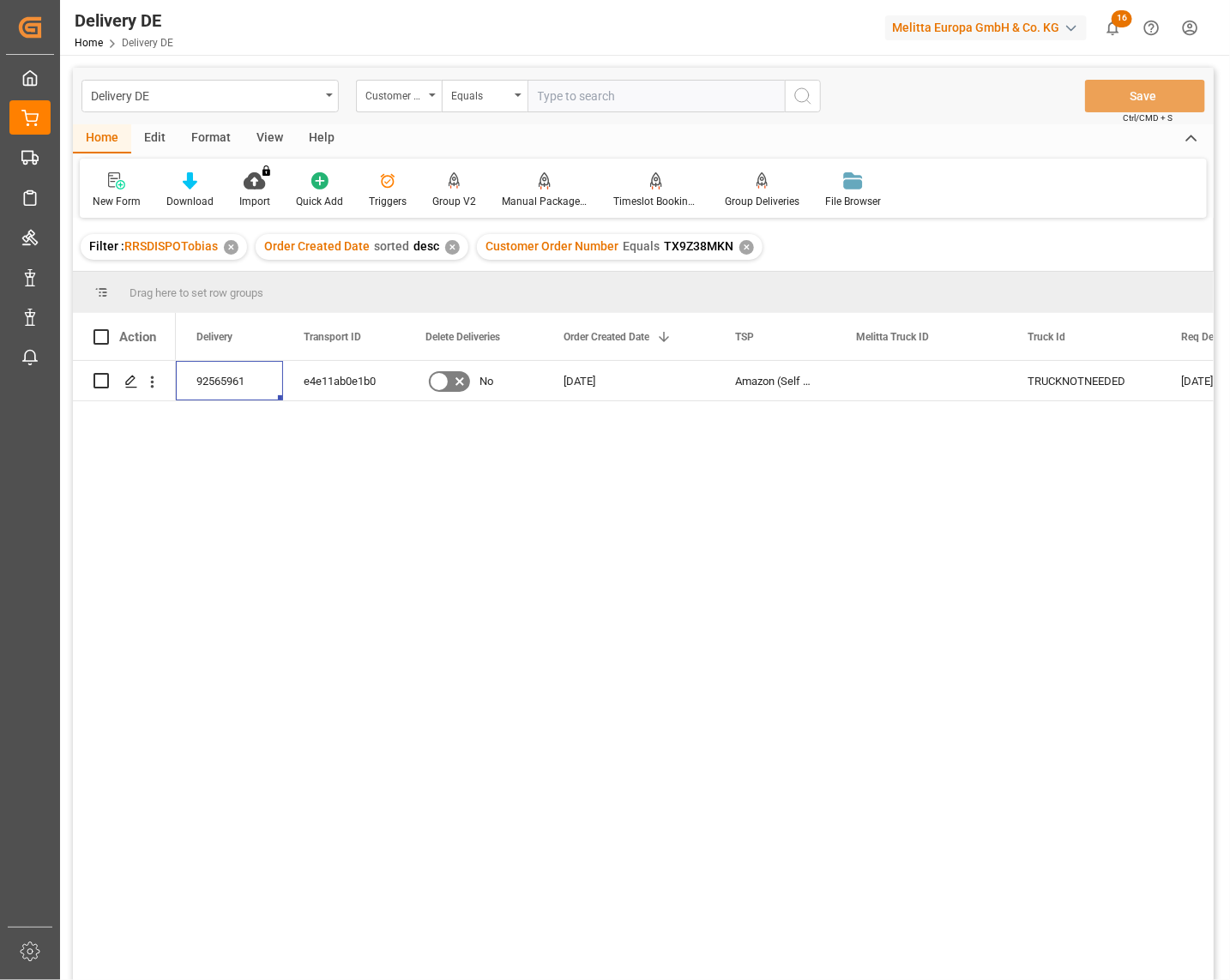
click at [567, 96] on input "text" at bounding box center [656, 95] width 257 height 32
click at [407, 91] on div "Customer Order Number" at bounding box center [395, 94] width 59 height 20
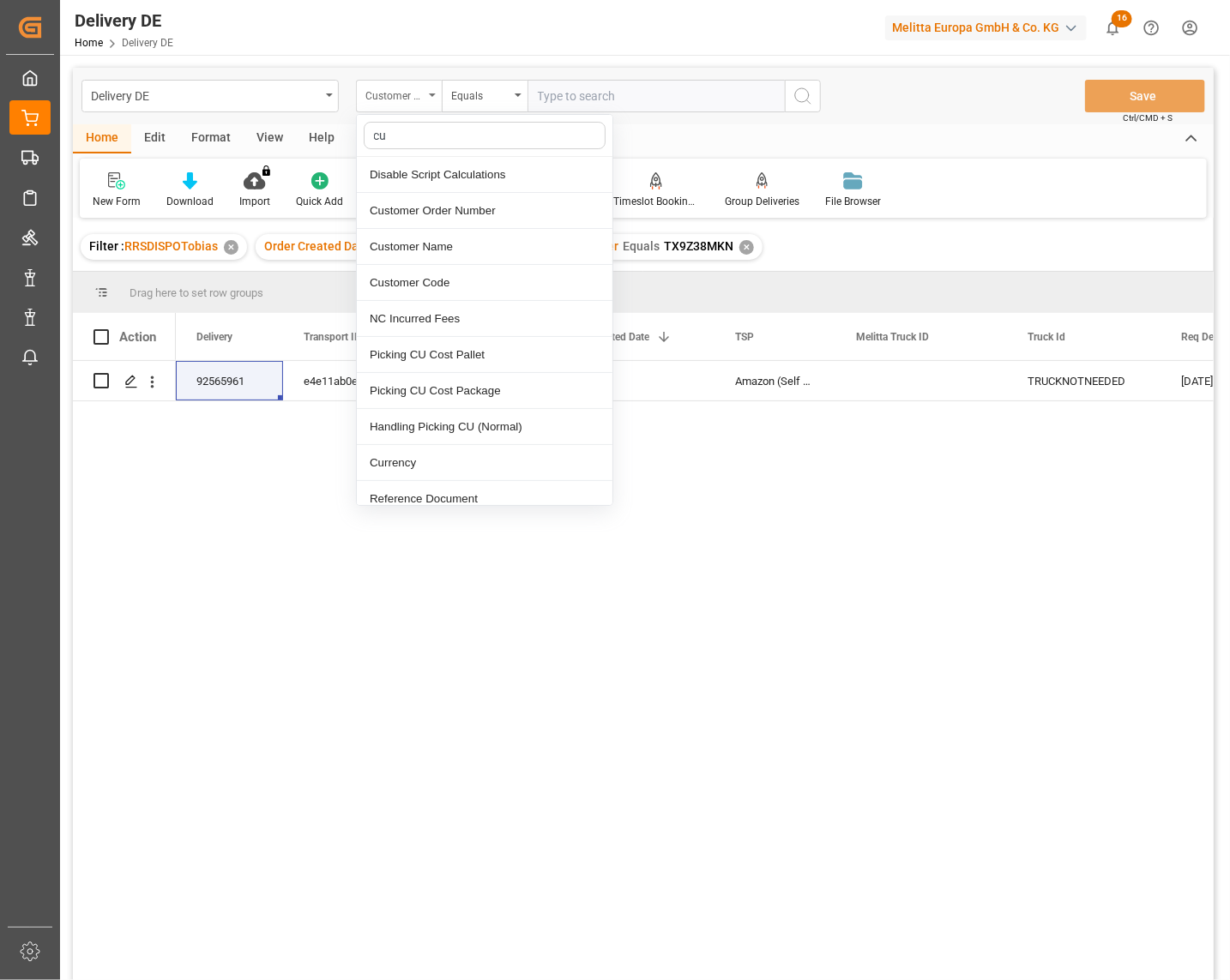
type input "cus"
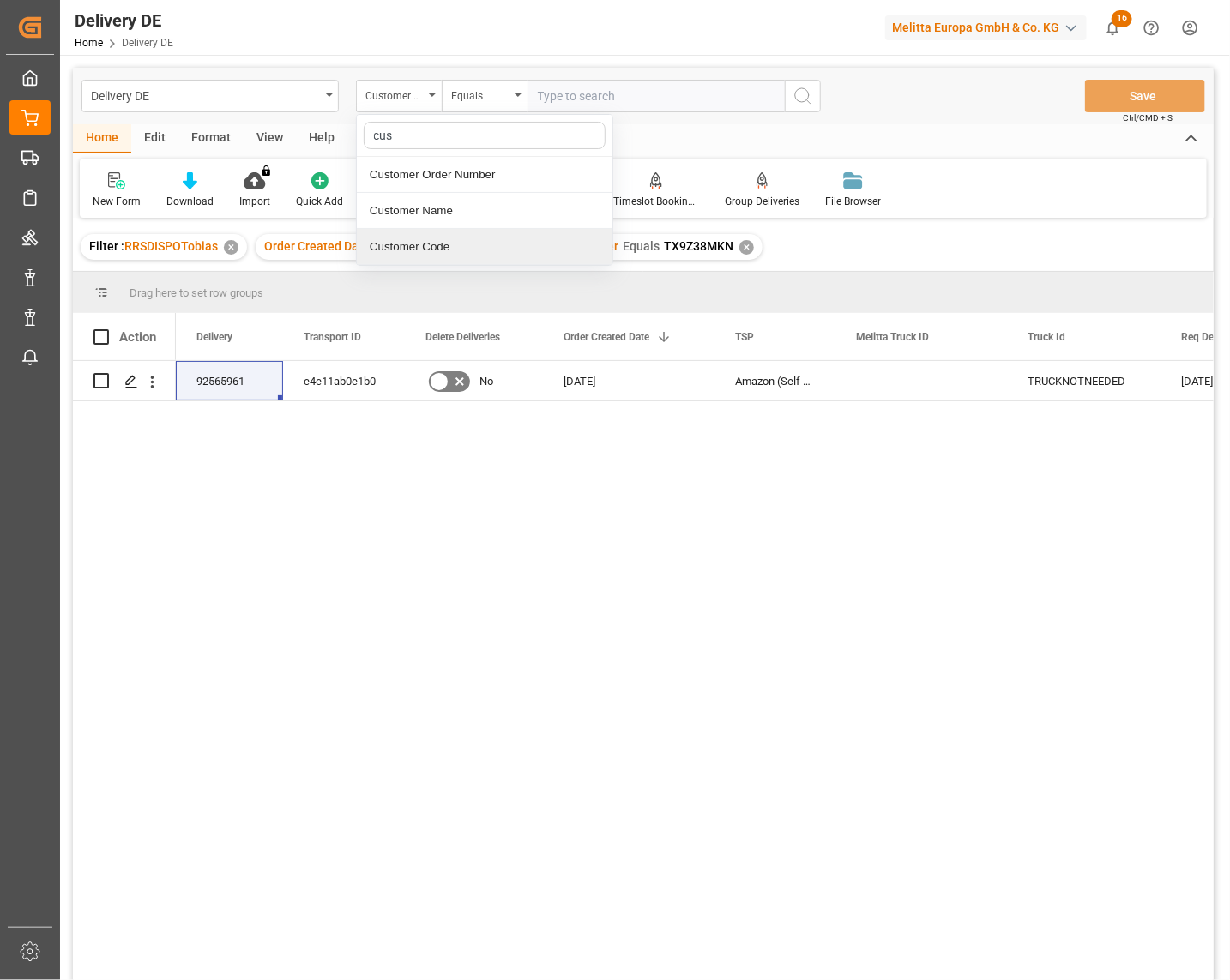
click at [414, 244] on div "Customer Code" at bounding box center [485, 247] width 255 height 36
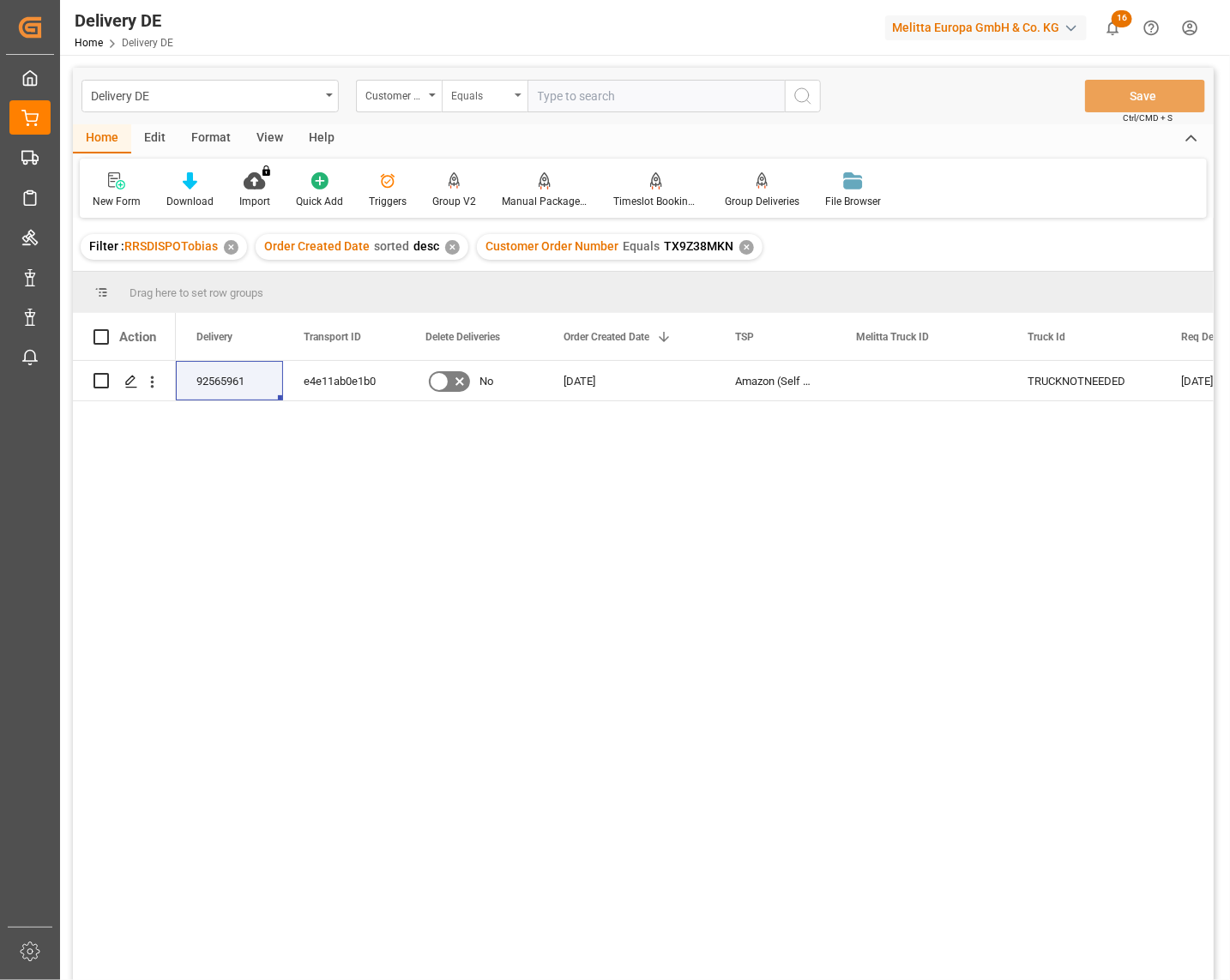
click at [473, 93] on div "Equals" at bounding box center [480, 94] width 59 height 20
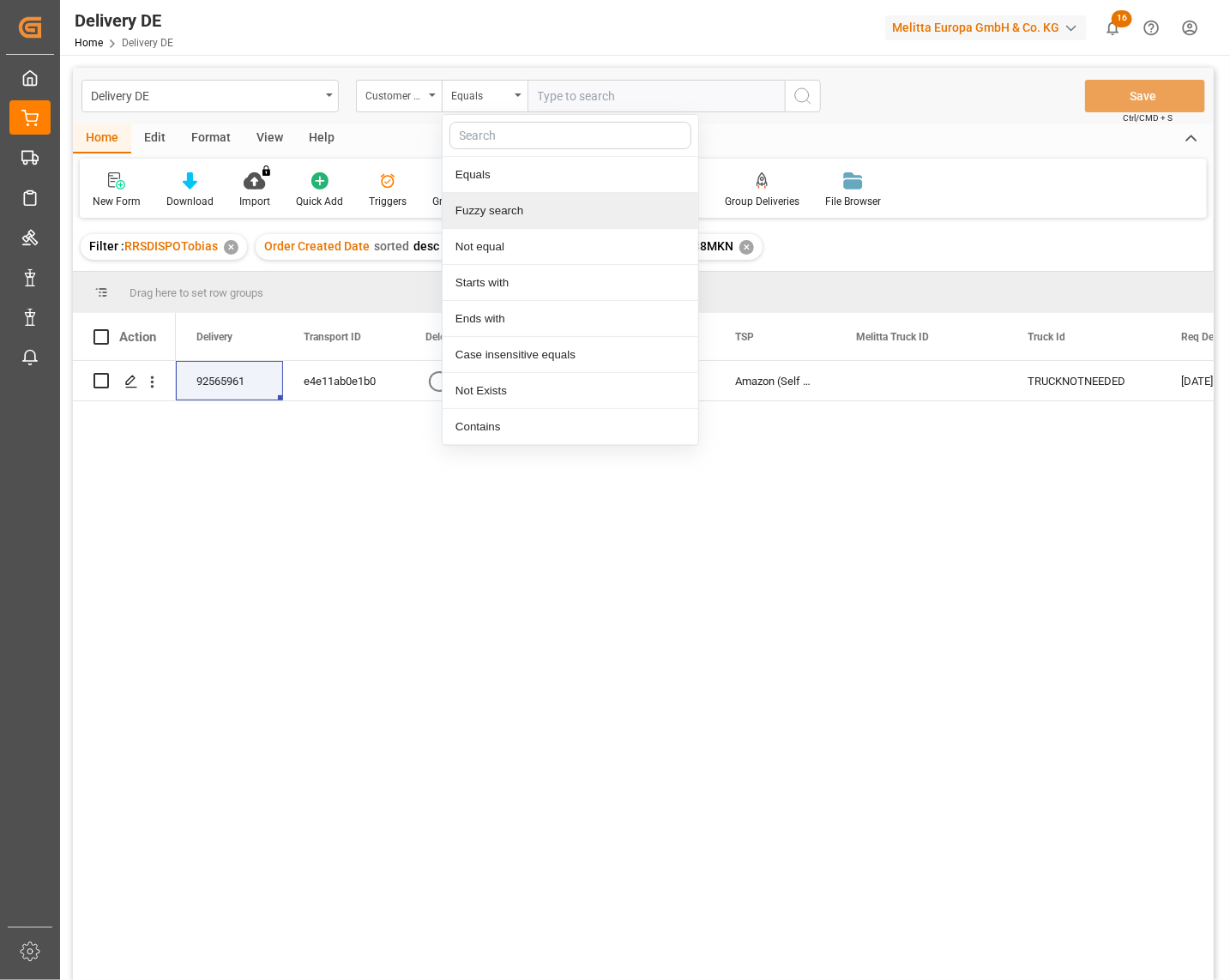
click at [496, 216] on div "Fuzzy search" at bounding box center [570, 211] width 255 height 36
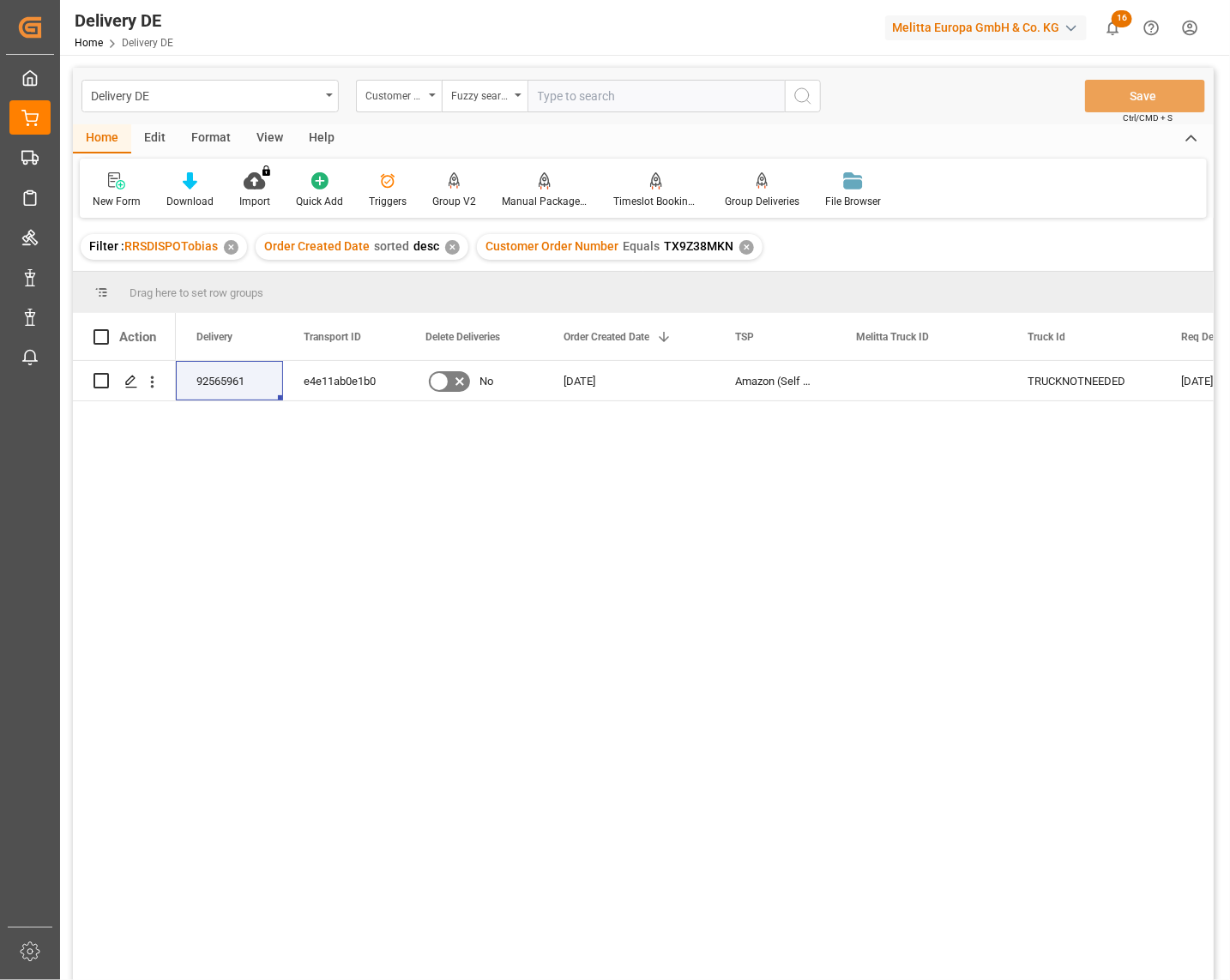
paste input "66216"
type input "66216"
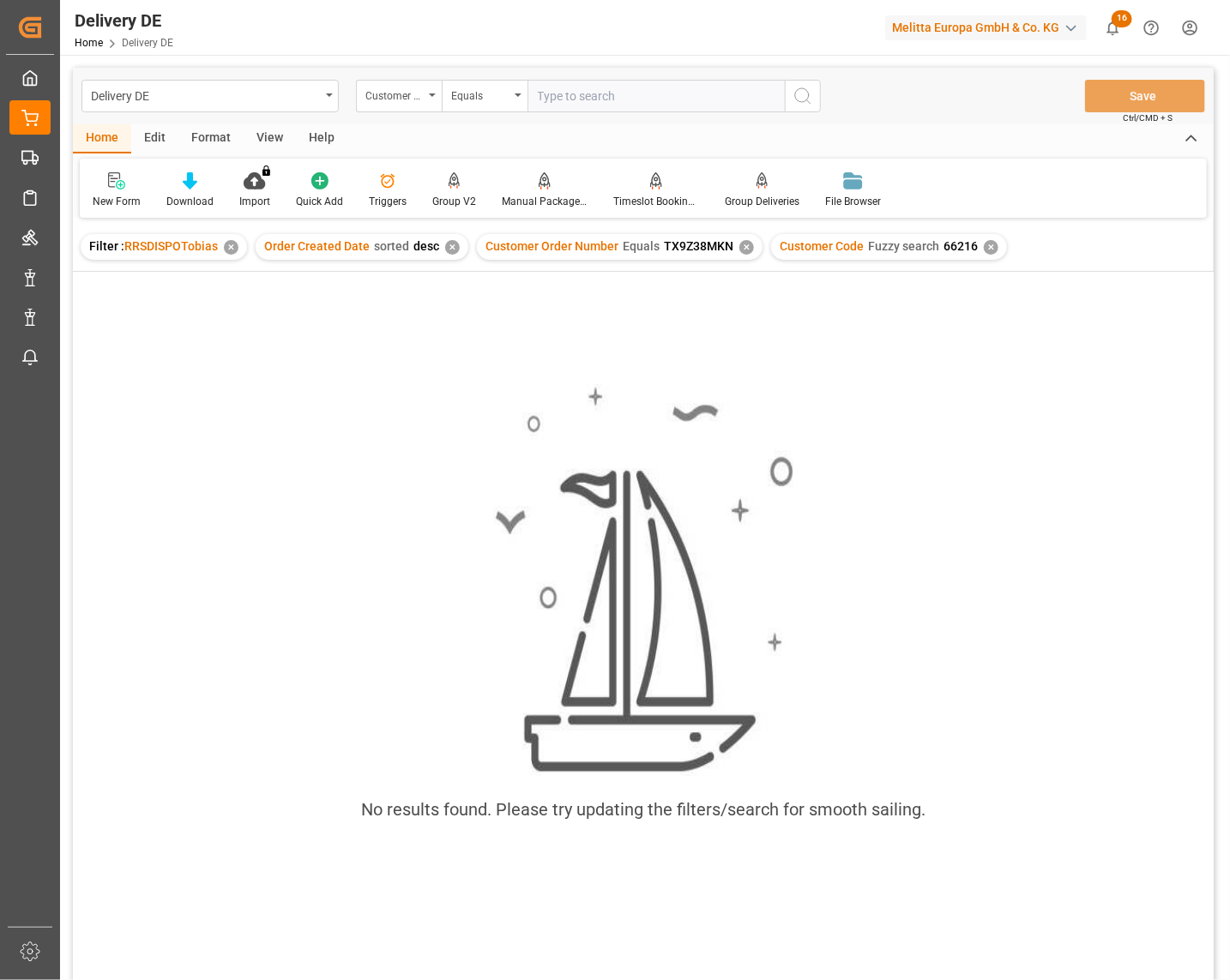
click at [739, 245] on div "✕" at bounding box center [746, 247] width 14 height 14
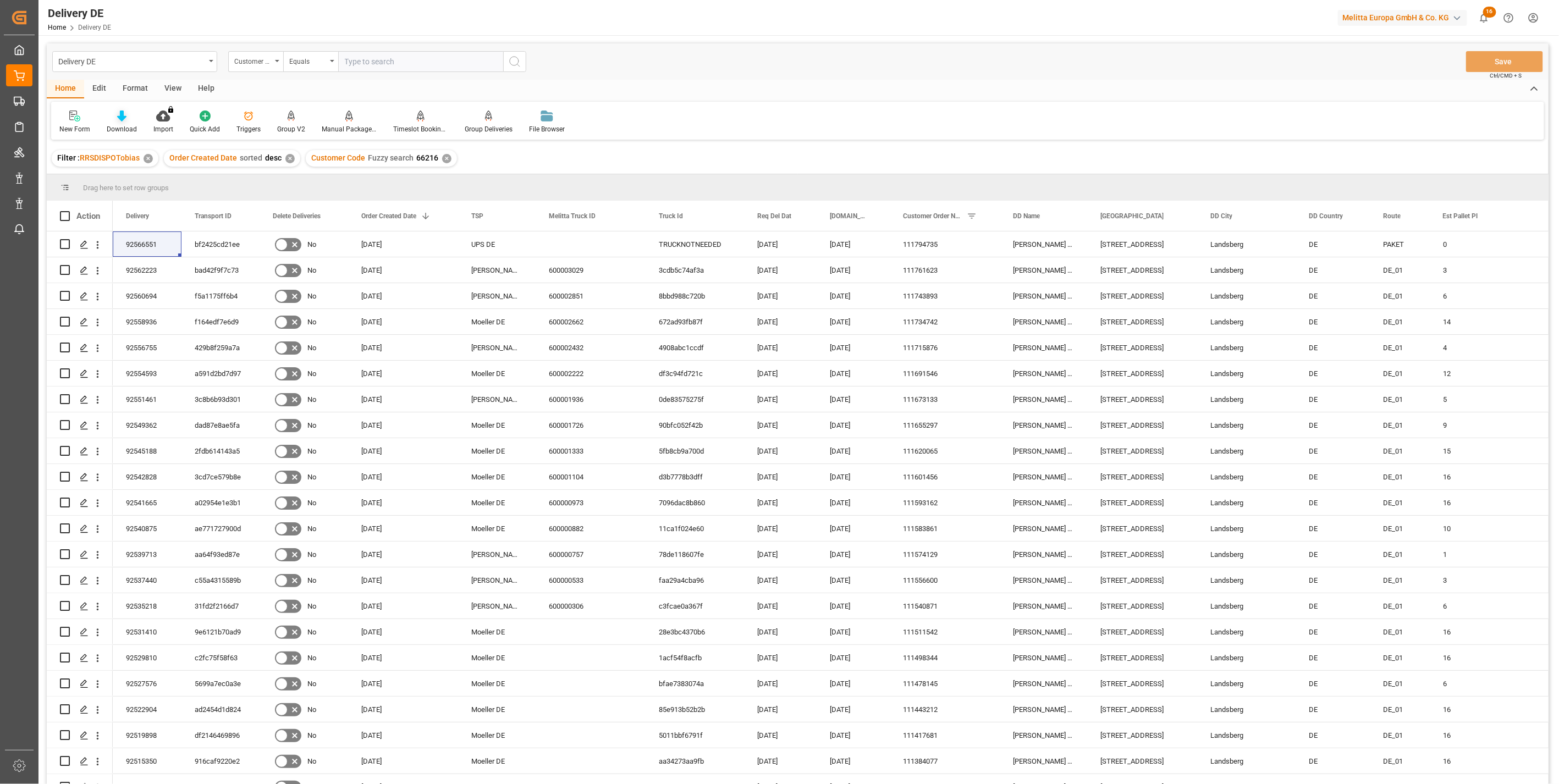
click at [122, 118] on icon at bounding box center [121, 116] width 9 height 11
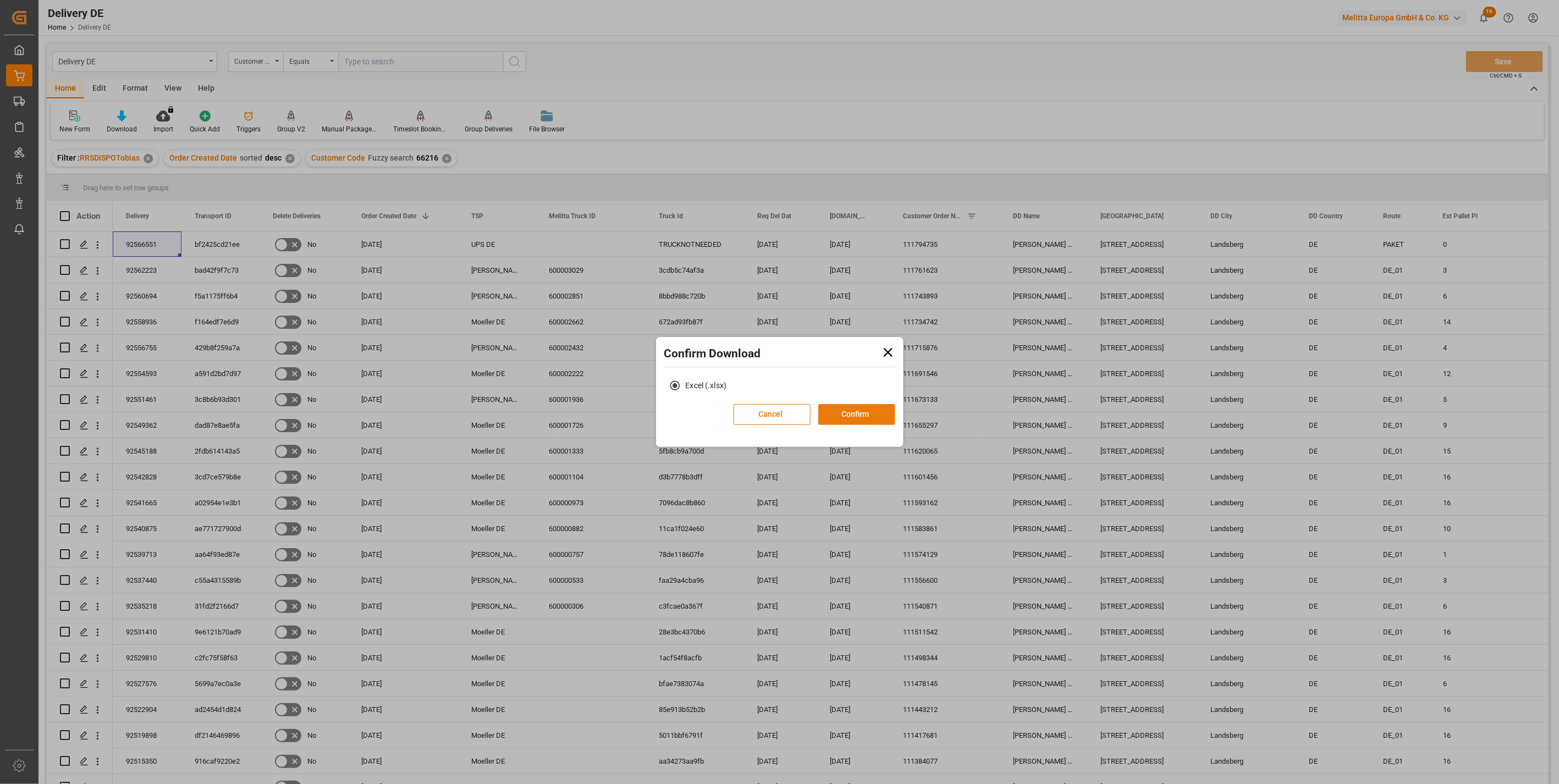
click at [843, 414] on button "Confirm" at bounding box center [856, 414] width 77 height 21
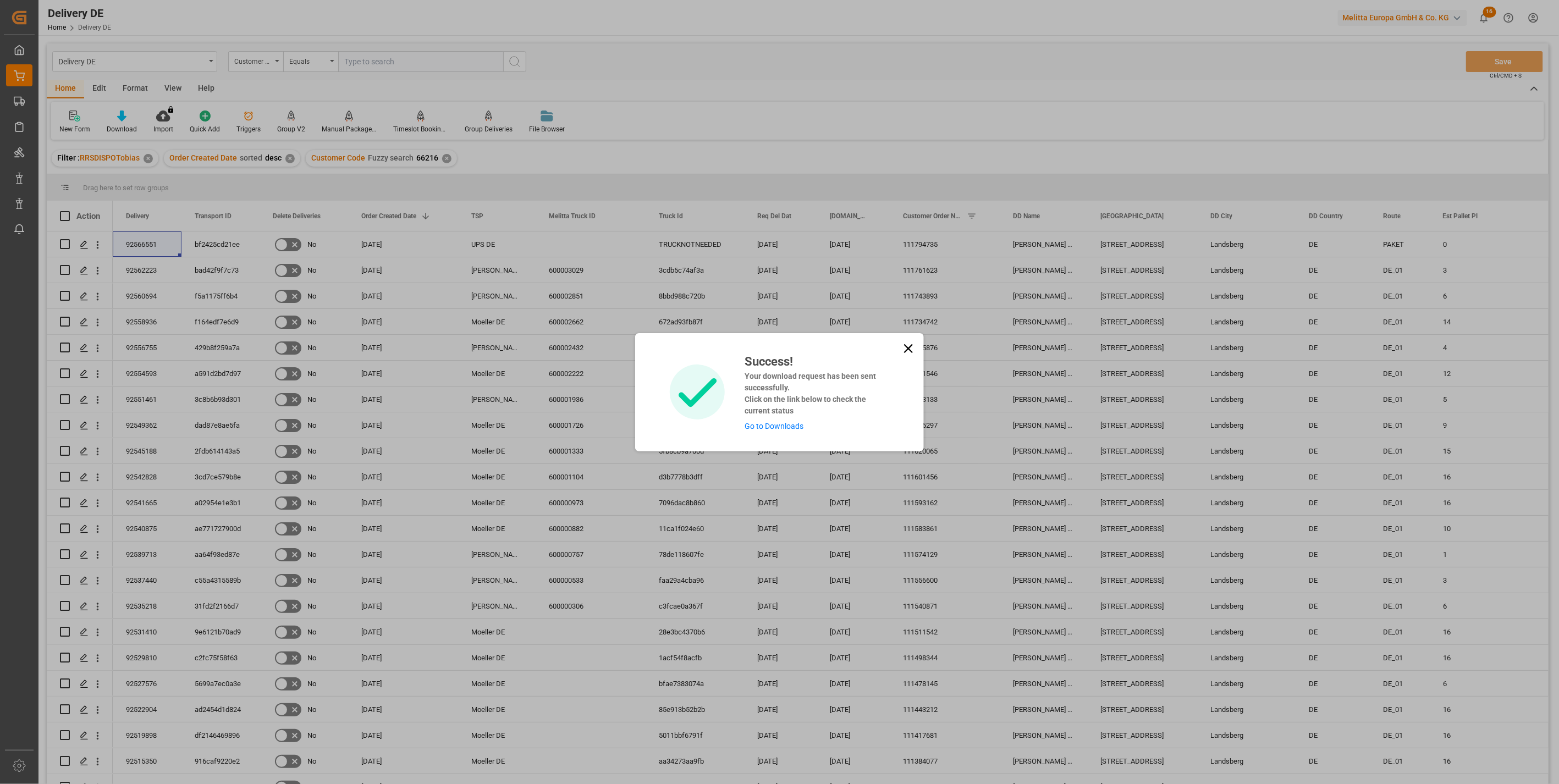
click at [773, 427] on link "Go to Downloads" at bounding box center [774, 426] width 59 height 9
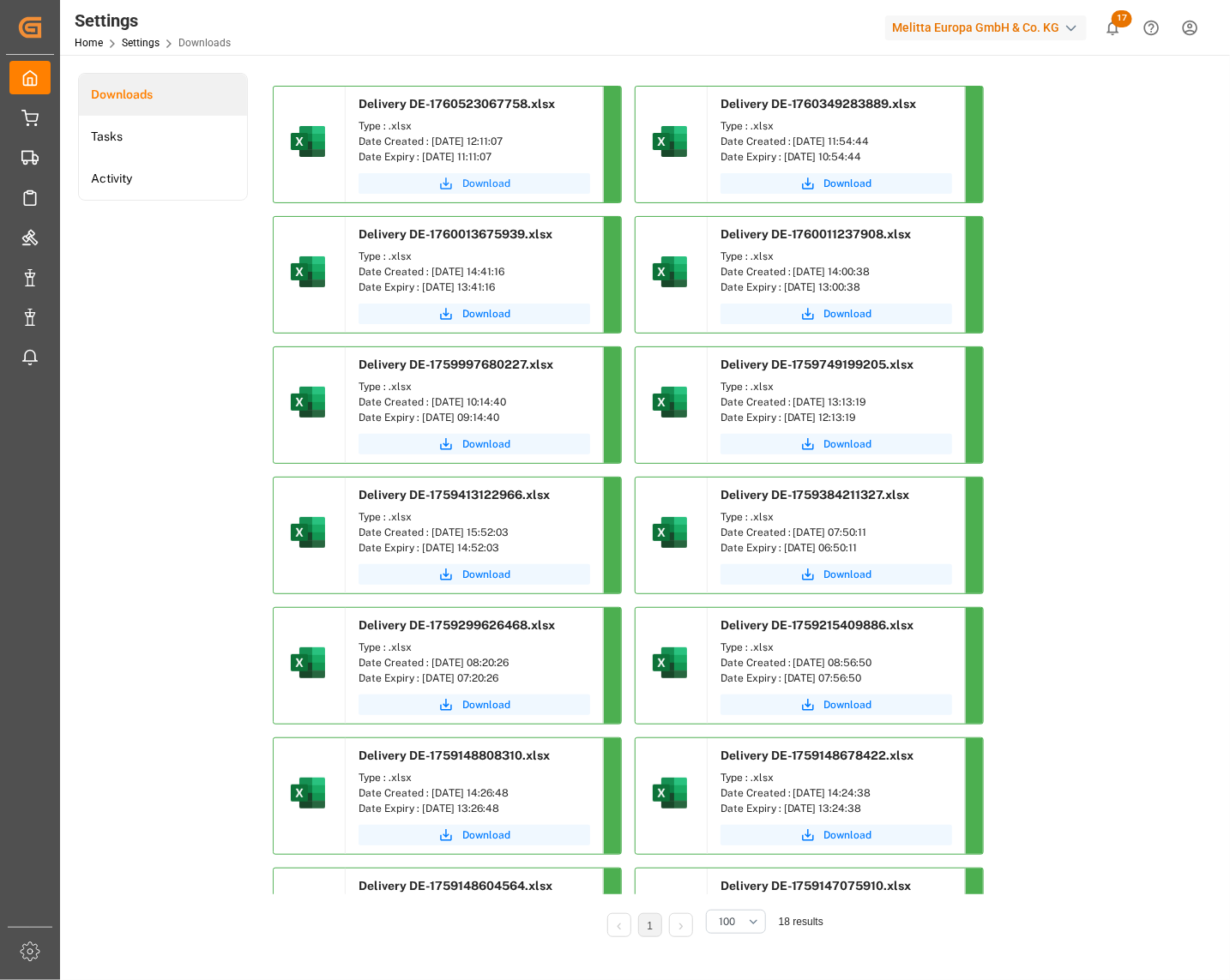
click at [481, 182] on span "Download" at bounding box center [486, 183] width 48 height 15
click at [568, 40] on div "Settings Home Settings Downloads Melitta Europa GmbH & Co. KG 17 Notifications …" at bounding box center [639, 27] width 1183 height 55
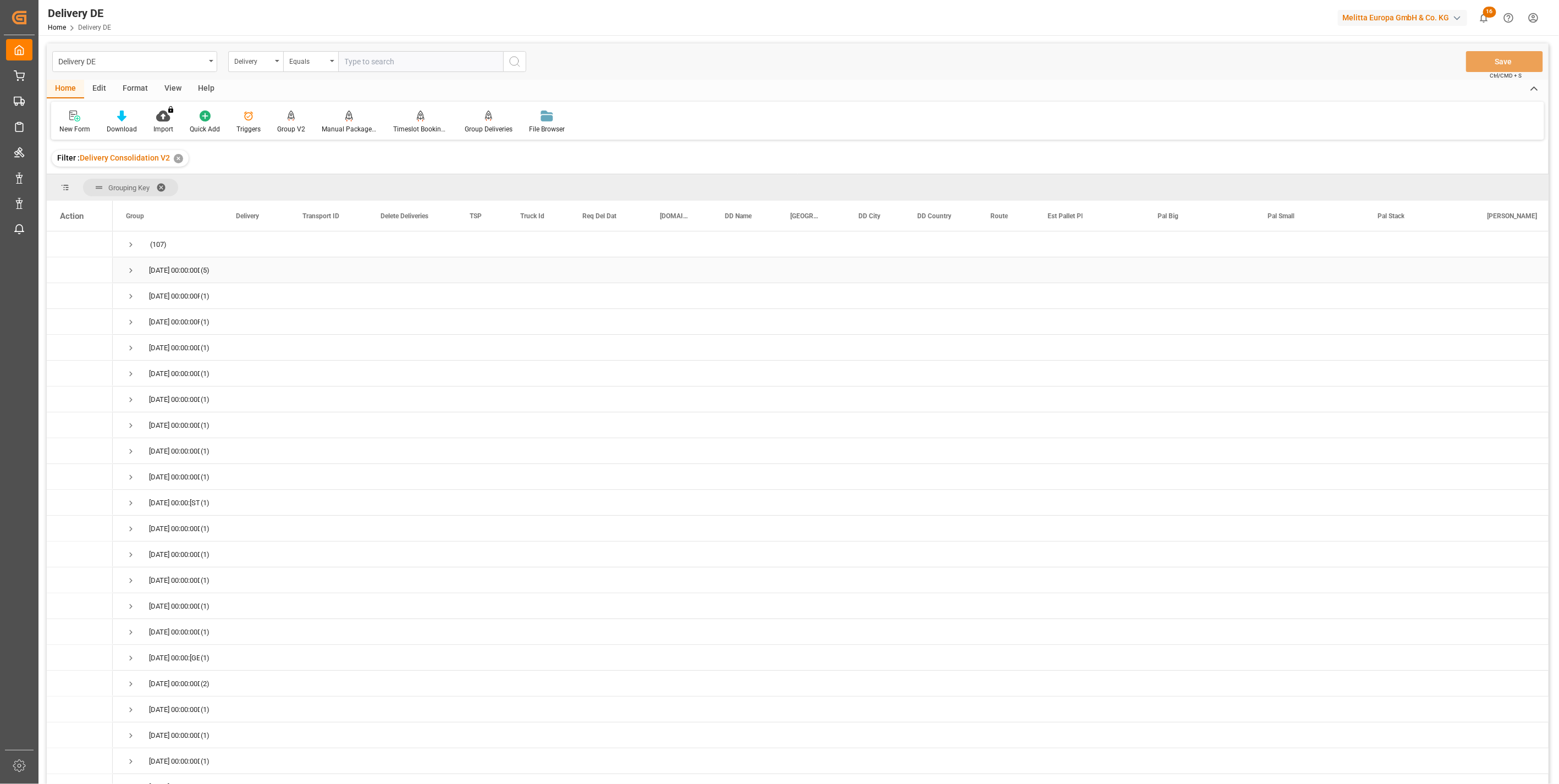
click at [133, 267] on span "Press SPACE to select this row." at bounding box center [131, 270] width 10 height 10
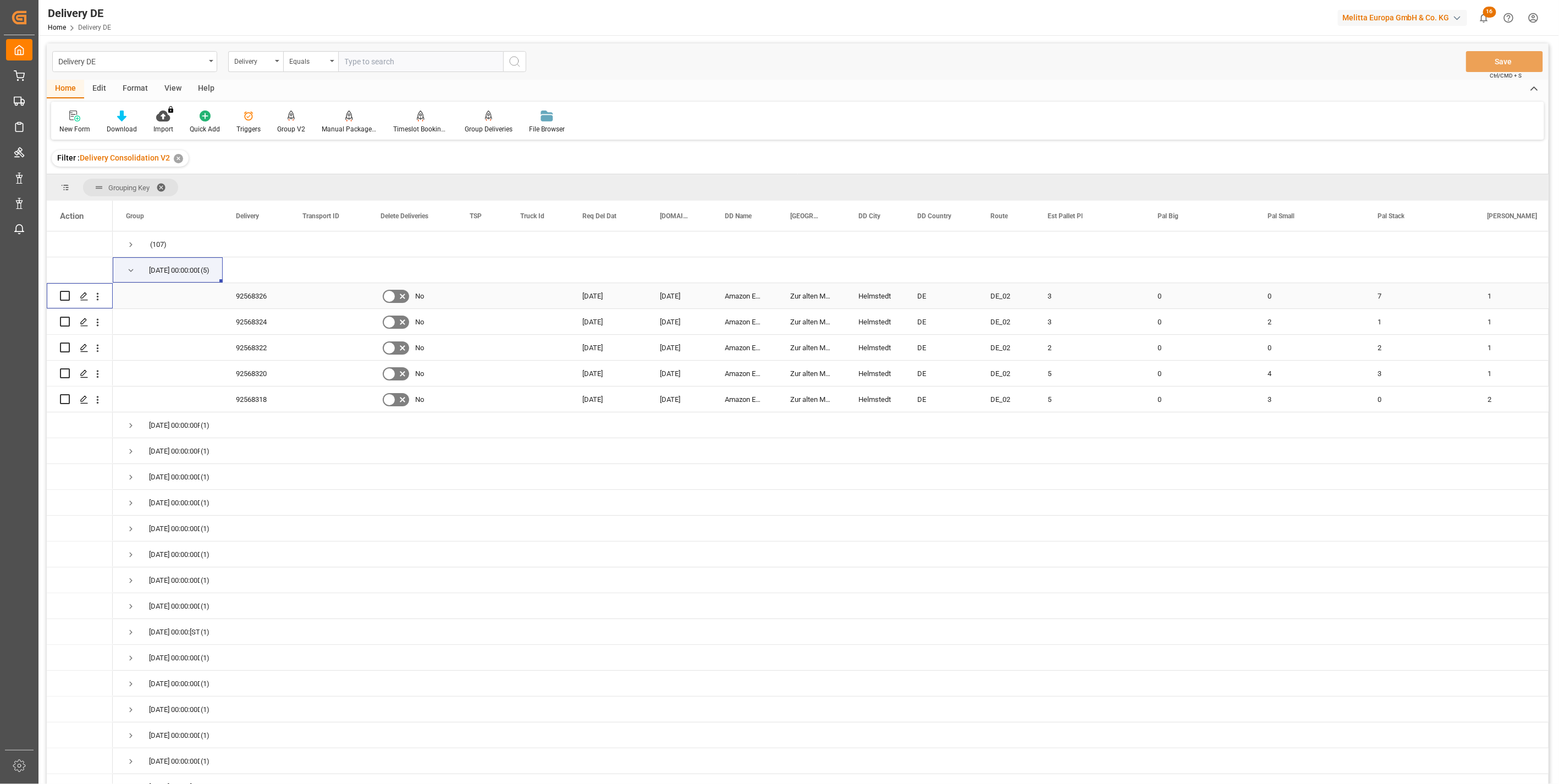
click at [65, 294] on input "Press Space to toggle row selection (unchecked)" at bounding box center [65, 296] width 10 height 10
checkbox input "true"
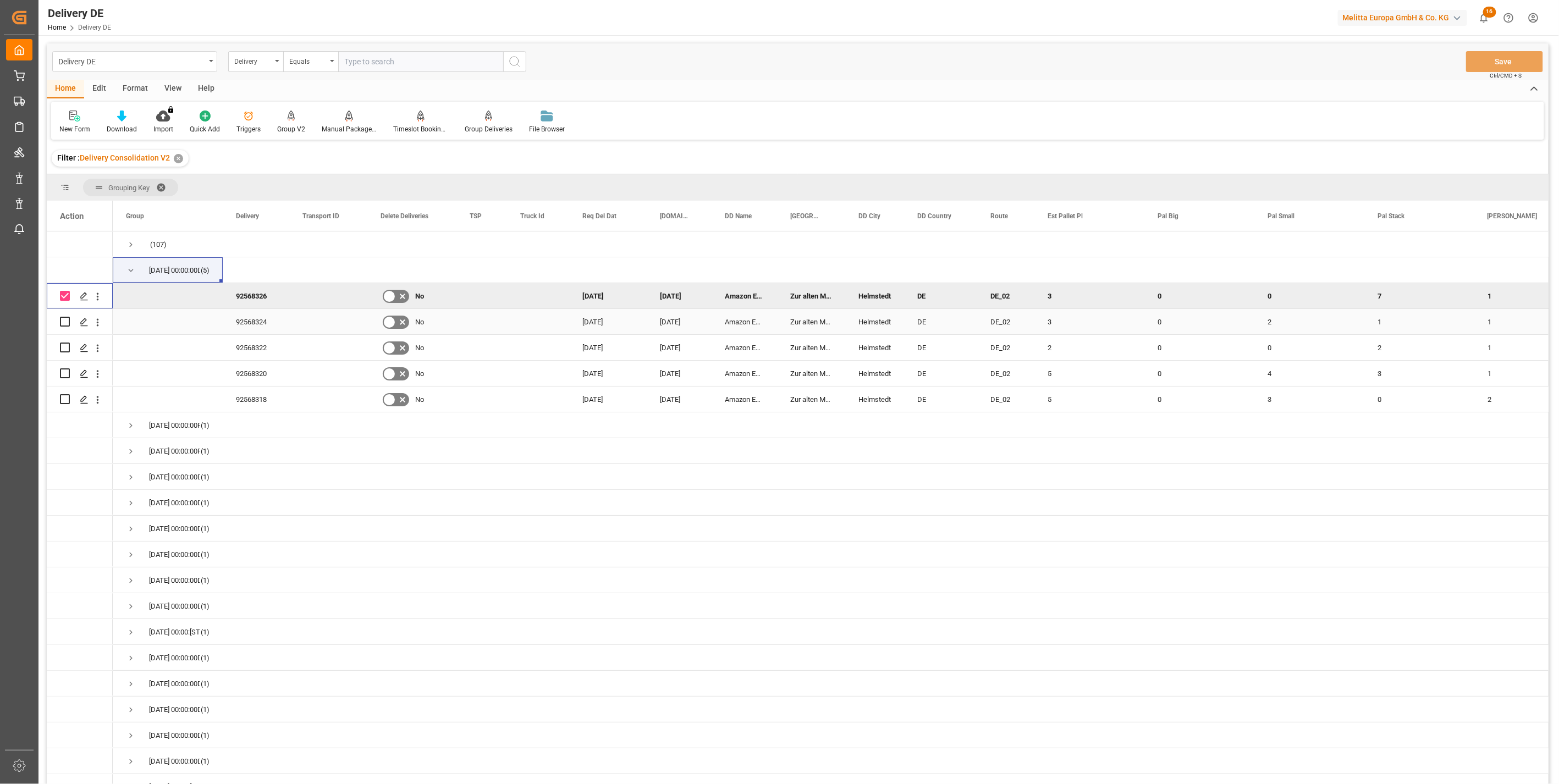
click at [67, 322] on input "Press Space to toggle row selection (unchecked)" at bounding box center [65, 322] width 10 height 10
checkbox input "true"
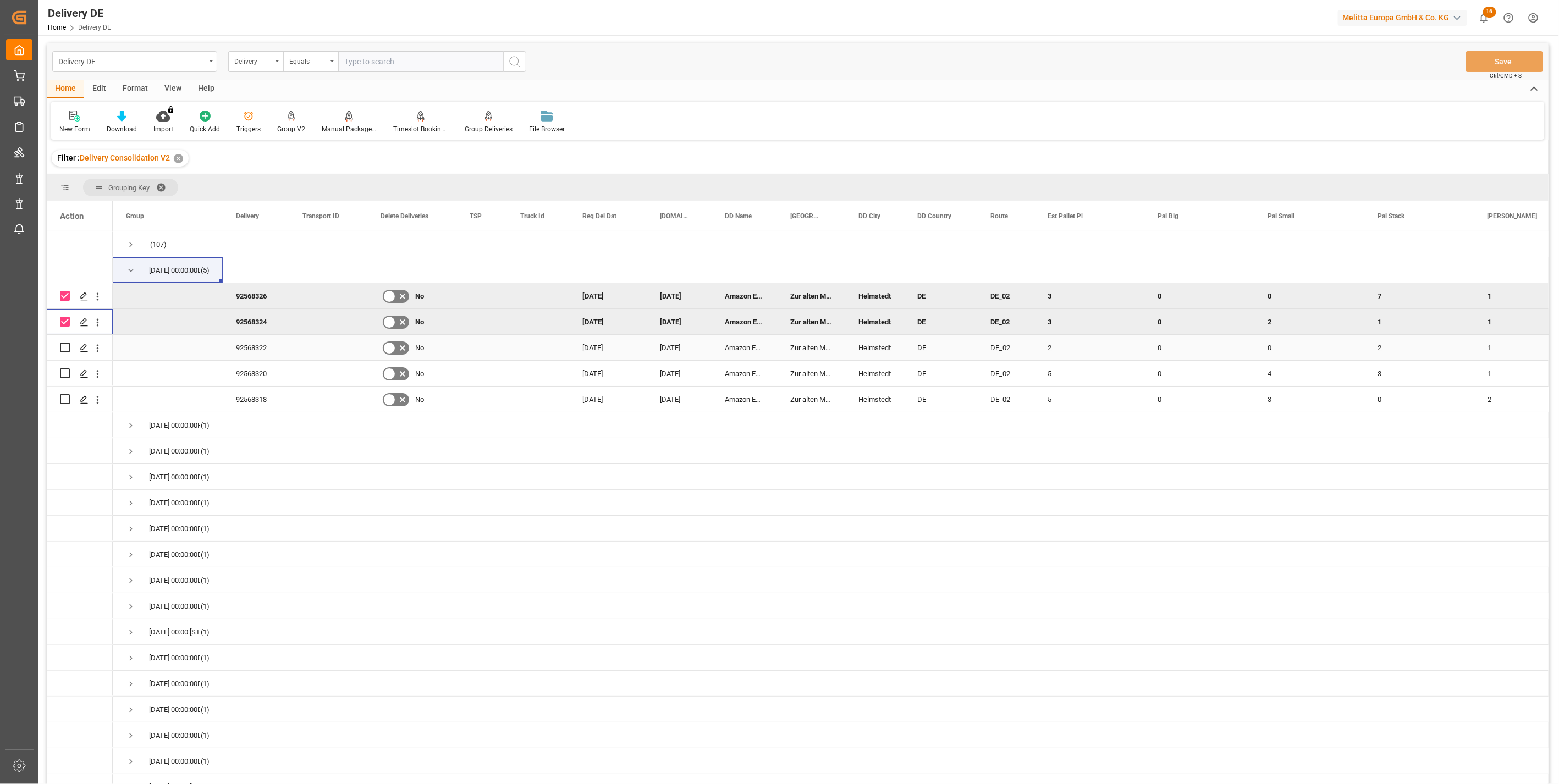
click at [64, 348] on input "Press Space to toggle row selection (unchecked)" at bounding box center [65, 347] width 10 height 10
checkbox input "true"
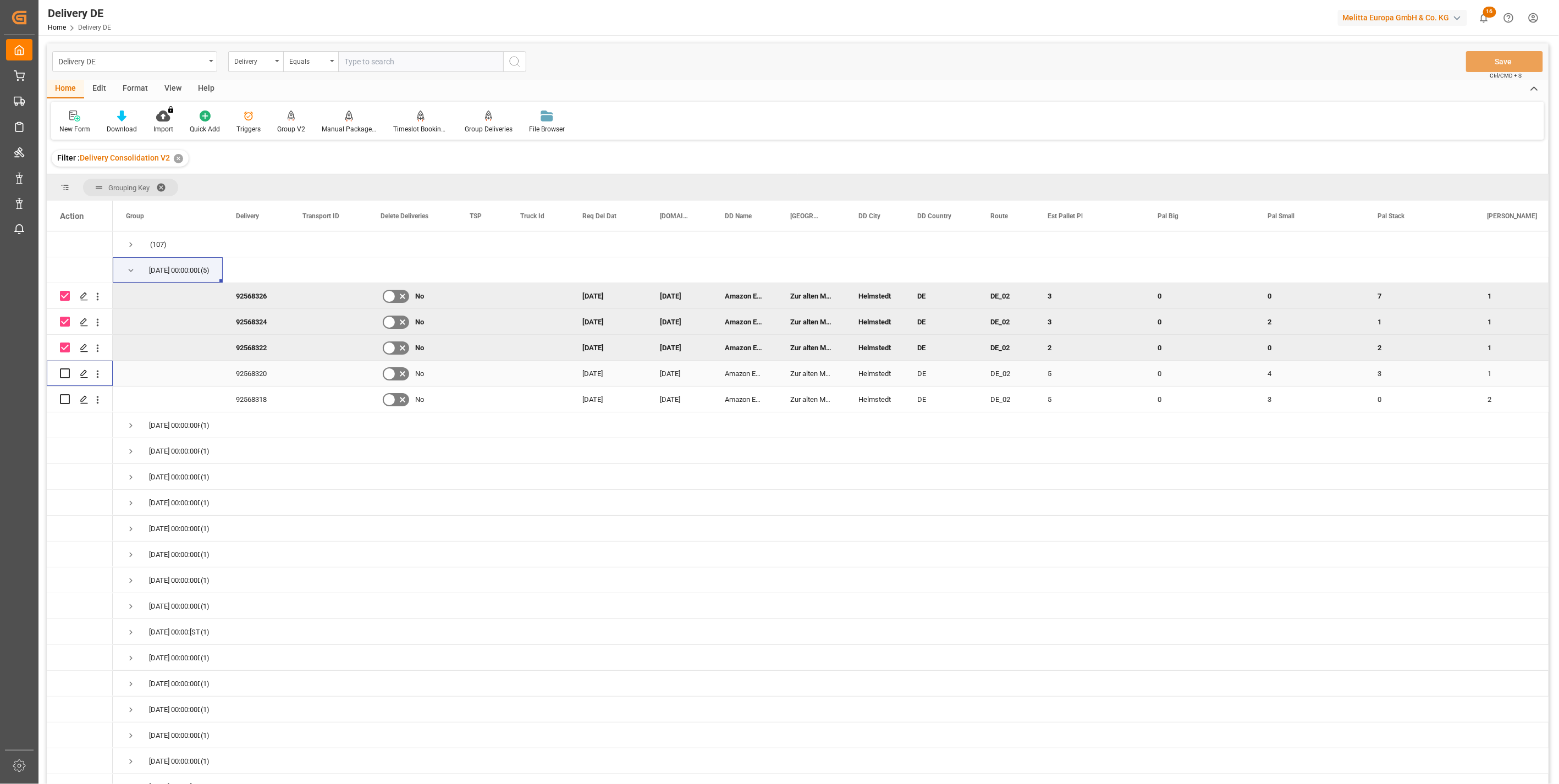
click at [65, 374] on input "Press Space to toggle row selection (unchecked)" at bounding box center [65, 373] width 10 height 10
checkbox input "true"
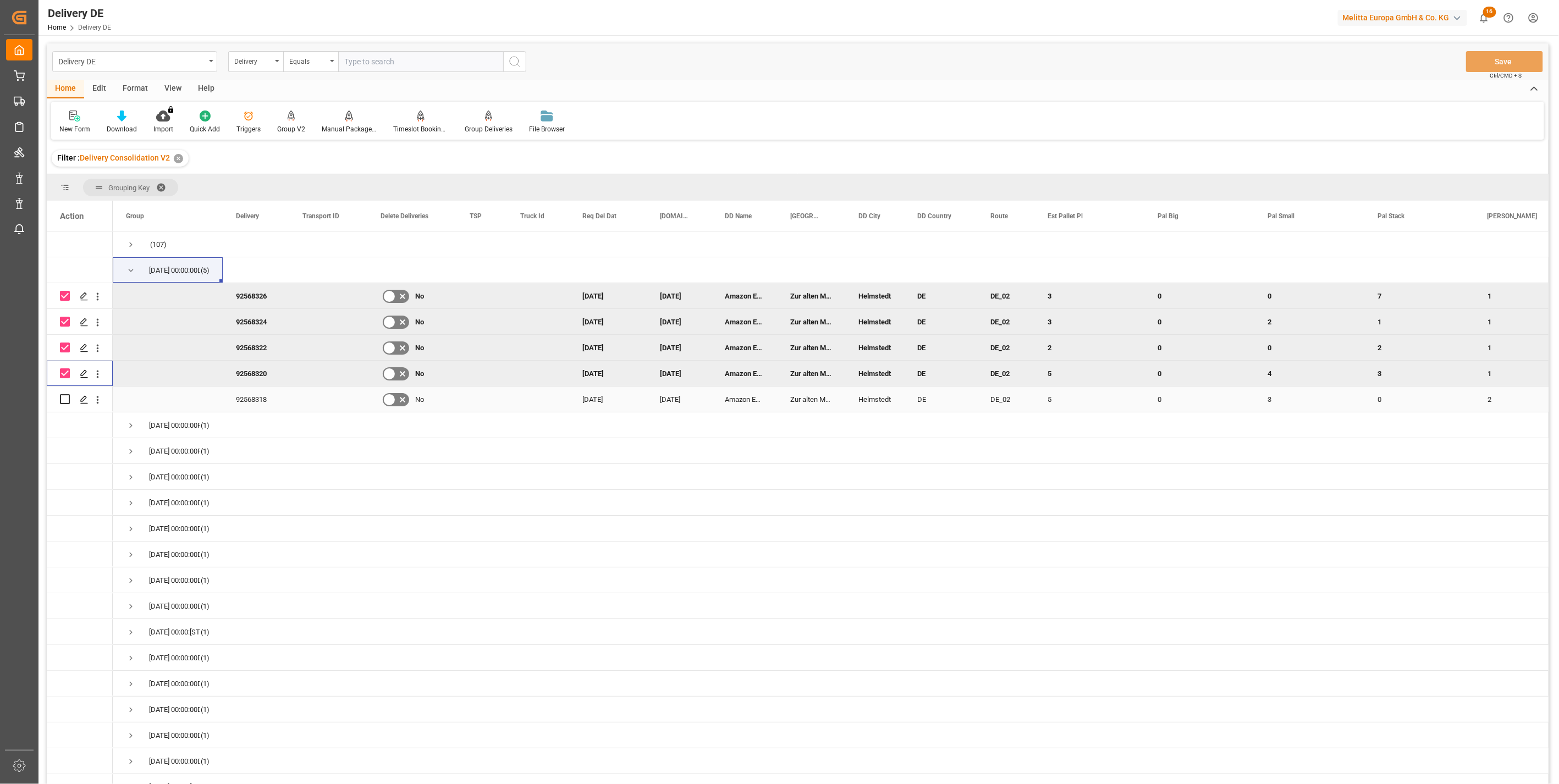
click at [63, 400] on input "Press Space to toggle row selection (unchecked)" at bounding box center [65, 399] width 10 height 10
checkbox input "true"
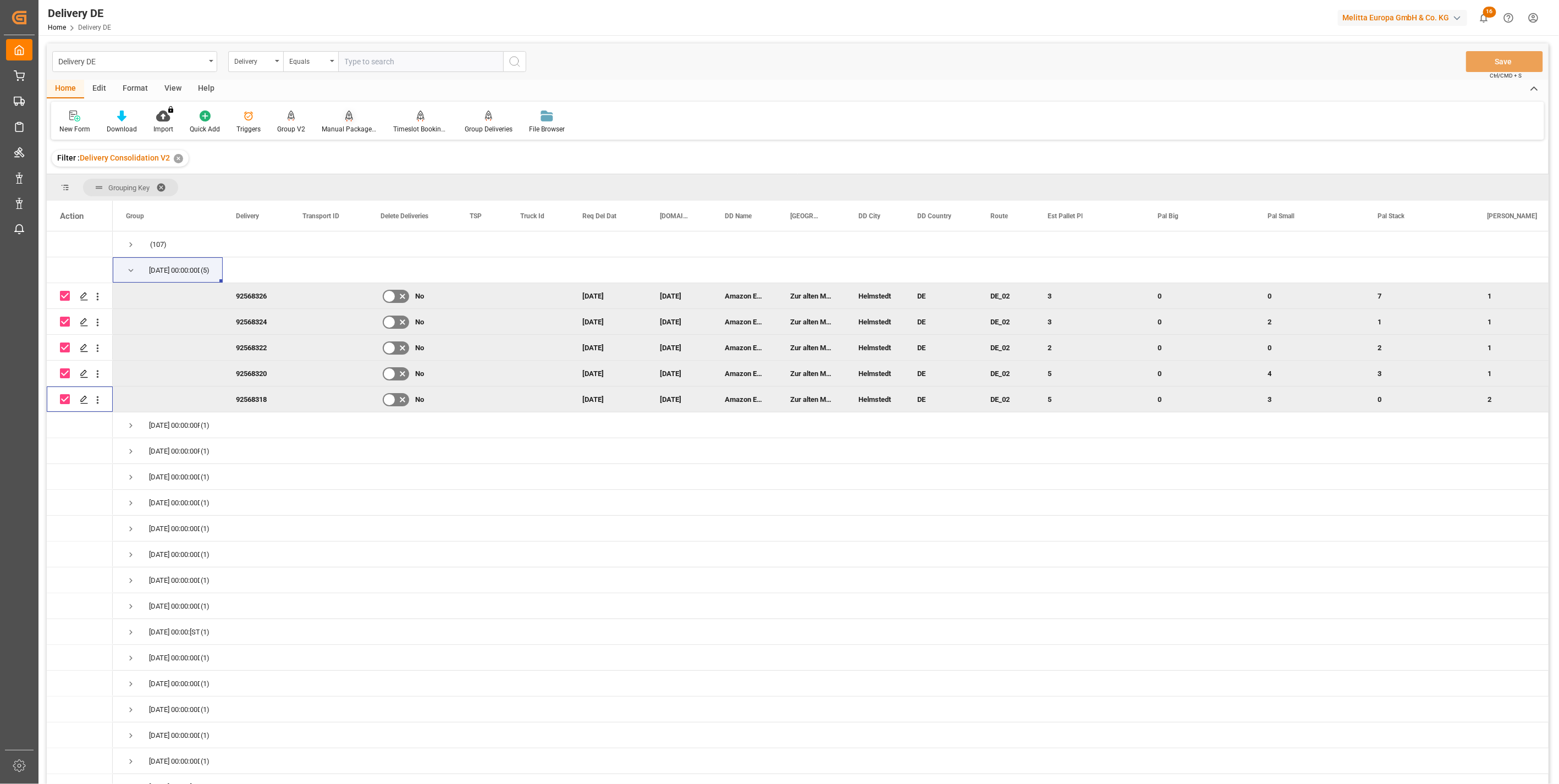
click at [353, 125] on div "Manual Package TypeDetermination" at bounding box center [349, 129] width 55 height 10
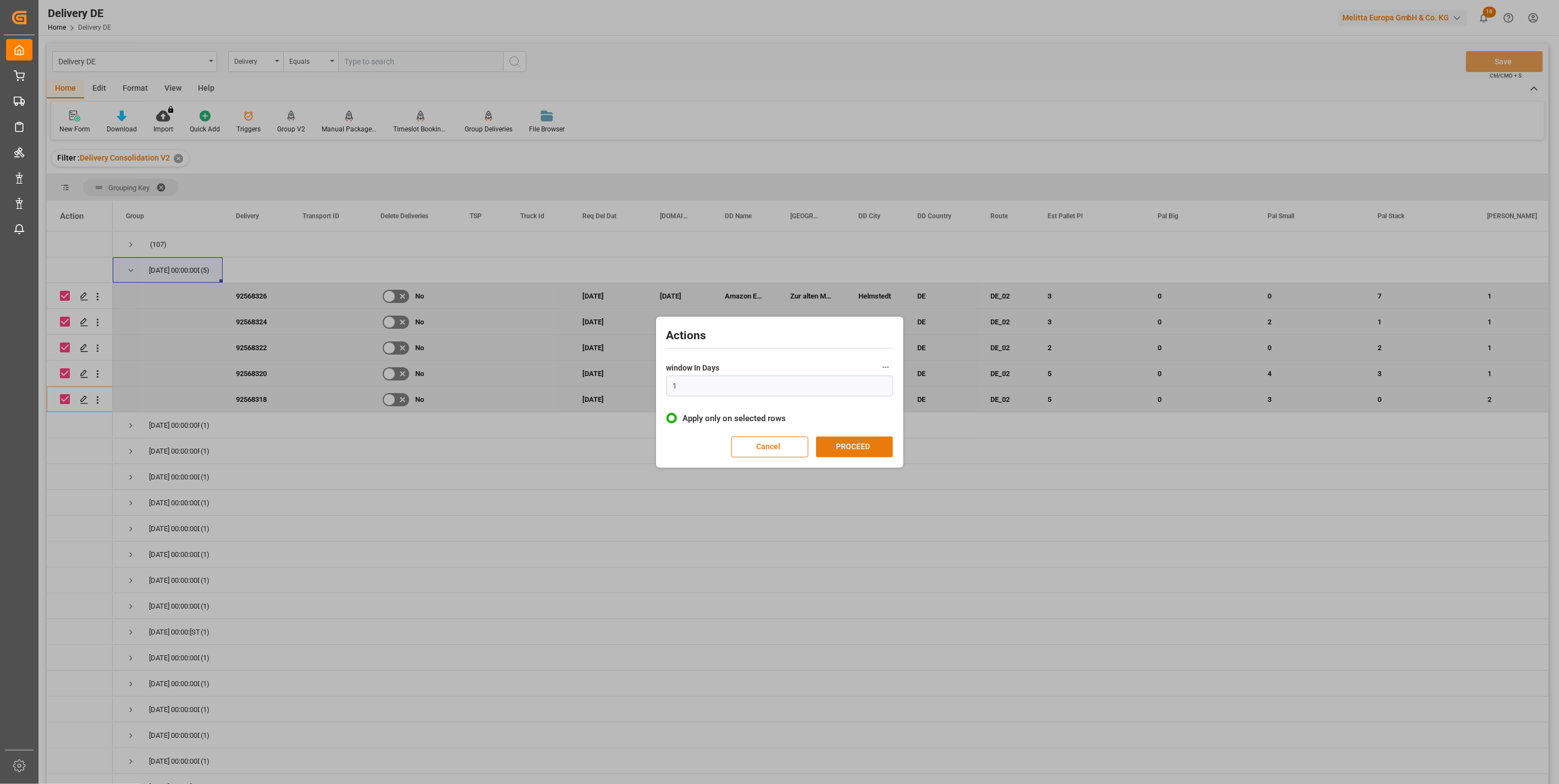
click at [882, 453] on button "PROCEED" at bounding box center [854, 447] width 77 height 21
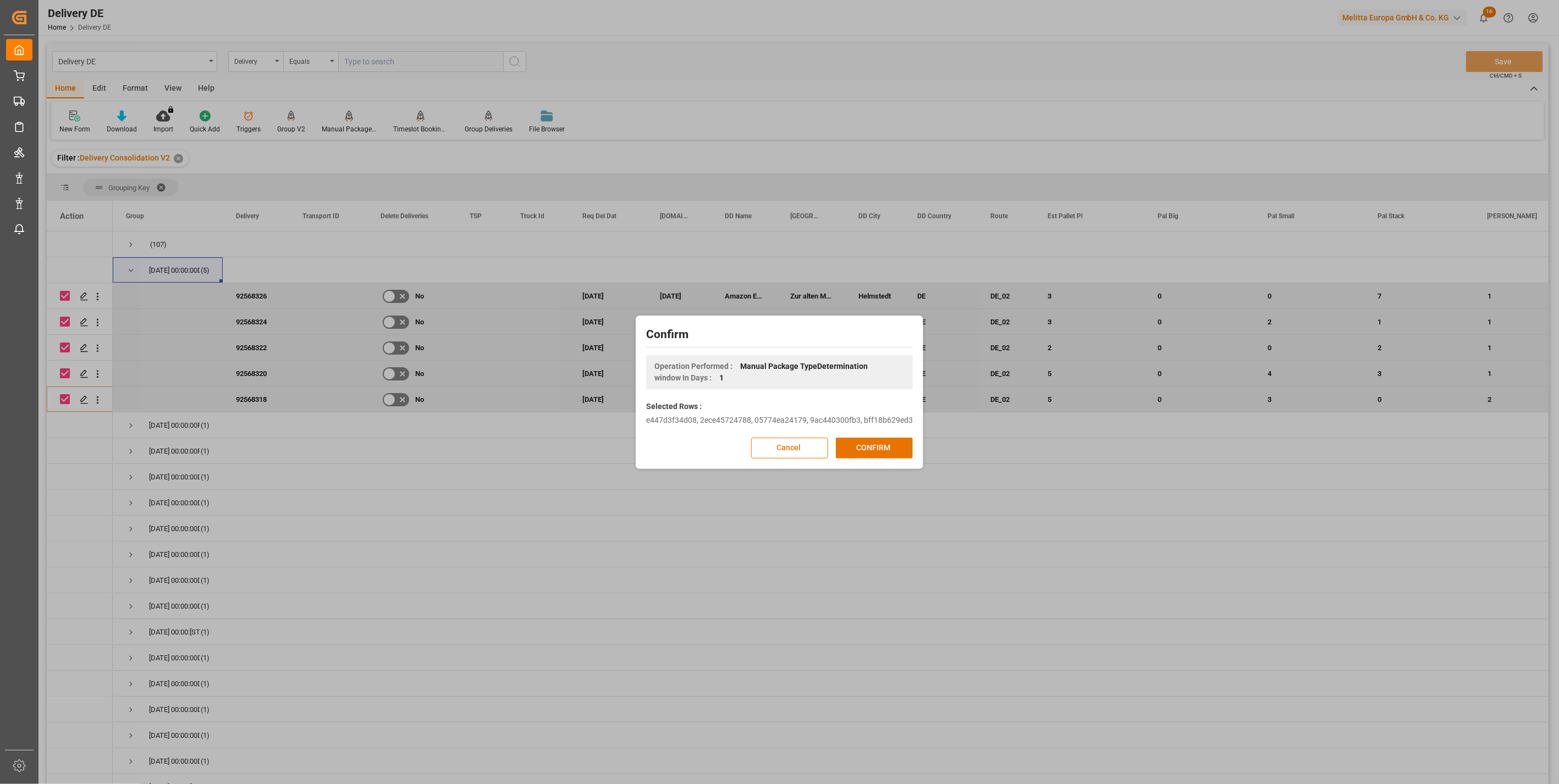
click at [882, 448] on button "CONFIRM" at bounding box center [874, 448] width 77 height 21
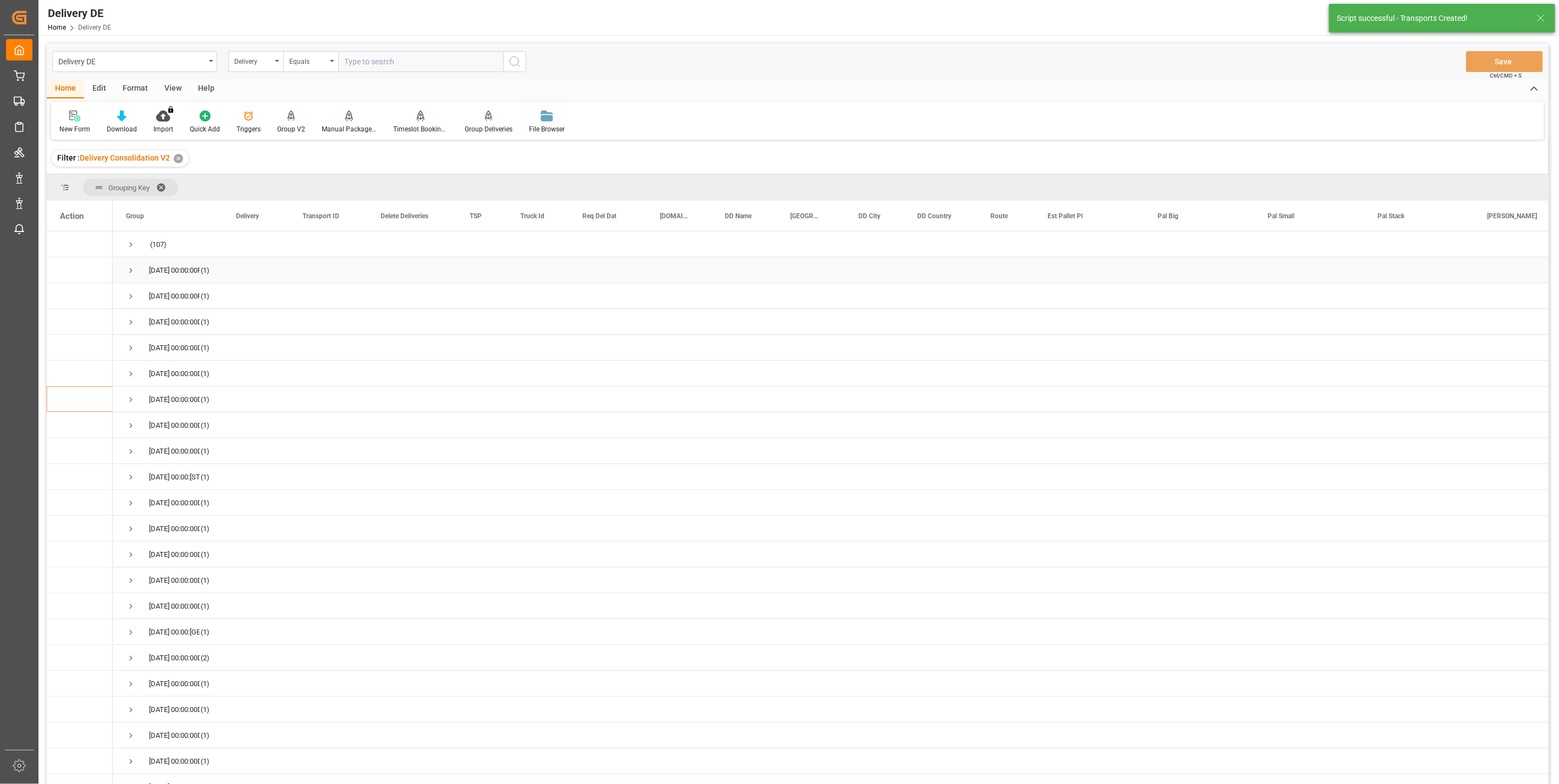
click at [128, 270] on span "Press SPACE to select this row." at bounding box center [131, 270] width 10 height 10
click at [66, 294] on input "Press Space to toggle row selection (unchecked)" at bounding box center [65, 296] width 10 height 10
checkbox input "true"
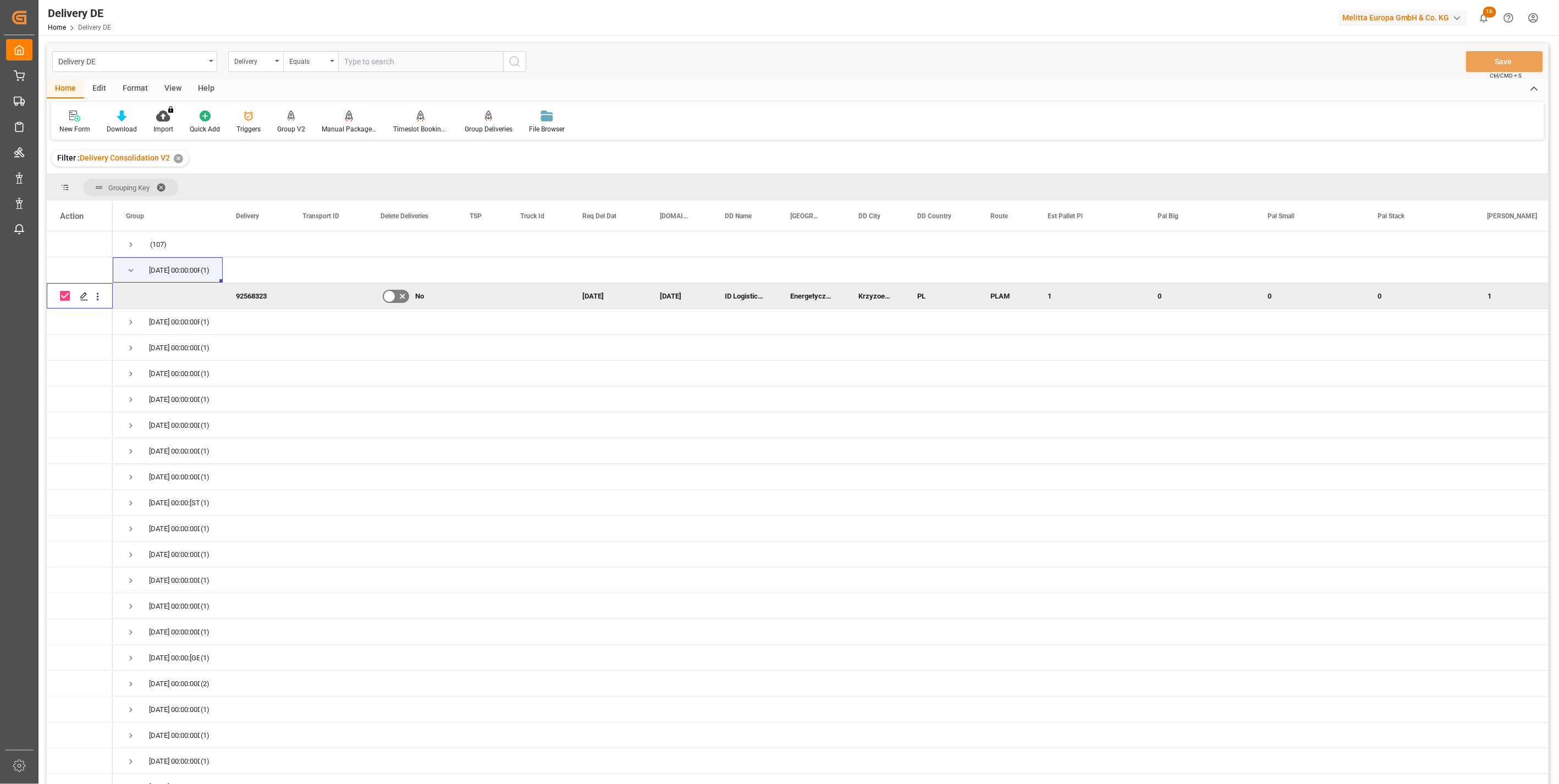
click at [348, 128] on div "Manual Package TypeDetermination" at bounding box center [349, 129] width 55 height 10
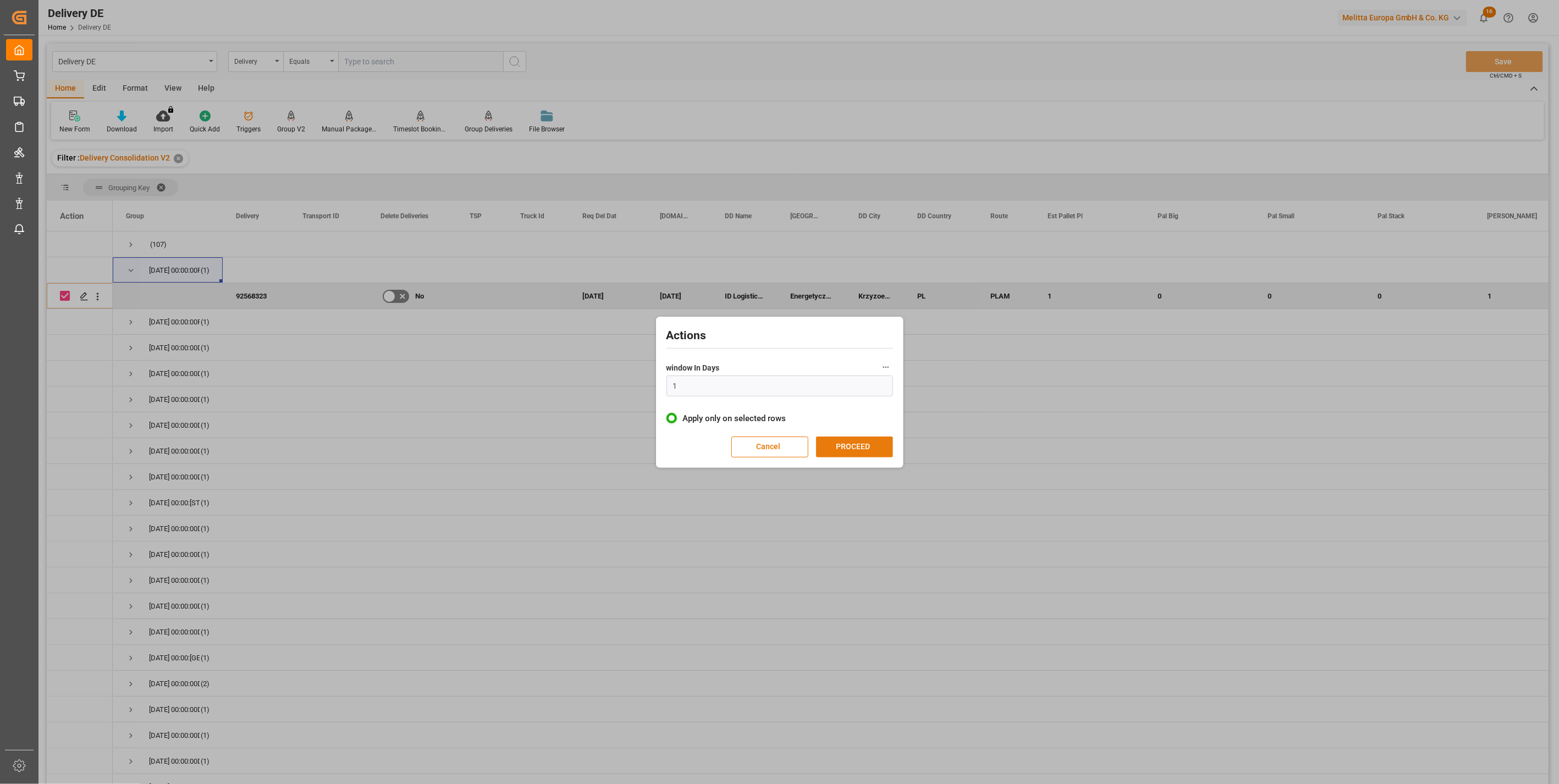
click at [848, 443] on button "PROCEED" at bounding box center [854, 447] width 77 height 21
click at [848, 443] on button "CONFIRM" at bounding box center [857, 448] width 77 height 21
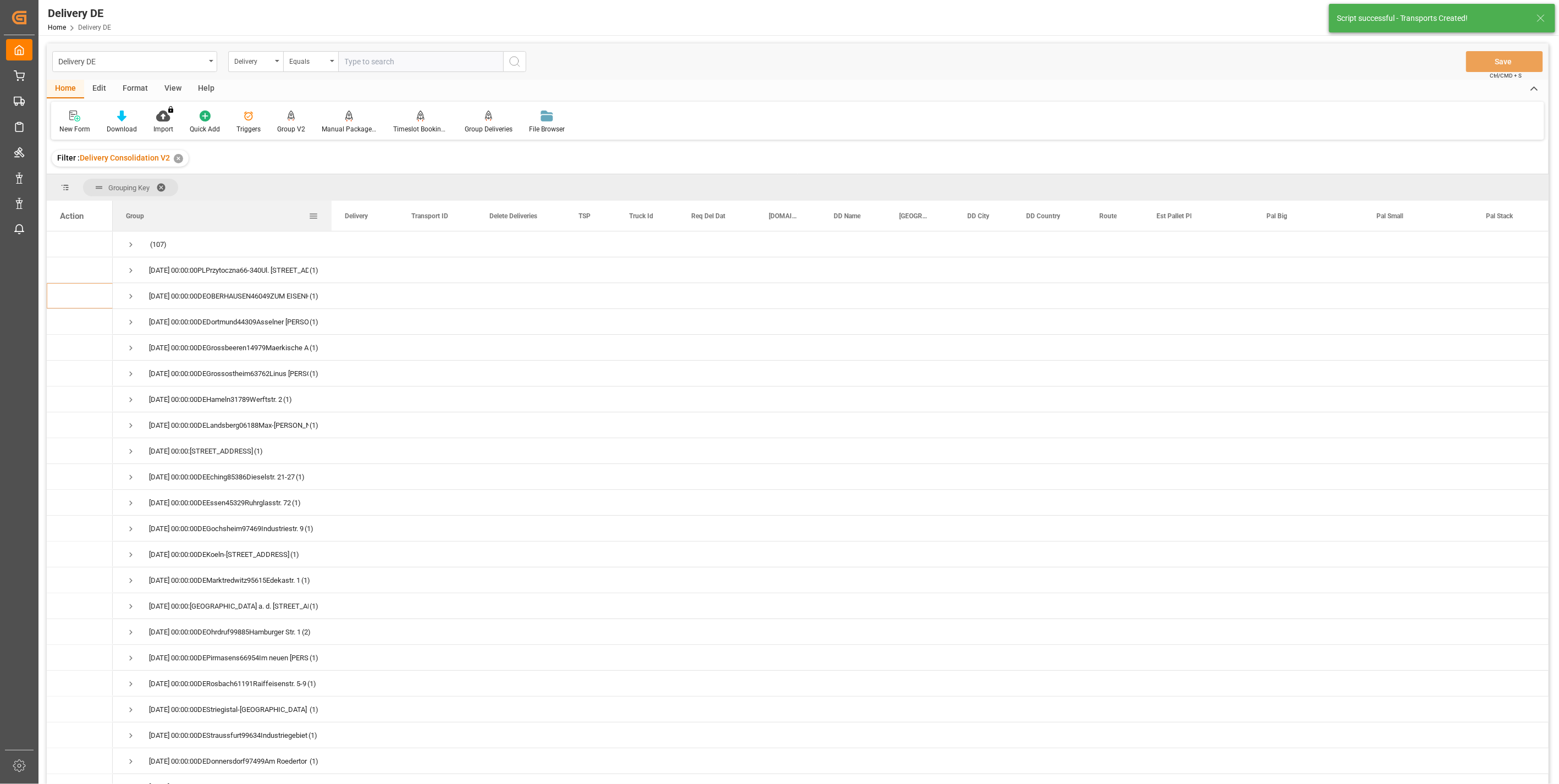
drag, startPoint x: 222, startPoint y: 206, endPoint x: 339, endPoint y: 201, distance: 117.1
click at [334, 201] on div at bounding box center [331, 216] width 4 height 30
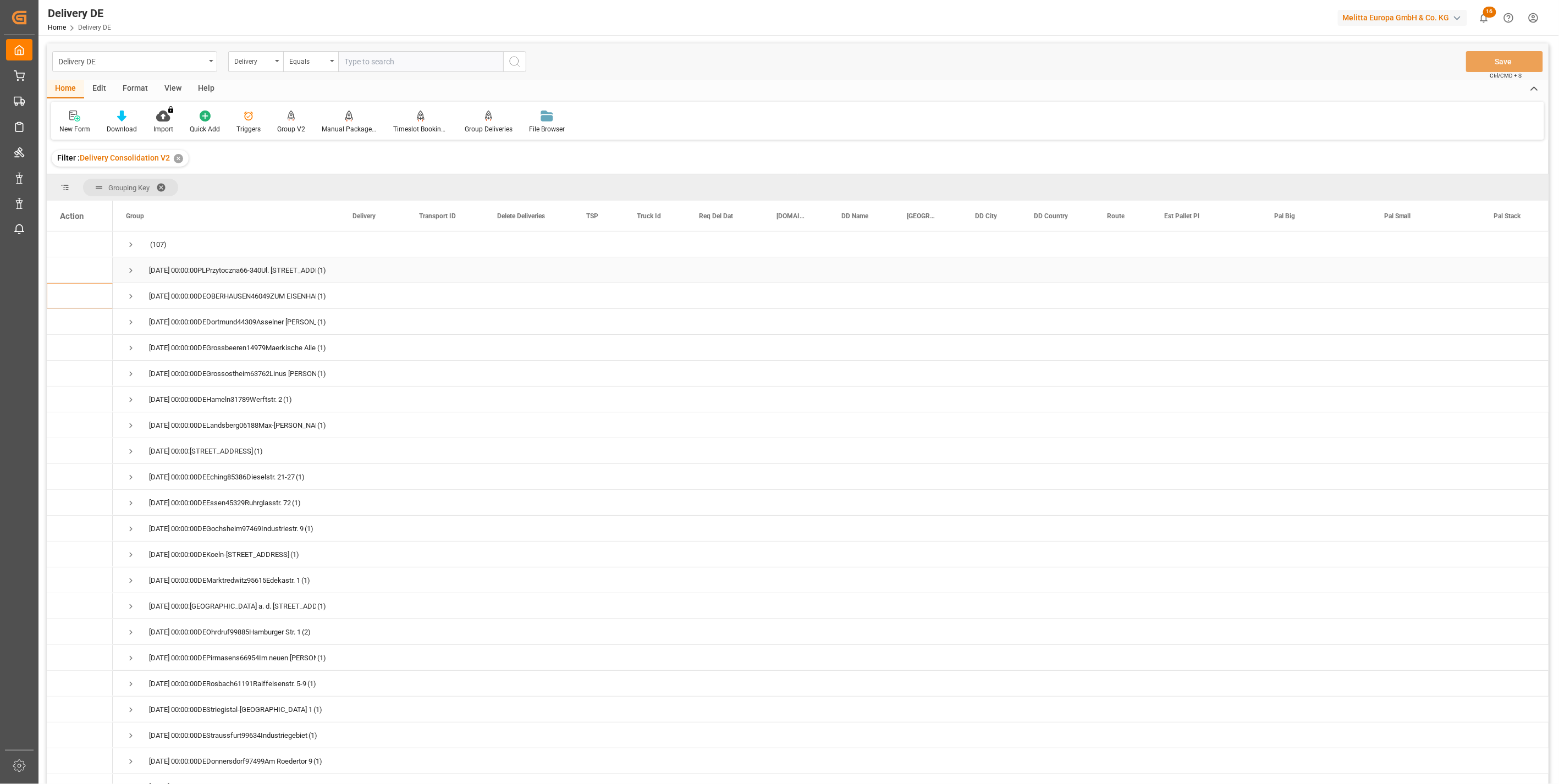
click at [134, 267] on span "Press SPACE to select this row." at bounding box center [131, 270] width 10 height 10
click at [67, 294] on input "Press Space to toggle row selection (unchecked)" at bounding box center [65, 296] width 10 height 10
checkbox input "true"
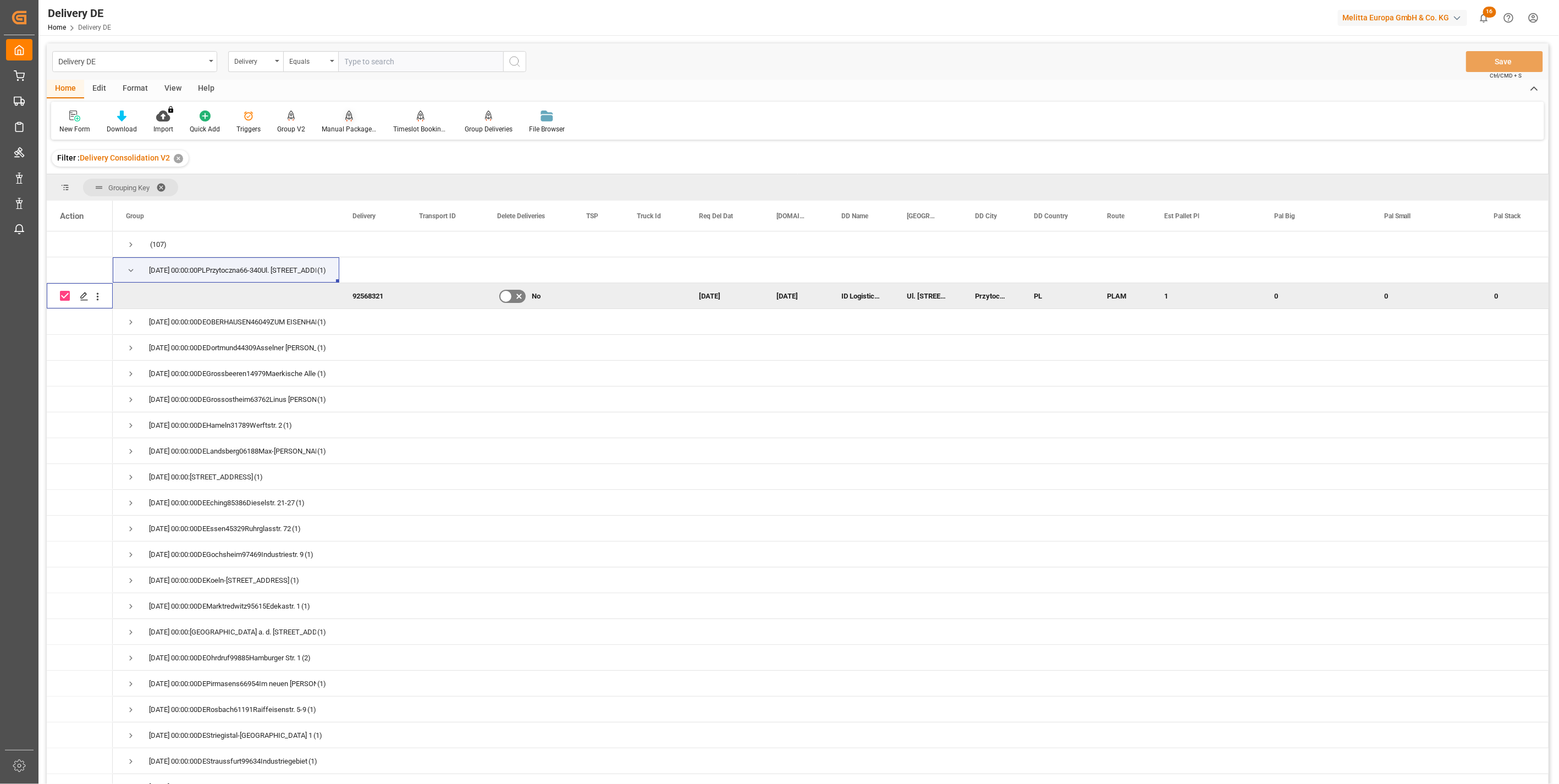
click at [347, 117] on icon at bounding box center [349, 116] width 8 height 11
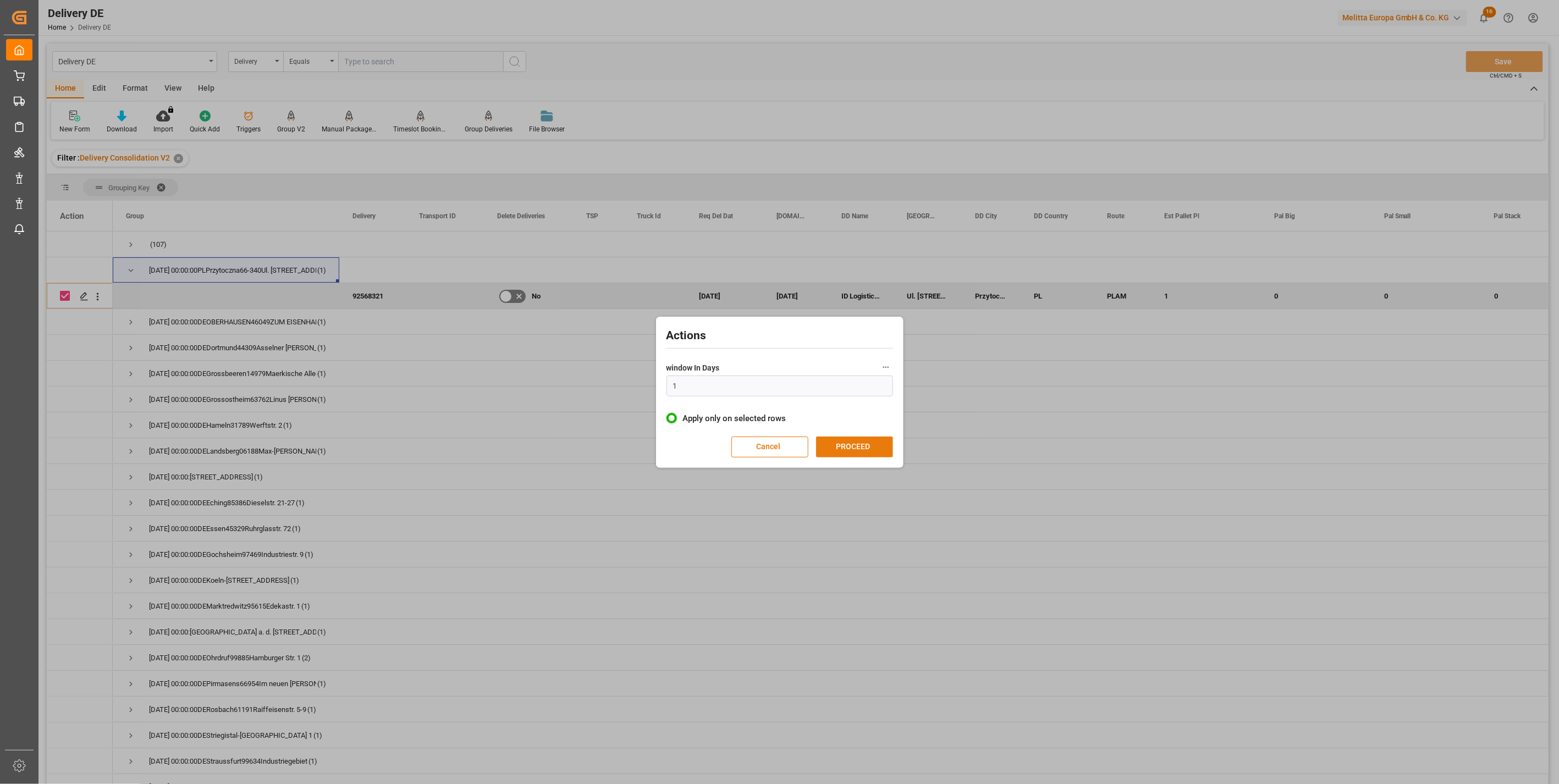
click at [850, 440] on button "PROCEED" at bounding box center [854, 447] width 77 height 21
click at [851, 443] on button "CONFIRM" at bounding box center [857, 448] width 77 height 21
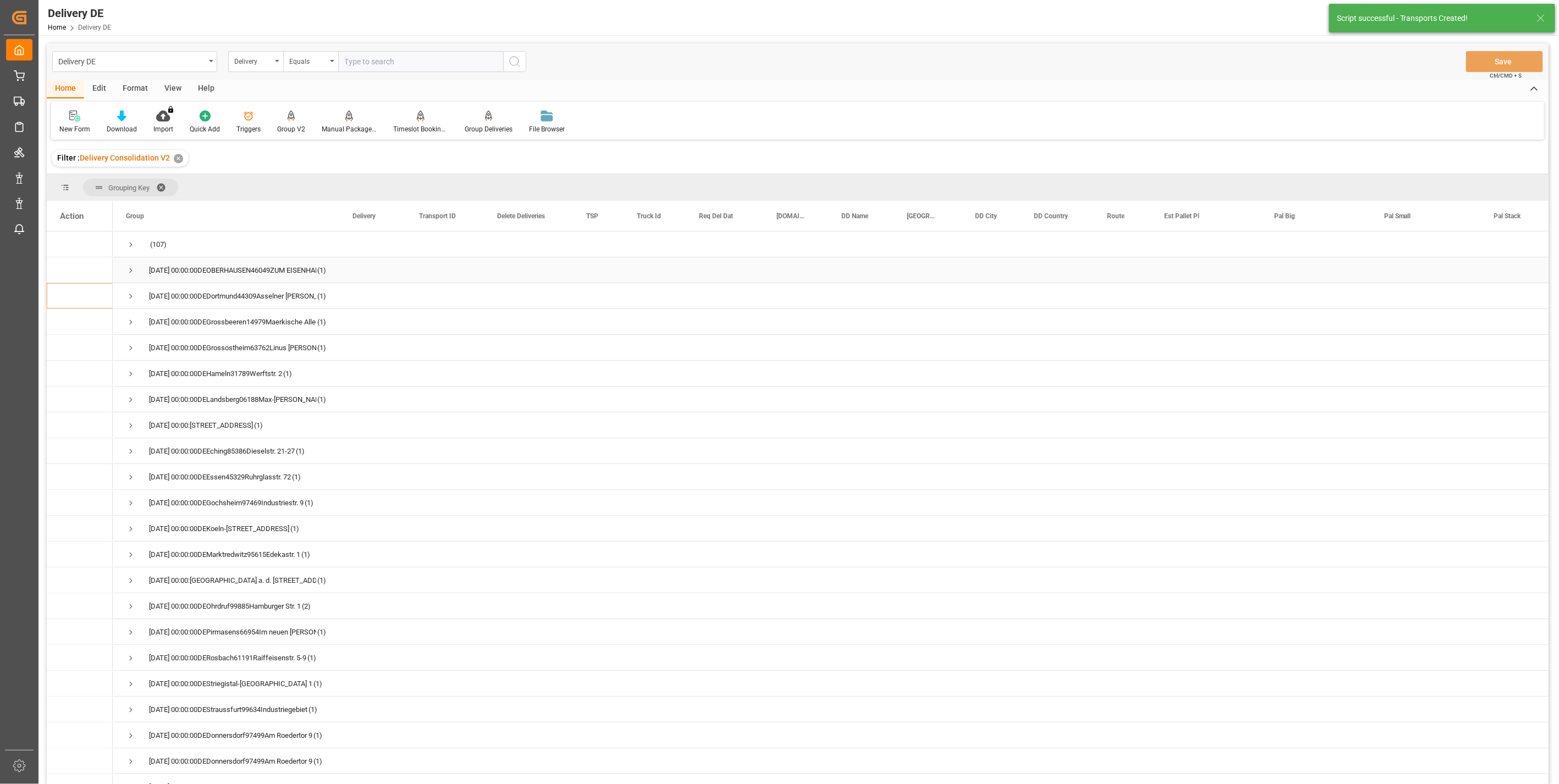
click at [129, 270] on span "Press SPACE to select this row." at bounding box center [131, 270] width 10 height 10
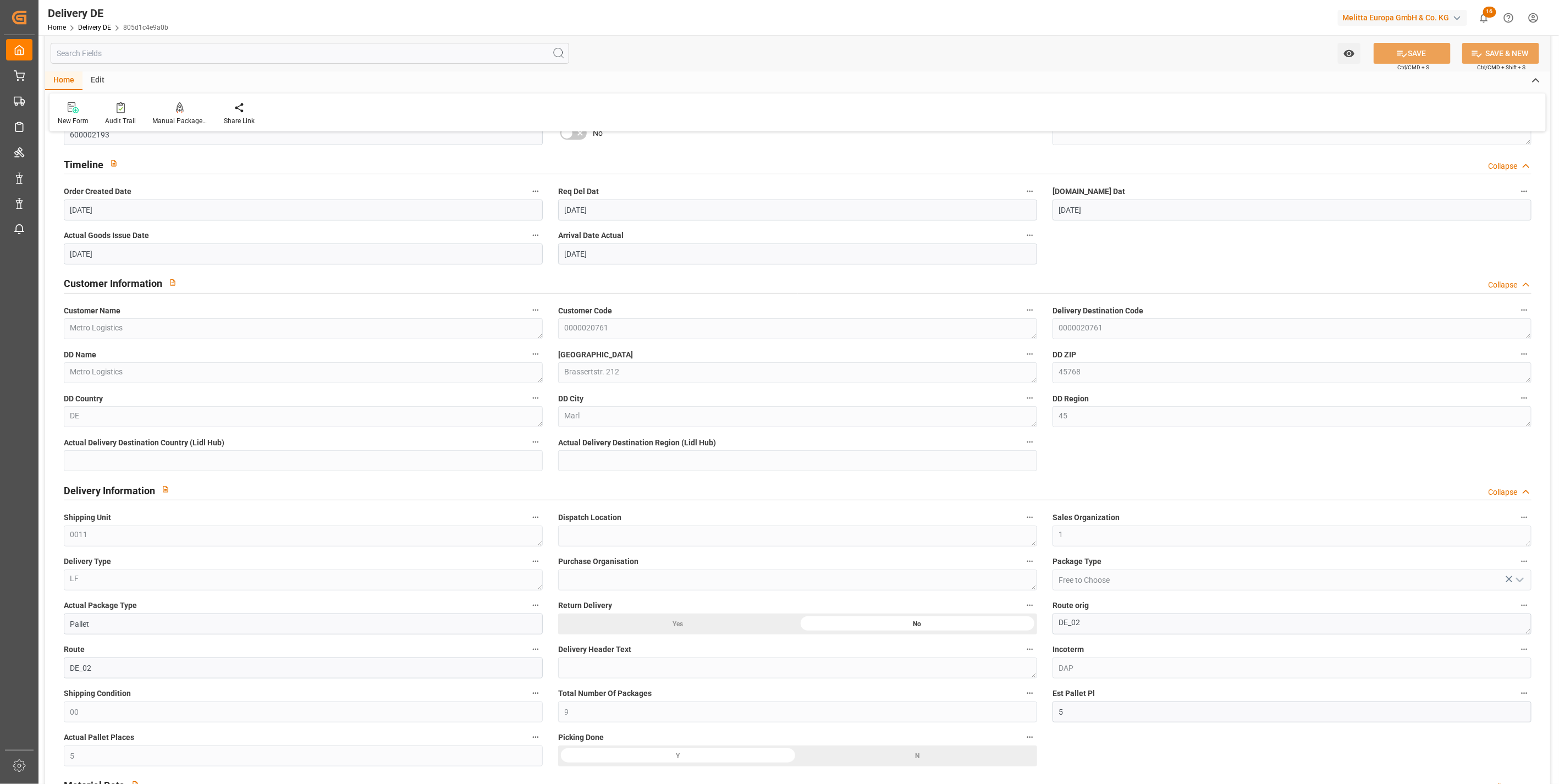
scroll to position [122, 0]
